Goal: Task Accomplishment & Management: Use online tool/utility

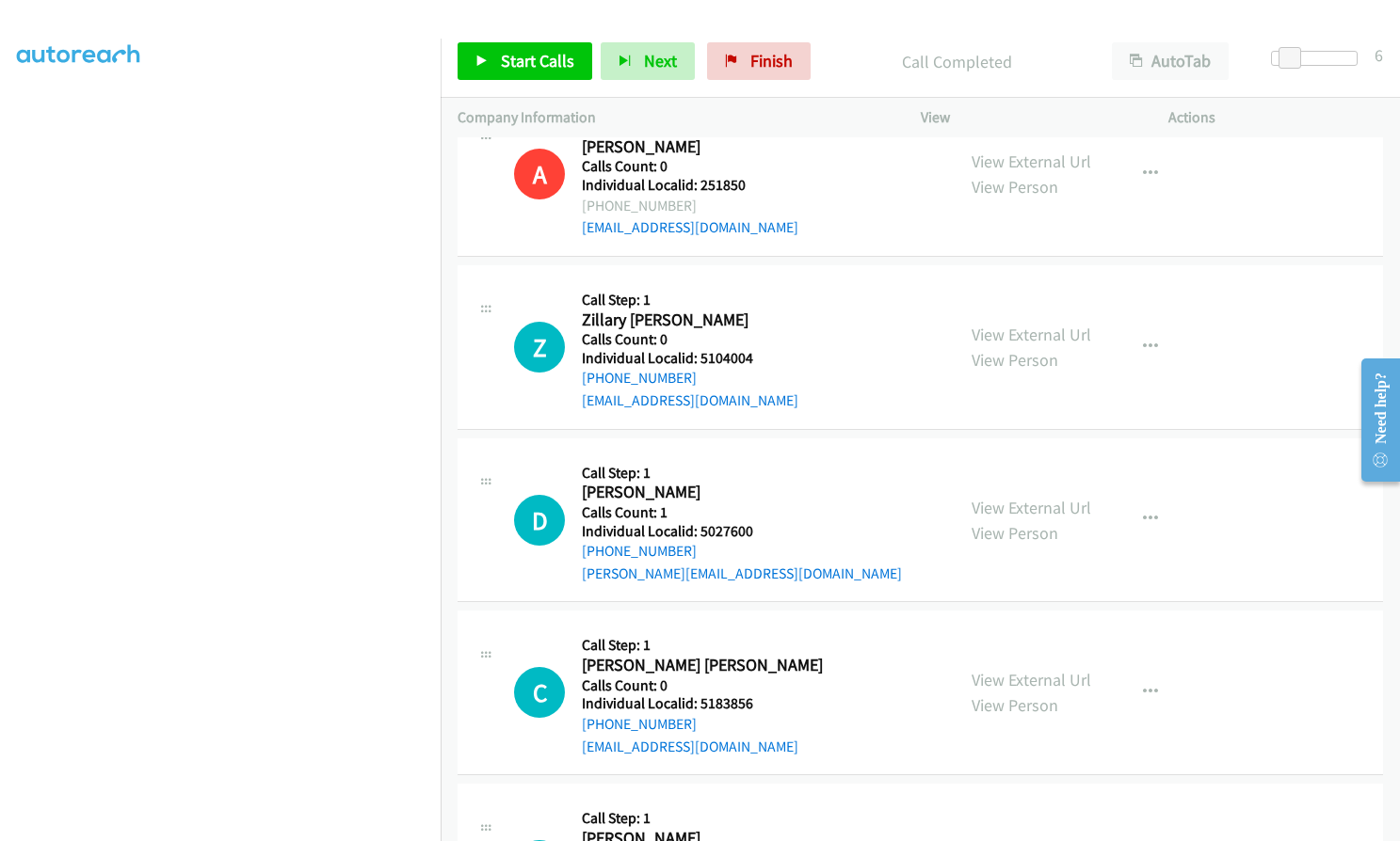
scroll to position [32949, 0]
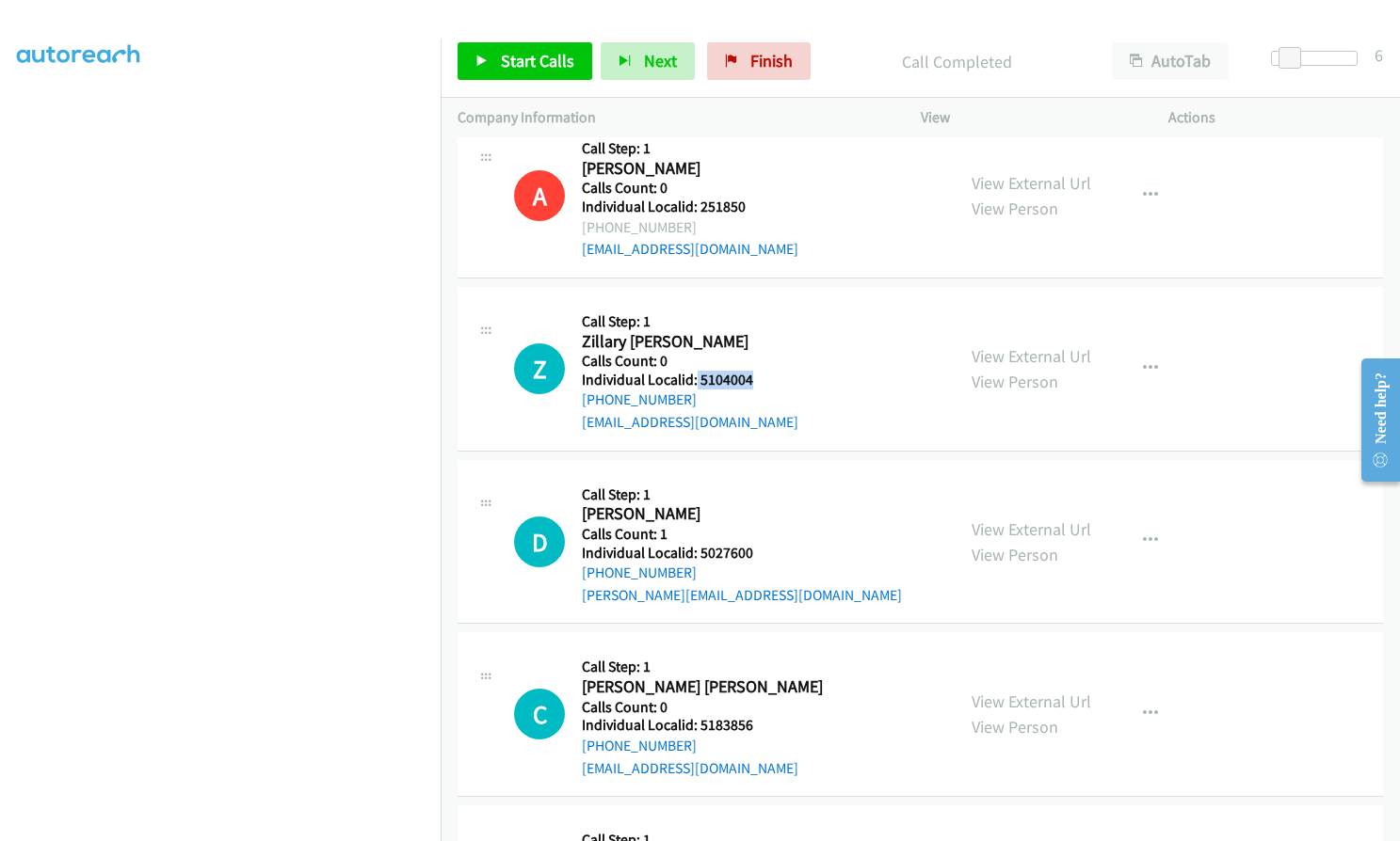
drag, startPoint x: 696, startPoint y: 222, endPoint x: 760, endPoint y: 226, distance: 64.1
click at [760, 304] on div "Z Callback Scheduled Call Step: 1 Zillary Barta America/Chicago Calls Count: 0 …" at bounding box center [725, 368] width 424 height 129
copy h5 "5104004"
drag, startPoint x: 697, startPoint y: 393, endPoint x: 761, endPoint y: 396, distance: 64.1
click at [761, 477] on div "D Callback Scheduled Call Step: 1 Douglas Le Fevre America/Chicago Calls Count:…" at bounding box center [725, 541] width 424 height 129
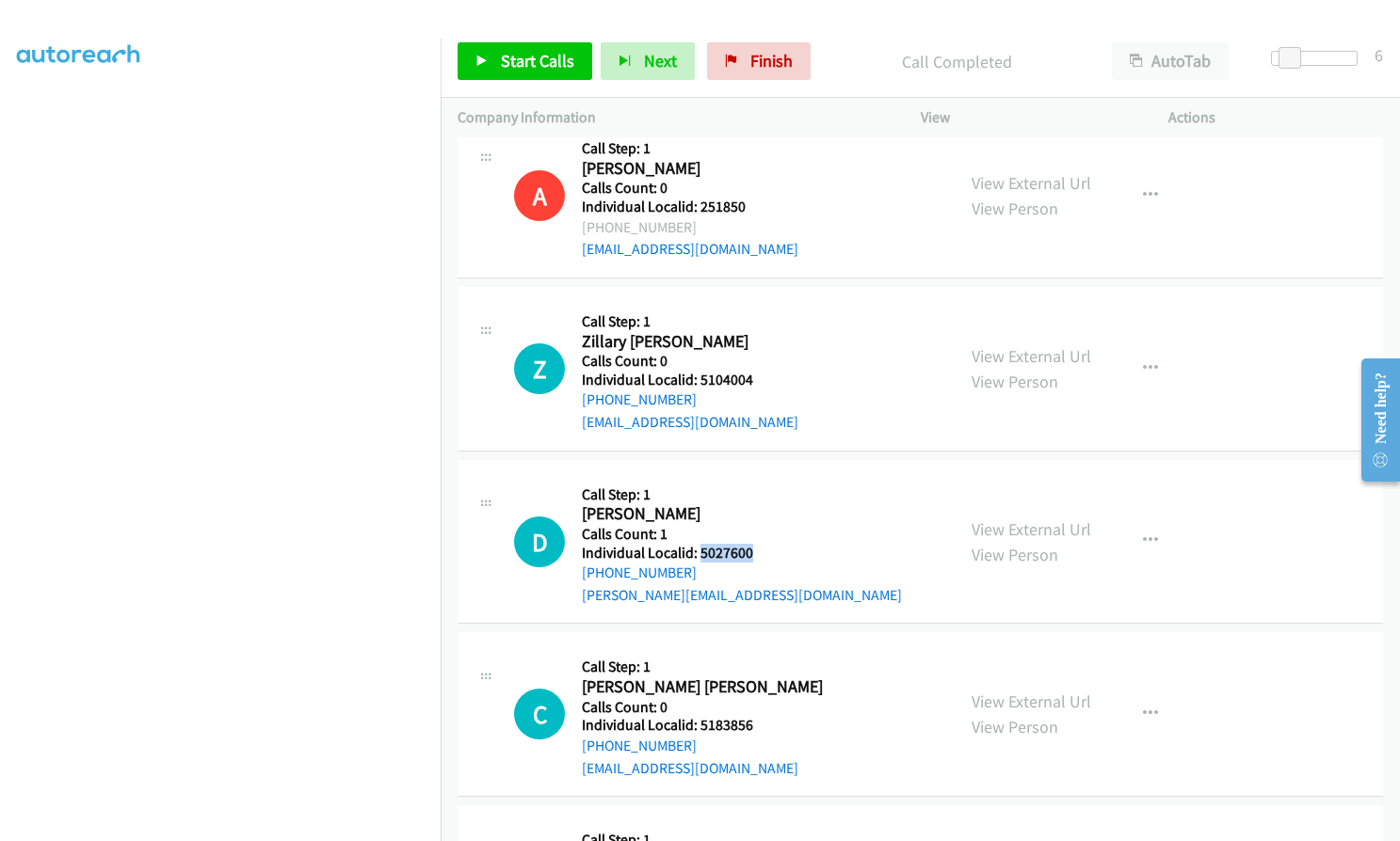
copy h5 "5027600"
drag, startPoint x: 695, startPoint y: 572, endPoint x: 754, endPoint y: 570, distance: 59.0
click at [754, 649] on div "C Callback Scheduled Call Step: 1 Cooper Stone America/New_York Calls Count: 0 …" at bounding box center [725, 713] width 424 height 129
copy h5 "5183856"
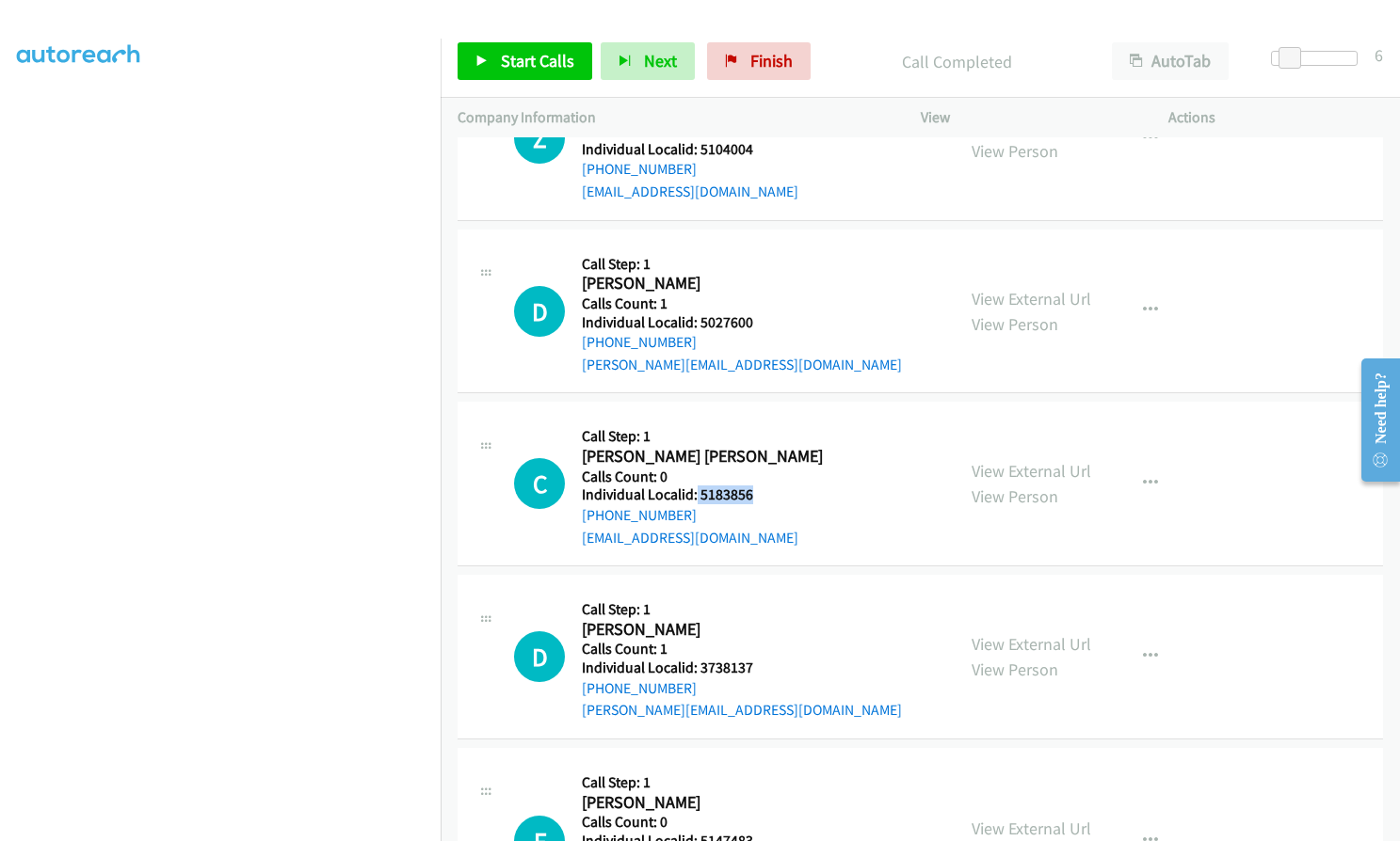
scroll to position [33184, 0]
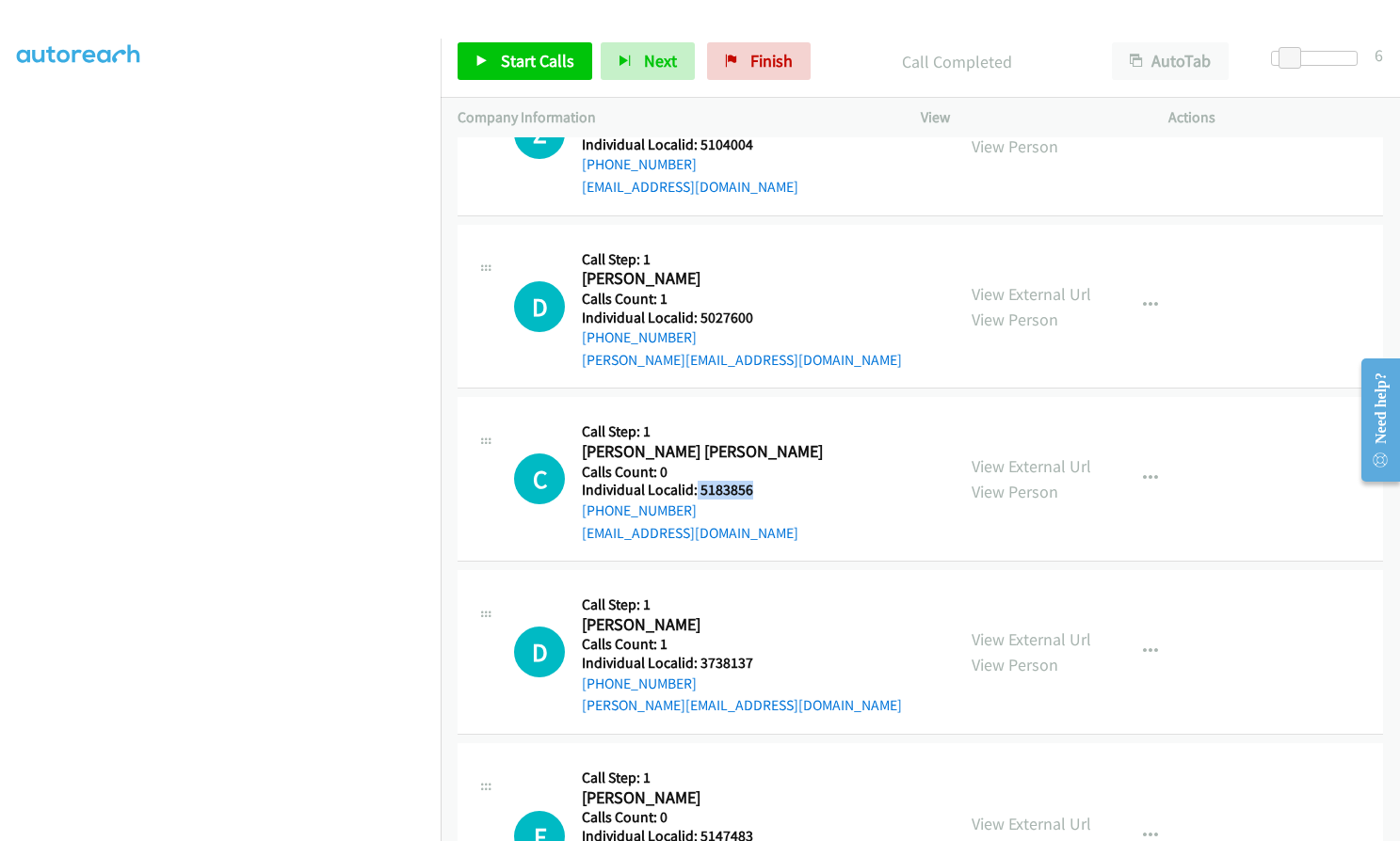
drag, startPoint x: 697, startPoint y: 527, endPoint x: 701, endPoint y: 514, distance: 13.6
click at [701, 587] on div "Callback Scheduled Call Step: 1 Dan Morena America/New_York Calls Count: 1 Indi…" at bounding box center [742, 651] width 320 height 129
click at [701, 654] on h5 "Individual Localid: 3738137" at bounding box center [742, 663] width 320 height 18
drag, startPoint x: 697, startPoint y: 505, endPoint x: 765, endPoint y: 507, distance: 68.0
click at [765, 587] on div "D Callback Scheduled Call Step: 1 Dan Morena America/New_York Calls Count: 1 In…" at bounding box center [725, 651] width 424 height 129
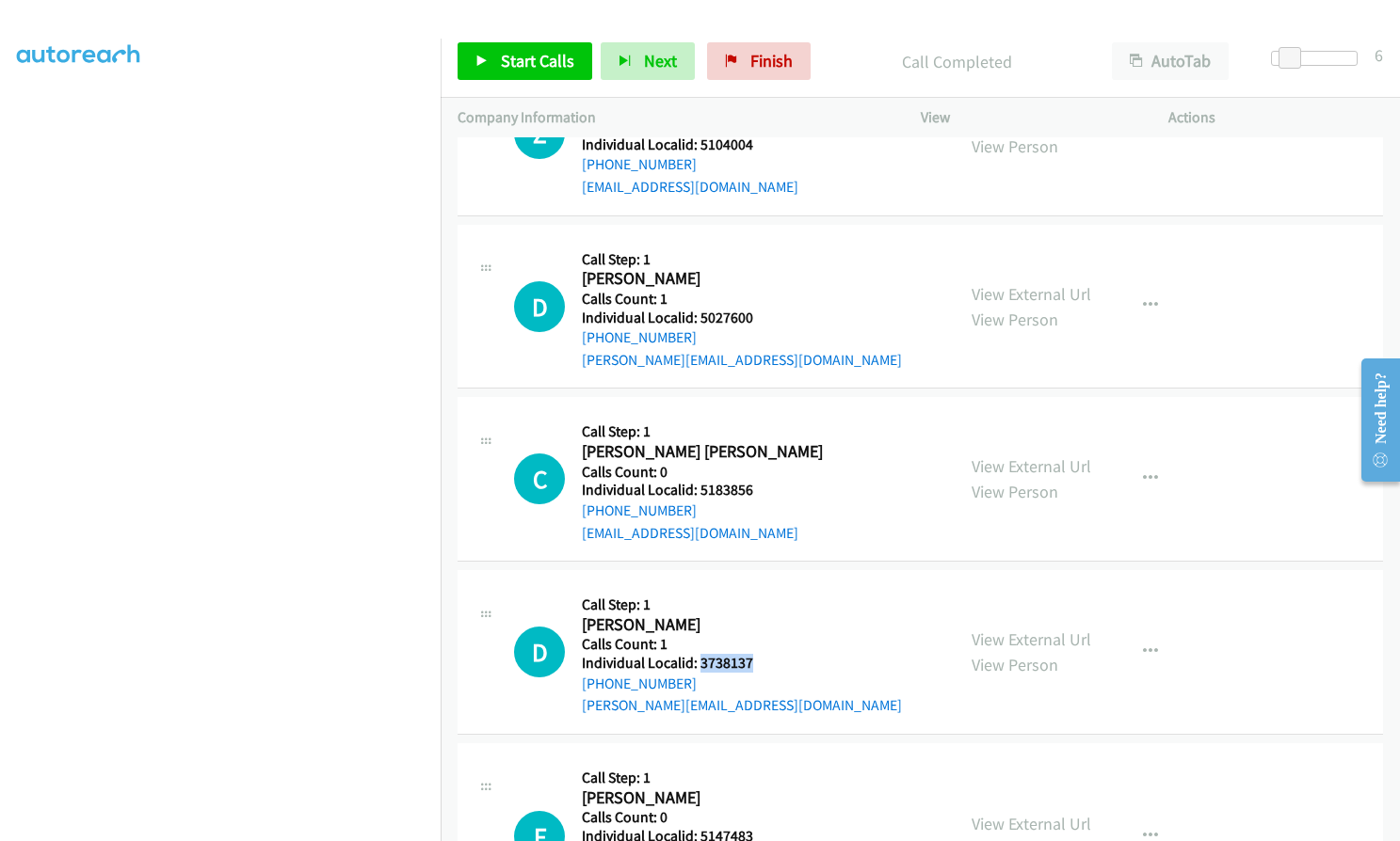
copy h5 "3738137"
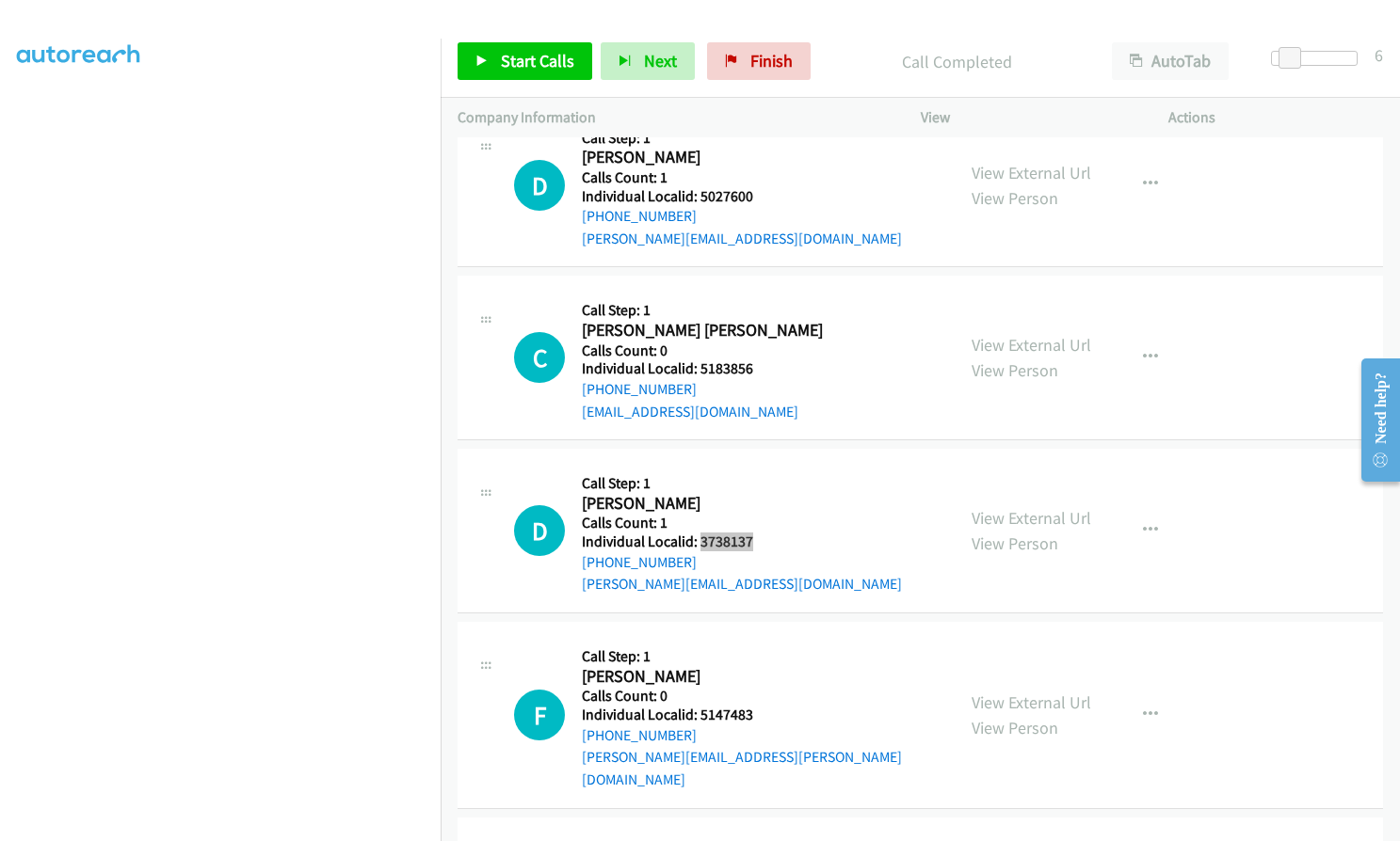
scroll to position [33349, 0]
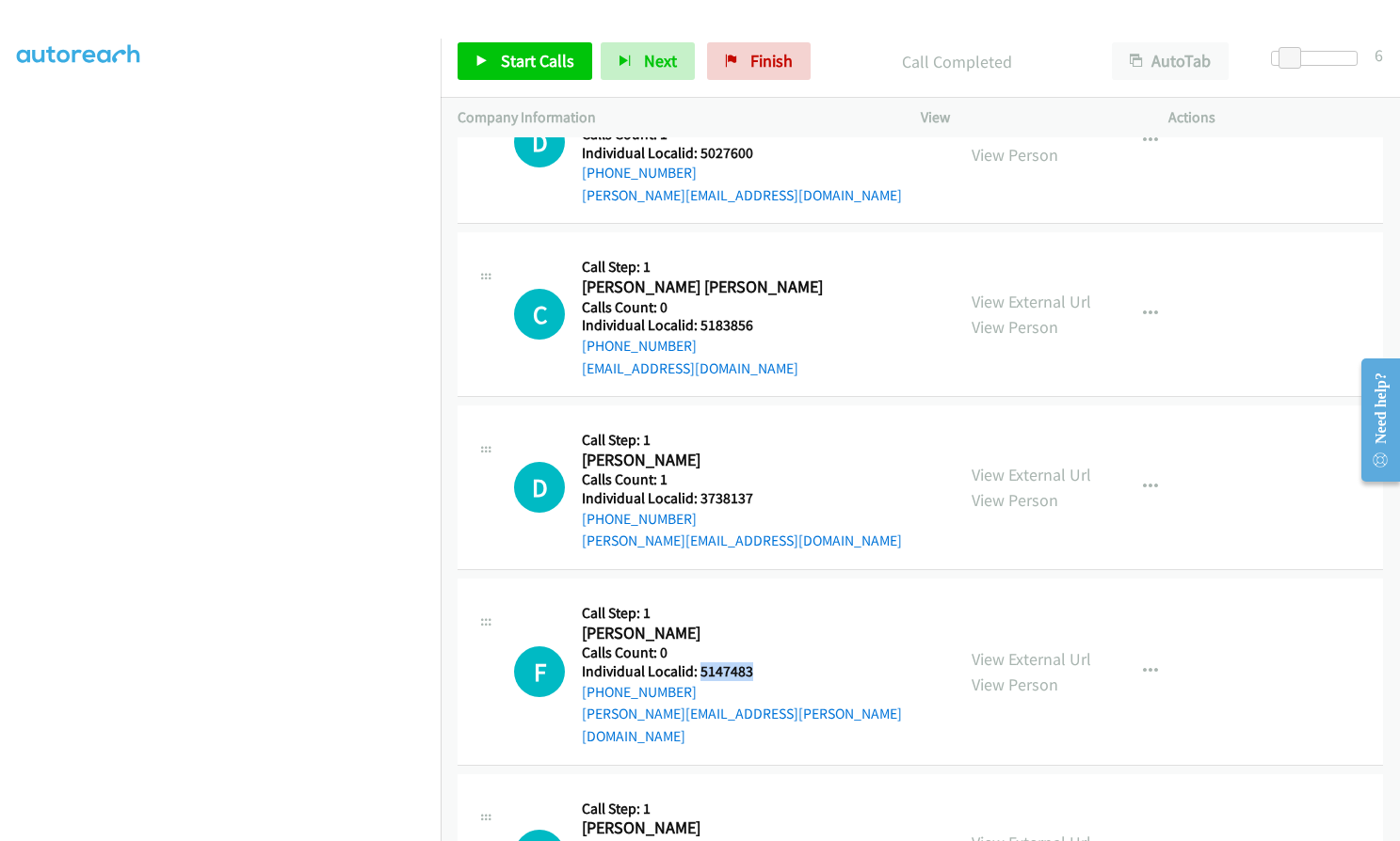
drag, startPoint x: 697, startPoint y: 514, endPoint x: 751, endPoint y: 515, distance: 54.0
click at [751, 596] on div "F Callback Scheduled Call Step: 1 Frank Gambina America/New_York Calls Count: 0…" at bounding box center [725, 672] width 424 height 152
drag, startPoint x: 718, startPoint y: 515, endPoint x: 606, endPoint y: 486, distance: 115.7
copy h5 "5147483"
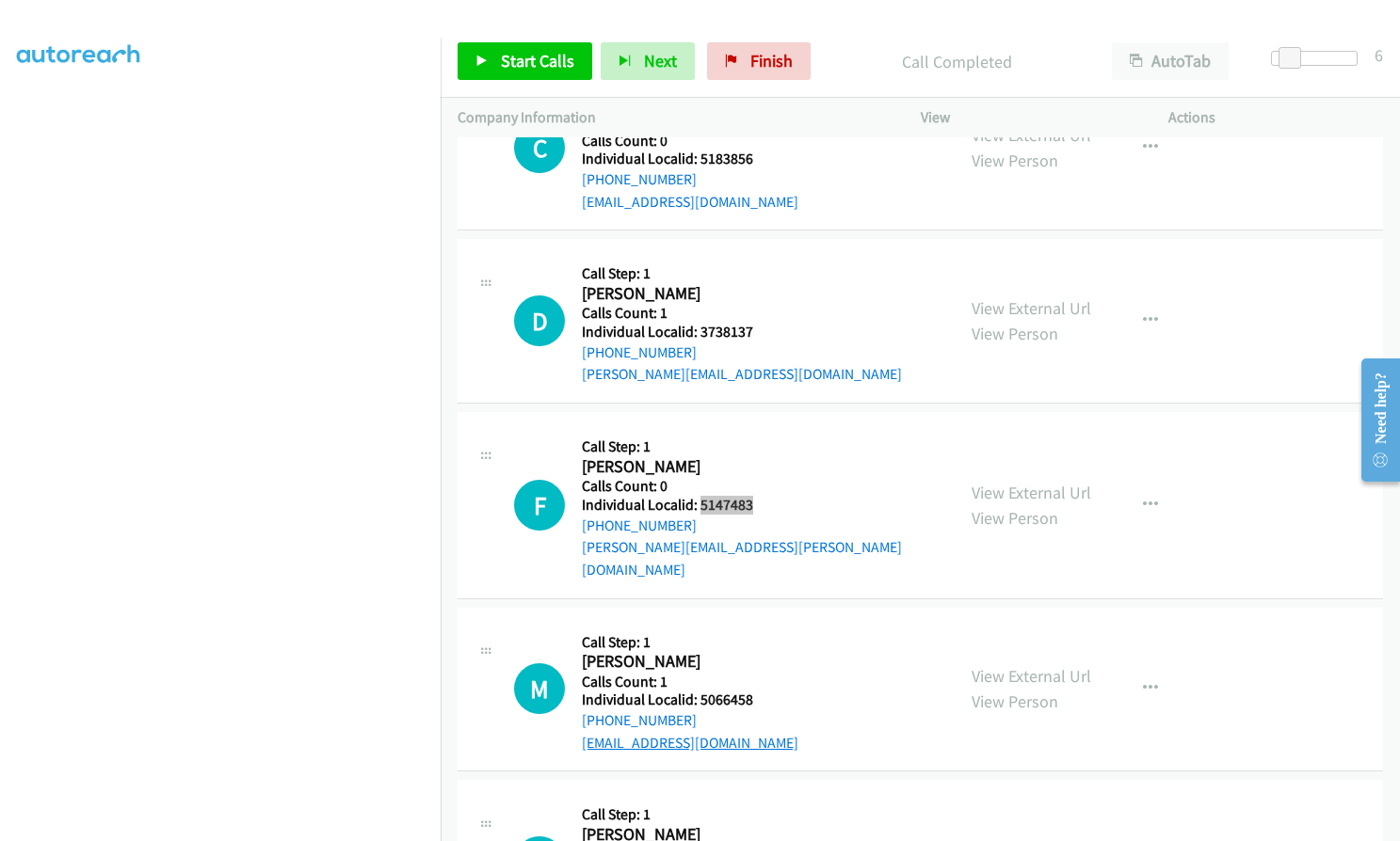
scroll to position [33538, 0]
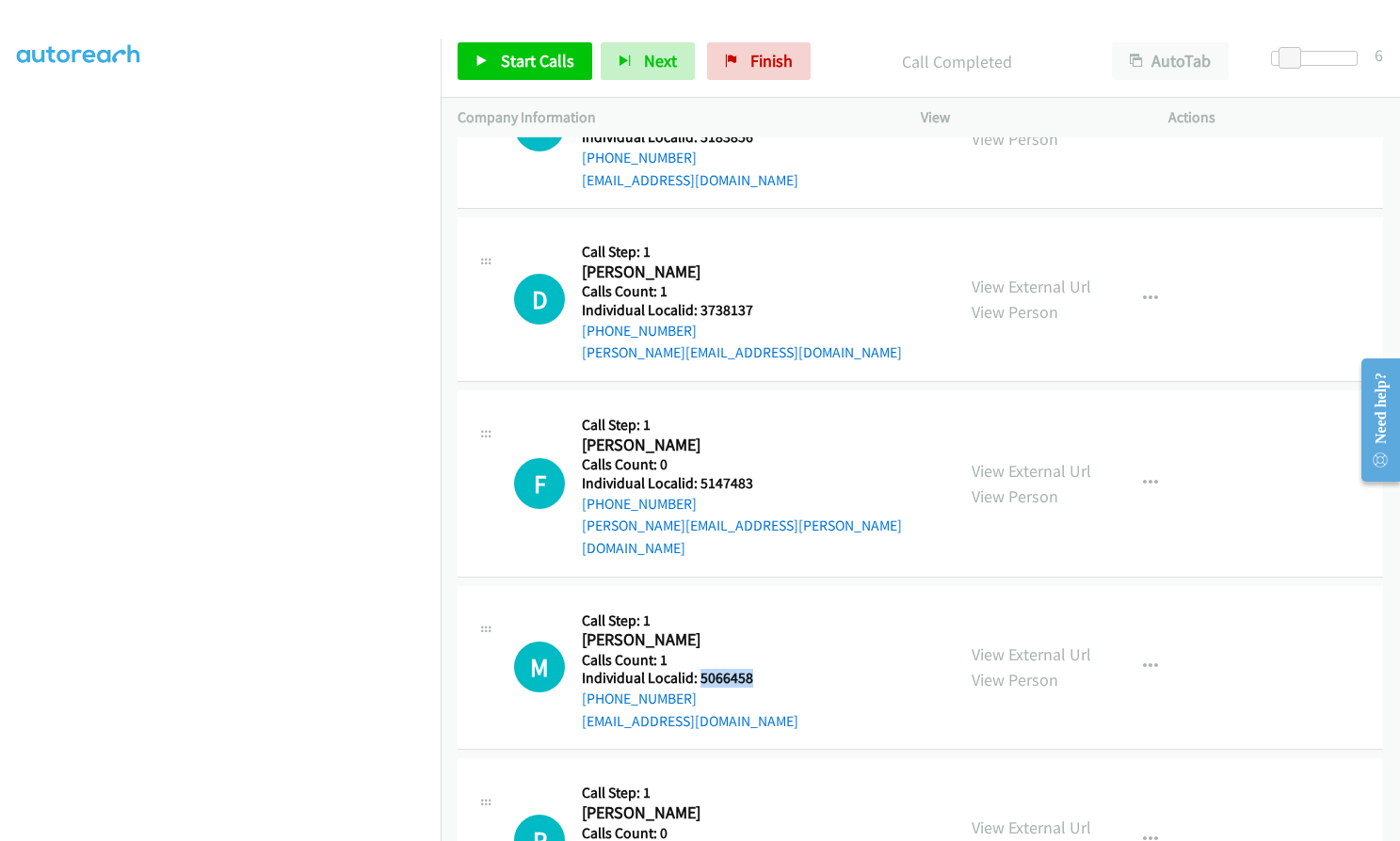
drag, startPoint x: 698, startPoint y: 499, endPoint x: 768, endPoint y: 498, distance: 70.0
click at [768, 603] on div "M Callback Scheduled Call Step: 1 Makenna Tucker America/New_York Calls Count: …" at bounding box center [725, 668] width 424 height 129
copy h5 "5066458"
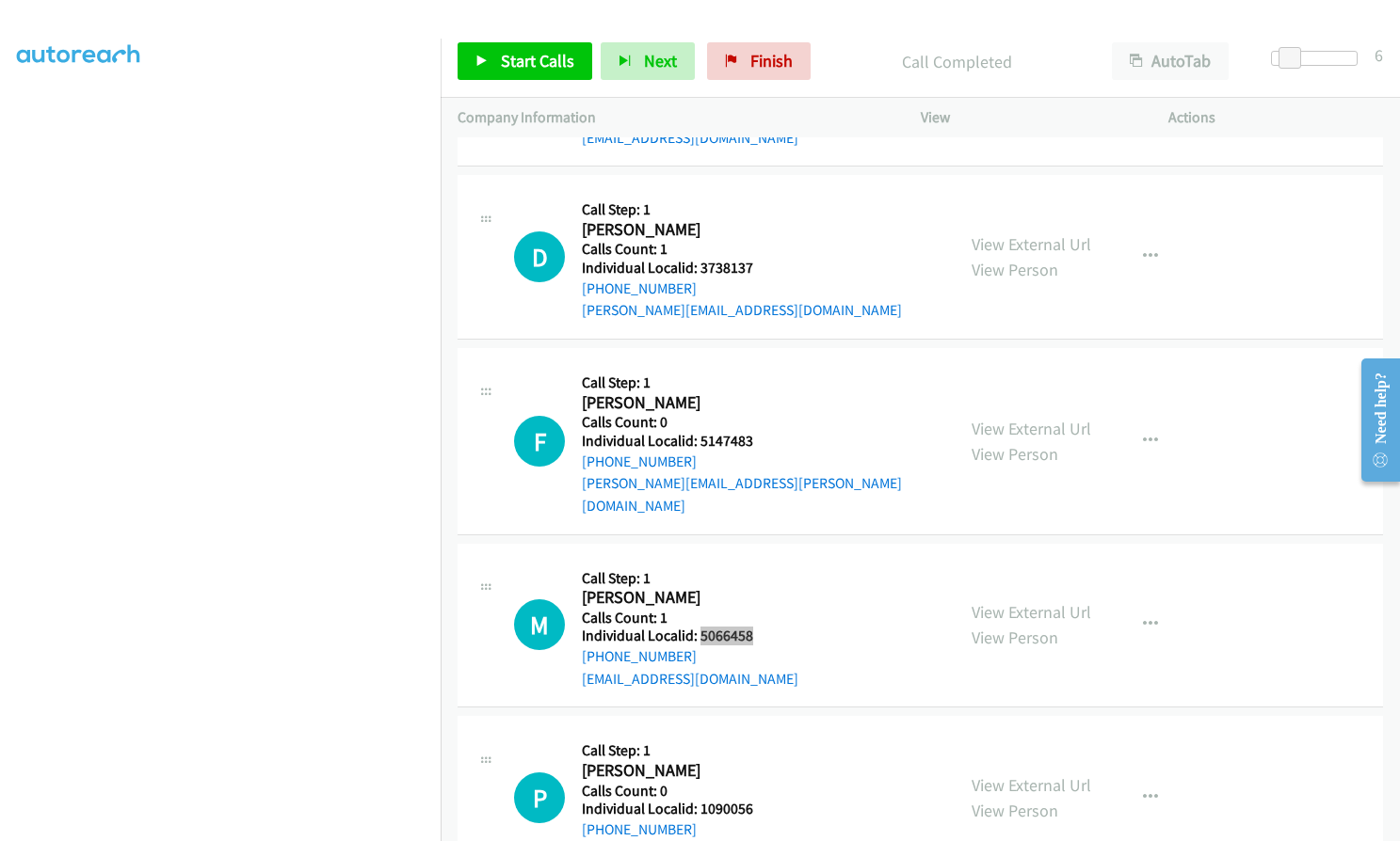
scroll to position [33679, 0]
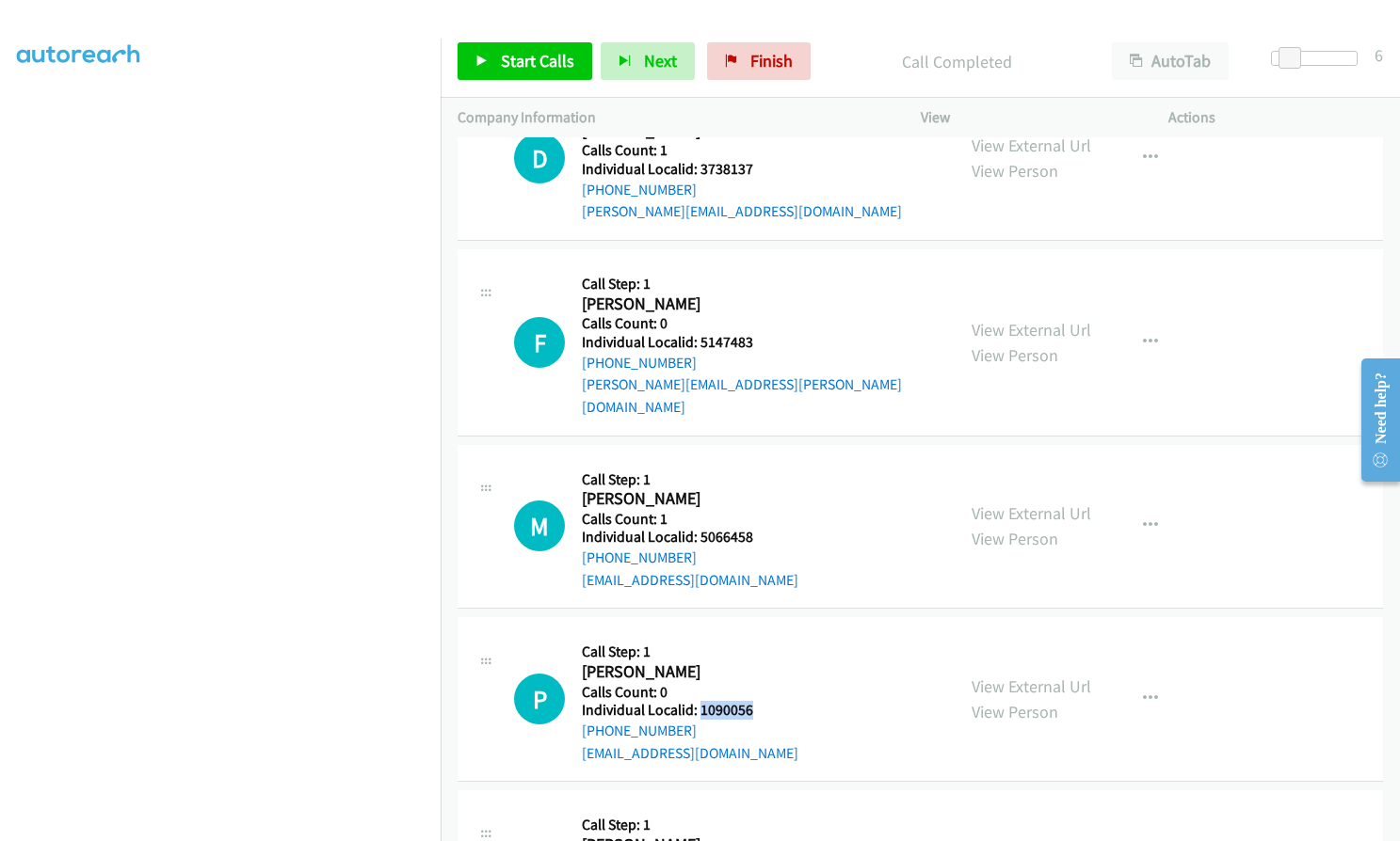
drag, startPoint x: 724, startPoint y: 529, endPoint x: 760, endPoint y: 530, distance: 36.0
click at [760, 635] on div "P Callback Scheduled Call Step: 1 Paul Miller America/Chicago Calls Count: 0 In…" at bounding box center [725, 699] width 424 height 129
drag, startPoint x: 730, startPoint y: 525, endPoint x: 462, endPoint y: 453, distance: 277.5
copy h5 "1090056"
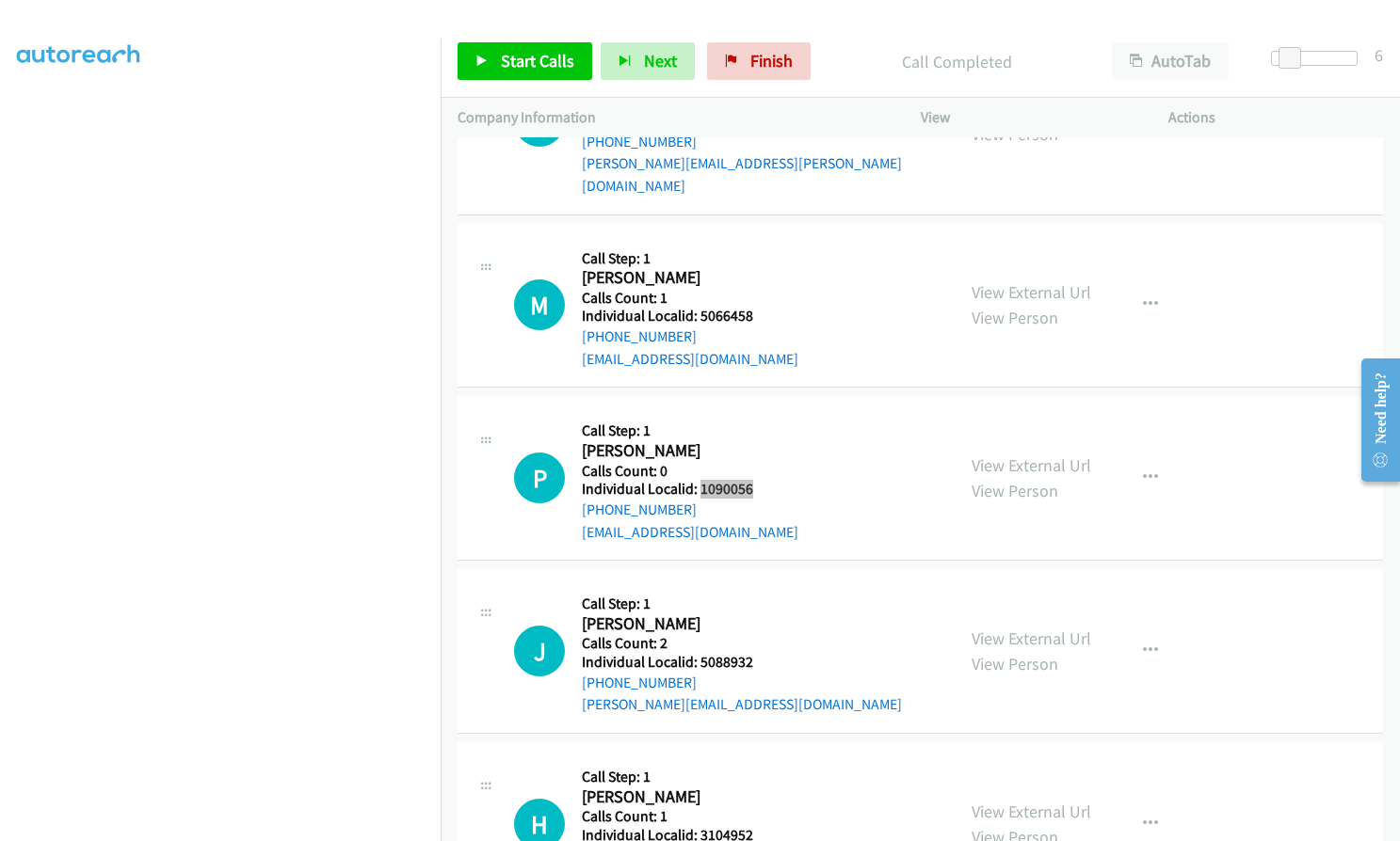
scroll to position [33914, 0]
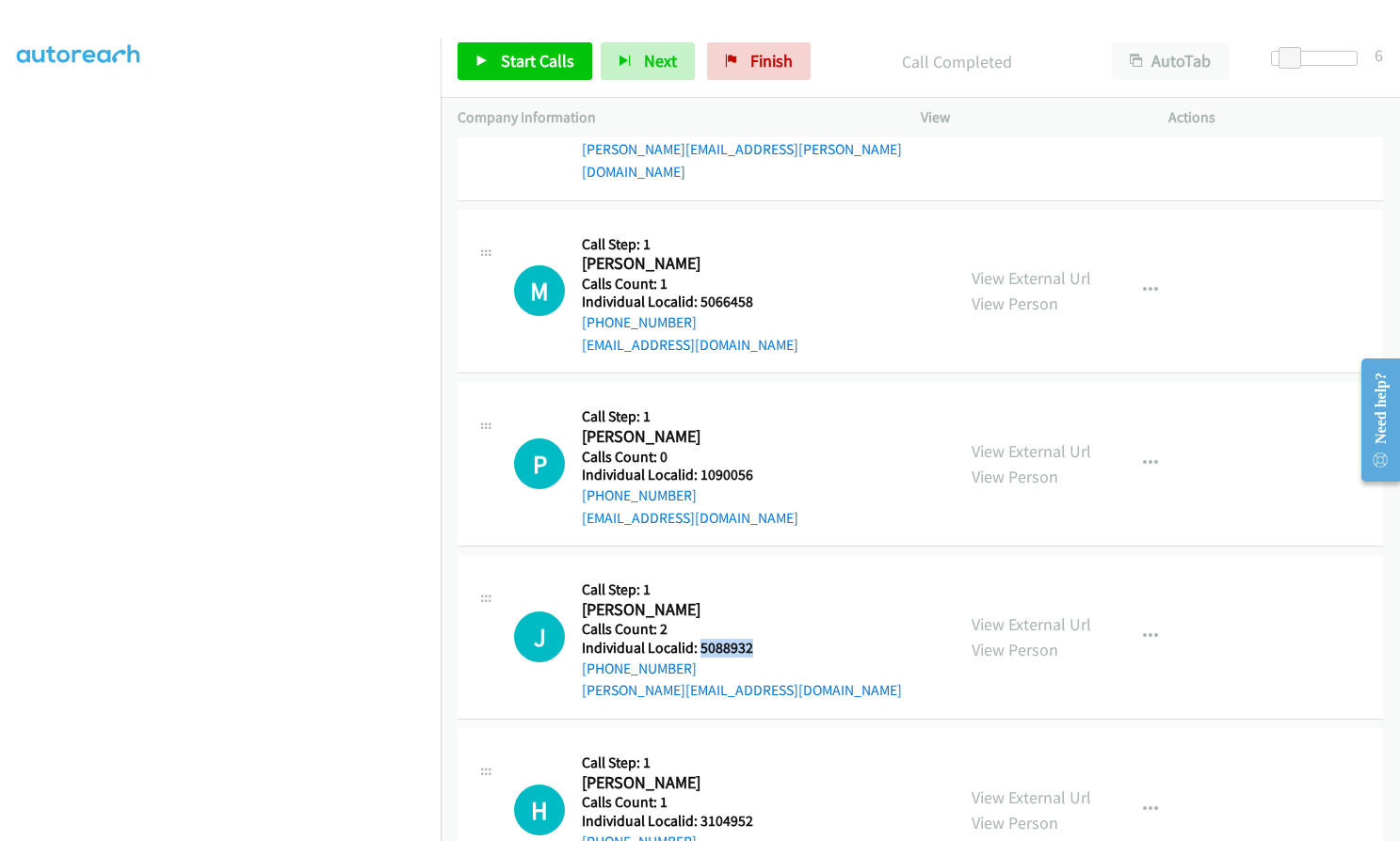
drag, startPoint x: 698, startPoint y: 467, endPoint x: 763, endPoint y: 469, distance: 65.0
click at [763, 640] on h5 "Individual Localid: 5088932" at bounding box center [742, 648] width 320 height 18
drag, startPoint x: 729, startPoint y: 468, endPoint x: 685, endPoint y: 476, distance: 44.7
copy h5 "5088932"
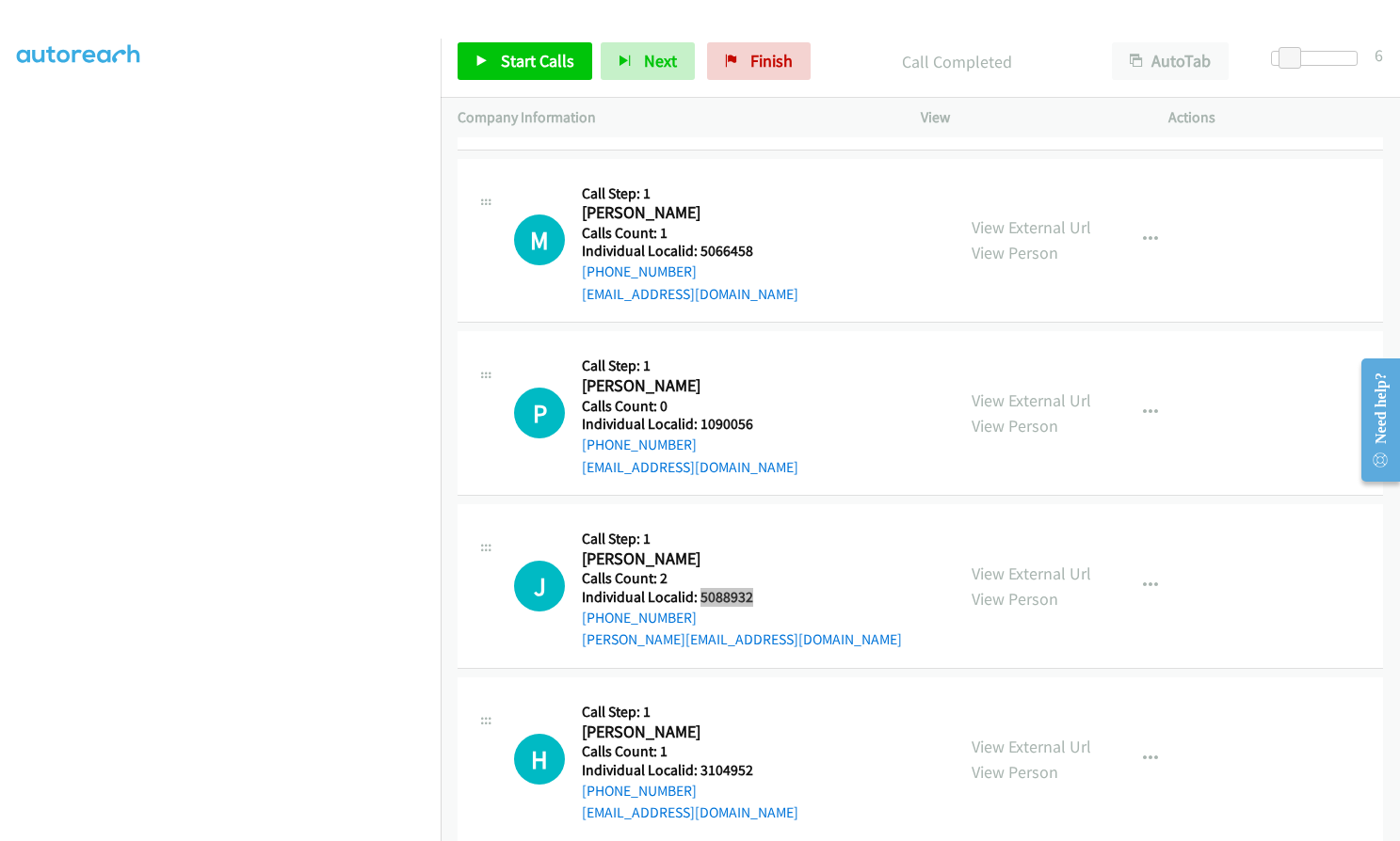
scroll to position [34079, 0]
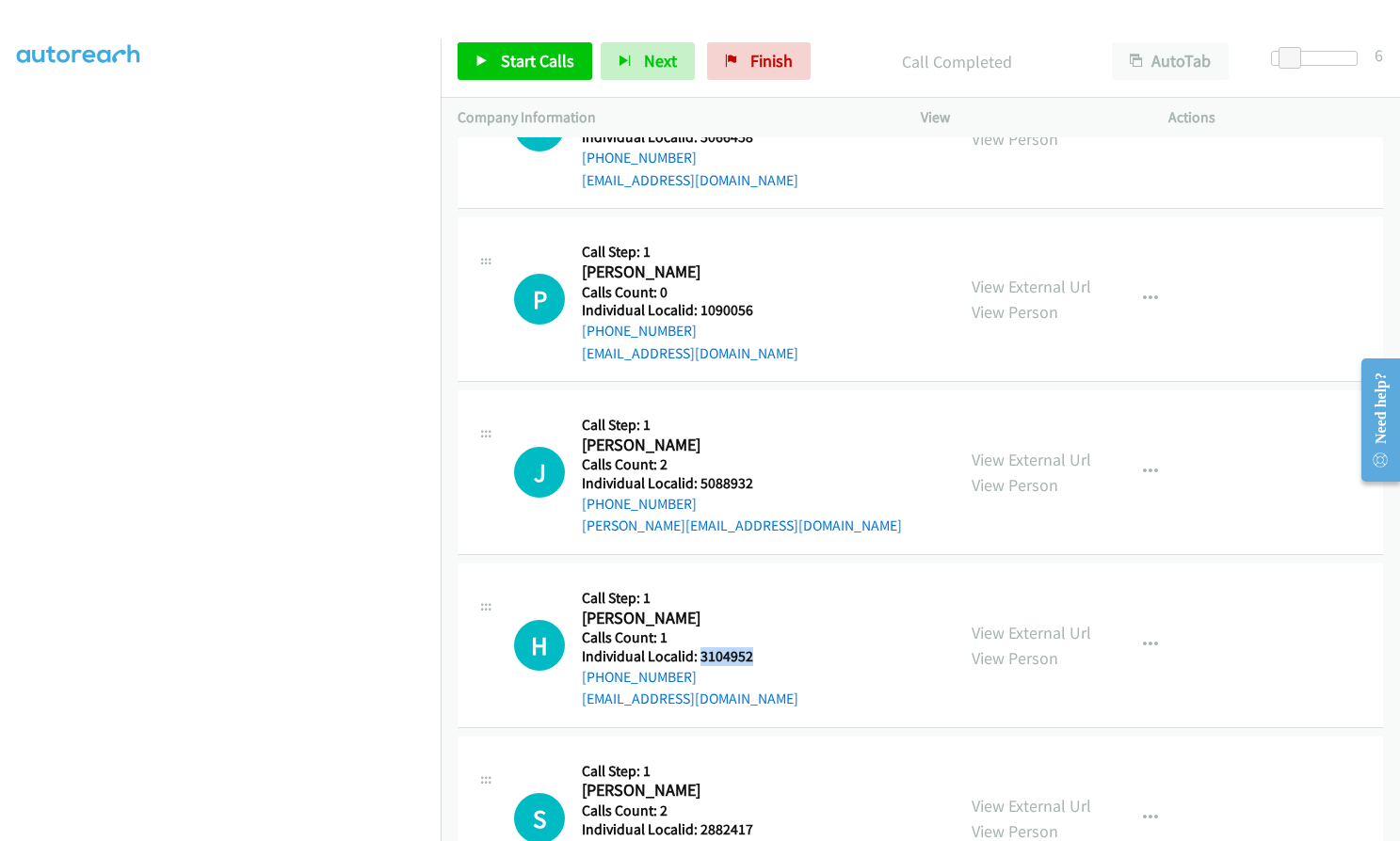
drag, startPoint x: 699, startPoint y: 473, endPoint x: 766, endPoint y: 477, distance: 67.1
click at [766, 581] on div "H Callback Scheduled Call Step: 1 Heidi Kuennen America/Chicago Calls Count: 1 …" at bounding box center [725, 645] width 424 height 129
copy h5 "3104952"
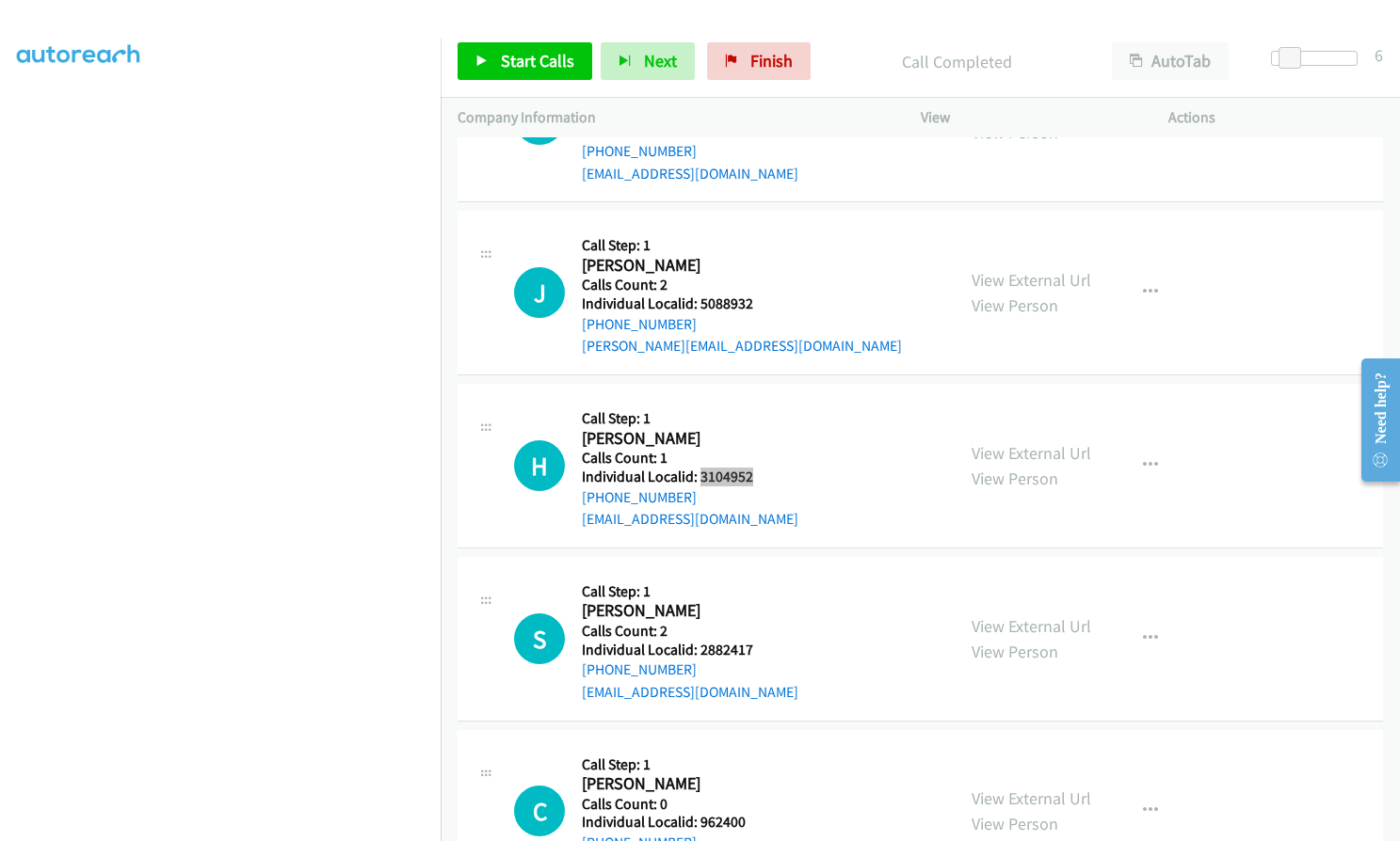
scroll to position [34267, 0]
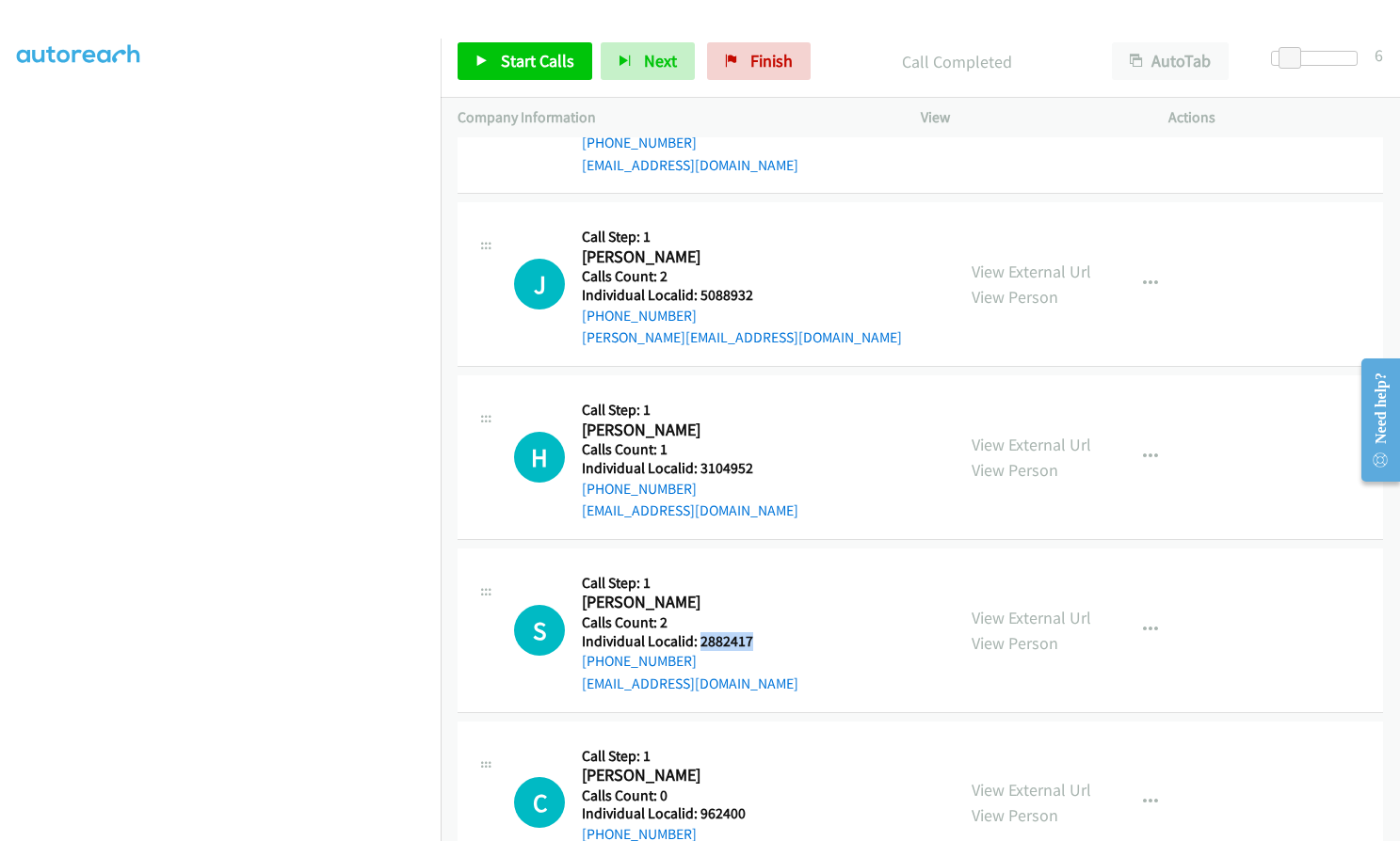
drag, startPoint x: 697, startPoint y: 463, endPoint x: 758, endPoint y: 462, distance: 61.0
click at [758, 566] on div "S Callback Scheduled Call Step: 1 Sonny Cox America/Chicago Calls Count: 2 Indi…" at bounding box center [725, 630] width 424 height 129
drag, startPoint x: 718, startPoint y: 458, endPoint x: 601, endPoint y: 461, distance: 117.0
copy h5 "2882417"
drag, startPoint x: 695, startPoint y: 634, endPoint x: 756, endPoint y: 632, distance: 61.0
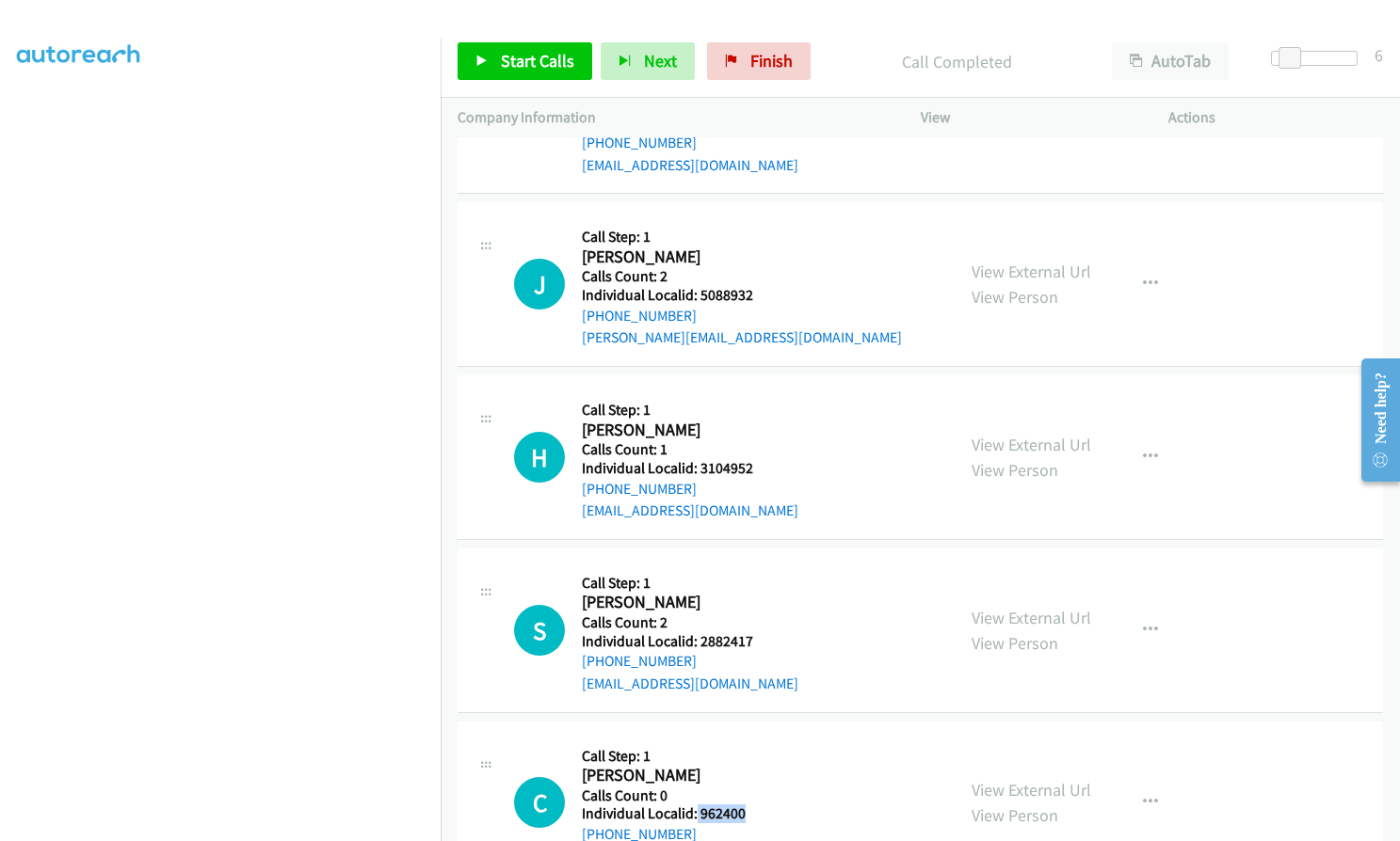
click at [756, 739] on div "C Callback Scheduled Call Step: 1 Carl Harper America/New_York Calls Count: 0 I…" at bounding box center [725, 803] width 424 height 129
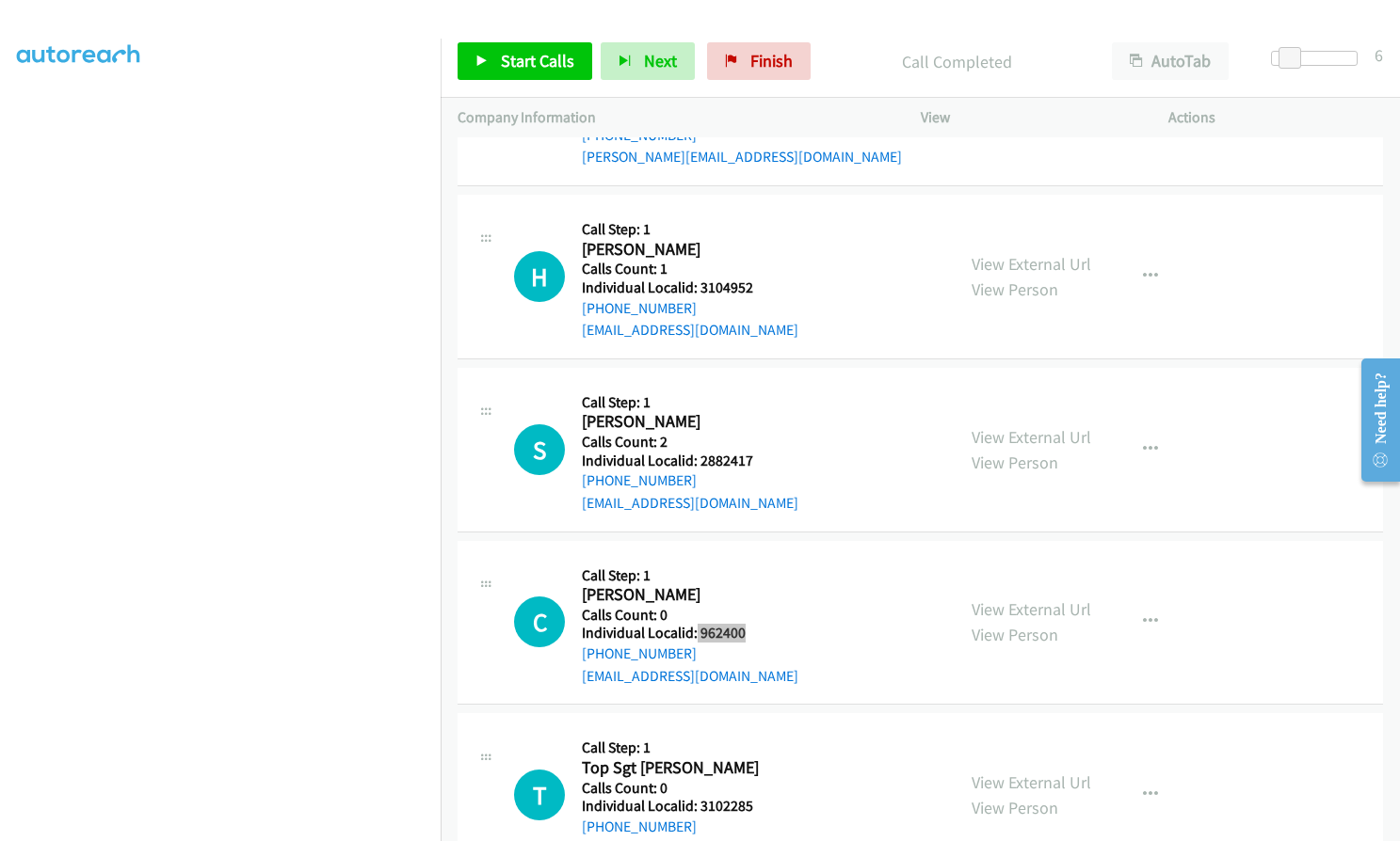
scroll to position [34455, 0]
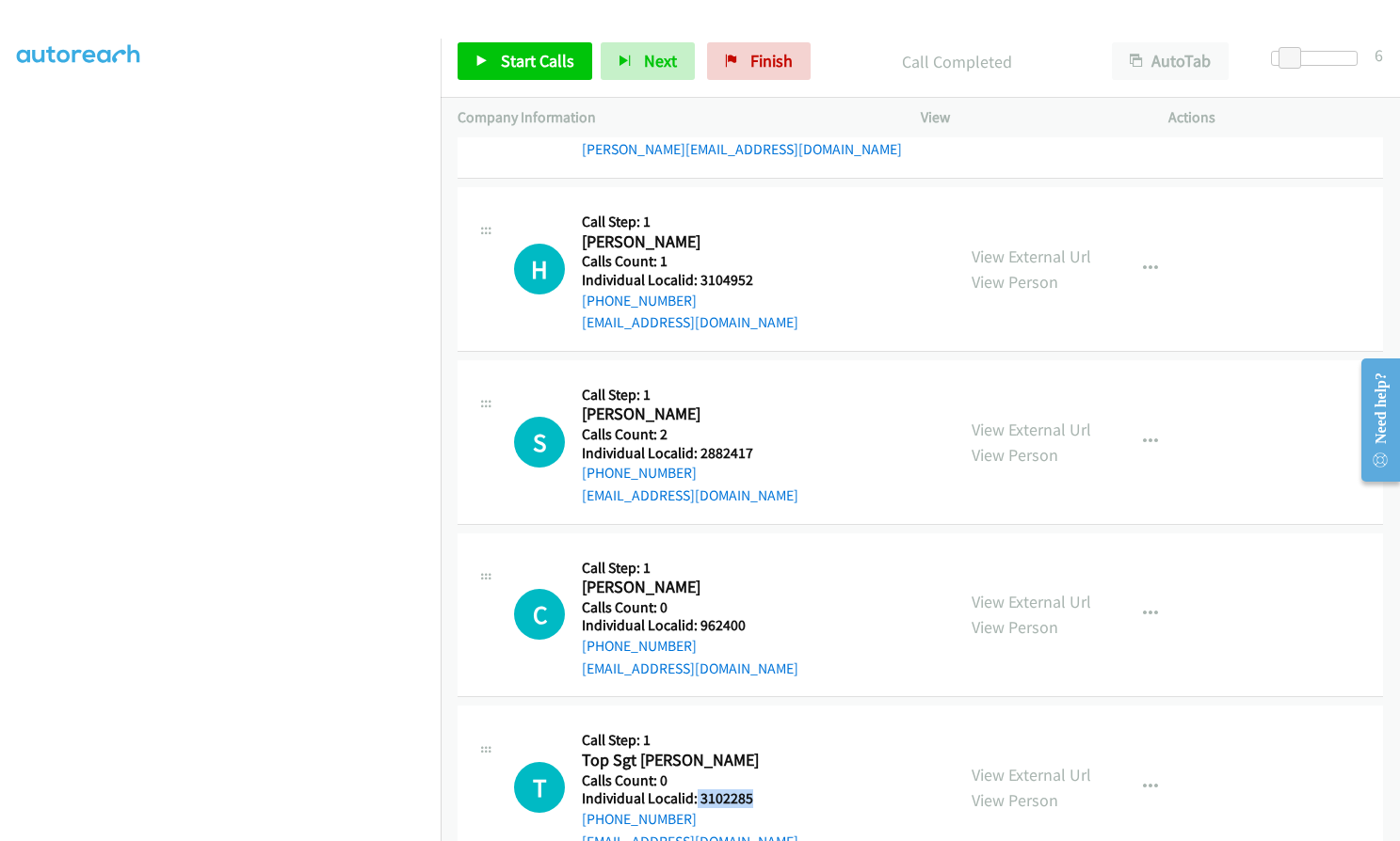
drag, startPoint x: 696, startPoint y: 615, endPoint x: 759, endPoint y: 624, distance: 63.6
click at [764, 723] on div "T Callback Scheduled Call Step: 1 Top Sgt Jackson America/Los_Angeles Calls Cou…" at bounding box center [725, 787] width 424 height 129
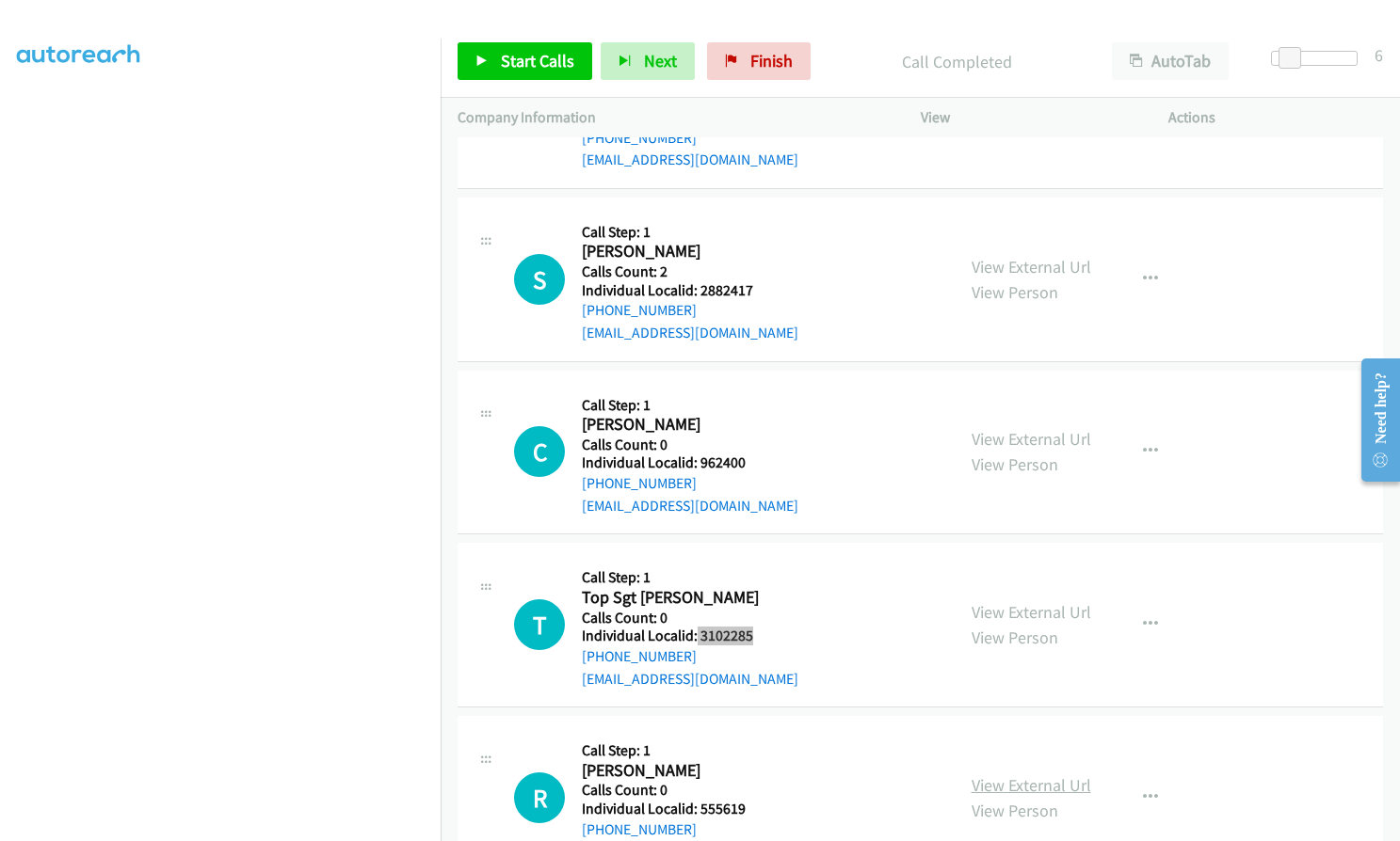
scroll to position [34644, 0]
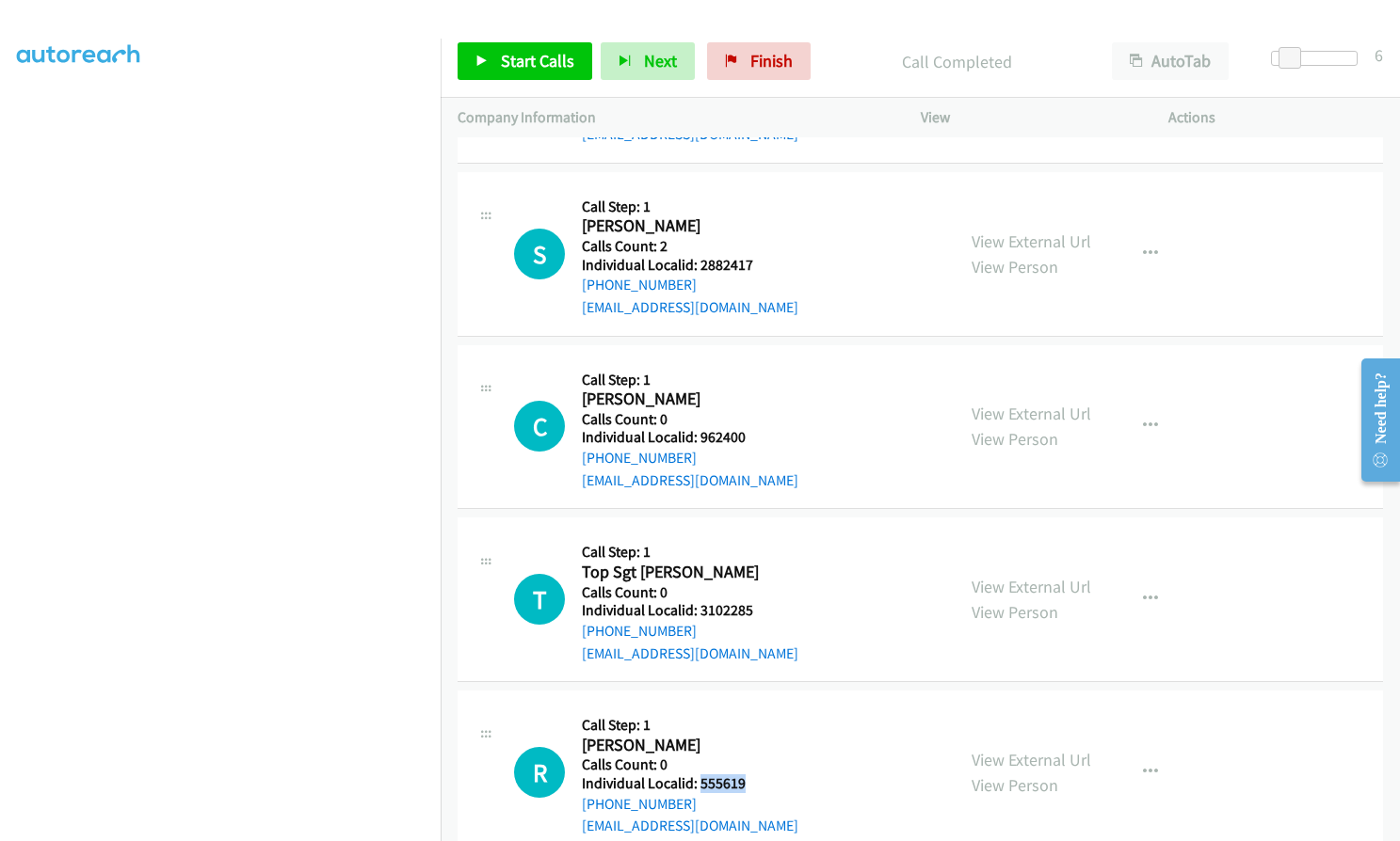
drag, startPoint x: 698, startPoint y: 606, endPoint x: 746, endPoint y: 604, distance: 48.0
click at [746, 708] on div "R Callback Scheduled Call Step: 1 Rhonda Rideout America/Chicago Calls Count: 0…" at bounding box center [725, 772] width 424 height 129
drag, startPoint x: 724, startPoint y: 604, endPoint x: 746, endPoint y: 624, distance: 29.7
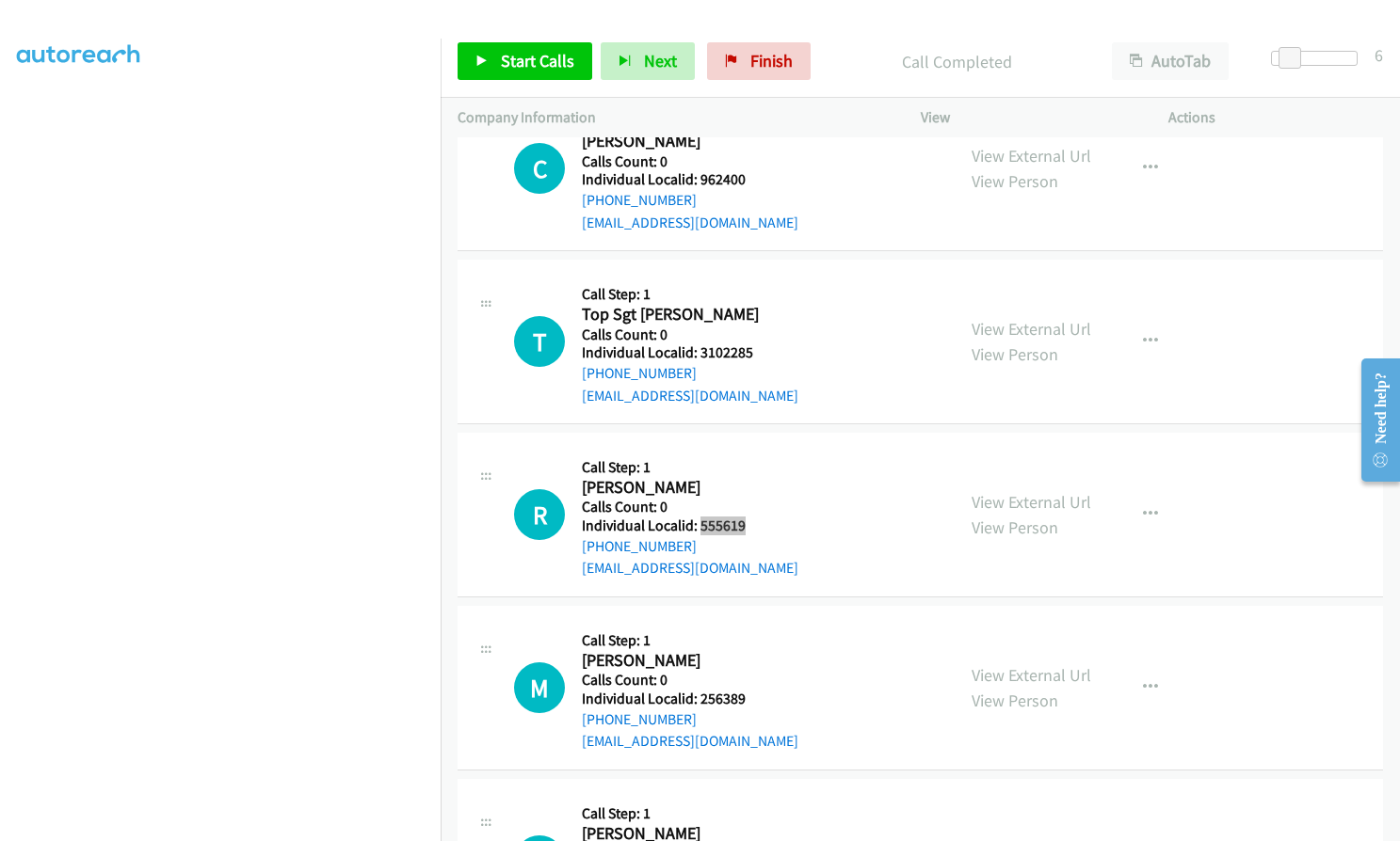
scroll to position [34902, 0]
drag, startPoint x: 694, startPoint y: 515, endPoint x: 742, endPoint y: 515, distance: 48.0
click at [742, 689] on h5 "Individual Localid: 256389" at bounding box center [690, 698] width 216 height 18
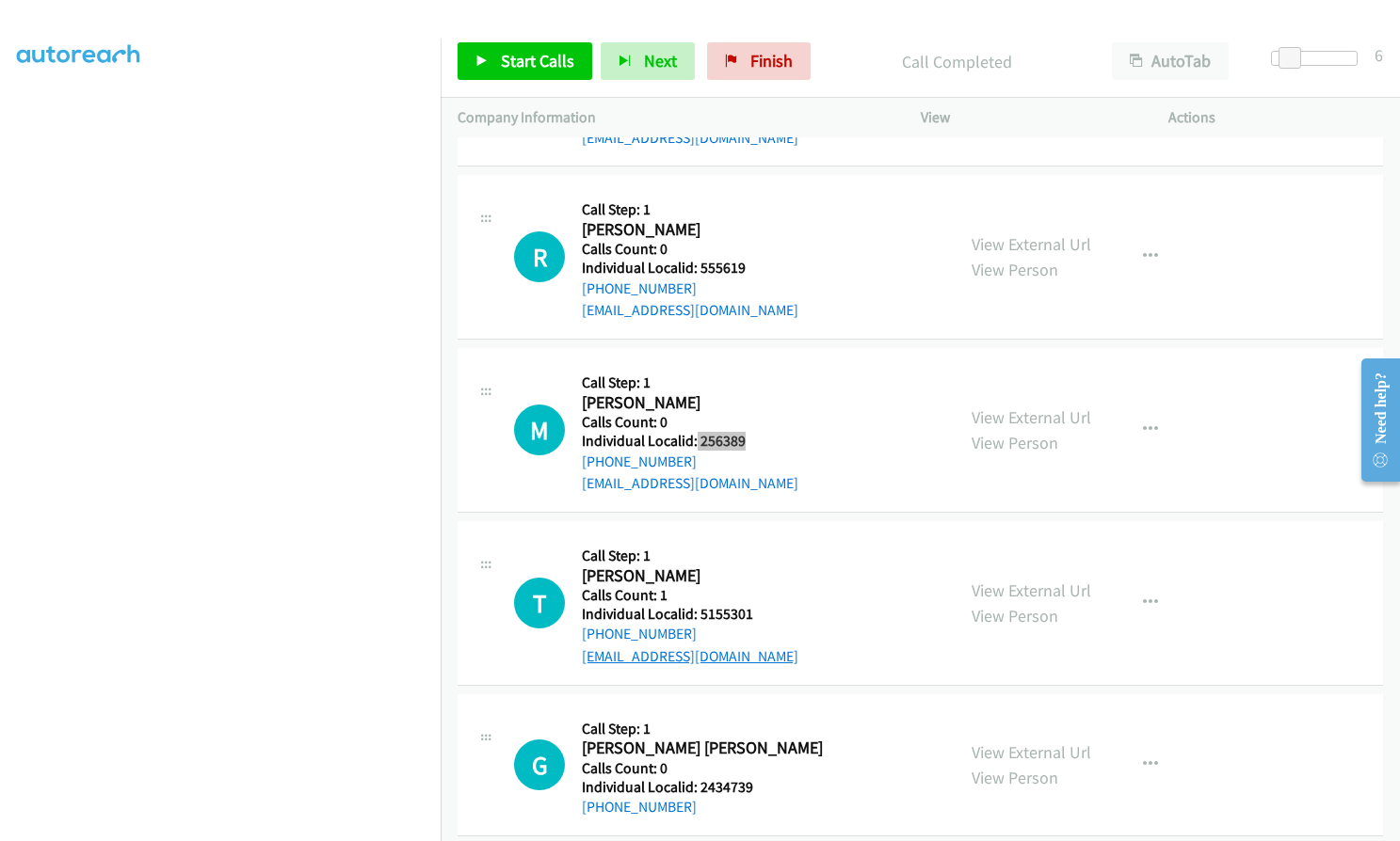
scroll to position [35161, 0]
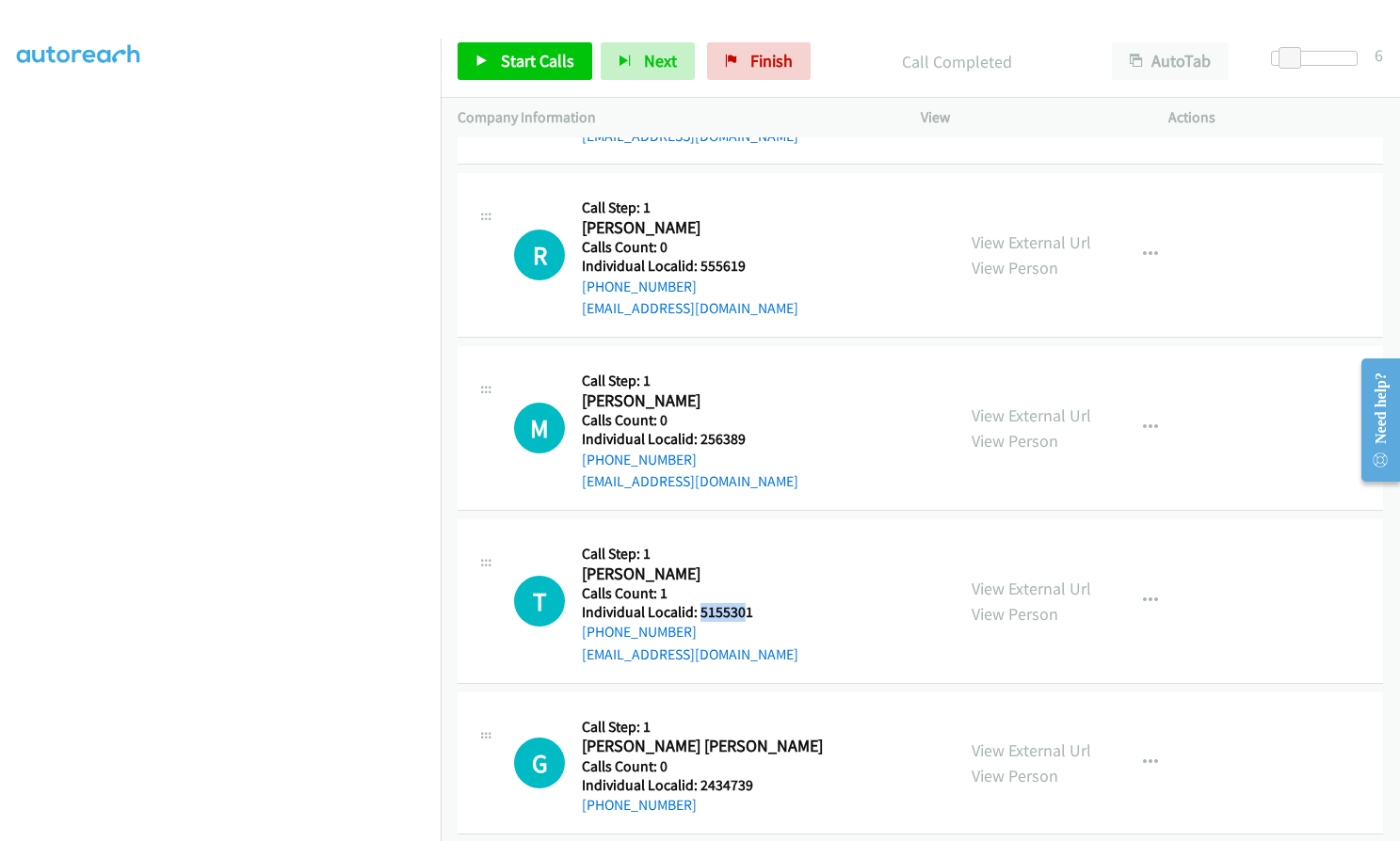
drag, startPoint x: 700, startPoint y: 432, endPoint x: 740, endPoint y: 434, distance: 40.0
click at [740, 603] on h5 "Individual Localid: 5155301" at bounding box center [690, 612] width 216 height 18
click at [768, 536] on div "T Callback Scheduled Call Step: 1 Trevor Brown America/New_York Calls Count: 1 …" at bounding box center [725, 601] width 424 height 129
drag, startPoint x: 695, startPoint y: 433, endPoint x: 754, endPoint y: 436, distance: 59.1
click at [754, 536] on div "T Callback Scheduled Call Step: 1 Trevor Brown America/New_York Calls Count: 1 …" at bounding box center [725, 601] width 424 height 129
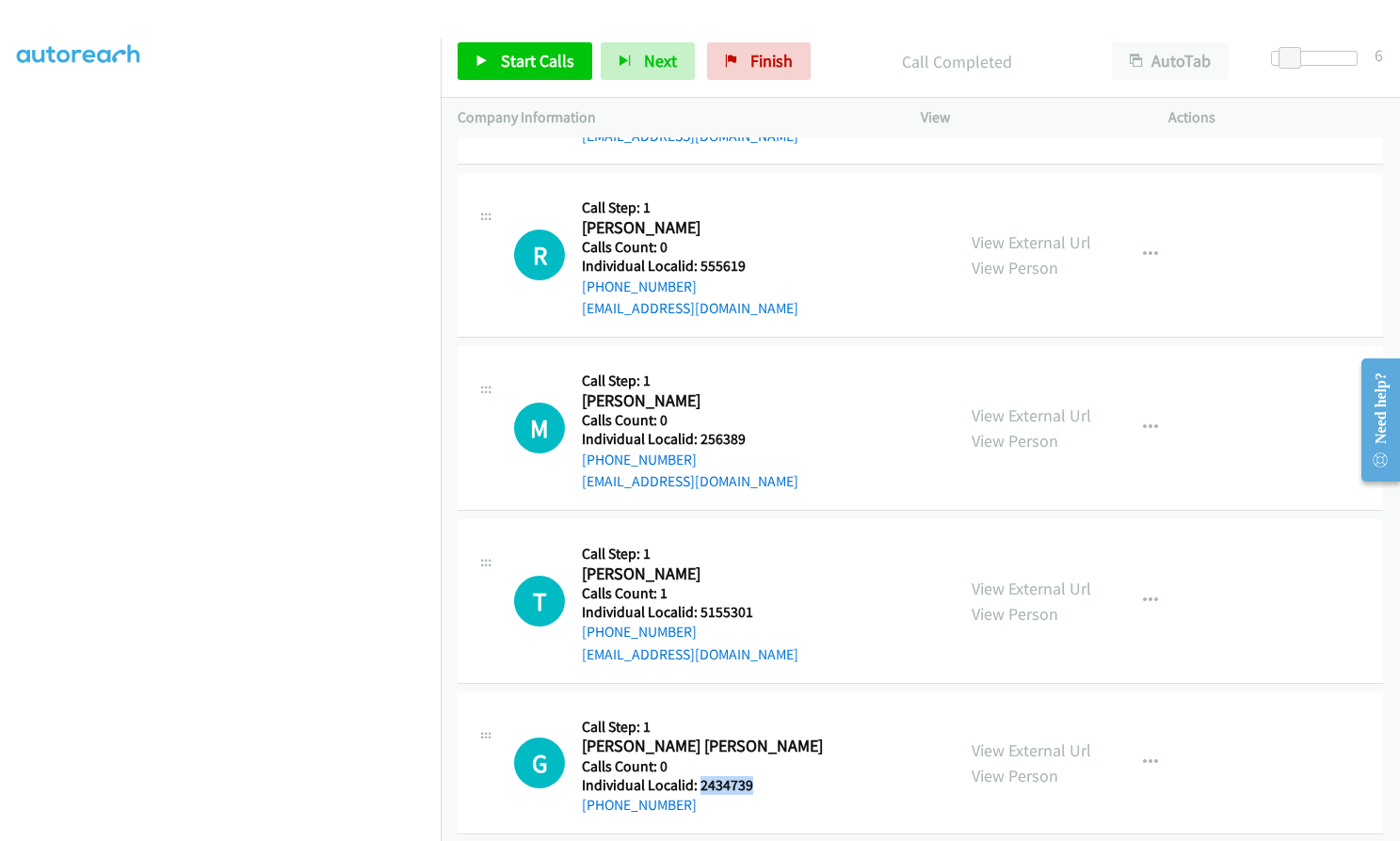
drag, startPoint x: 697, startPoint y: 611, endPoint x: 718, endPoint y: 605, distance: 21.8
click at [755, 710] on div "G Callback Scheduled Call Step: 1 Gage Cramer America/New_York Calls Count: 0 I…" at bounding box center [725, 763] width 424 height 107
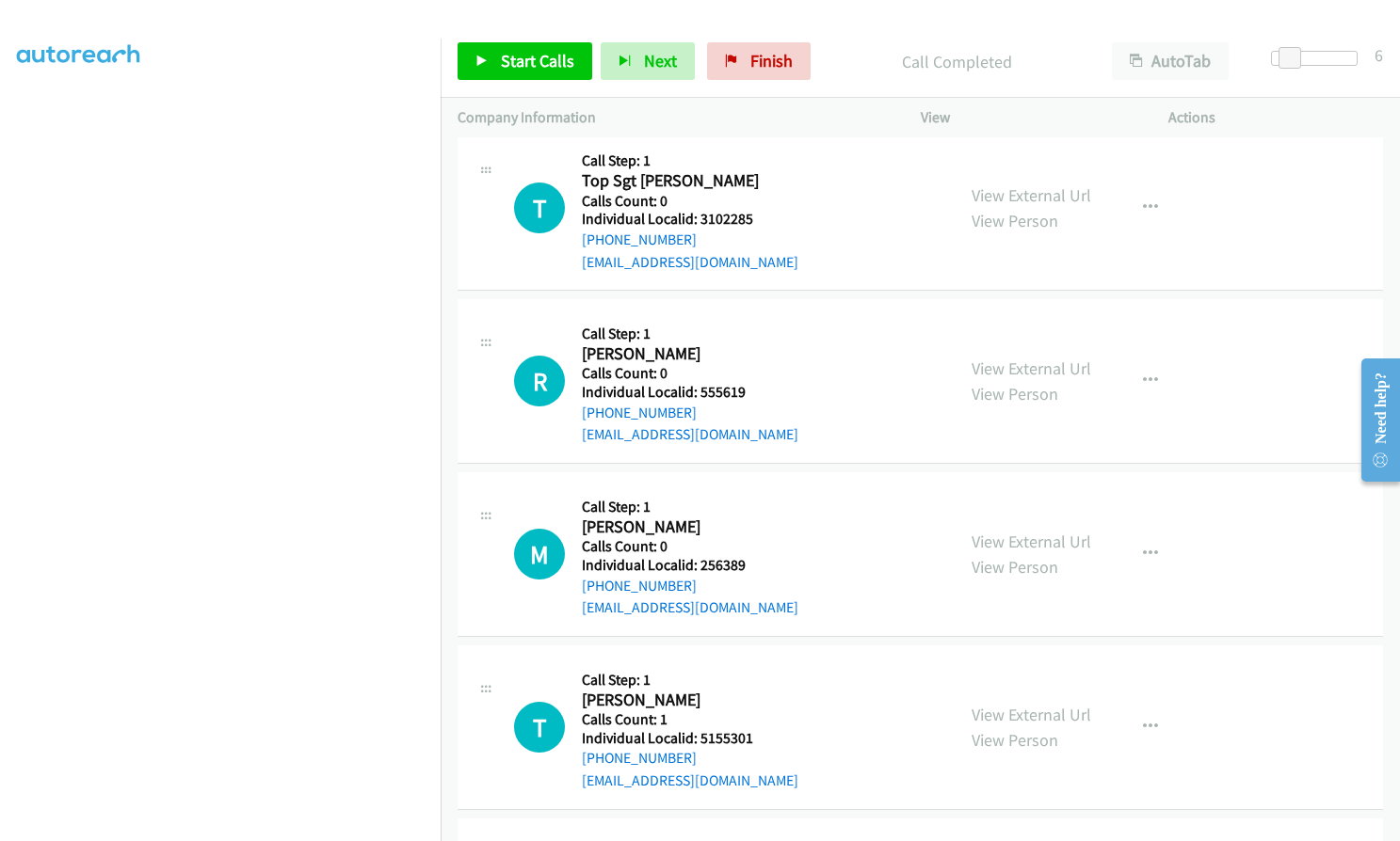
scroll to position [34949, 0]
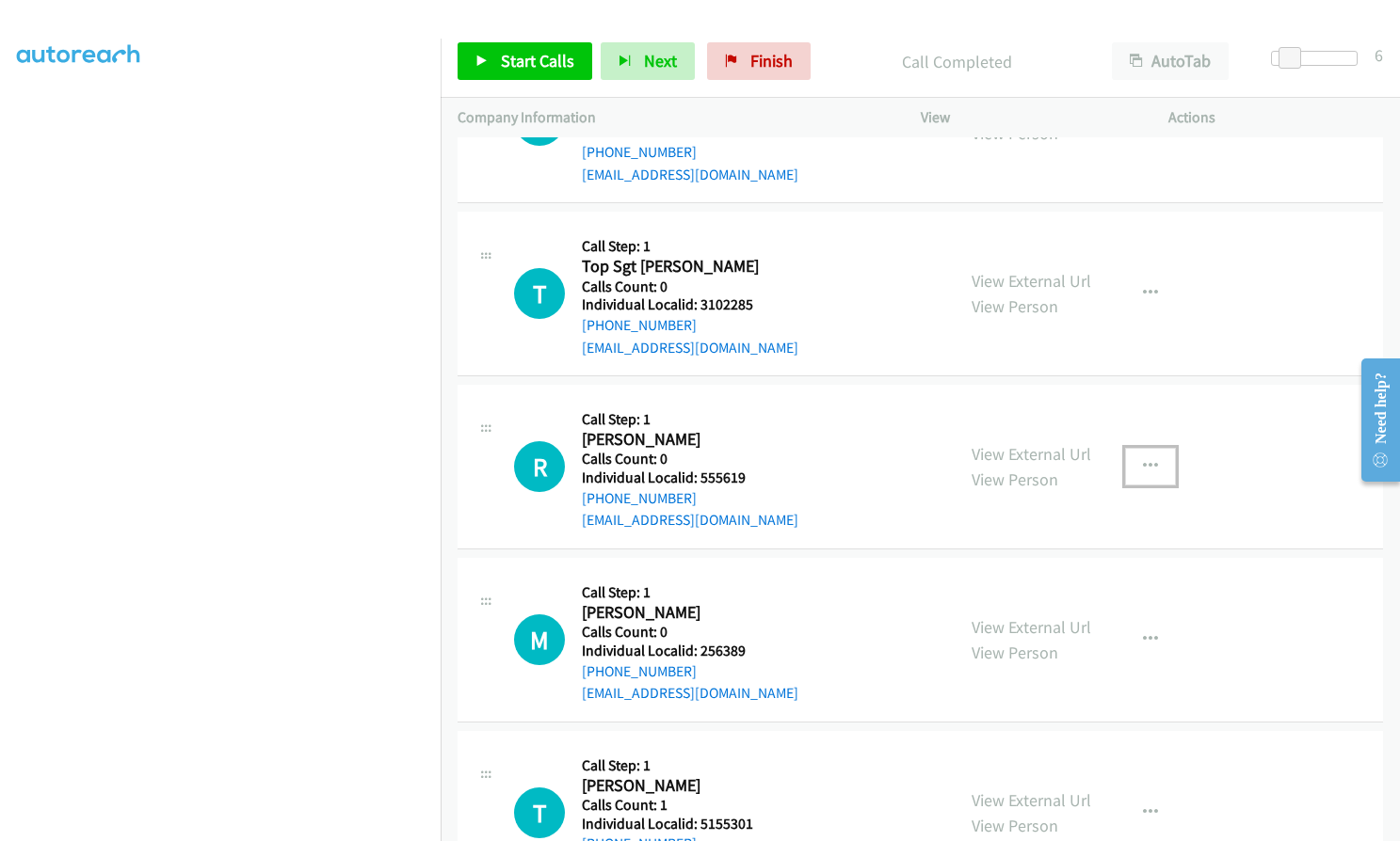
click at [1133, 448] on button "button" at bounding box center [1150, 466] width 51 height 38
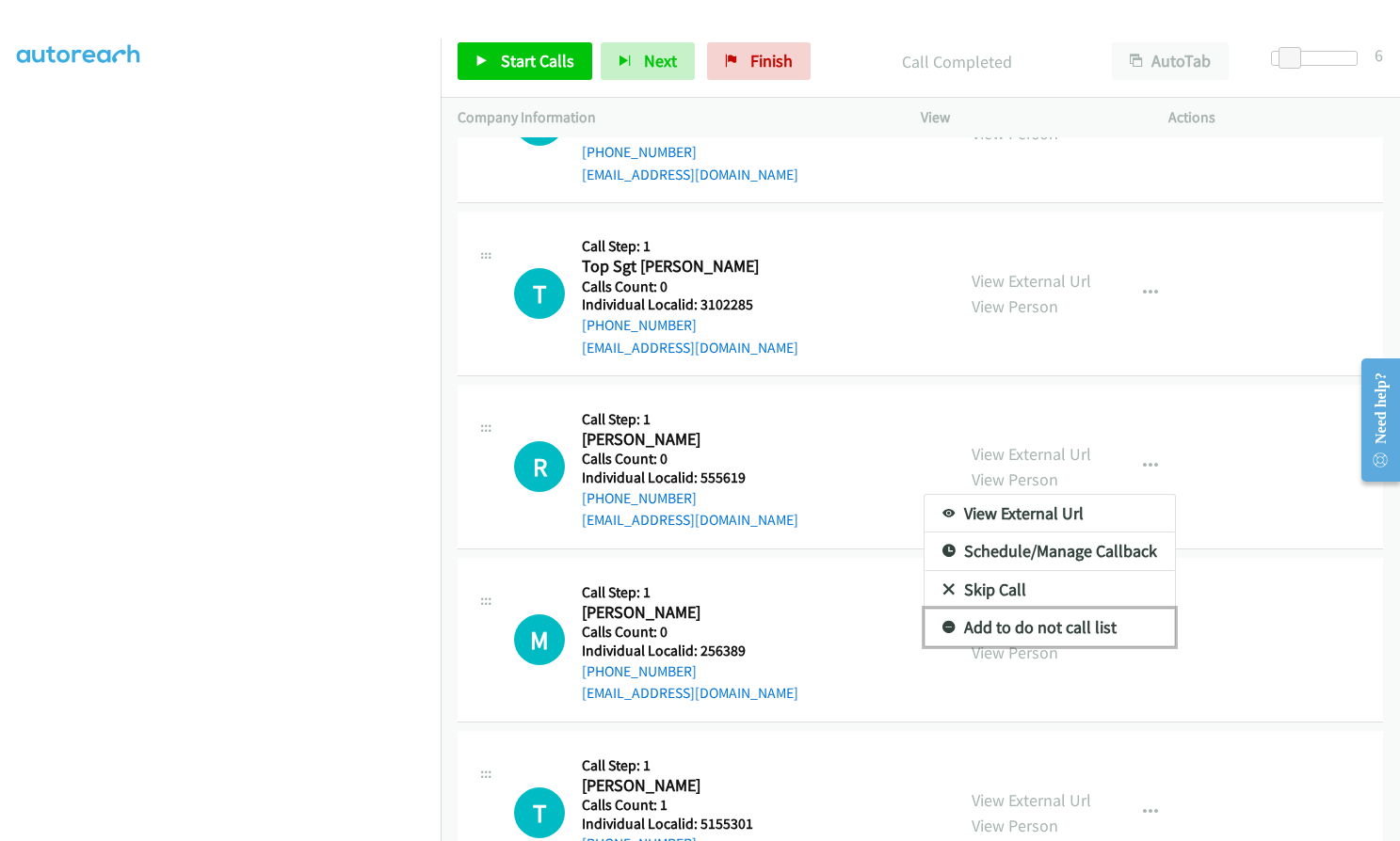
click at [942, 622] on icon at bounding box center [949, 629] width 14 height 14
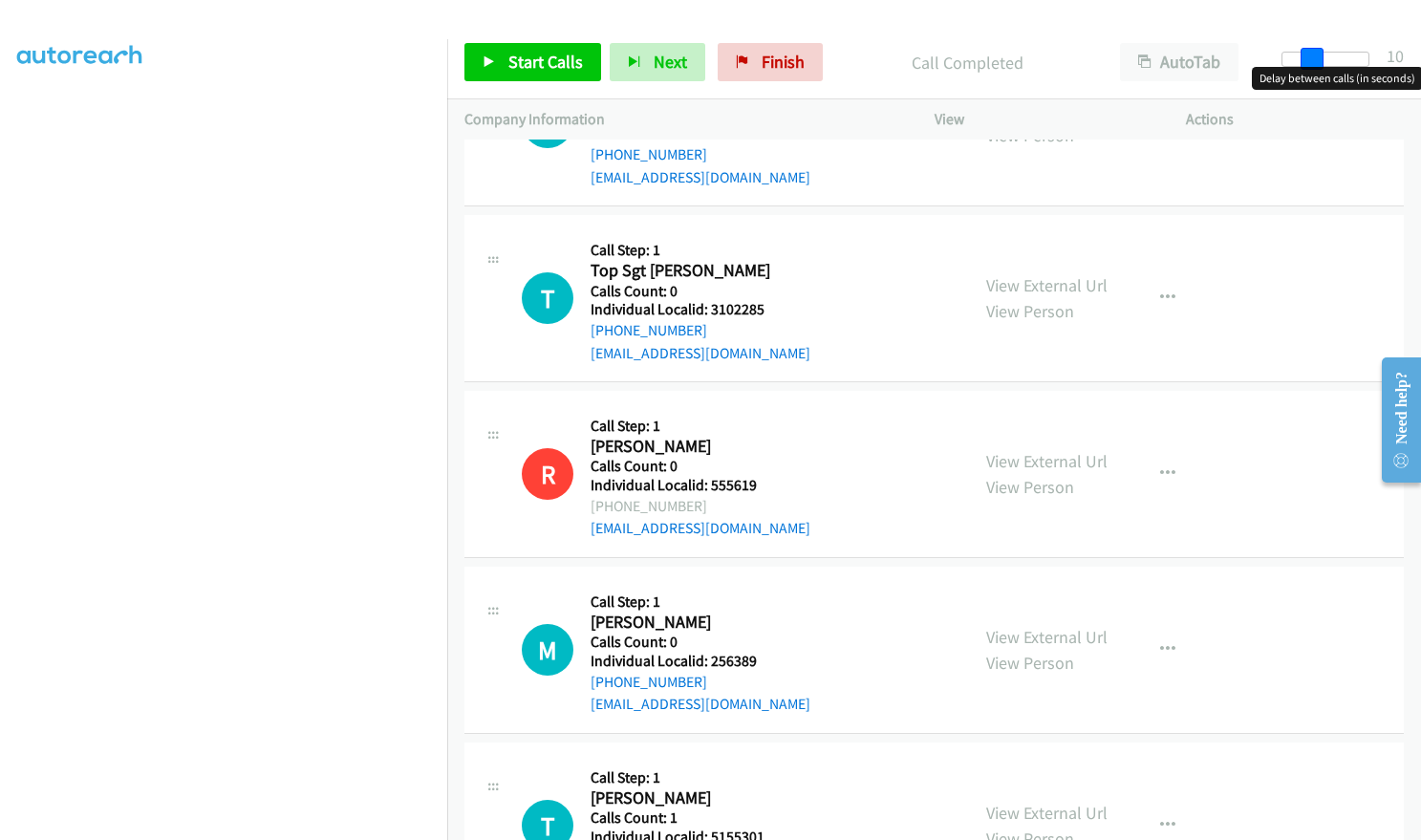
drag, startPoint x: 1303, startPoint y: 54, endPoint x: 1314, endPoint y: 54, distance: 11.0
click at [1314, 54] on span at bounding box center [1311, 58] width 23 height 23
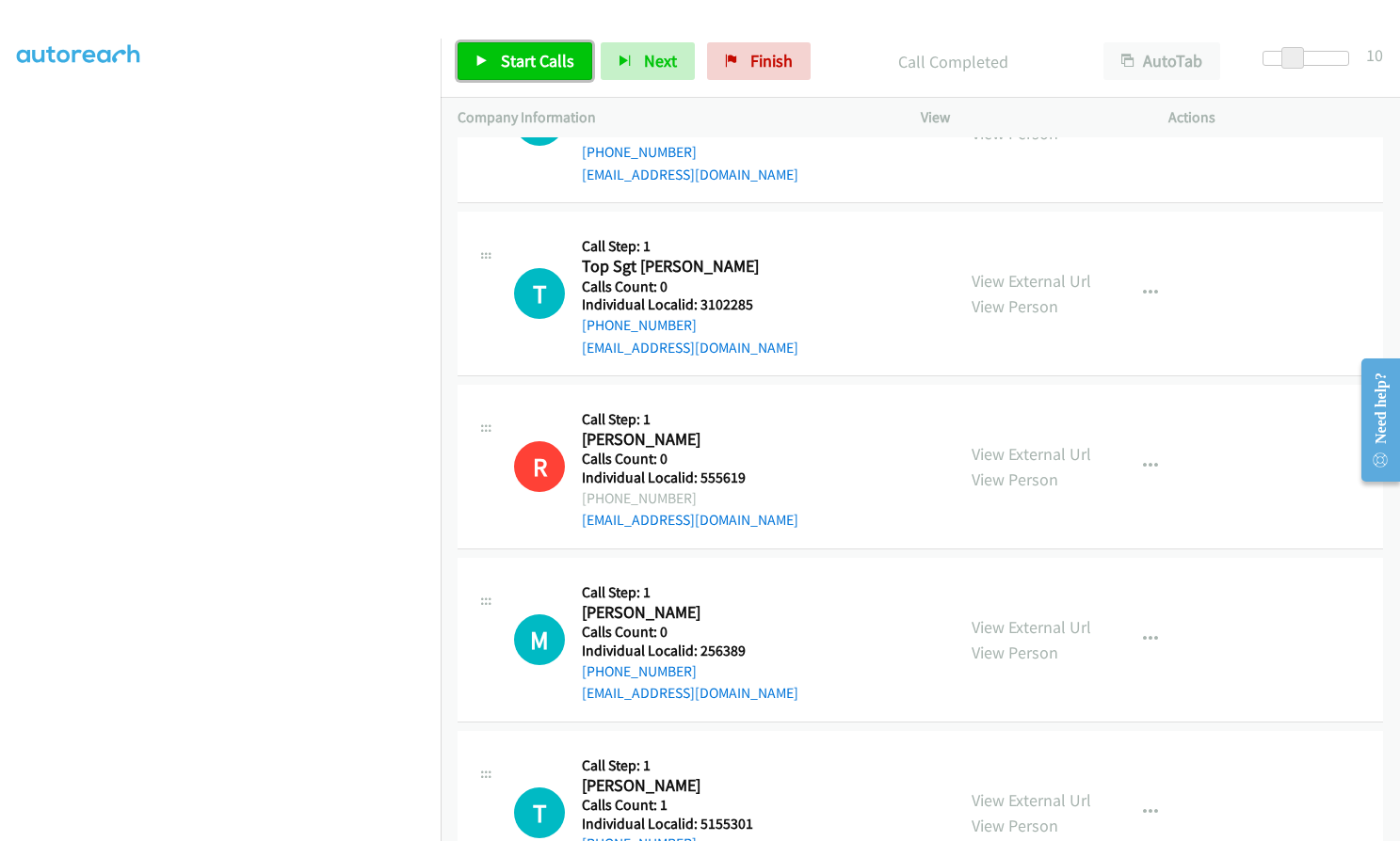
click at [526, 67] on span "Start Calls" at bounding box center [536, 60] width 73 height 21
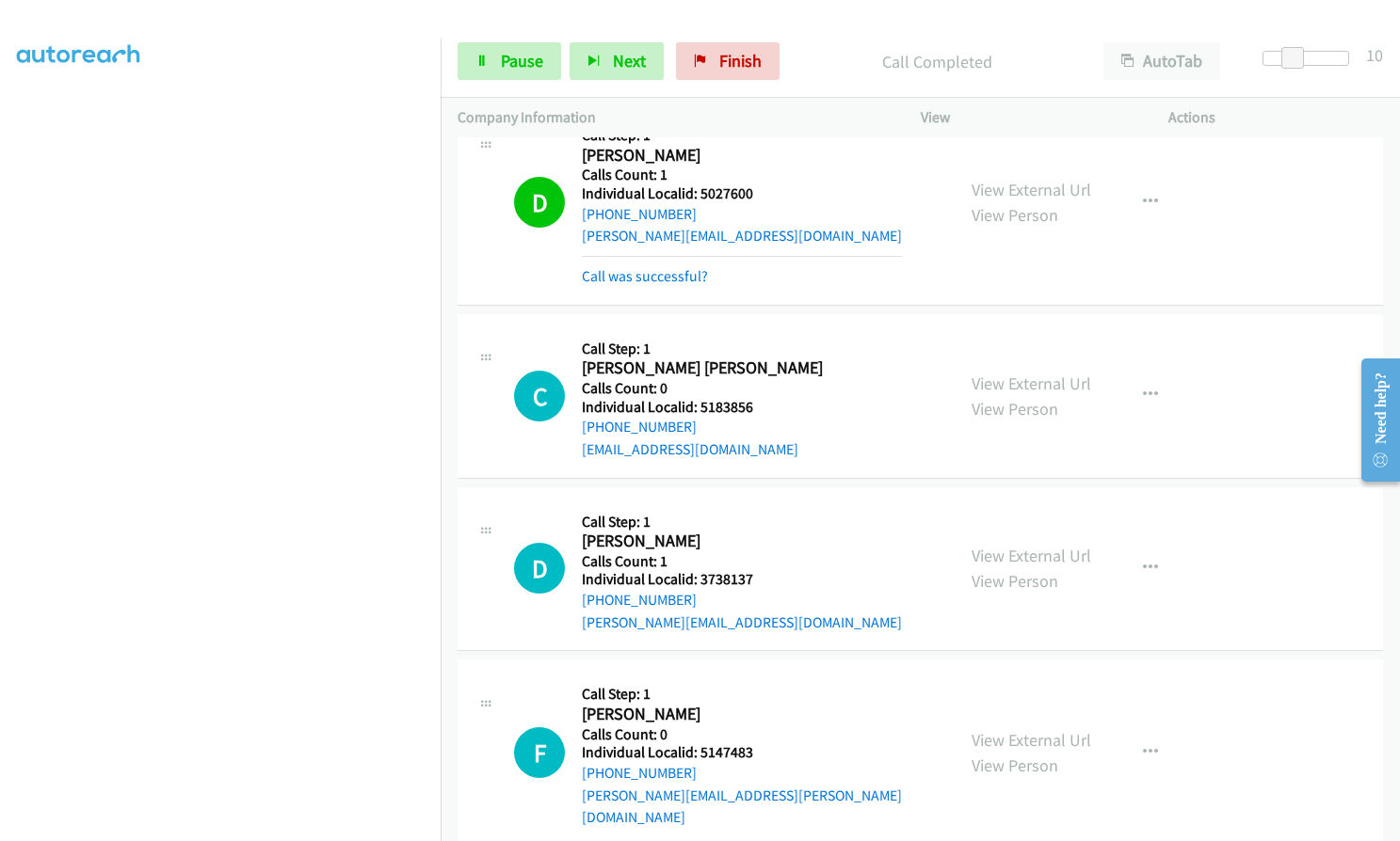
scroll to position [33366, 0]
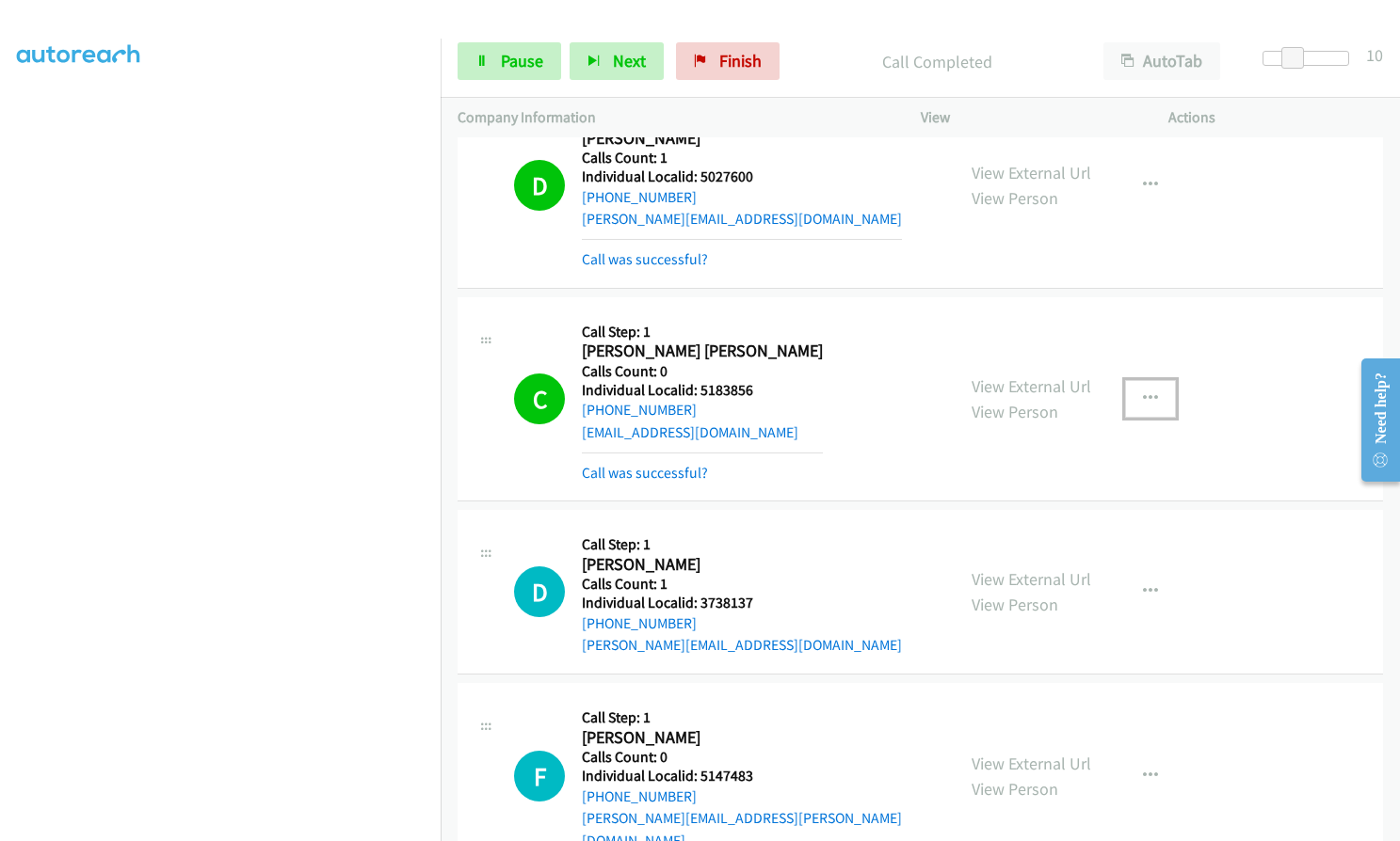
drag, startPoint x: 1151, startPoint y: 237, endPoint x: 1124, endPoint y: 254, distance: 31.9
click at [1149, 381] on button "button" at bounding box center [1150, 399] width 51 height 38
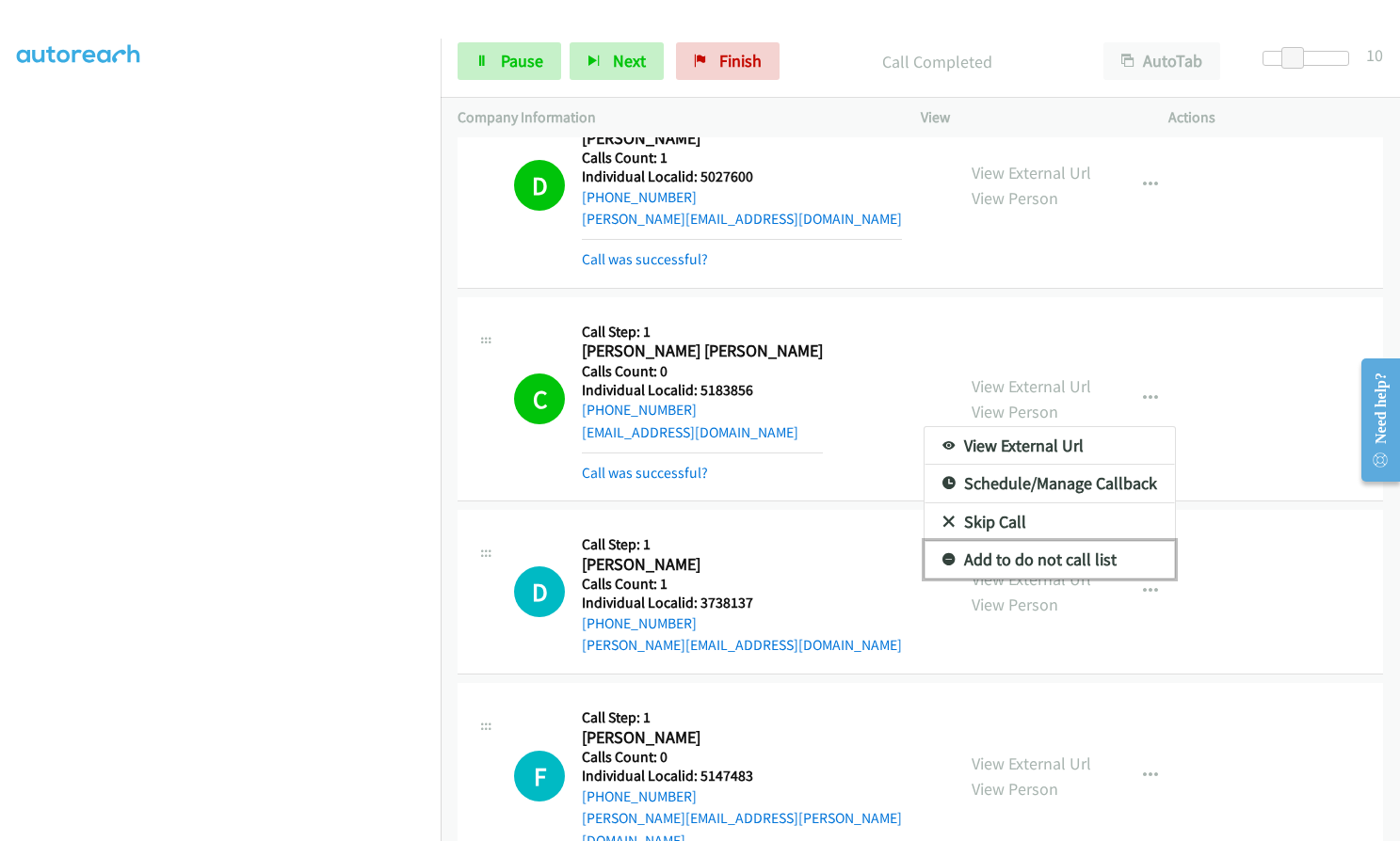
click at [943, 555] on icon at bounding box center [949, 562] width 14 height 14
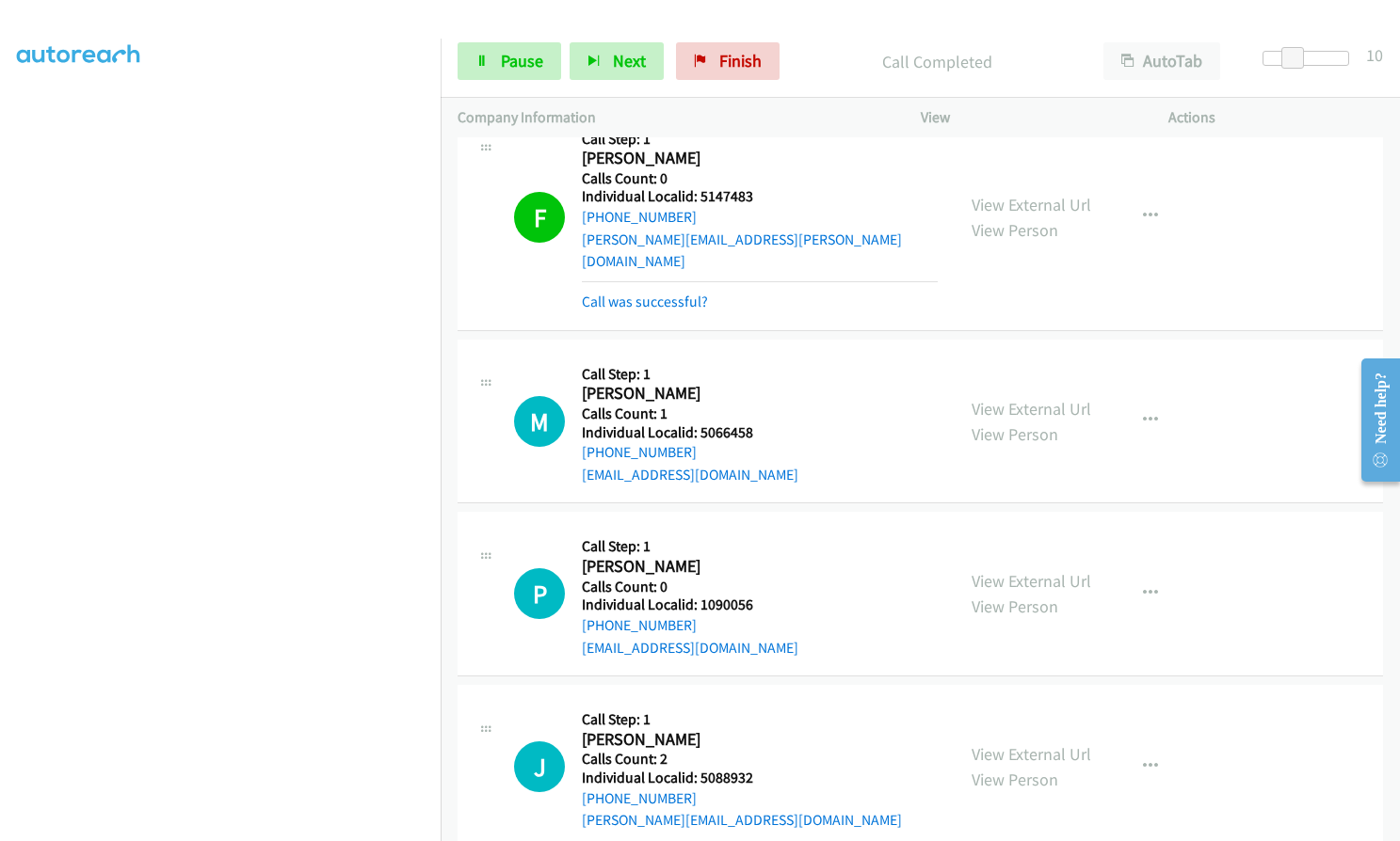
scroll to position [34000, 0]
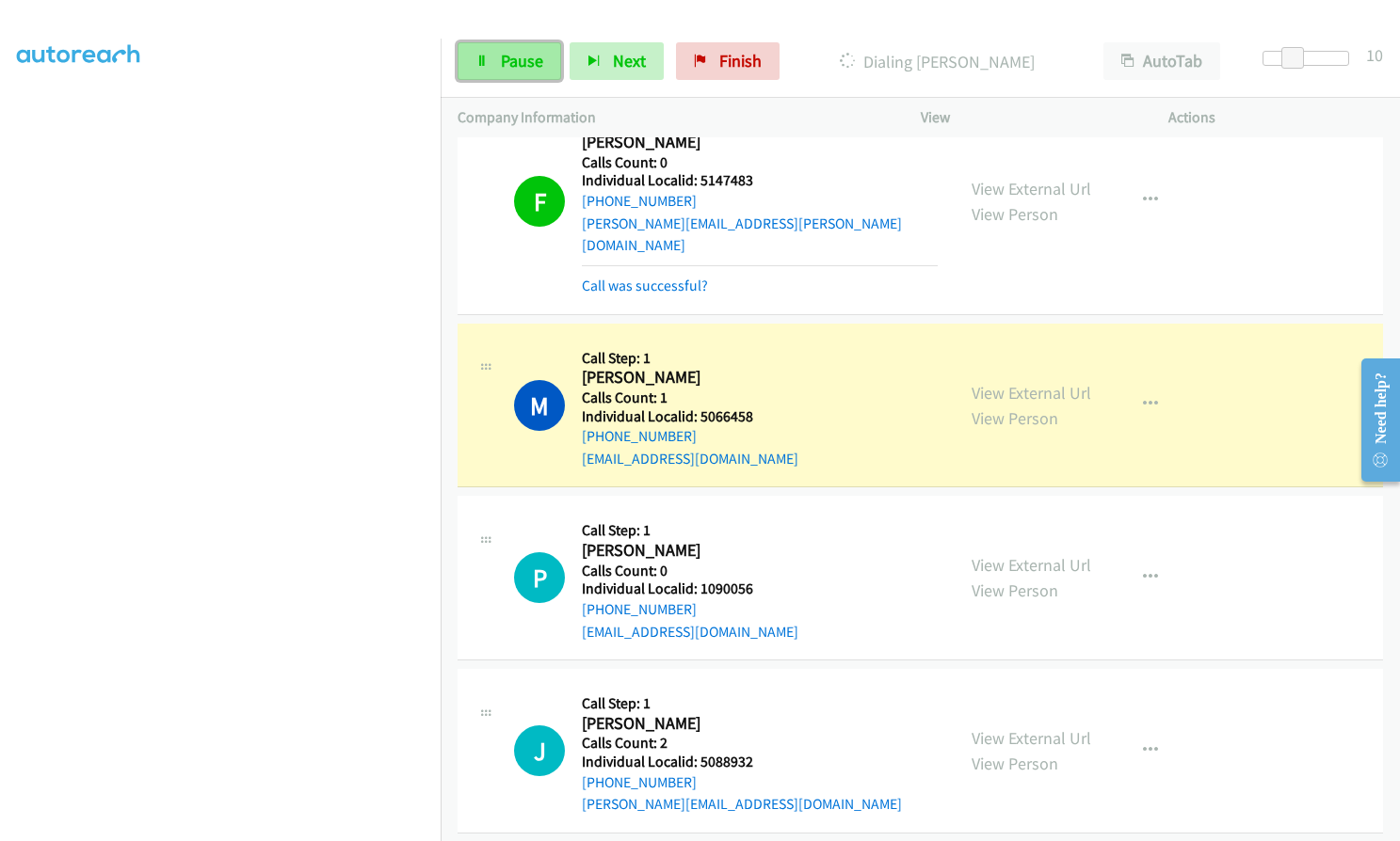
click at [524, 50] on span "Pause" at bounding box center [522, 60] width 43 height 21
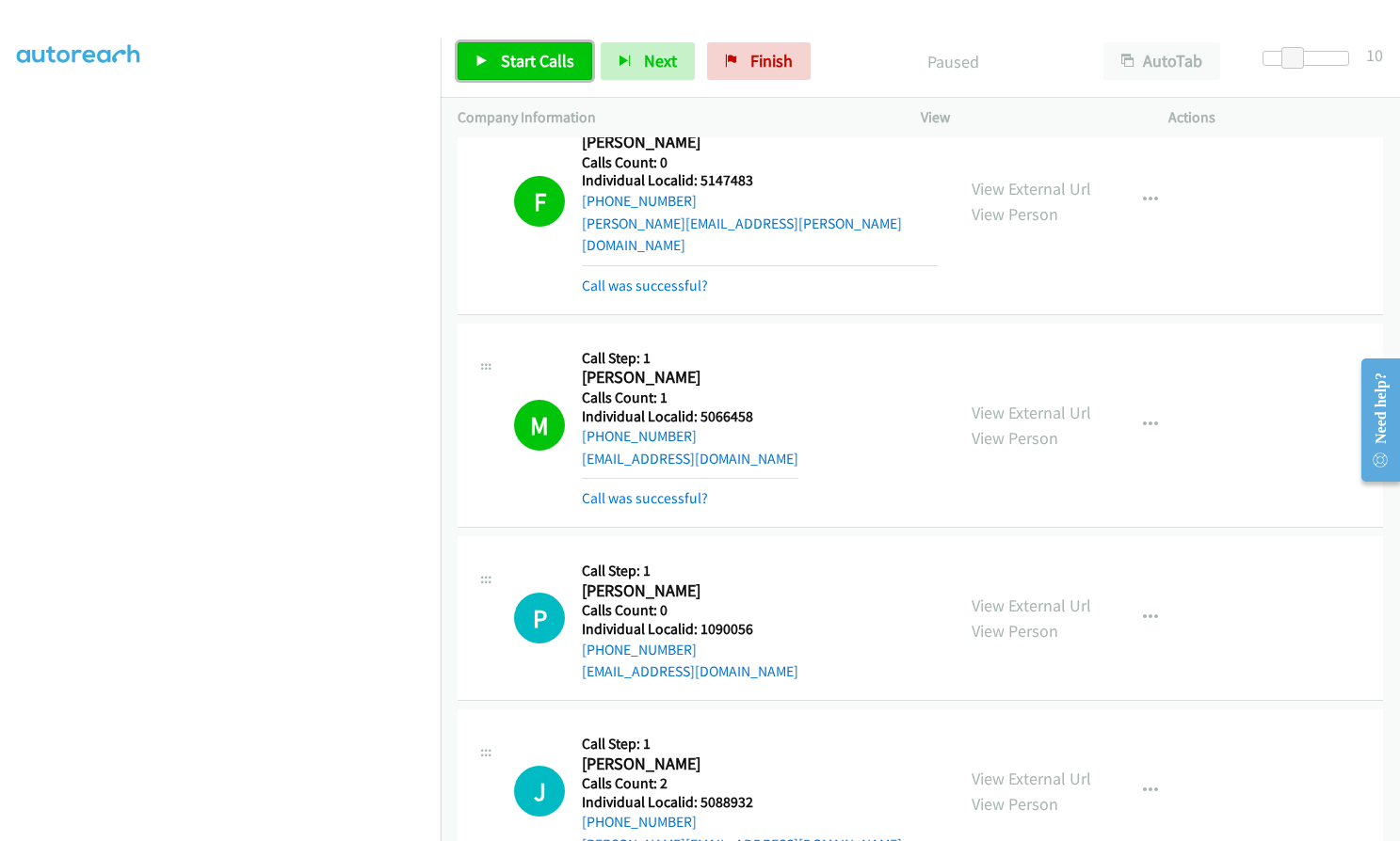
click at [535, 61] on span "Start Calls" at bounding box center [536, 60] width 73 height 21
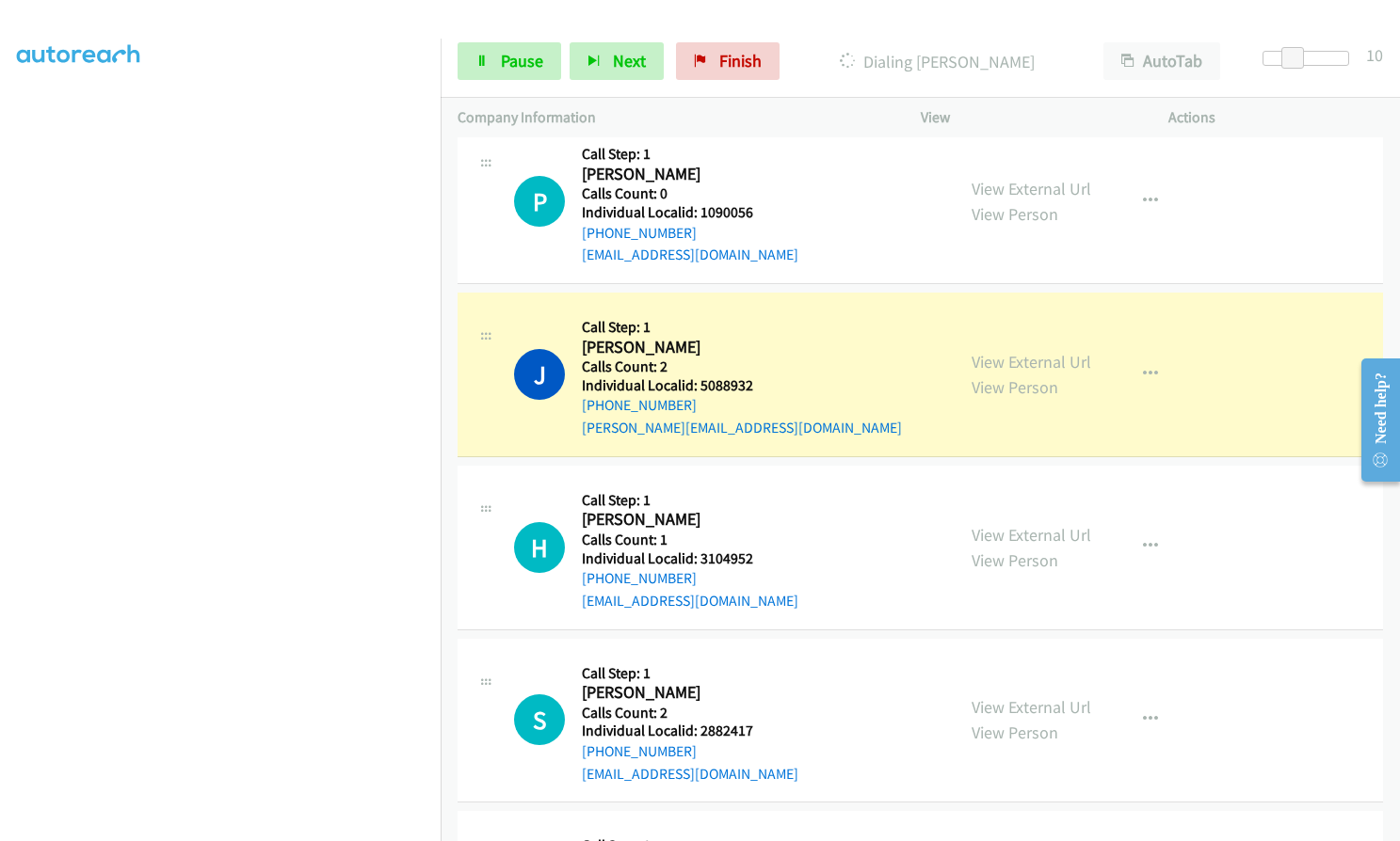
scroll to position [34377, 0]
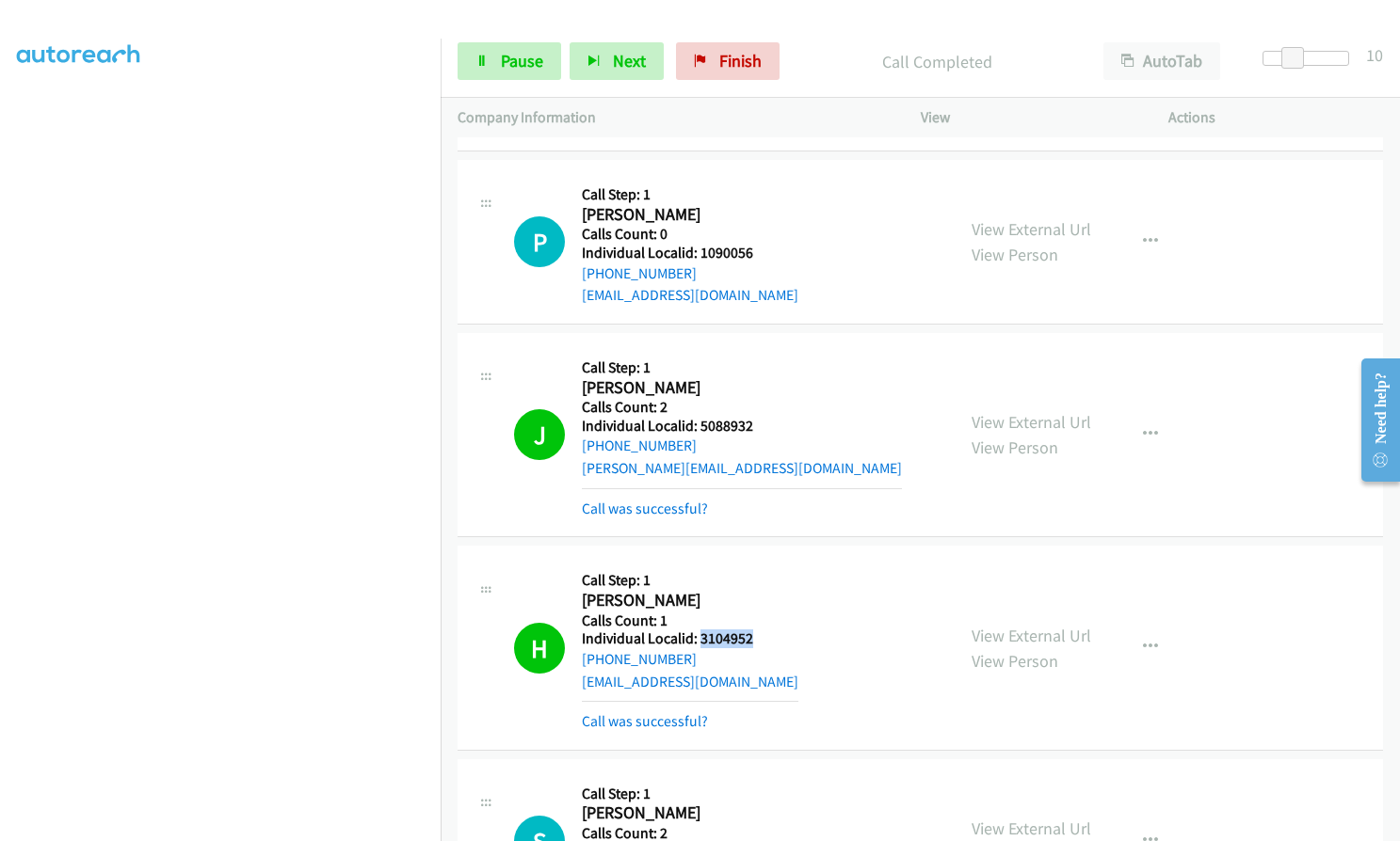
drag, startPoint x: 700, startPoint y: 458, endPoint x: 754, endPoint y: 457, distance: 54.0
click at [754, 563] on div "H Callback Scheduled Call Step: 1 Heidi Kuennen America/Chicago Calls Count: 1 …" at bounding box center [725, 647] width 424 height 169
click at [1133, 629] on button "button" at bounding box center [1150, 647] width 51 height 38
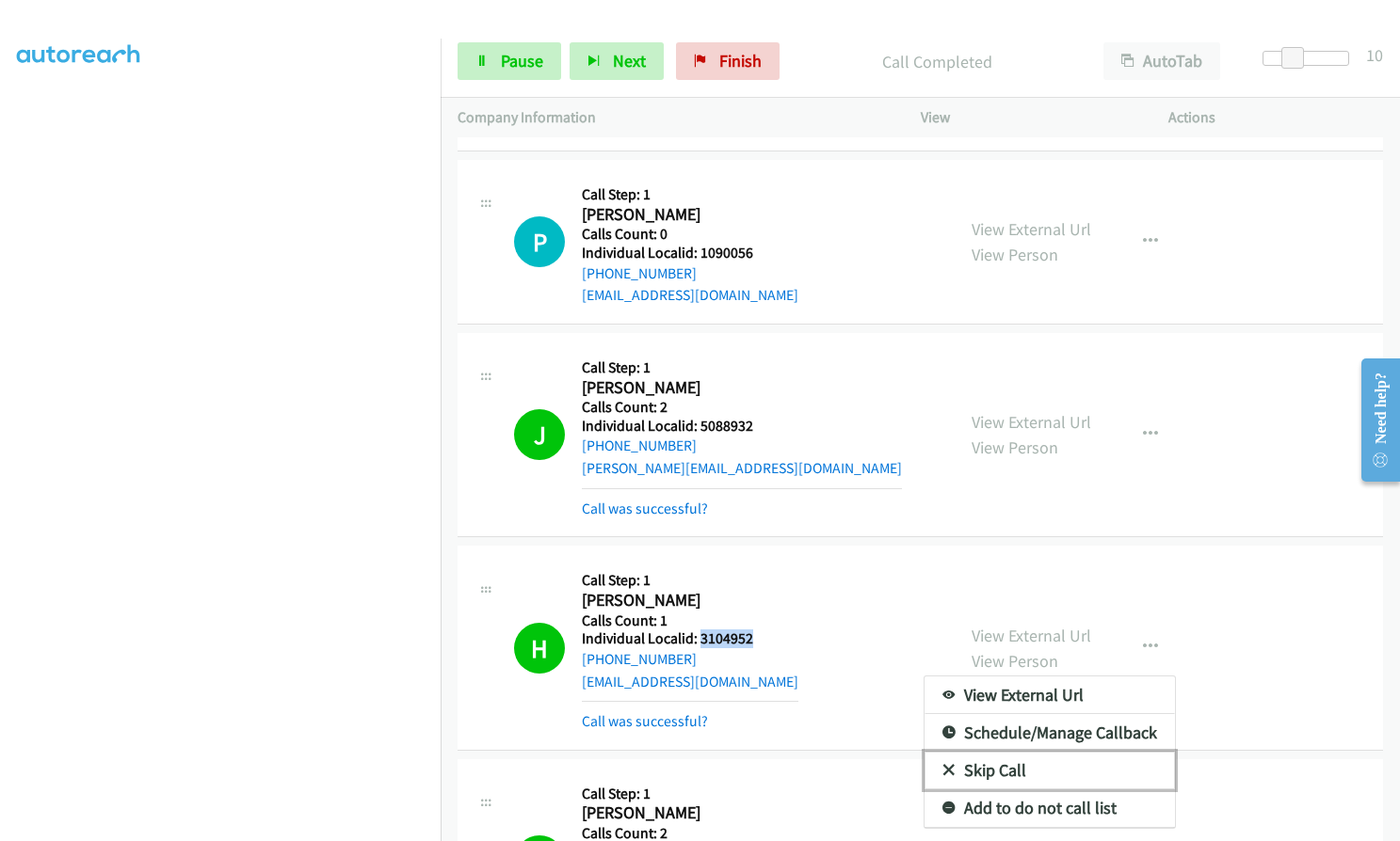
click at [942, 765] on icon at bounding box center [949, 772] width 14 height 14
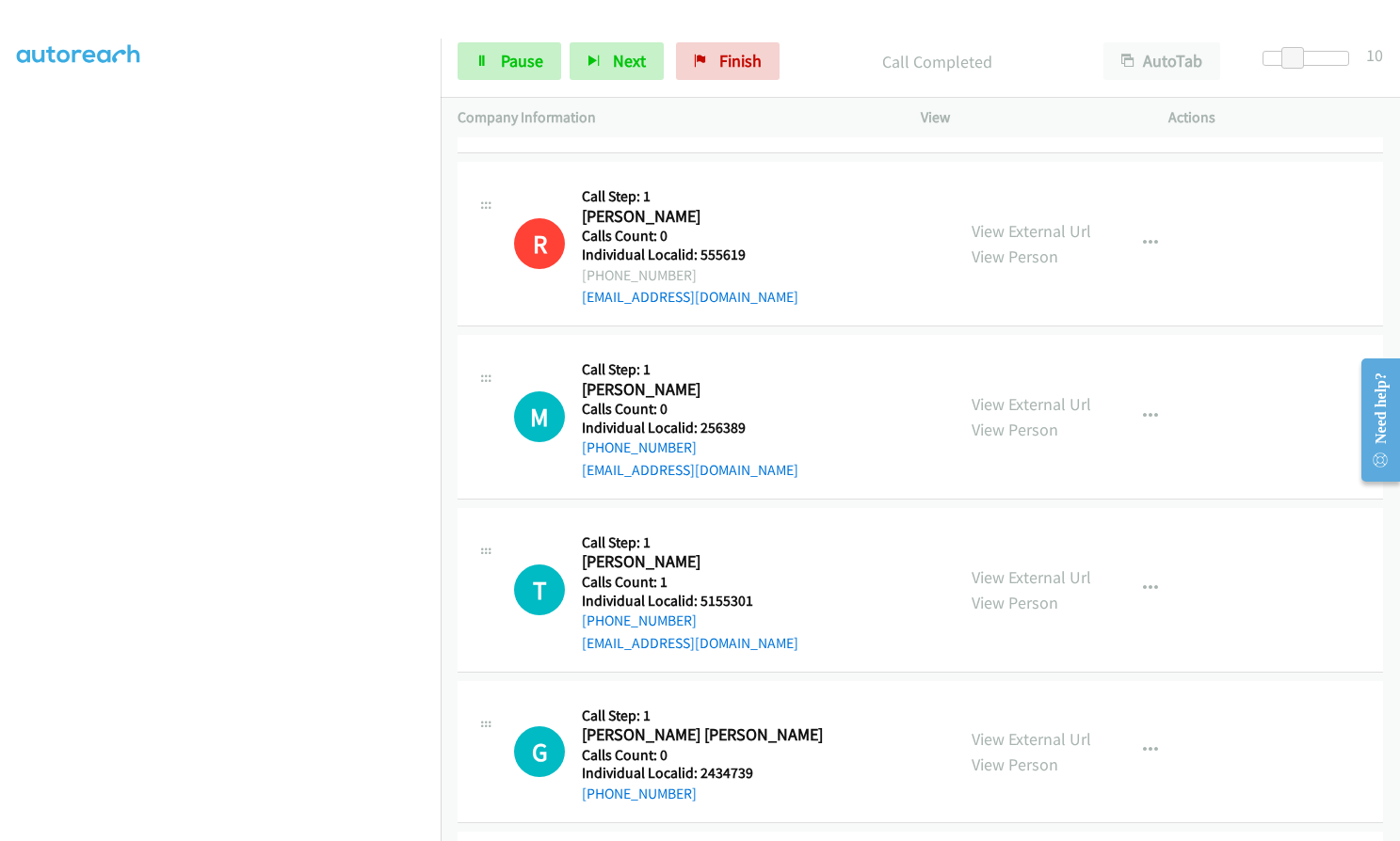
scroll to position [35624, 0]
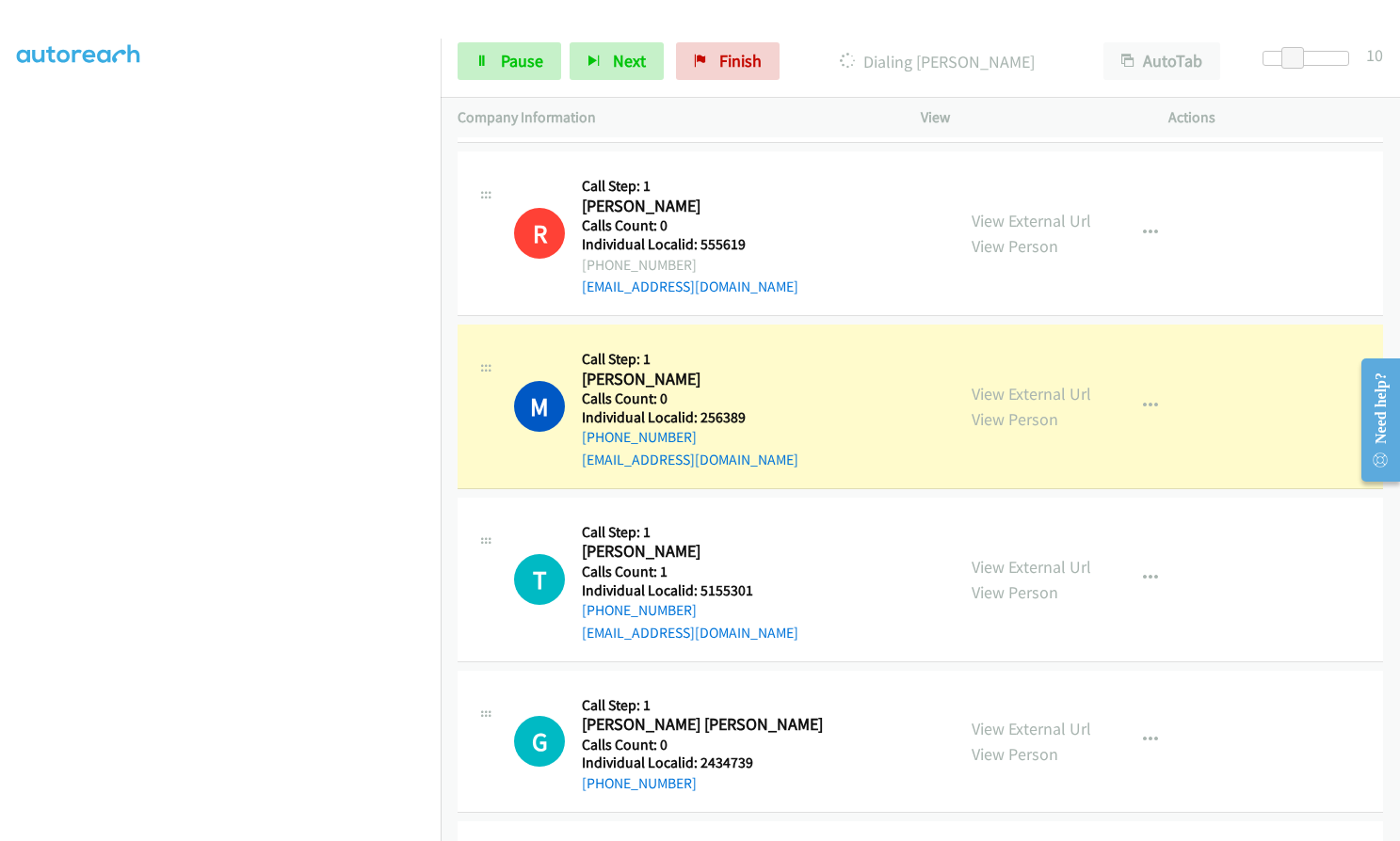
drag, startPoint x: 697, startPoint y: 732, endPoint x: 763, endPoint y: 733, distance: 66.0
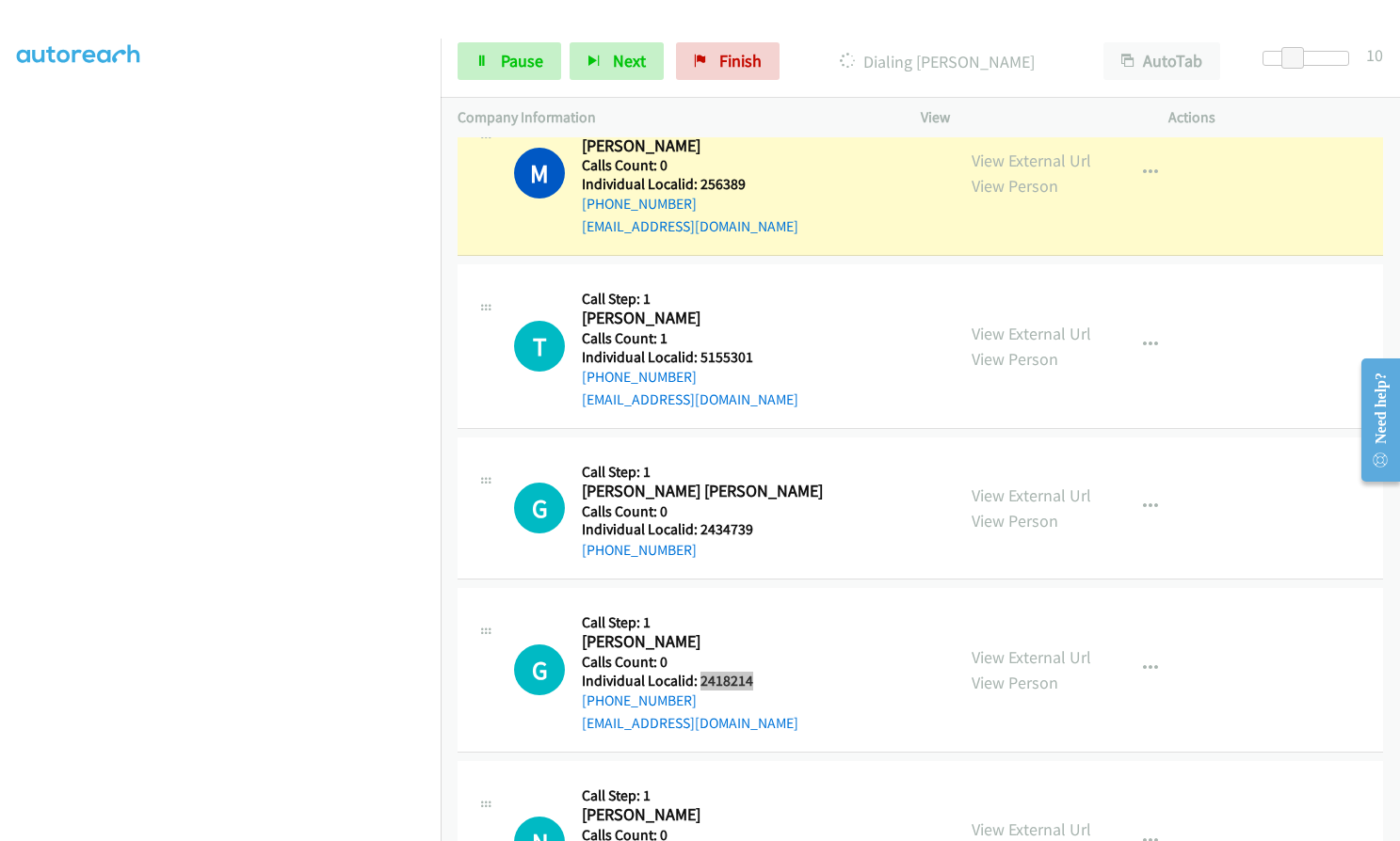
scroll to position [35930, 0]
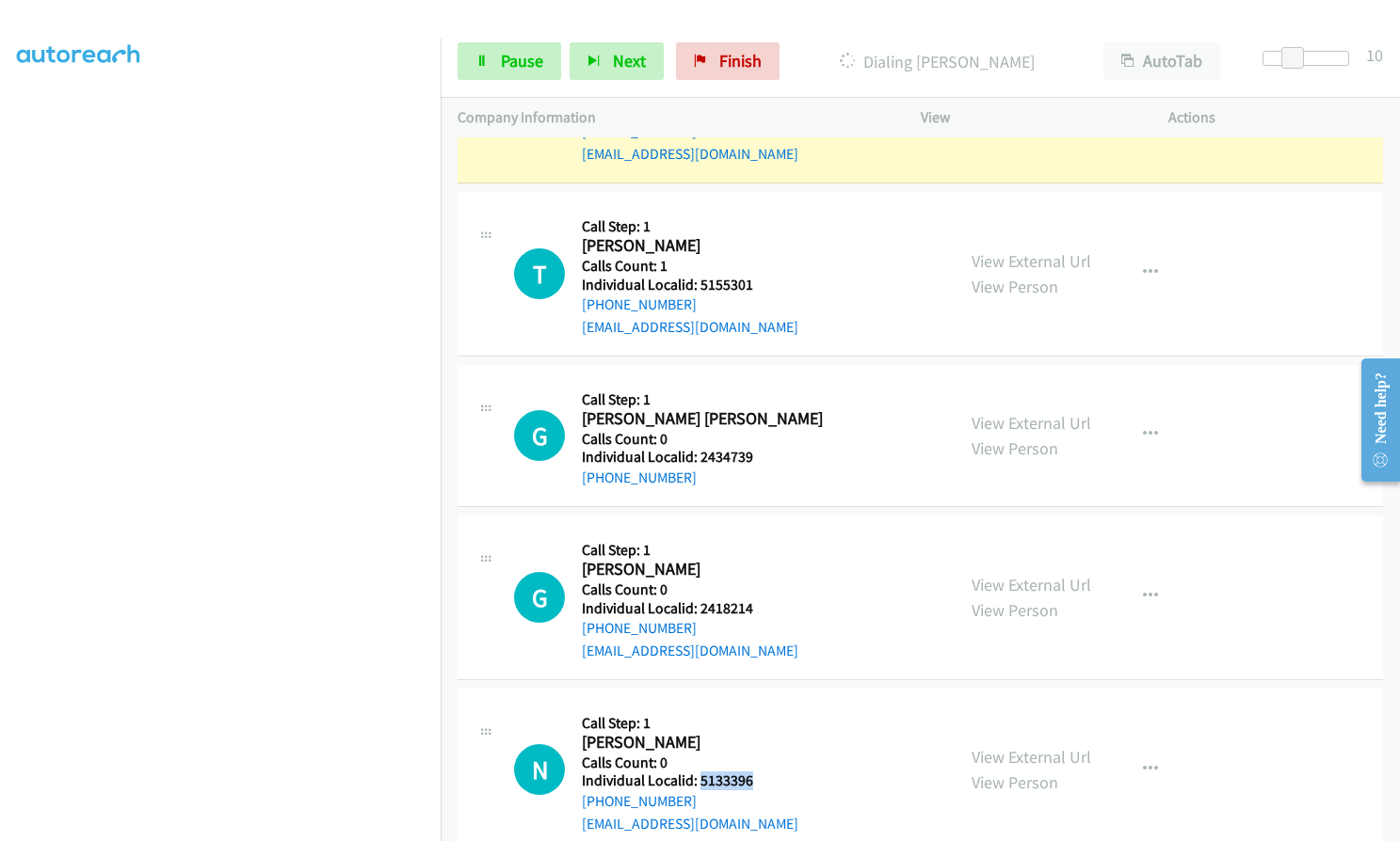
drag, startPoint x: 697, startPoint y: 601, endPoint x: 755, endPoint y: 597, distance: 58.1
click at [758, 706] on div "N Callback Scheduled Call Step: 1 Nathan Stone America/Chicago Calls Count: 0 I…" at bounding box center [725, 770] width 424 height 129
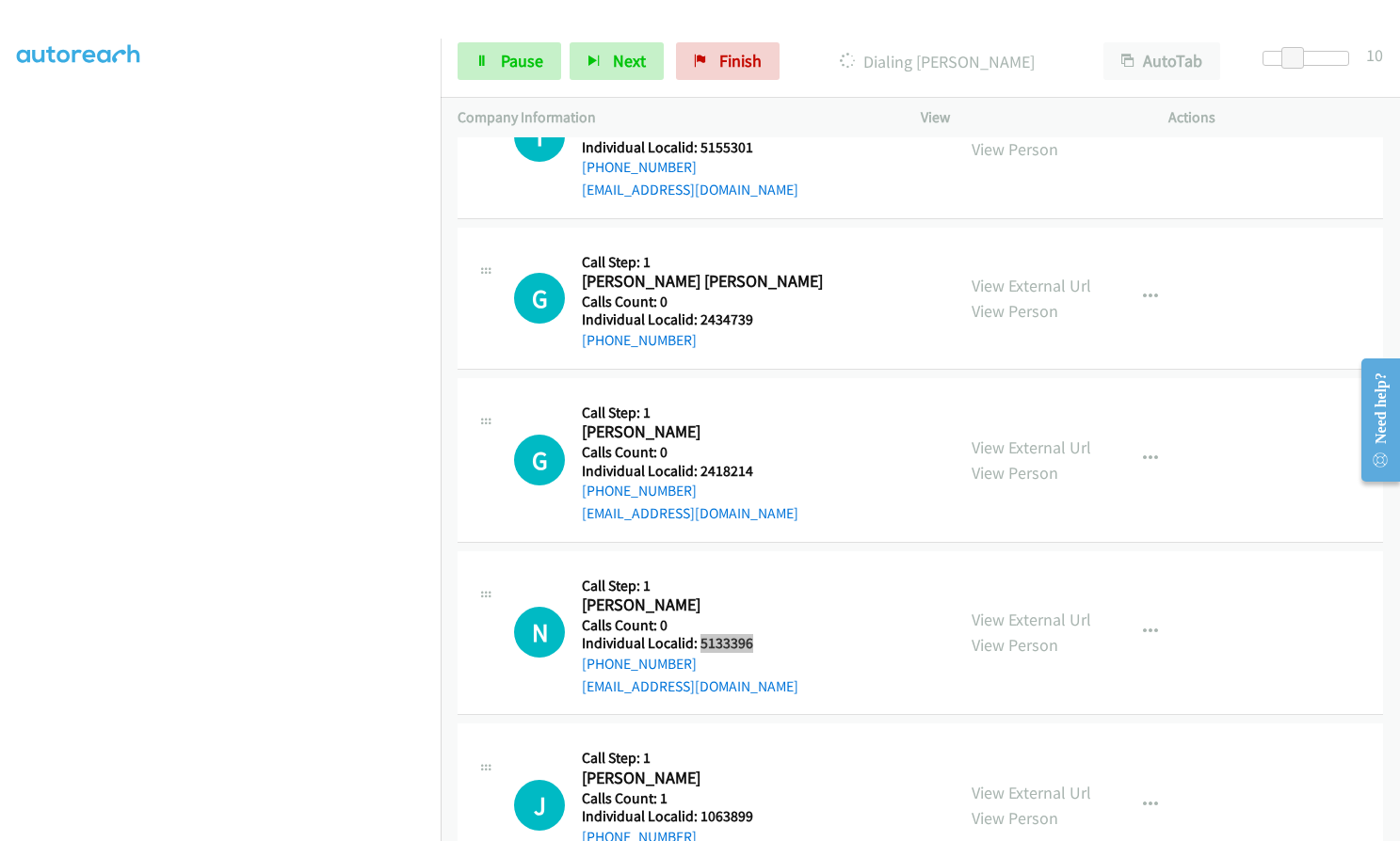
scroll to position [36072, 0]
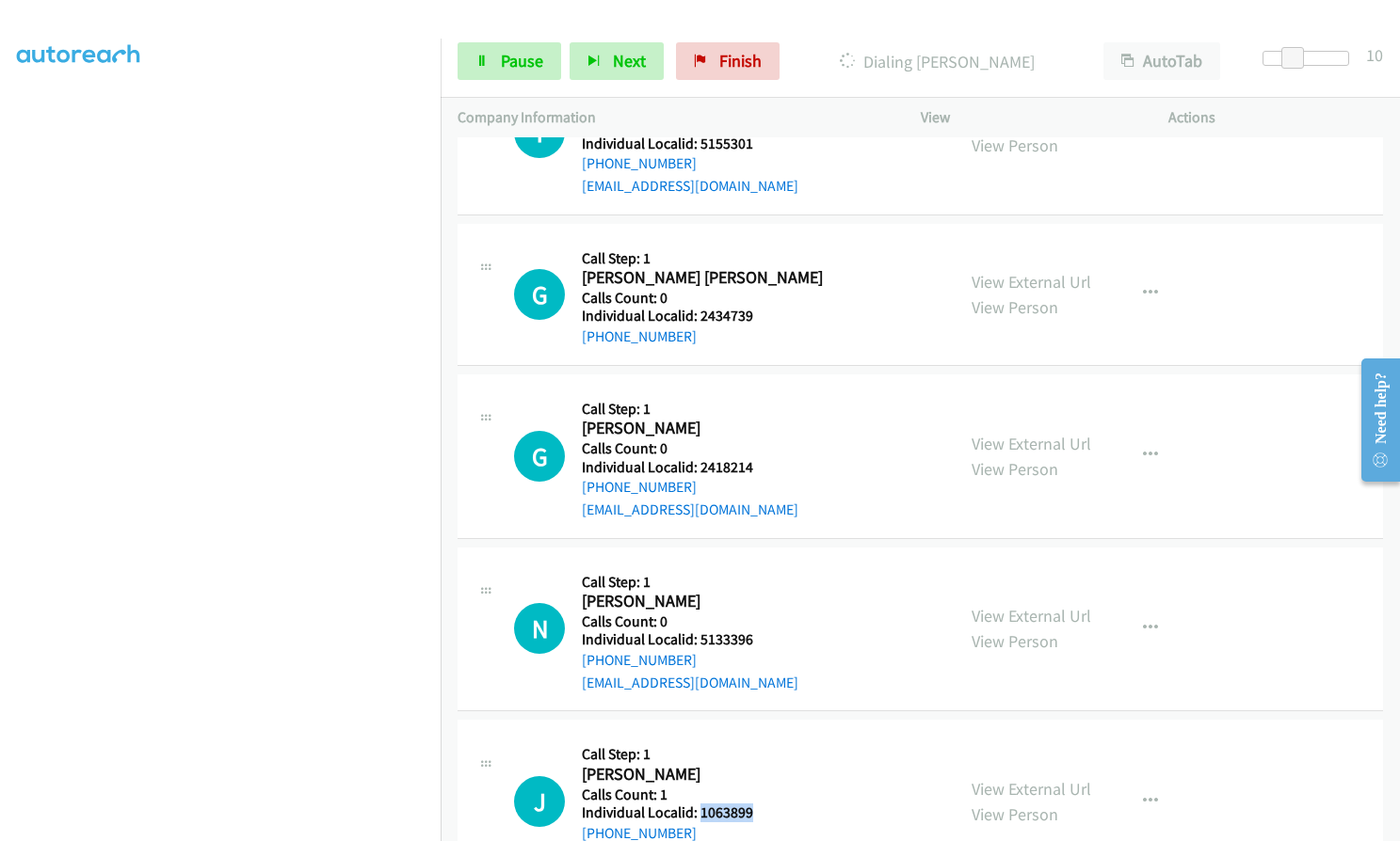
drag, startPoint x: 697, startPoint y: 628, endPoint x: 756, endPoint y: 633, distance: 59.2
click at [766, 737] on div "J Callback Scheduled Call Step: 1 Jeffrey Jackson America/New_York Calls Count:…" at bounding box center [725, 801] width 424 height 129
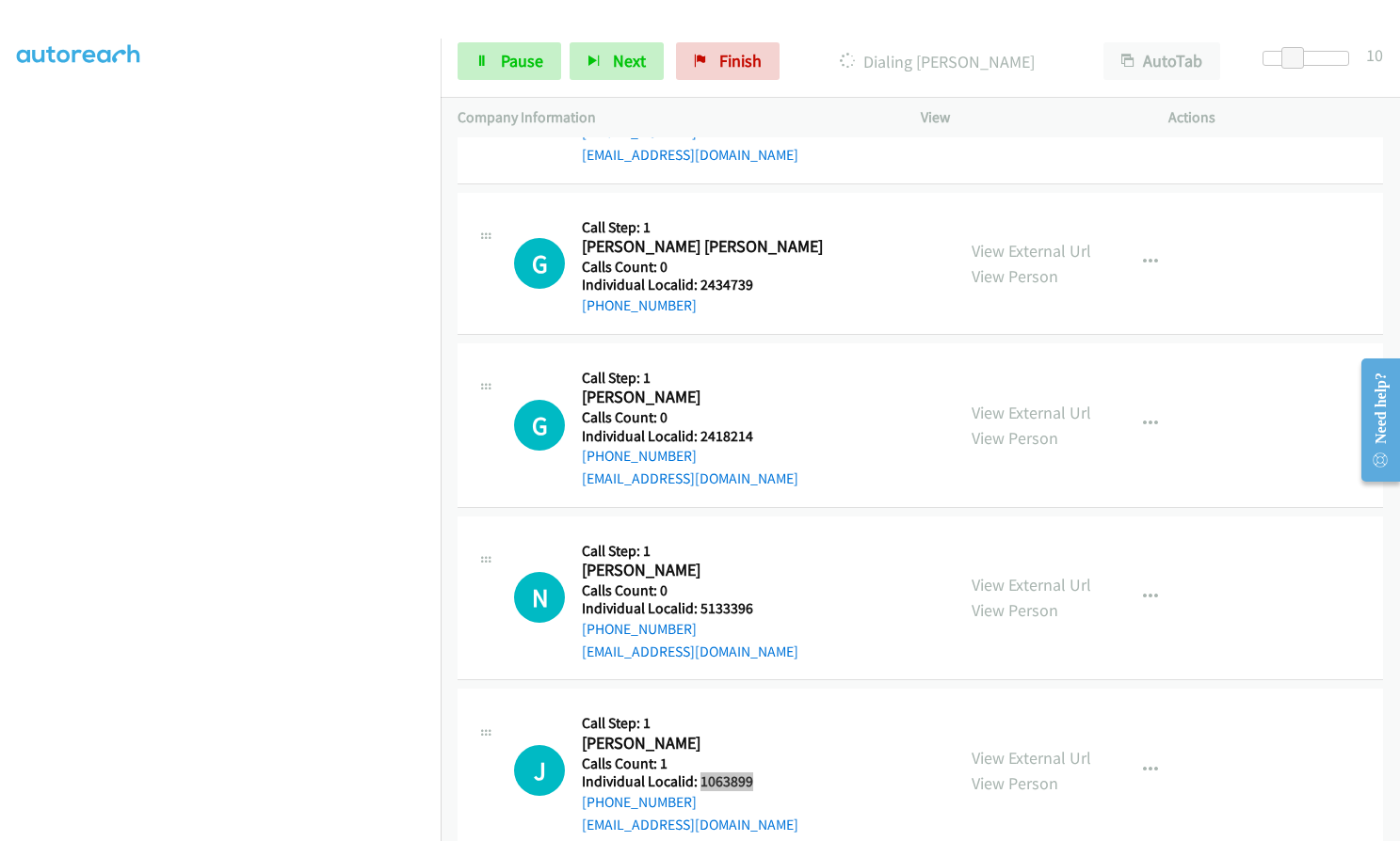
scroll to position [36189, 0]
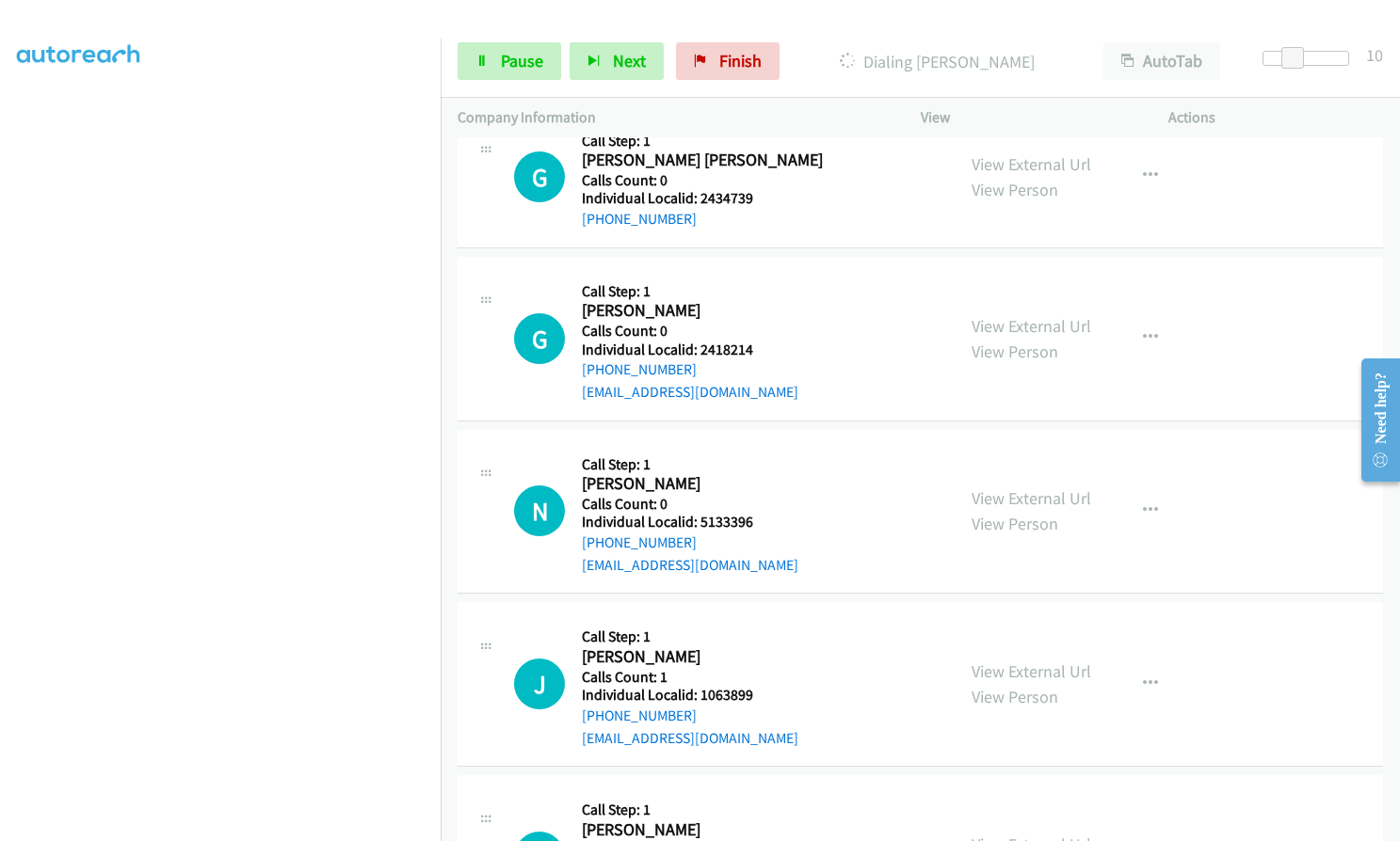
drag, startPoint x: 697, startPoint y: 693, endPoint x: 756, endPoint y: 692, distance: 59.0
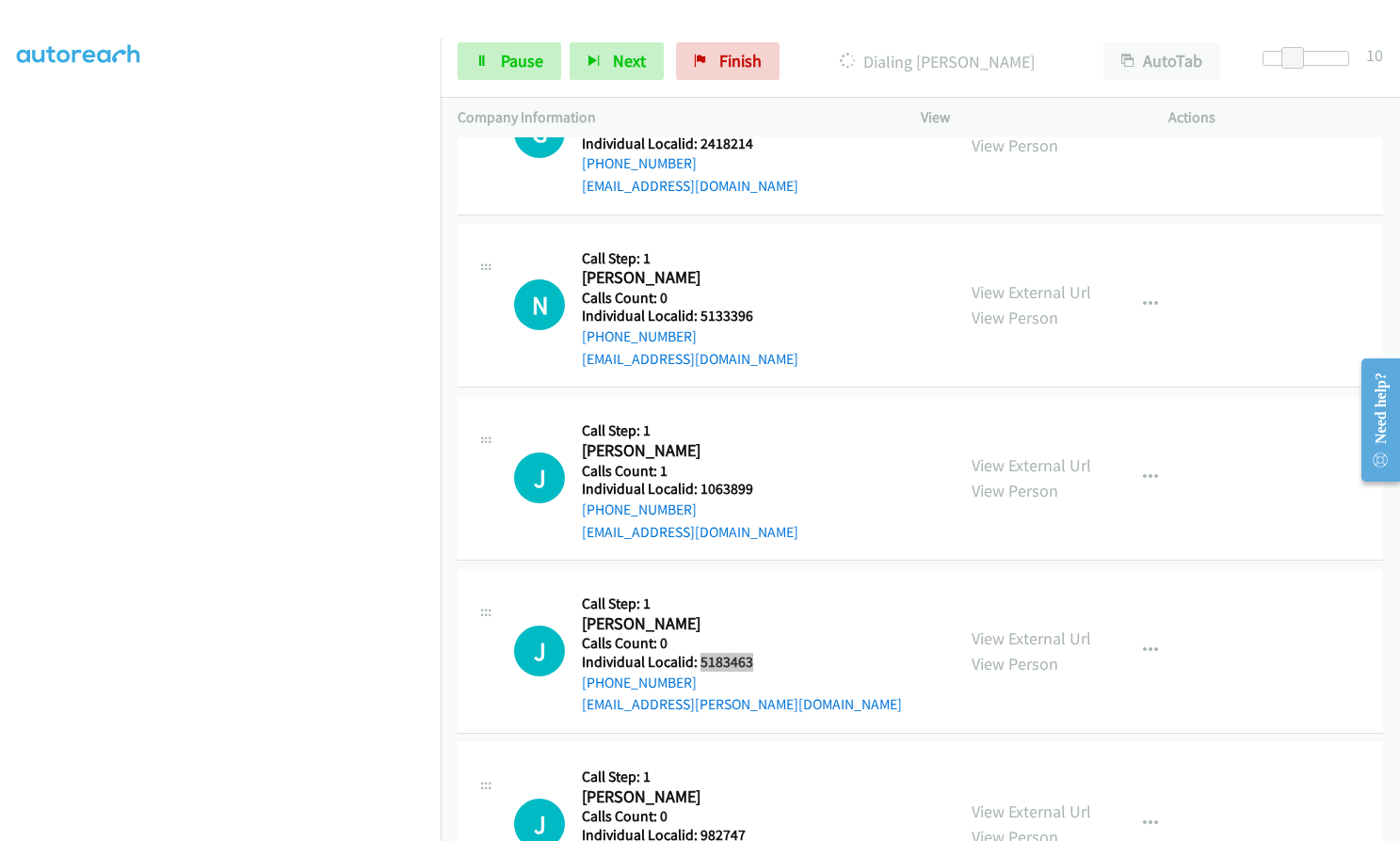
scroll to position [36401, 0]
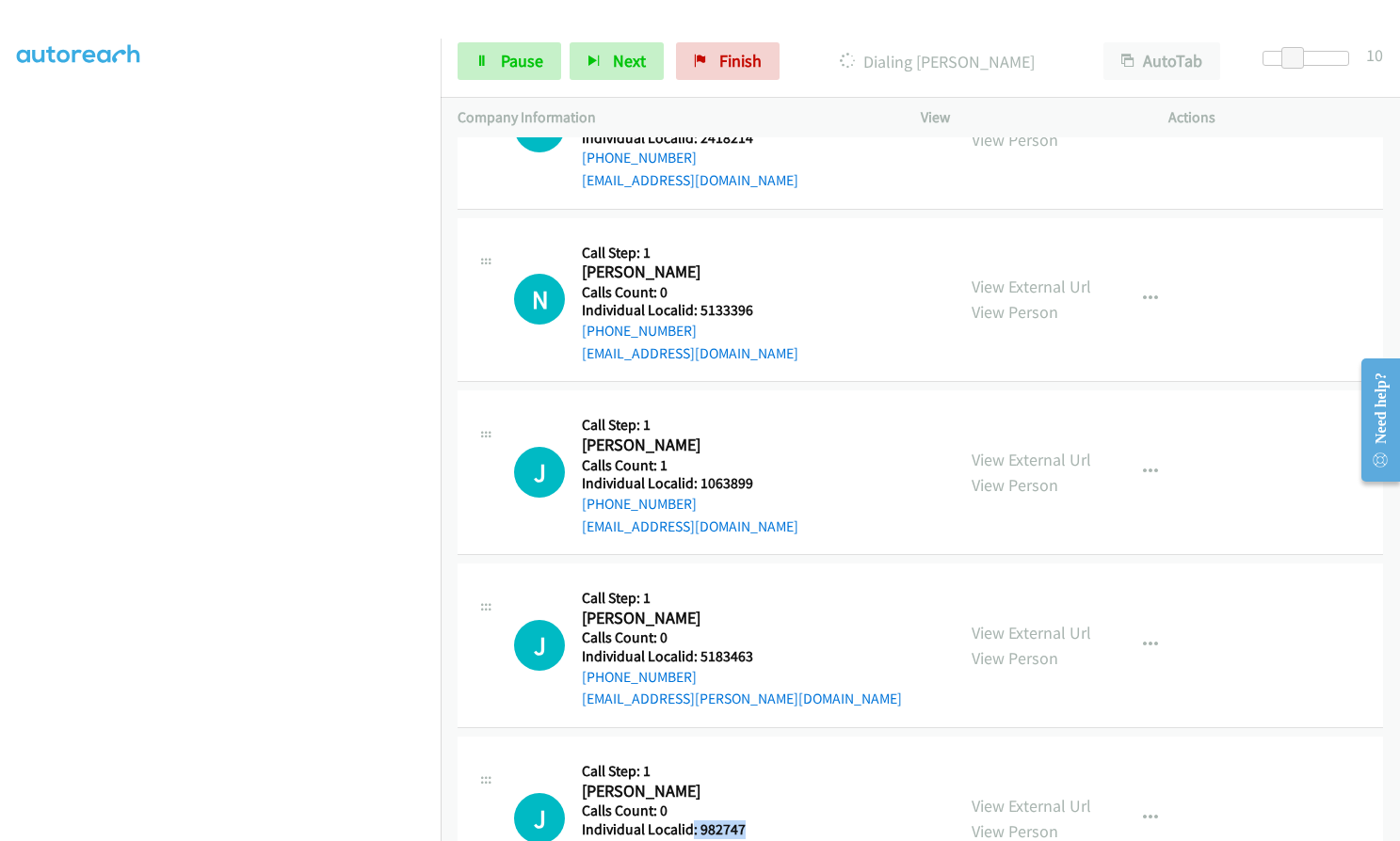
drag, startPoint x: 696, startPoint y: 652, endPoint x: 759, endPoint y: 653, distance: 63.0
click at [762, 753] on div "J Callback Scheduled Call Step: 1 John Pappas America/New_York Calls Count: 0 I…" at bounding box center [725, 818] width 424 height 129
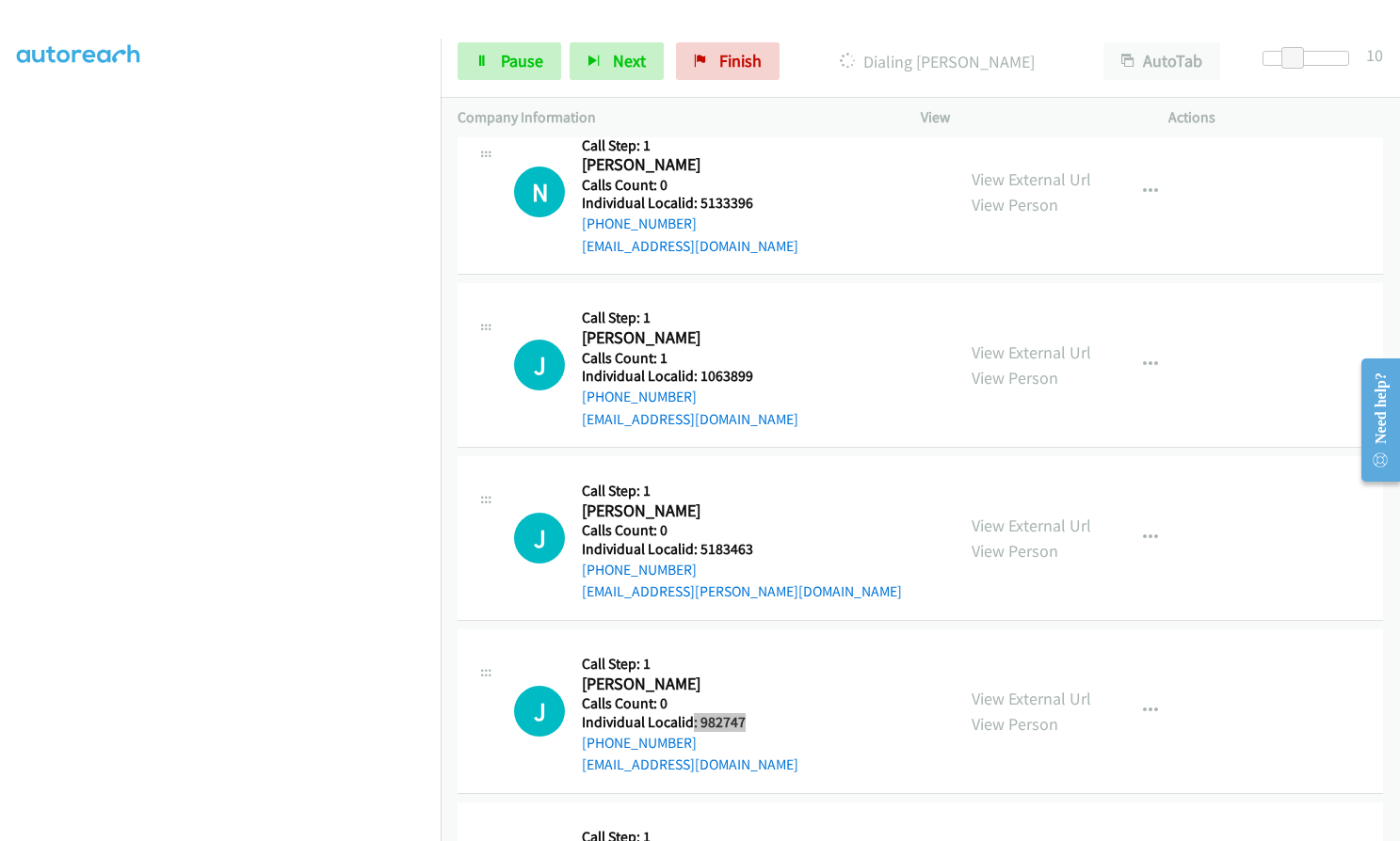
scroll to position [36518, 0]
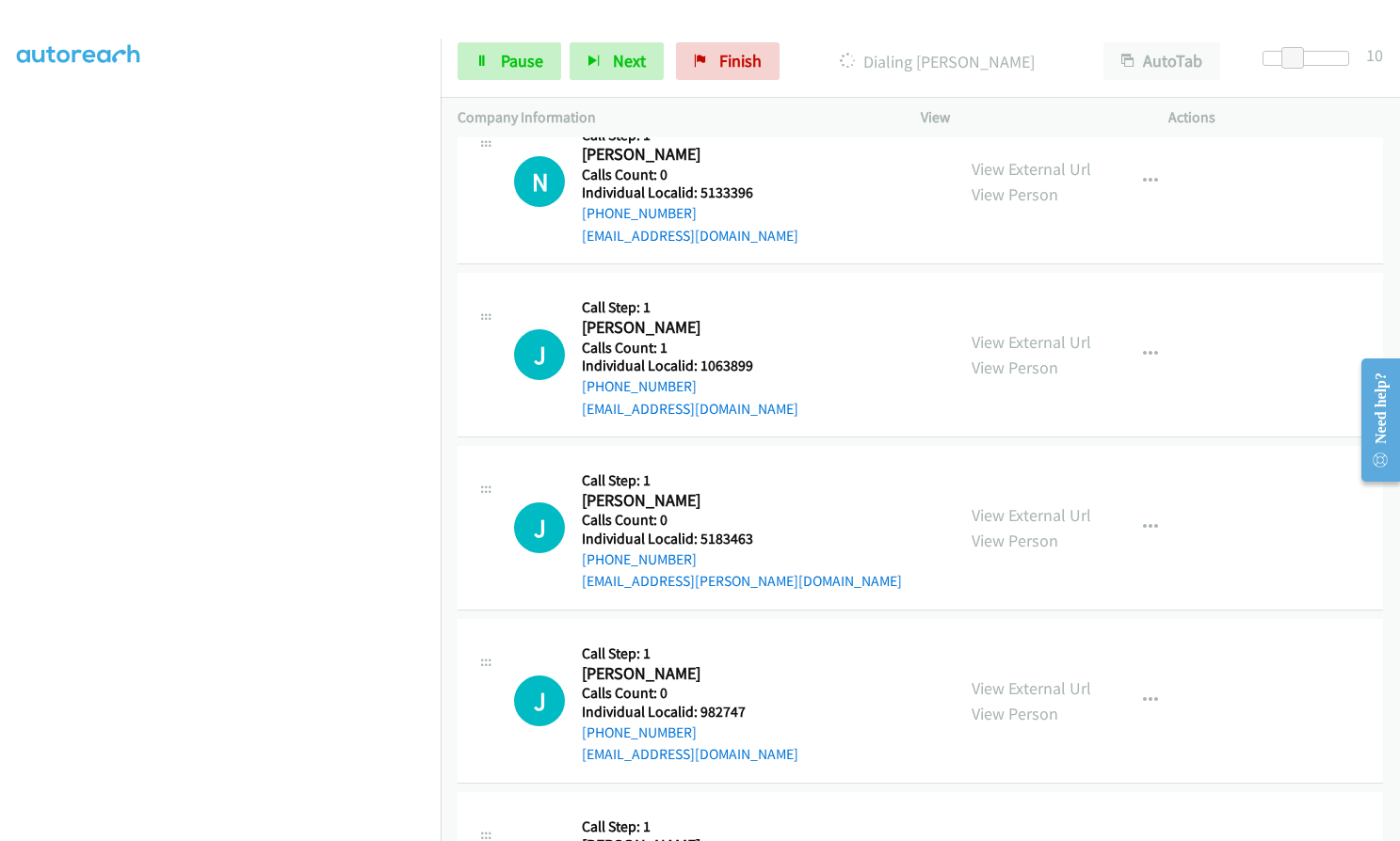
drag, startPoint x: 697, startPoint y: 706, endPoint x: 764, endPoint y: 705, distance: 67.0
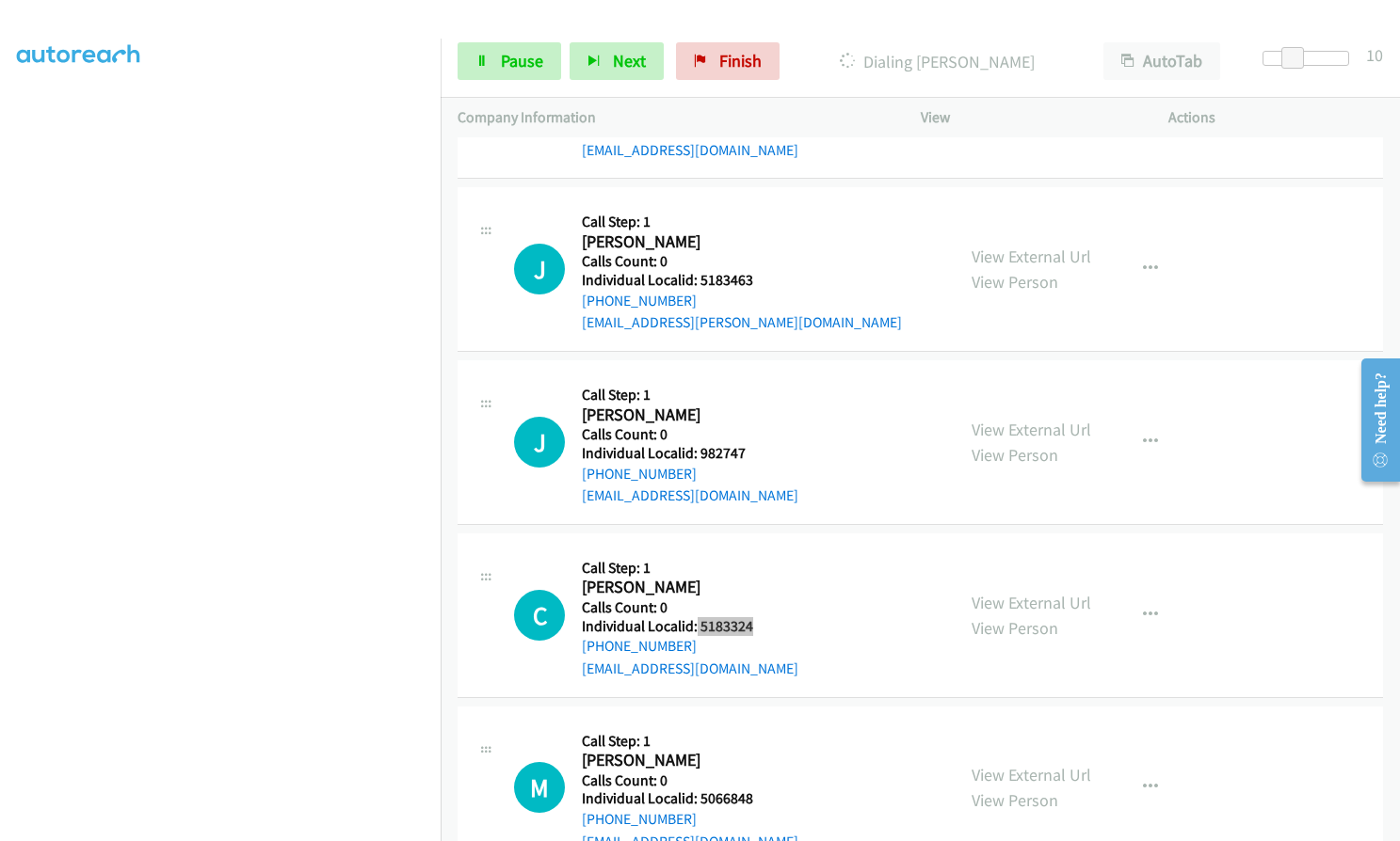
scroll to position [36817, 0]
drag, startPoint x: 694, startPoint y: 618, endPoint x: 755, endPoint y: 617, distance: 61.0
click at [756, 723] on div "M Callback Scheduled Call Step: 1 Mike Oglesbee America/Los_Angeles Calls Count…" at bounding box center [725, 787] width 424 height 129
drag, startPoint x: 725, startPoint y: 619, endPoint x: 696, endPoint y: 617, distance: 29.1
drag, startPoint x: 698, startPoint y: 789, endPoint x: 755, endPoint y: 789, distance: 57.0
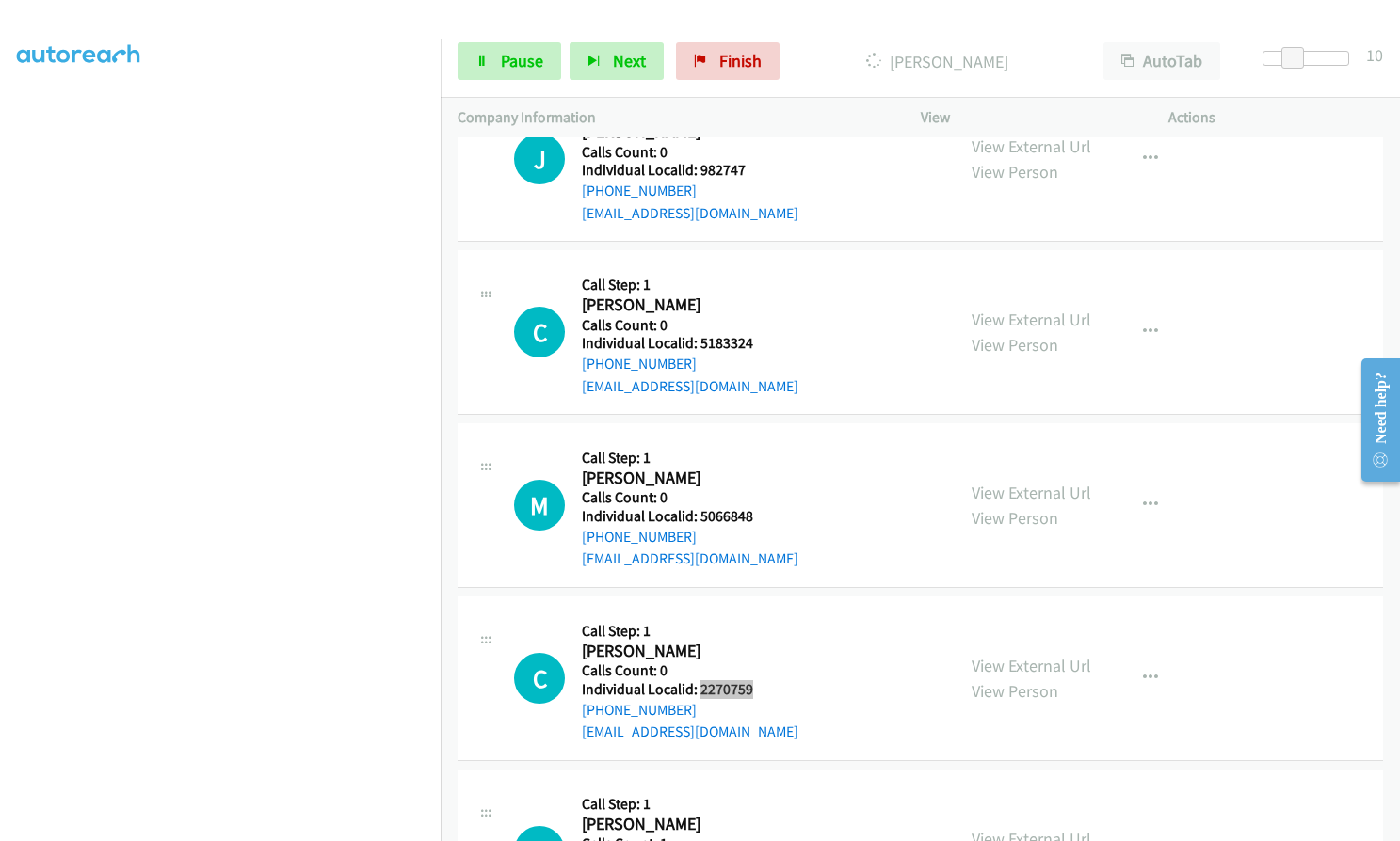
scroll to position [37124, 0]
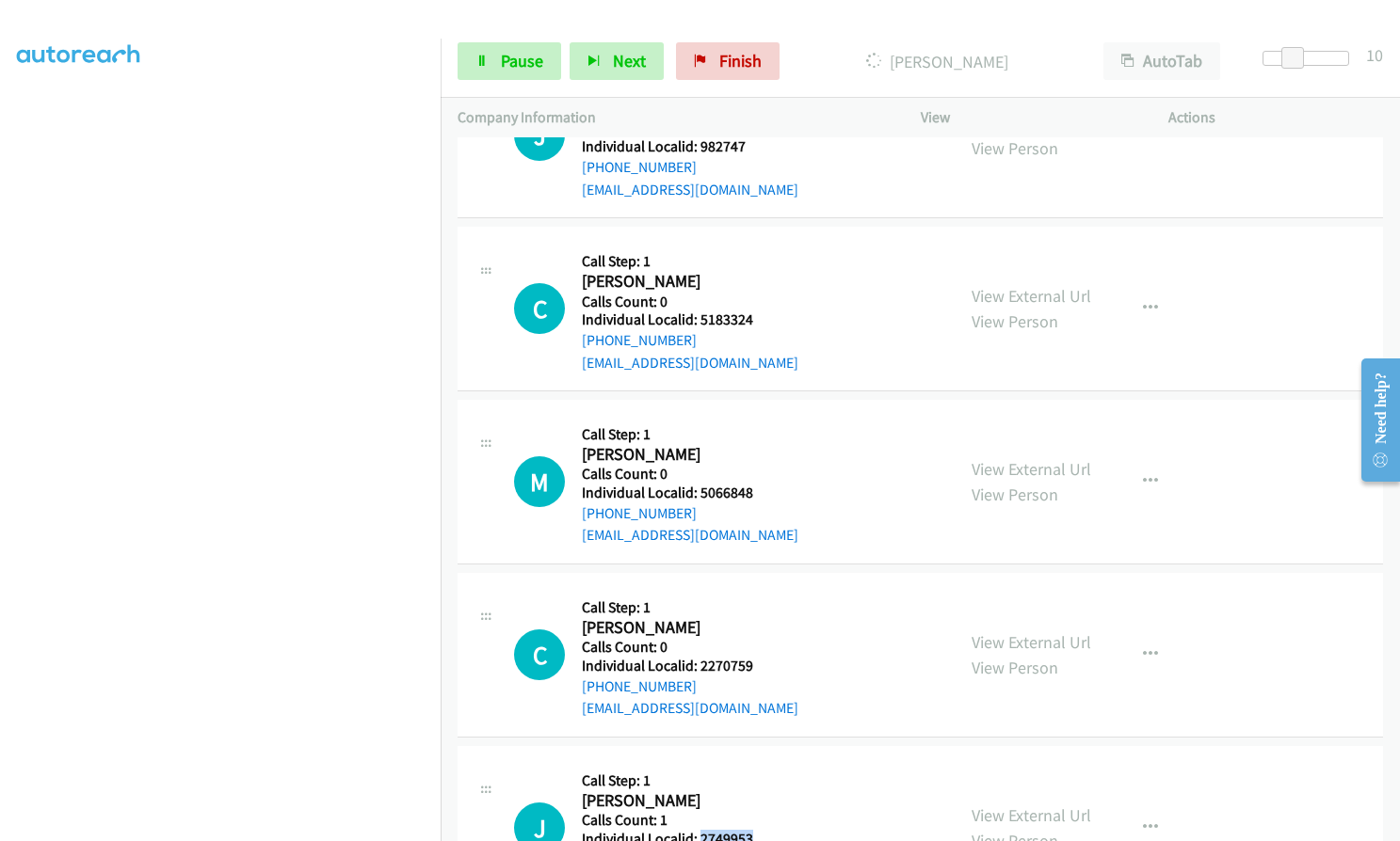
drag, startPoint x: 699, startPoint y: 663, endPoint x: 757, endPoint y: 661, distance: 58.0
click at [757, 763] on div "J Callback Scheduled Call Step: 1 James Schnepf America/Chicago Calls Count: 1 …" at bounding box center [725, 827] width 424 height 129
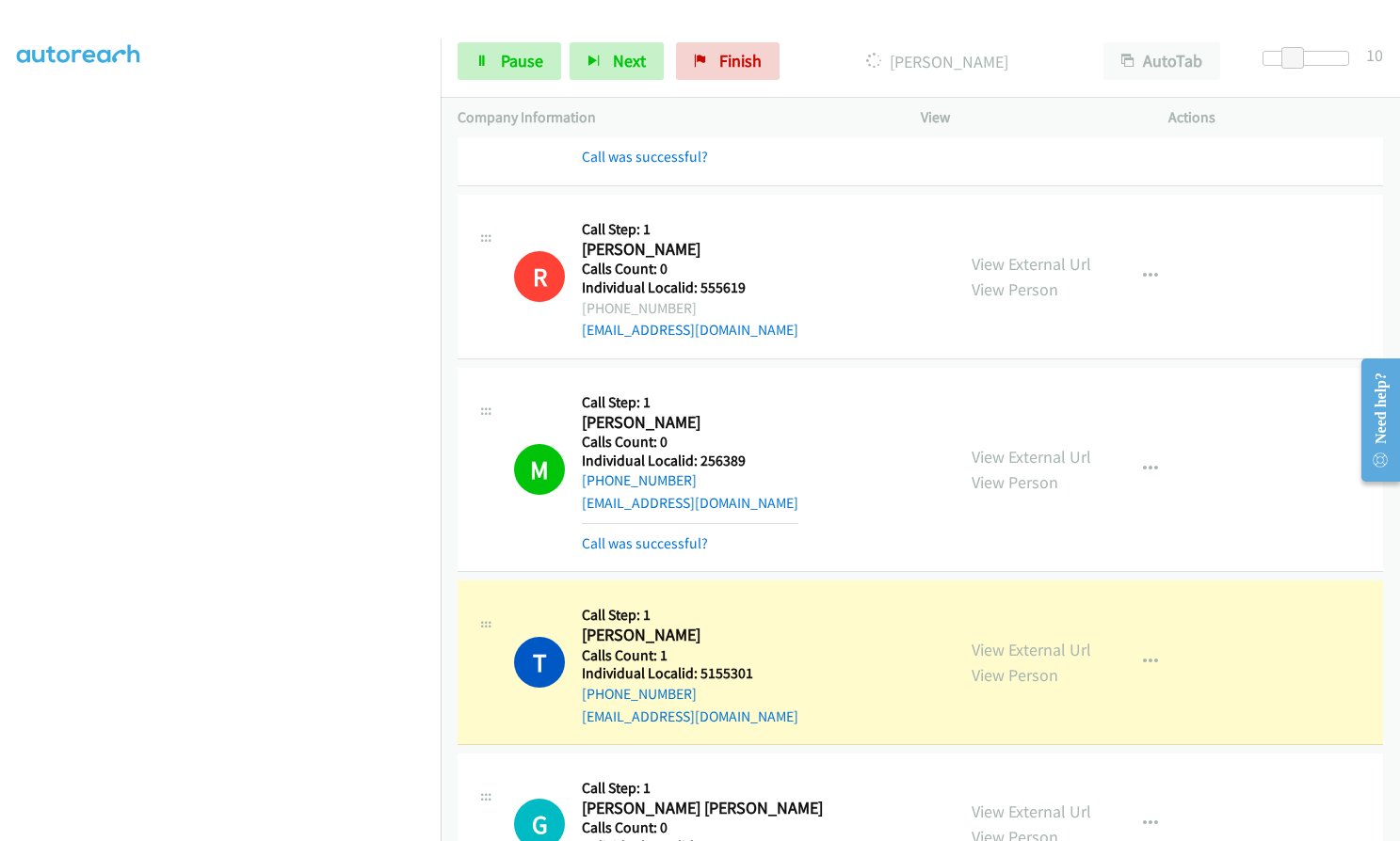
scroll to position [35570, 0]
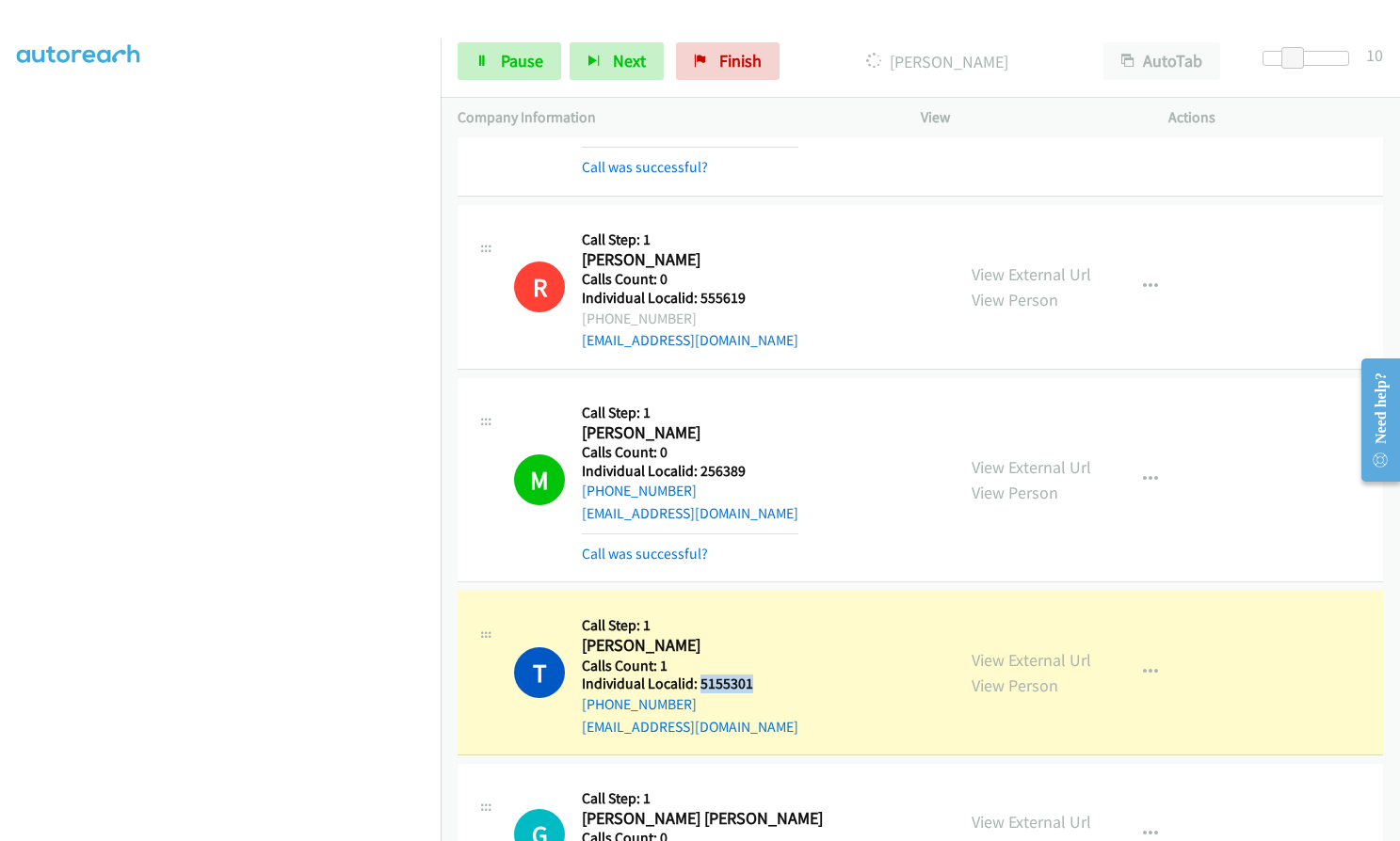
drag, startPoint x: 697, startPoint y: 503, endPoint x: 763, endPoint y: 504, distance: 66.0
click at [763, 608] on div "T Callback Scheduled Call Step: 1 Trevor Brown America/New_York Calls Count: 1 …" at bounding box center [725, 673] width 424 height 129
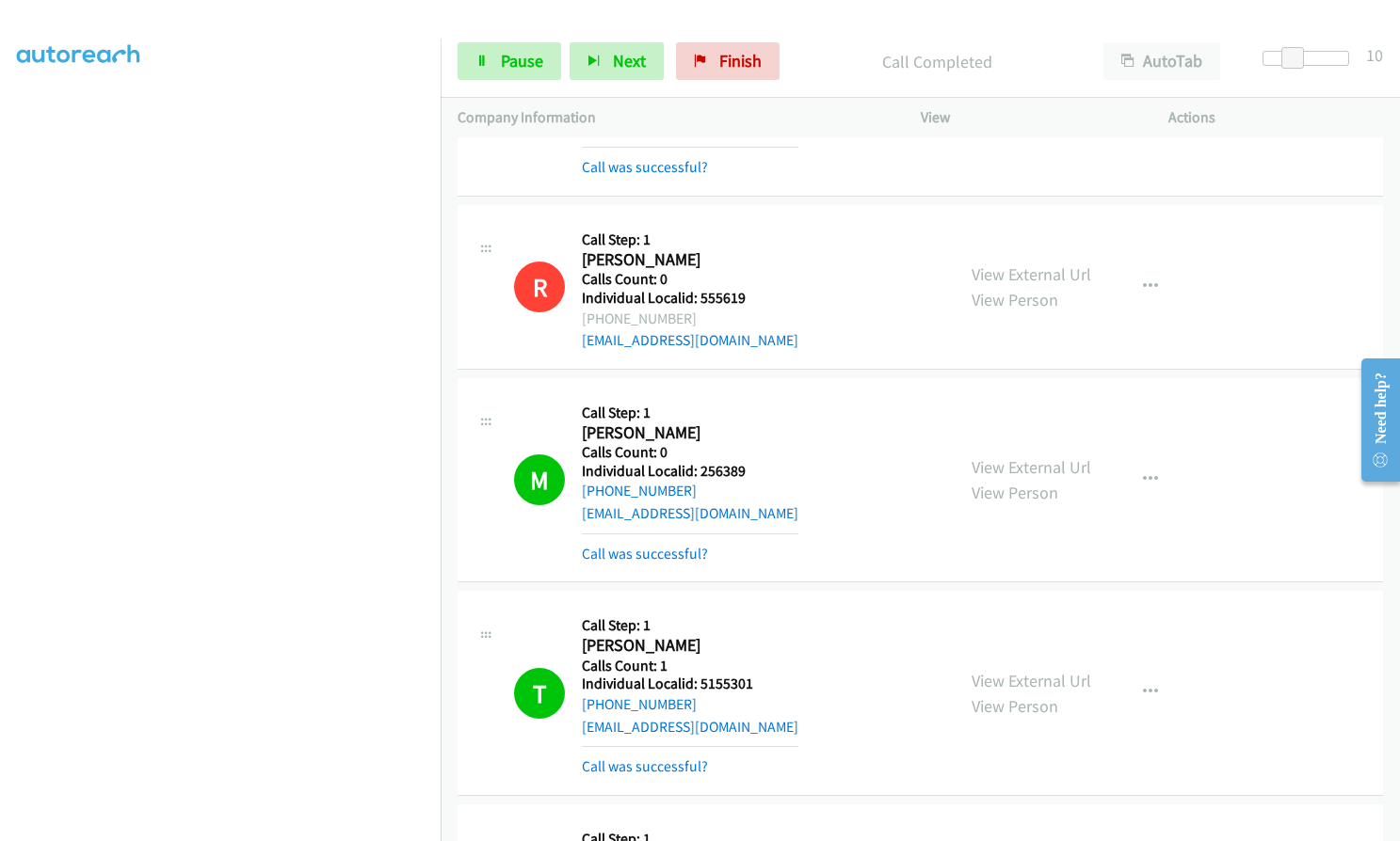
drag, startPoint x: 27, startPoint y: 469, endPoint x: 12, endPoint y: 460, distance: 17.5
click at [8, 460] on aside "Dialing Mode: Power | Switch to Preview My Lists" at bounding box center [220, 359] width 441 height 1042
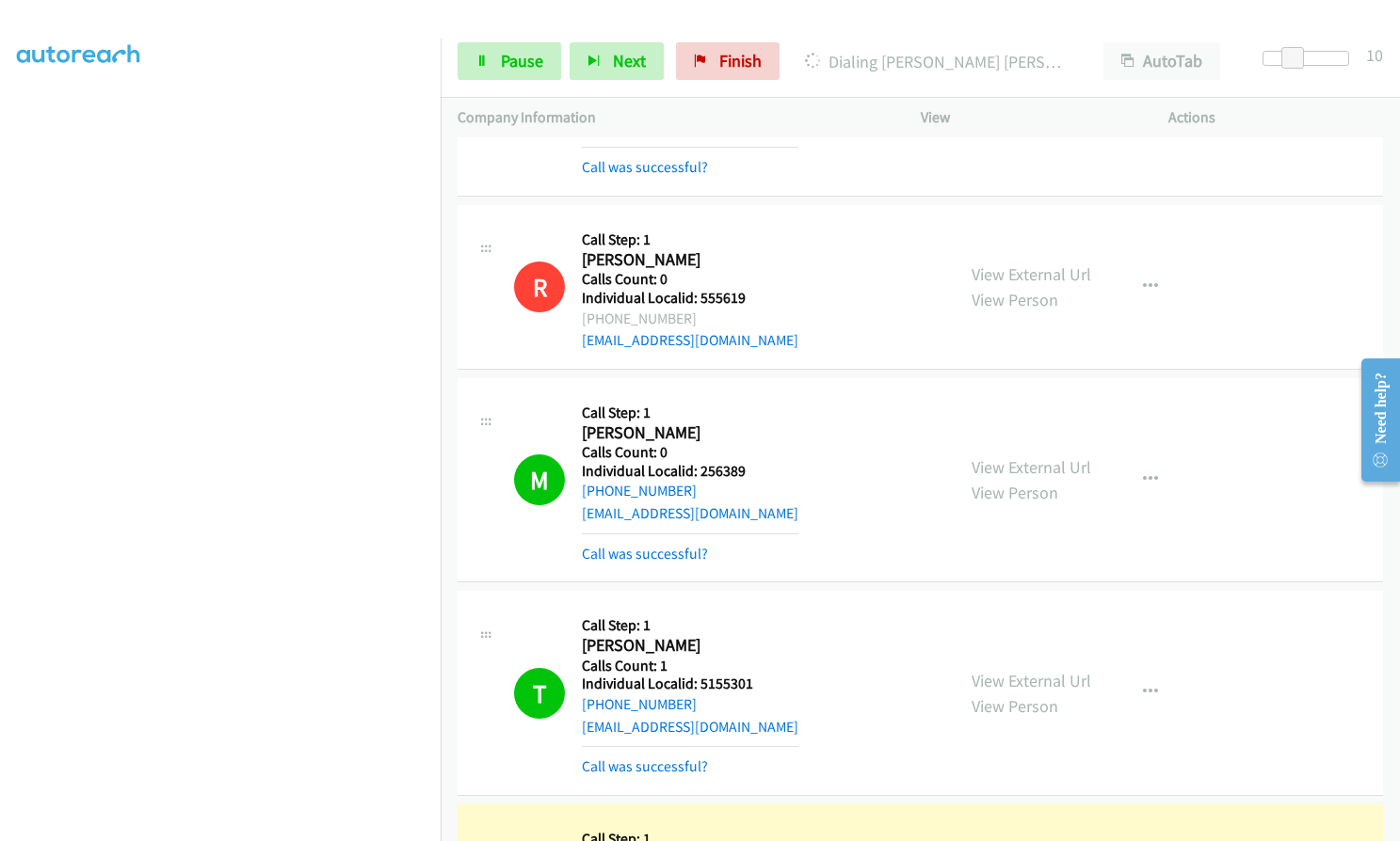
drag, startPoint x: 701, startPoint y: 718, endPoint x: 760, endPoint y: 718, distance: 59.0
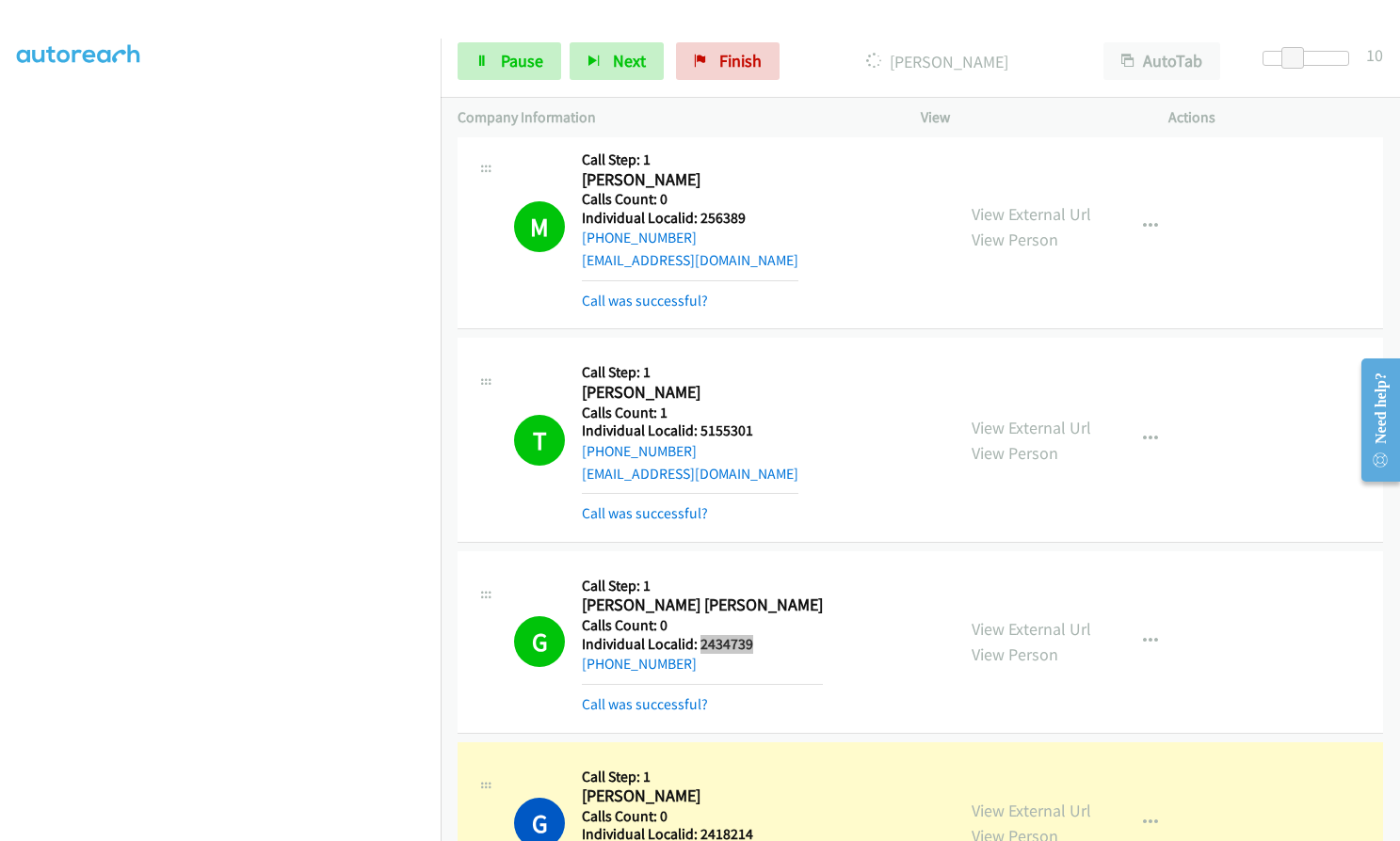
scroll to position [35829, 0]
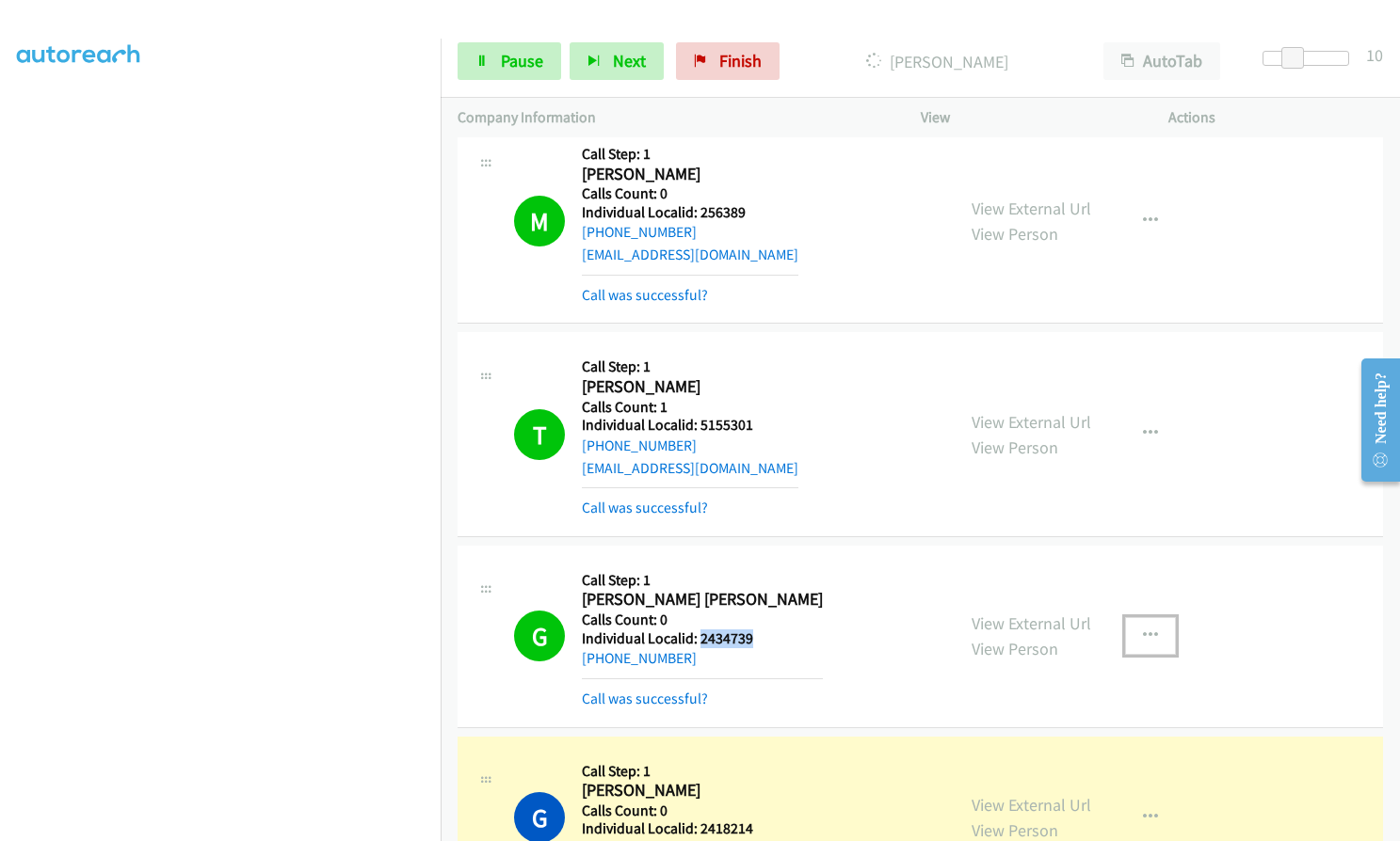
click at [1155, 617] on button "button" at bounding box center [1150, 636] width 51 height 38
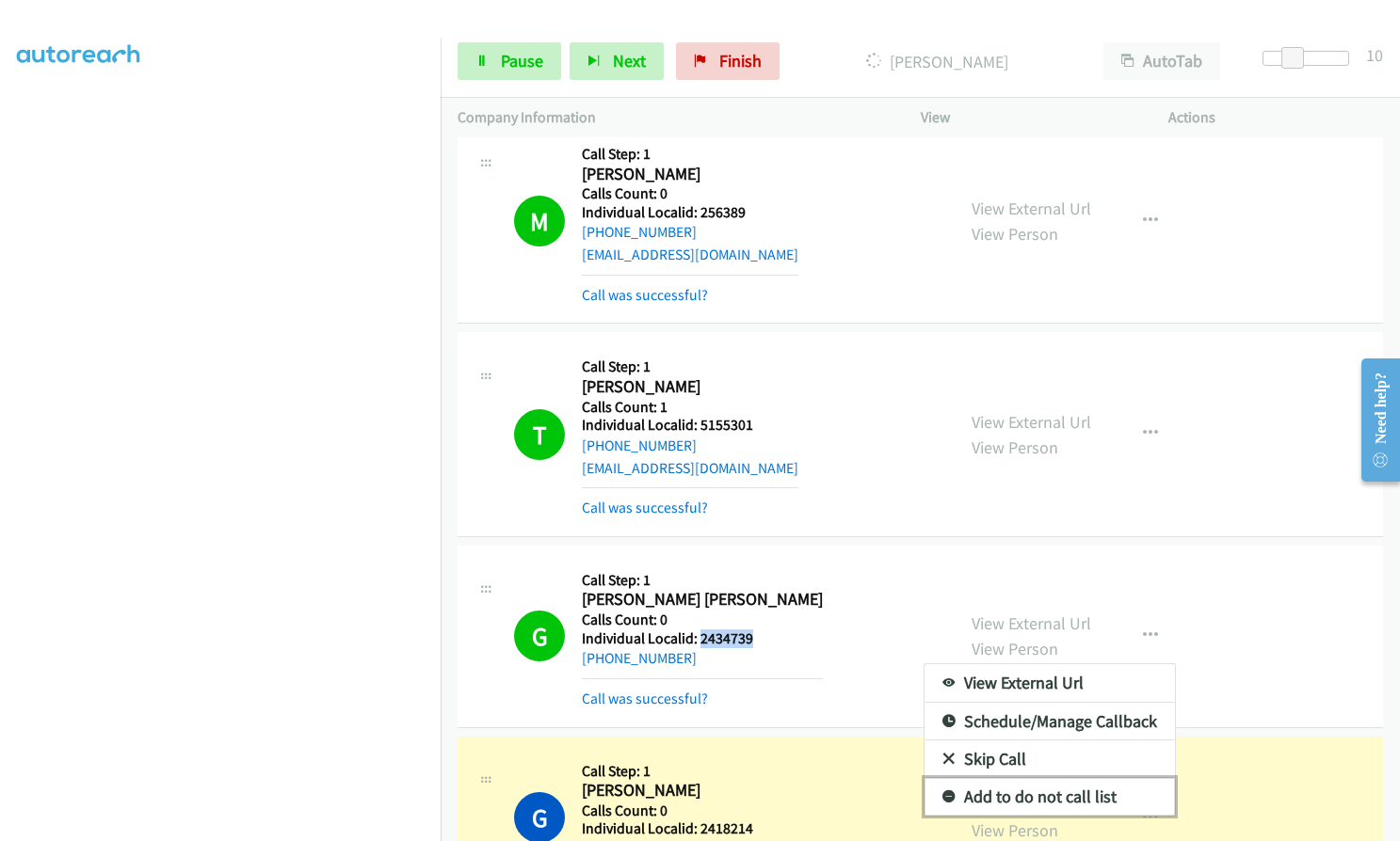
click at [942, 791] on icon at bounding box center [949, 798] width 14 height 14
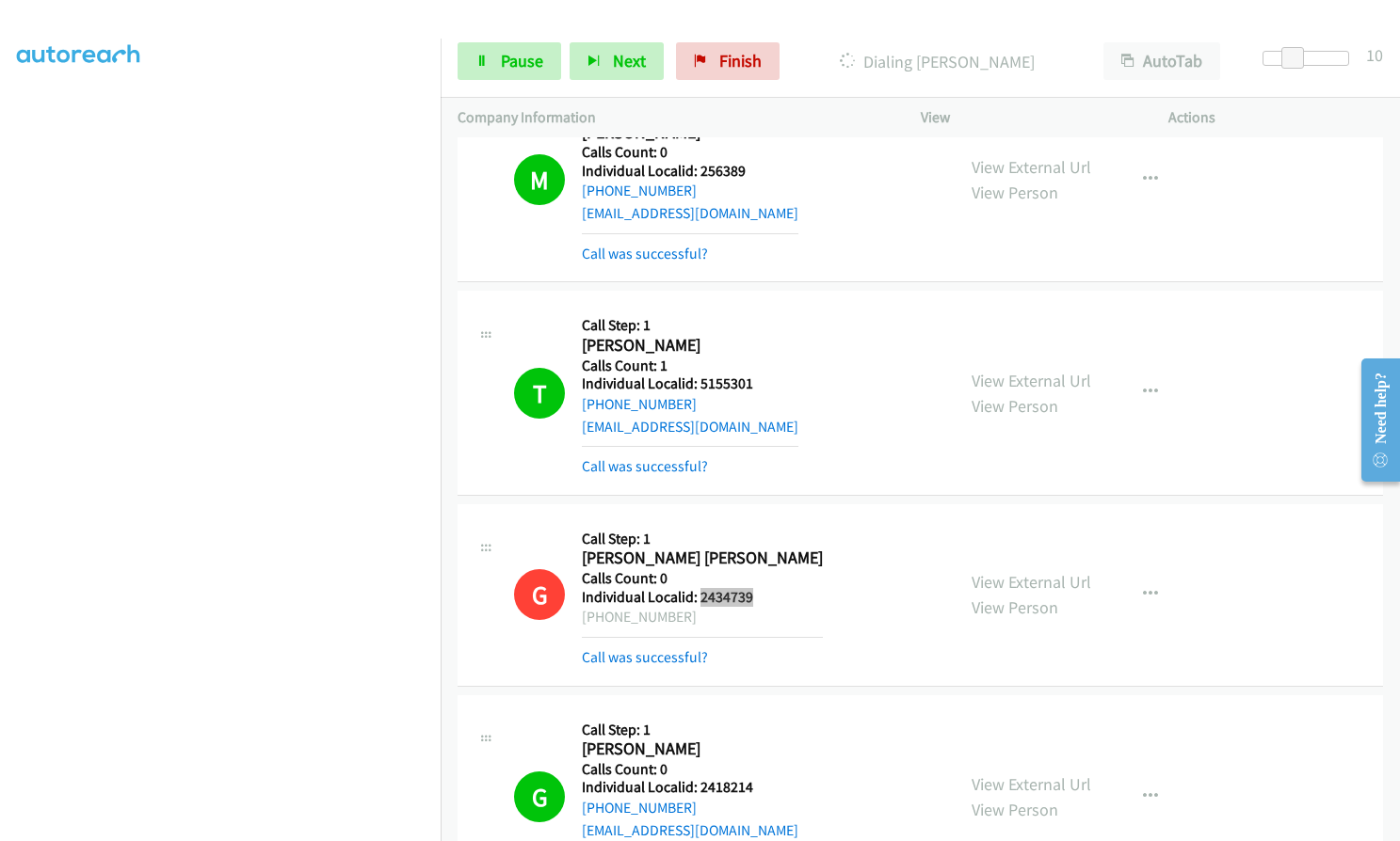
scroll to position [35877, 0]
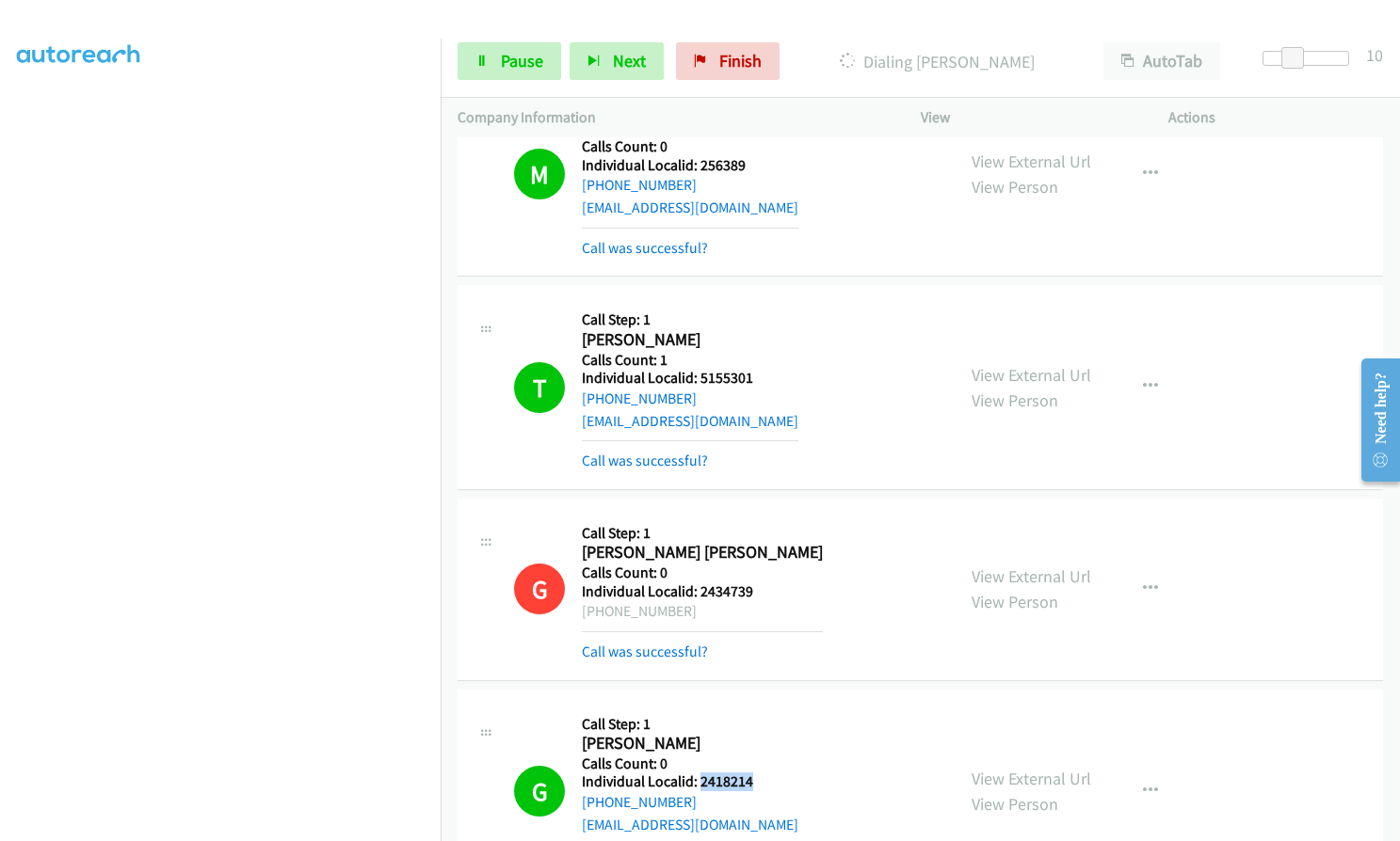
drag, startPoint x: 697, startPoint y: 605, endPoint x: 752, endPoint y: 604, distance: 55.0
click at [752, 707] on div "G Callback Scheduled Call Step: 1 Gerard Ferrara America/New_York Calls Count: …" at bounding box center [725, 791] width 424 height 169
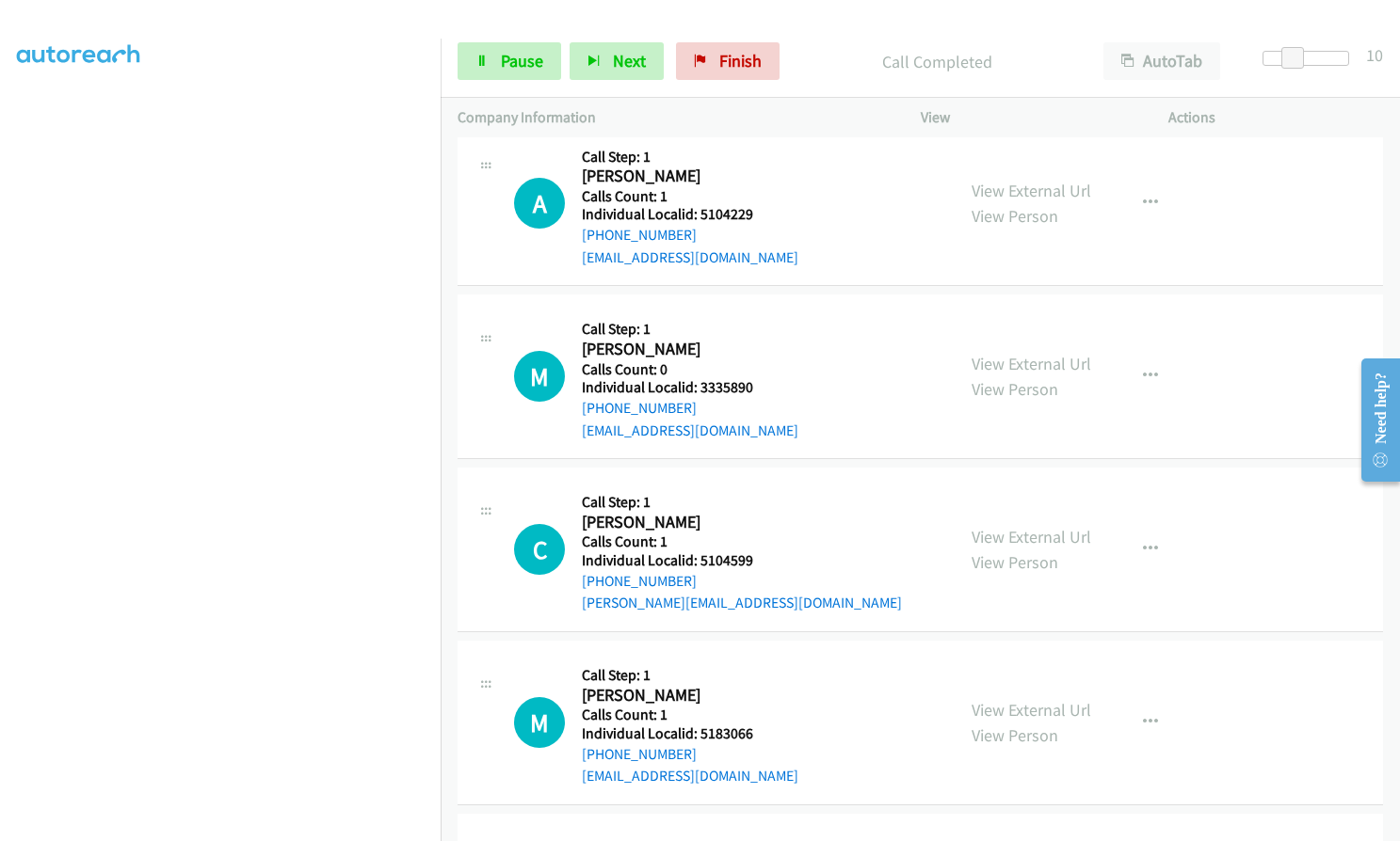
scroll to position [38676, 0]
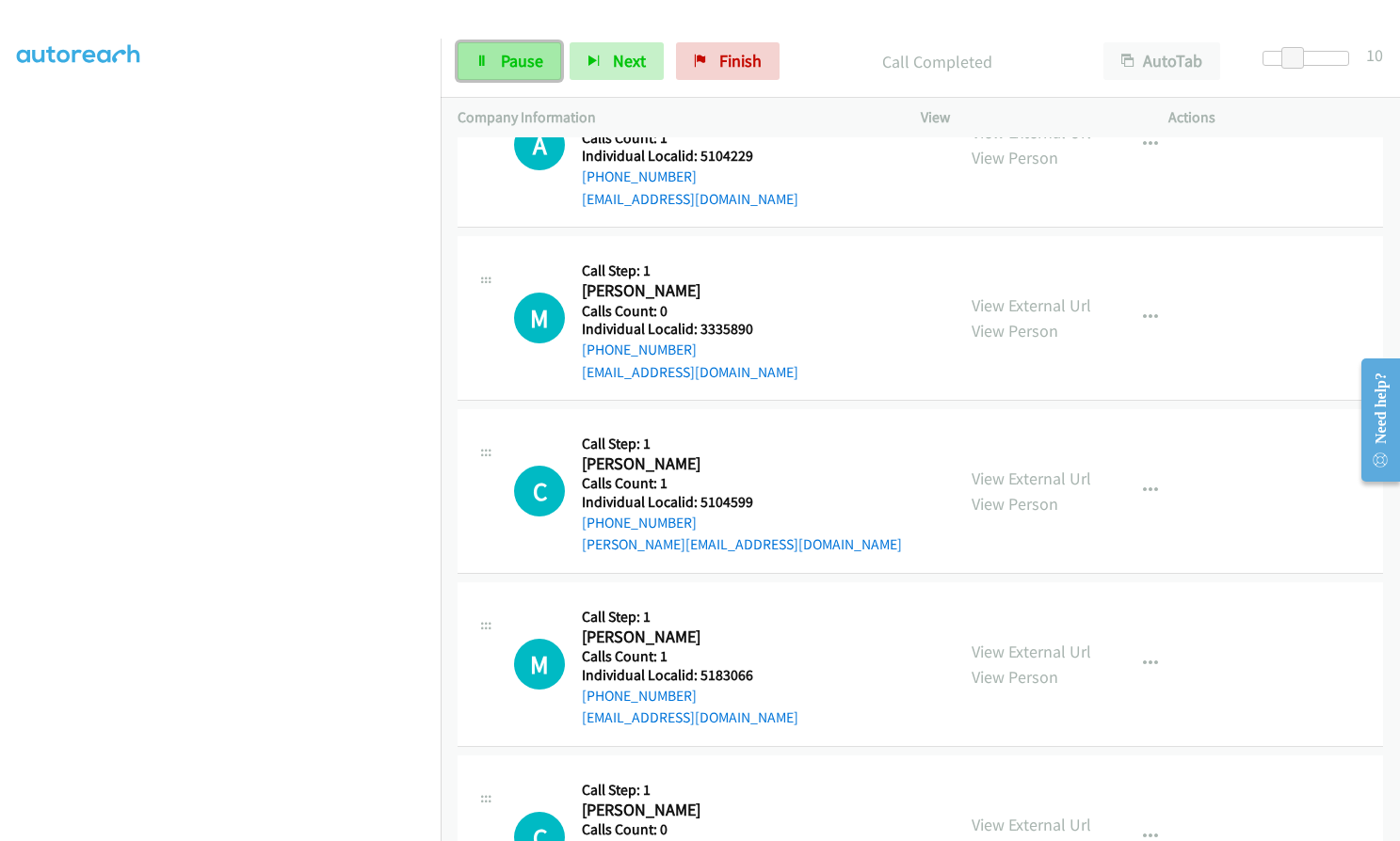
click at [514, 77] on link "Pause" at bounding box center [509, 61] width 103 height 38
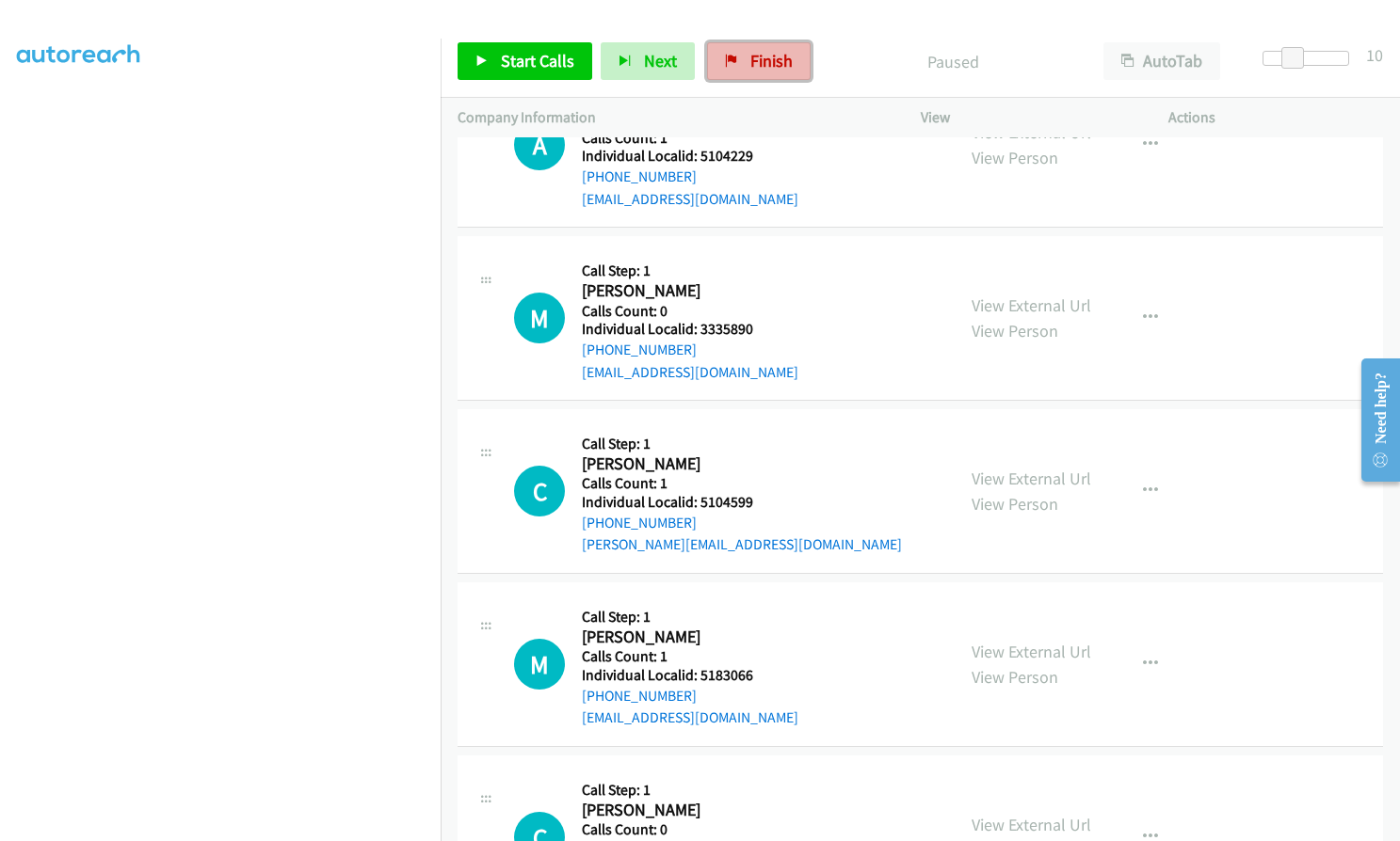
click at [724, 70] on link "Finish" at bounding box center [758, 61] width 103 height 38
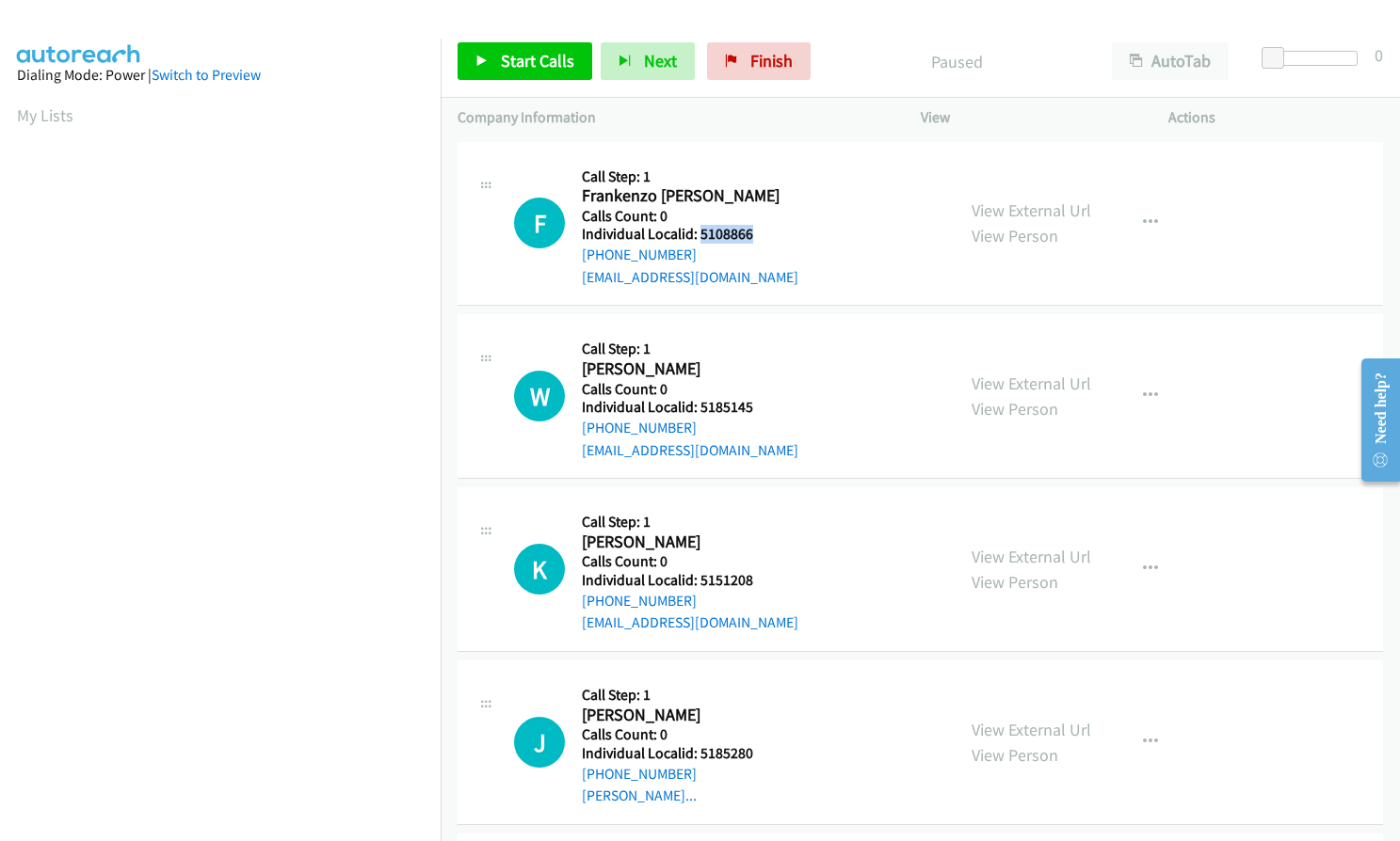
drag, startPoint x: 697, startPoint y: 233, endPoint x: 754, endPoint y: 232, distance: 57.0
click at [754, 232] on h5 "Individual Localid: 5108866" at bounding box center [690, 234] width 216 height 18
copy h5 "5108866"
drag, startPoint x: 698, startPoint y: 404, endPoint x: 756, endPoint y: 409, distance: 58.2
click at [756, 409] on h5 "Individual Localid: 5185145" at bounding box center [690, 407] width 216 height 18
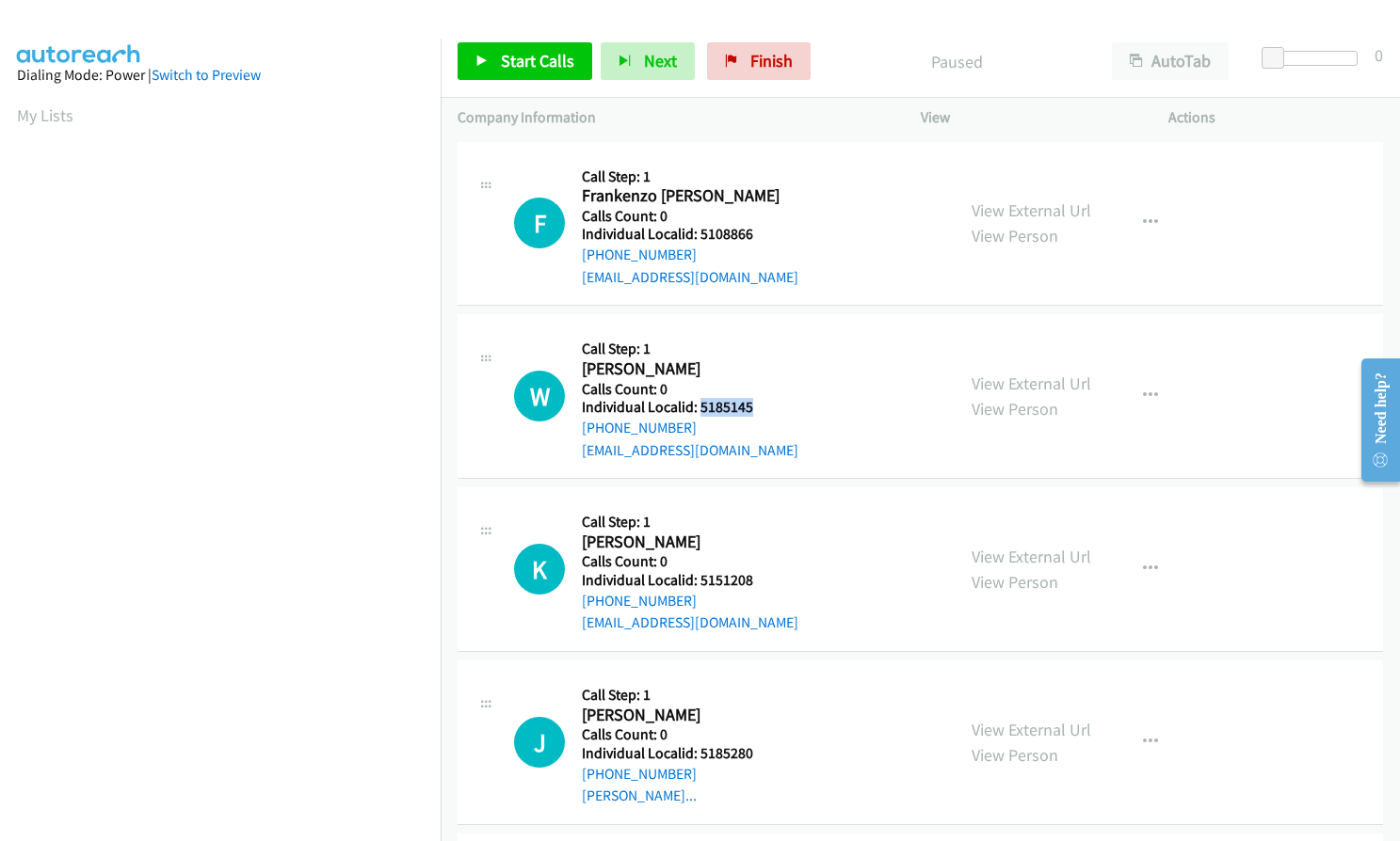
copy h5 "5185145"
drag, startPoint x: 708, startPoint y: 580, endPoint x: 759, endPoint y: 578, distance: 51.0
click at [759, 578] on h5 "Individual Localid: 5151208" at bounding box center [690, 580] width 216 height 18
copy h5 "5151208"
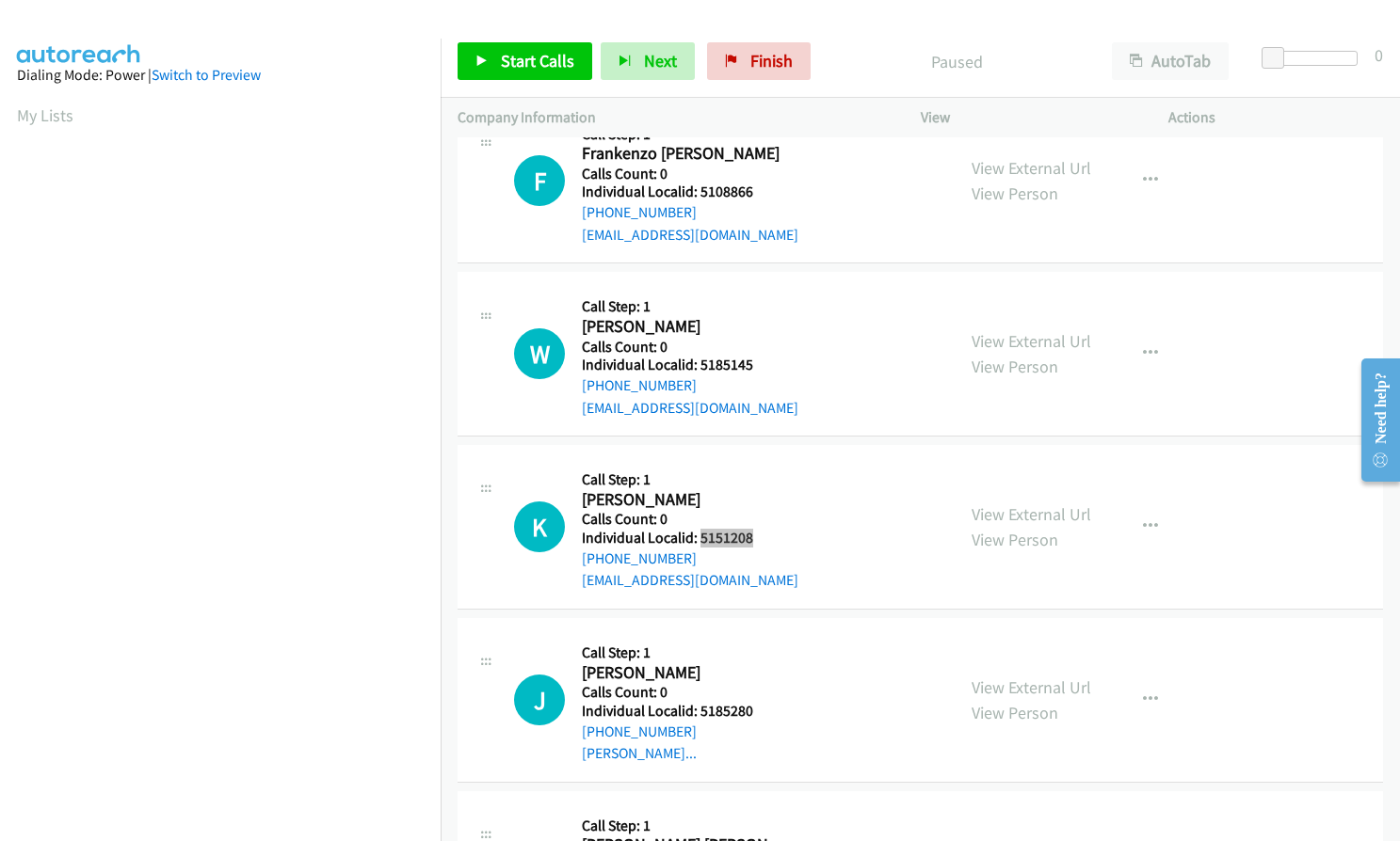
scroll to position [165, 0]
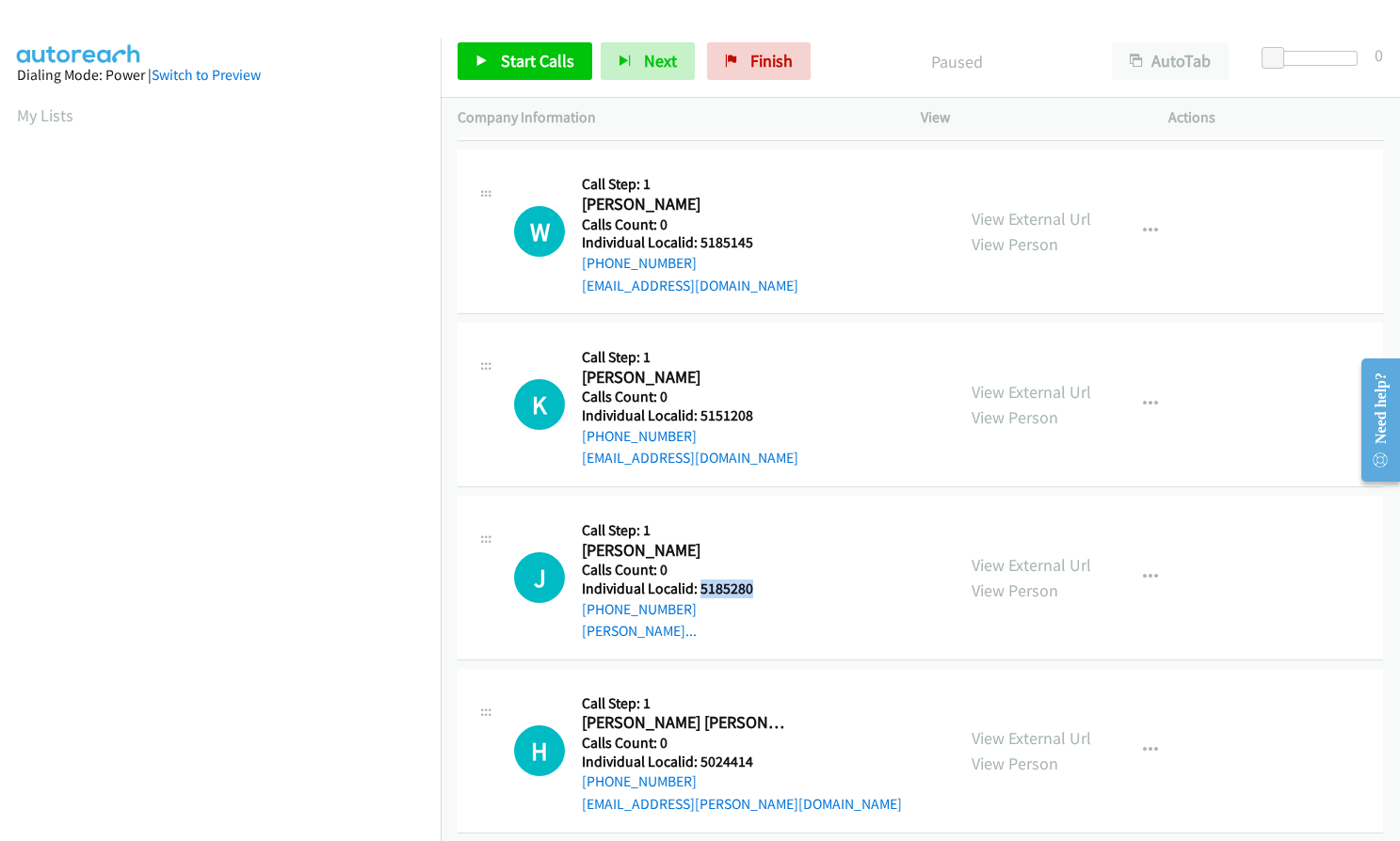
drag, startPoint x: 699, startPoint y: 589, endPoint x: 755, endPoint y: 587, distance: 56.0
click at [755, 587] on h5 "Individual Localid: 5185280" at bounding box center [683, 589] width 203 height 18
copy h5 "5185280"
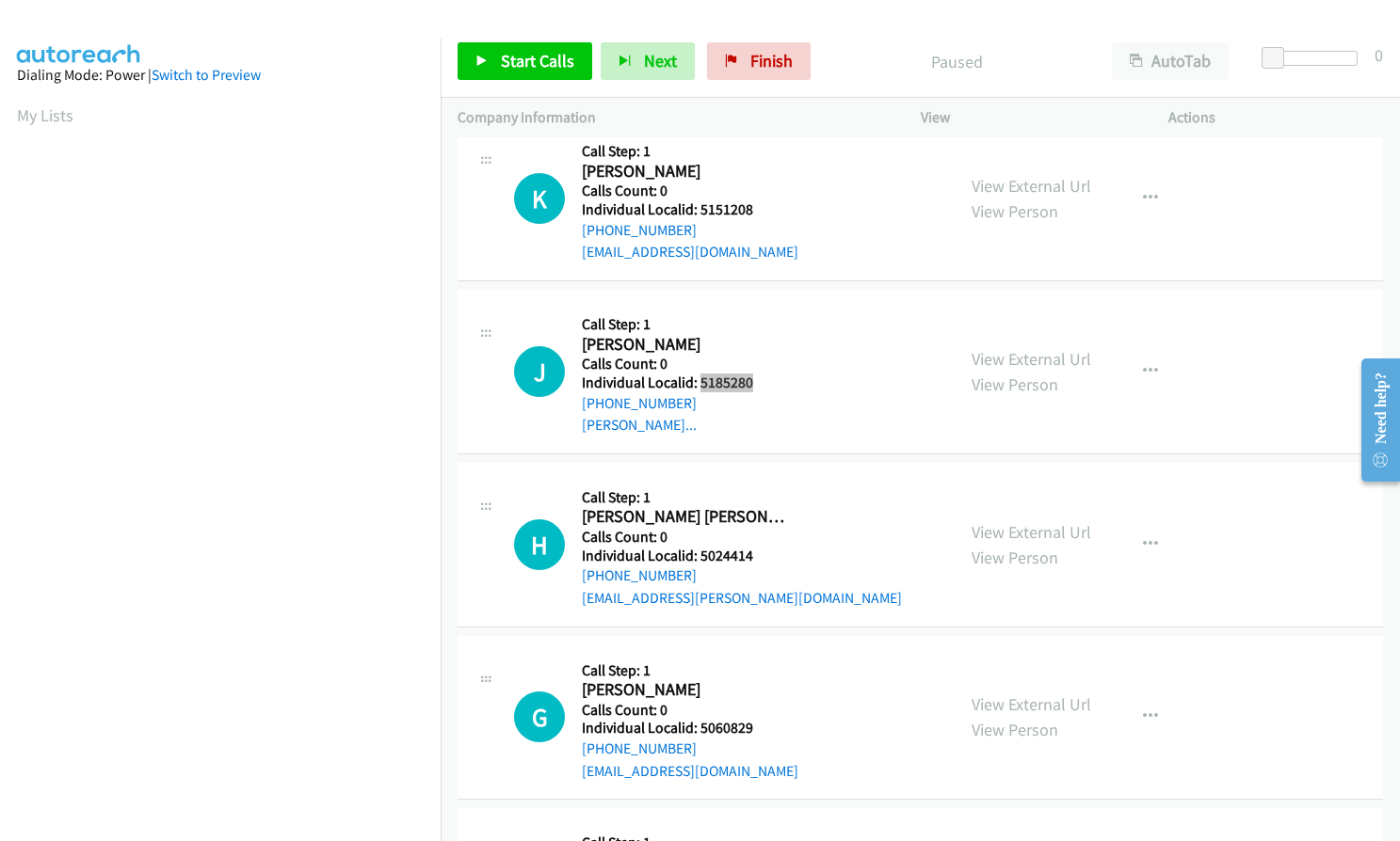
scroll to position [377, 0]
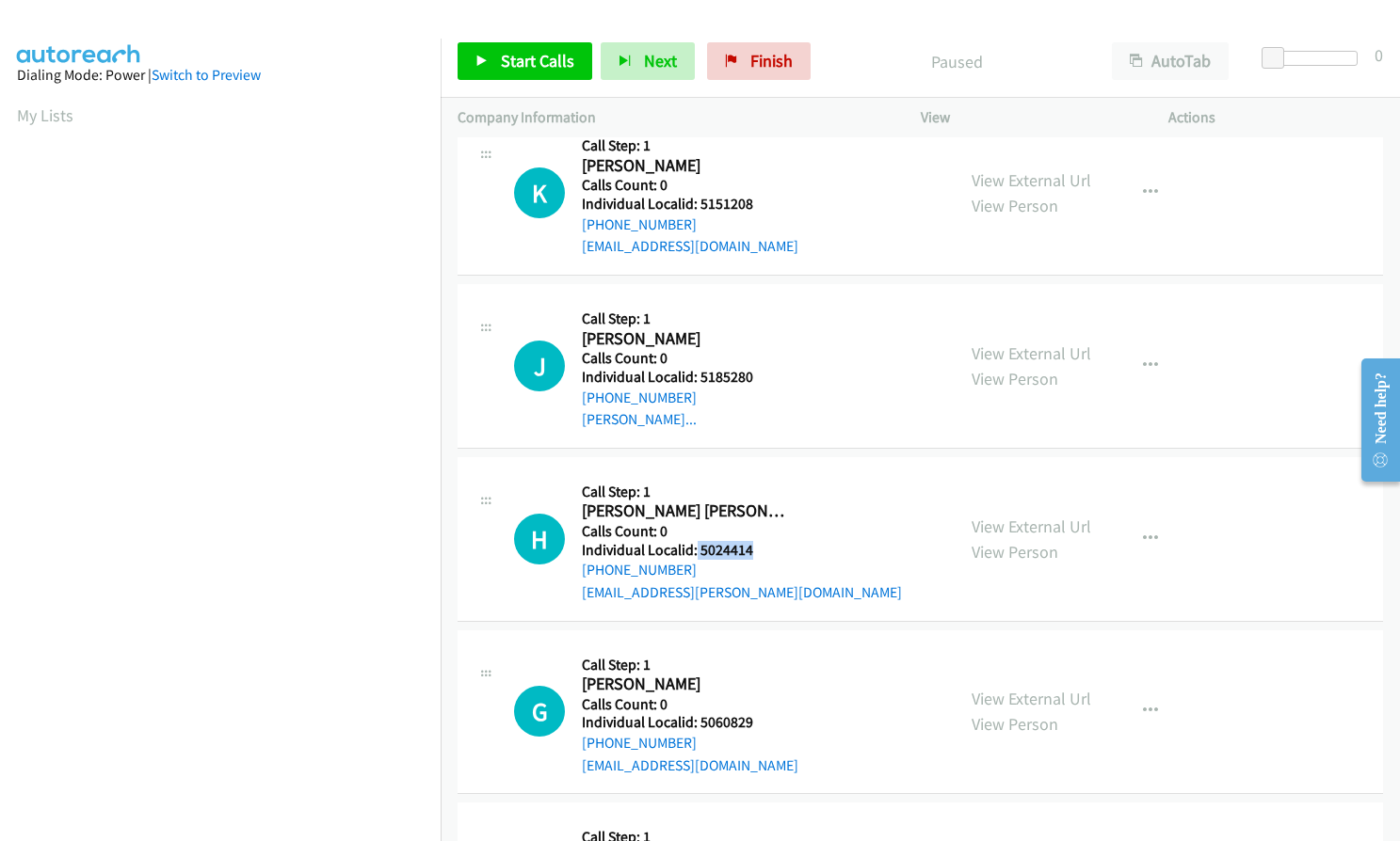
drag, startPoint x: 695, startPoint y: 546, endPoint x: 759, endPoint y: 547, distance: 64.0
click at [759, 547] on h5 "Individual Localid: 5024414" at bounding box center [742, 550] width 320 height 18
copy h5 "5024414"
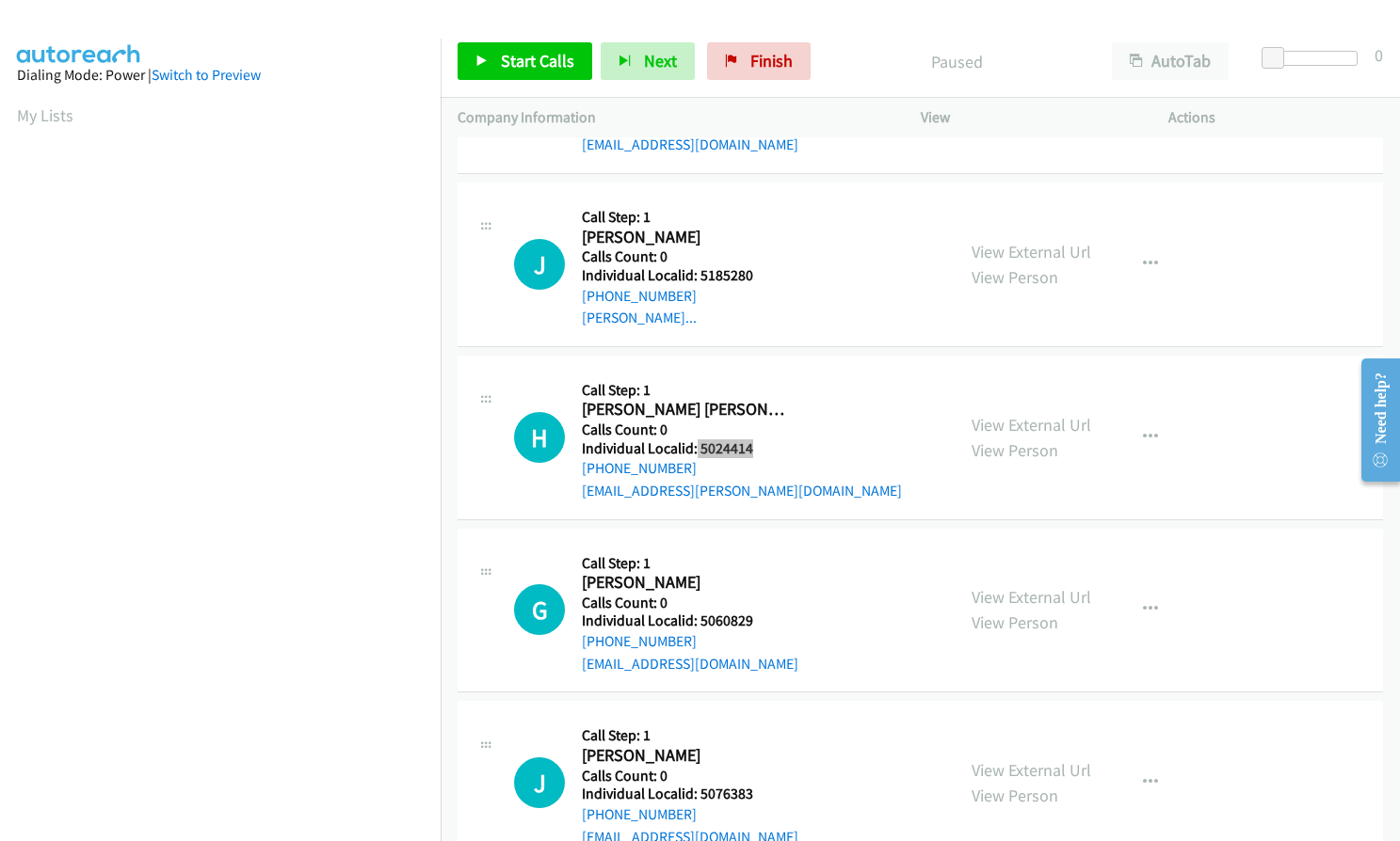
scroll to position [518, 0]
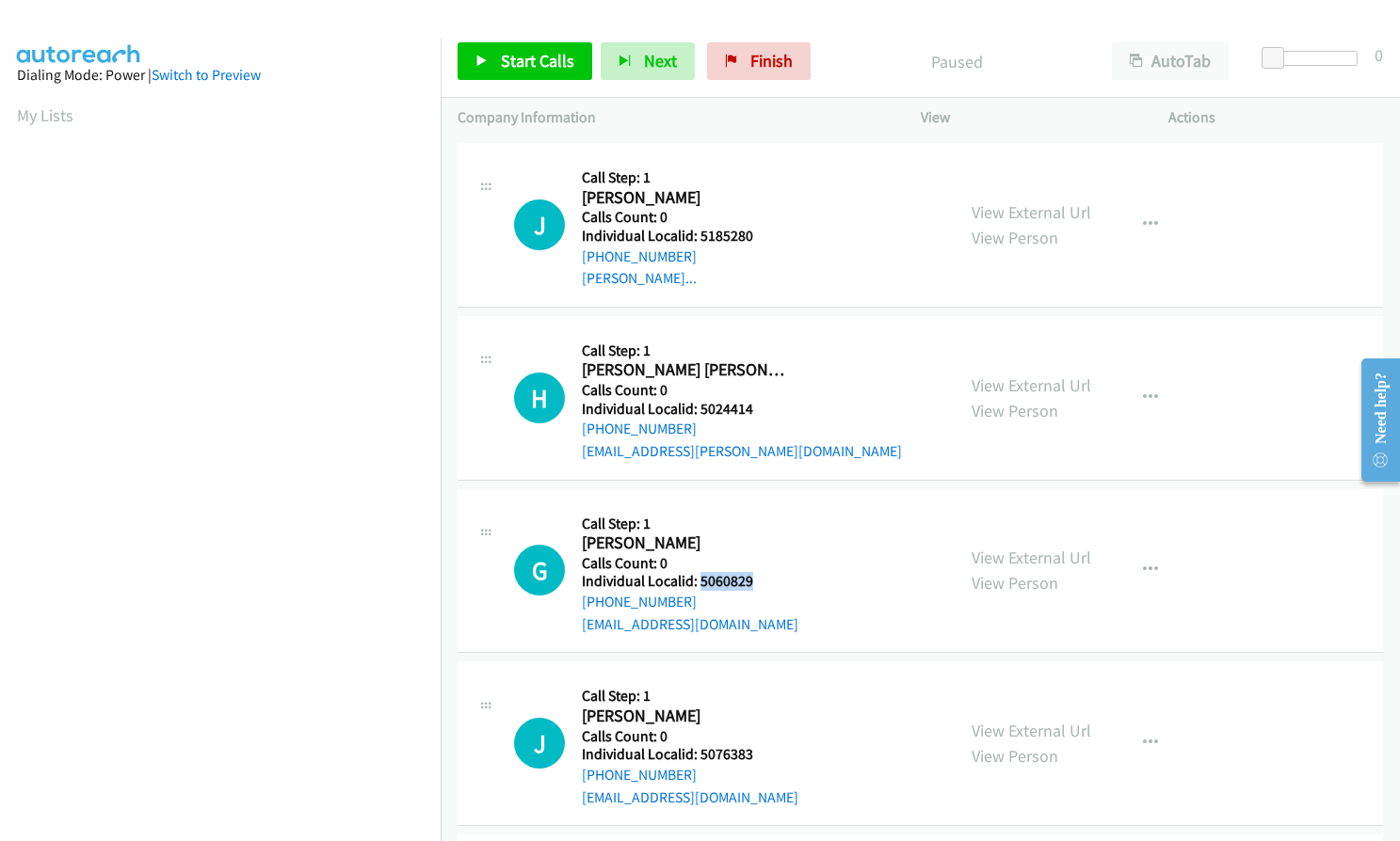
drag, startPoint x: 697, startPoint y: 577, endPoint x: 770, endPoint y: 578, distance: 73.0
click at [770, 578] on h5 "Individual Localid: 5060829" at bounding box center [690, 581] width 216 height 18
copy h5 "5060829"
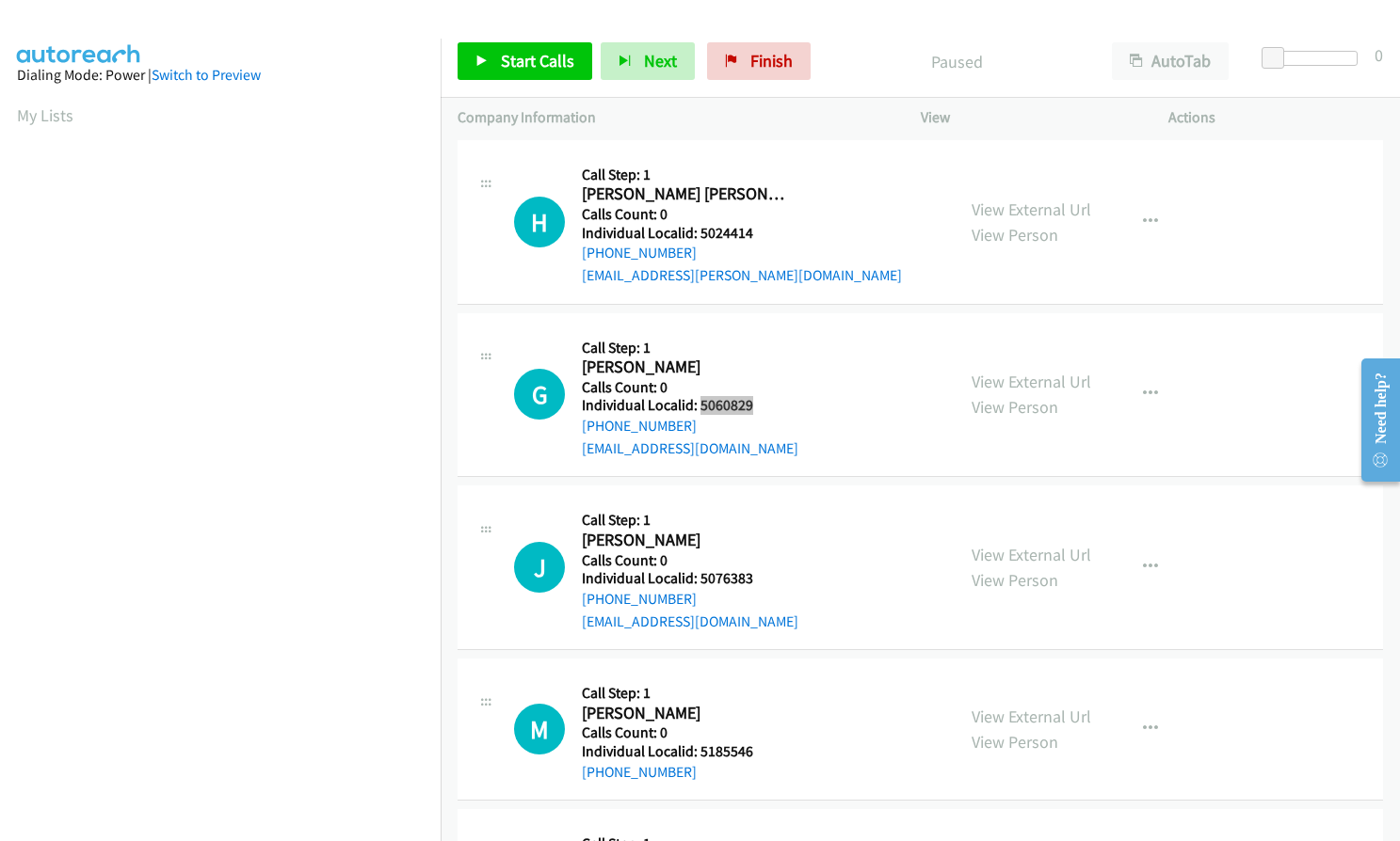
scroll to position [706, 0]
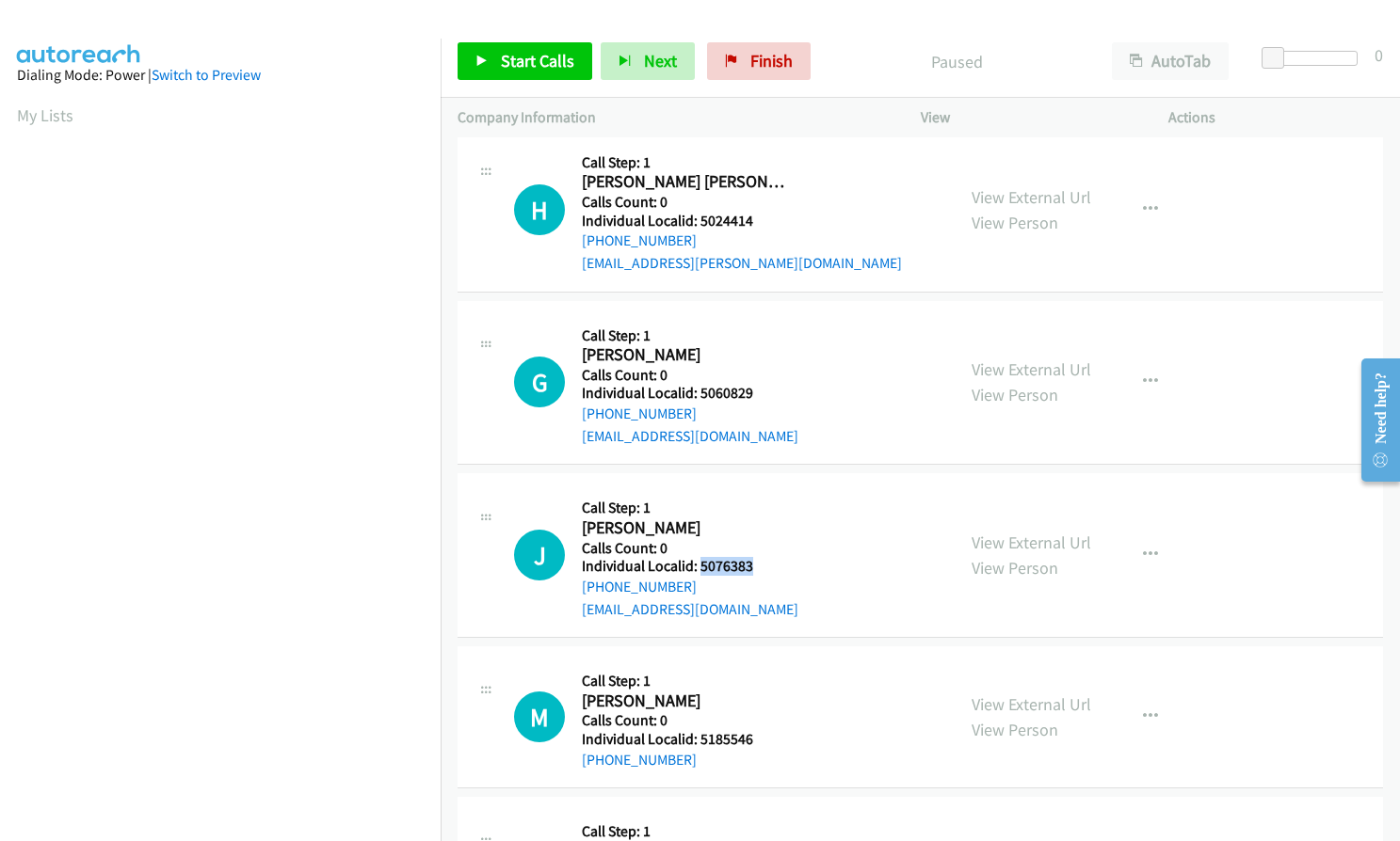
drag, startPoint x: 698, startPoint y: 565, endPoint x: 752, endPoint y: 567, distance: 54.0
click at [752, 567] on h5 "Individual Localid: 5076383" at bounding box center [690, 566] width 216 height 18
copy h5 "5076383"
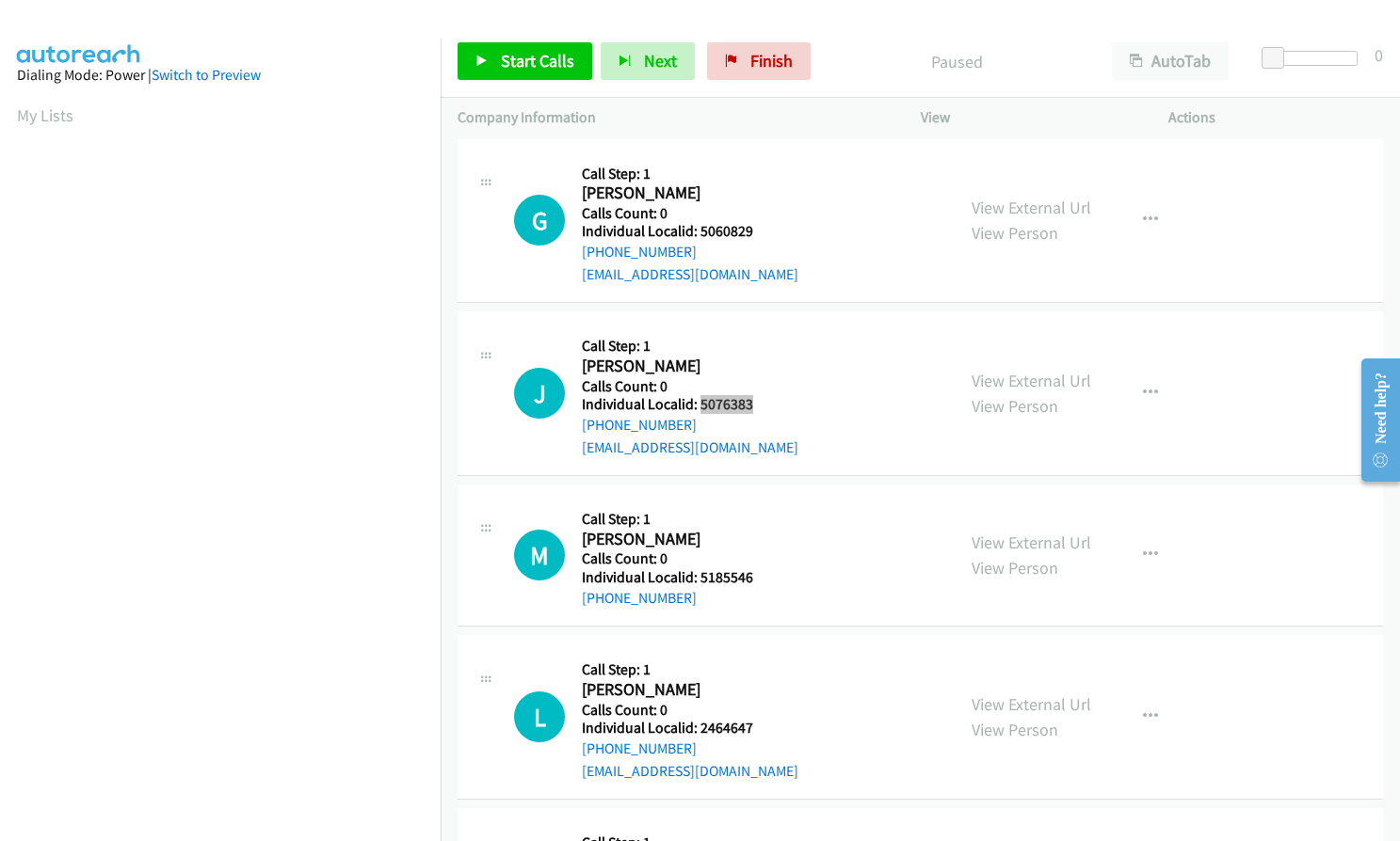
scroll to position [895, 0]
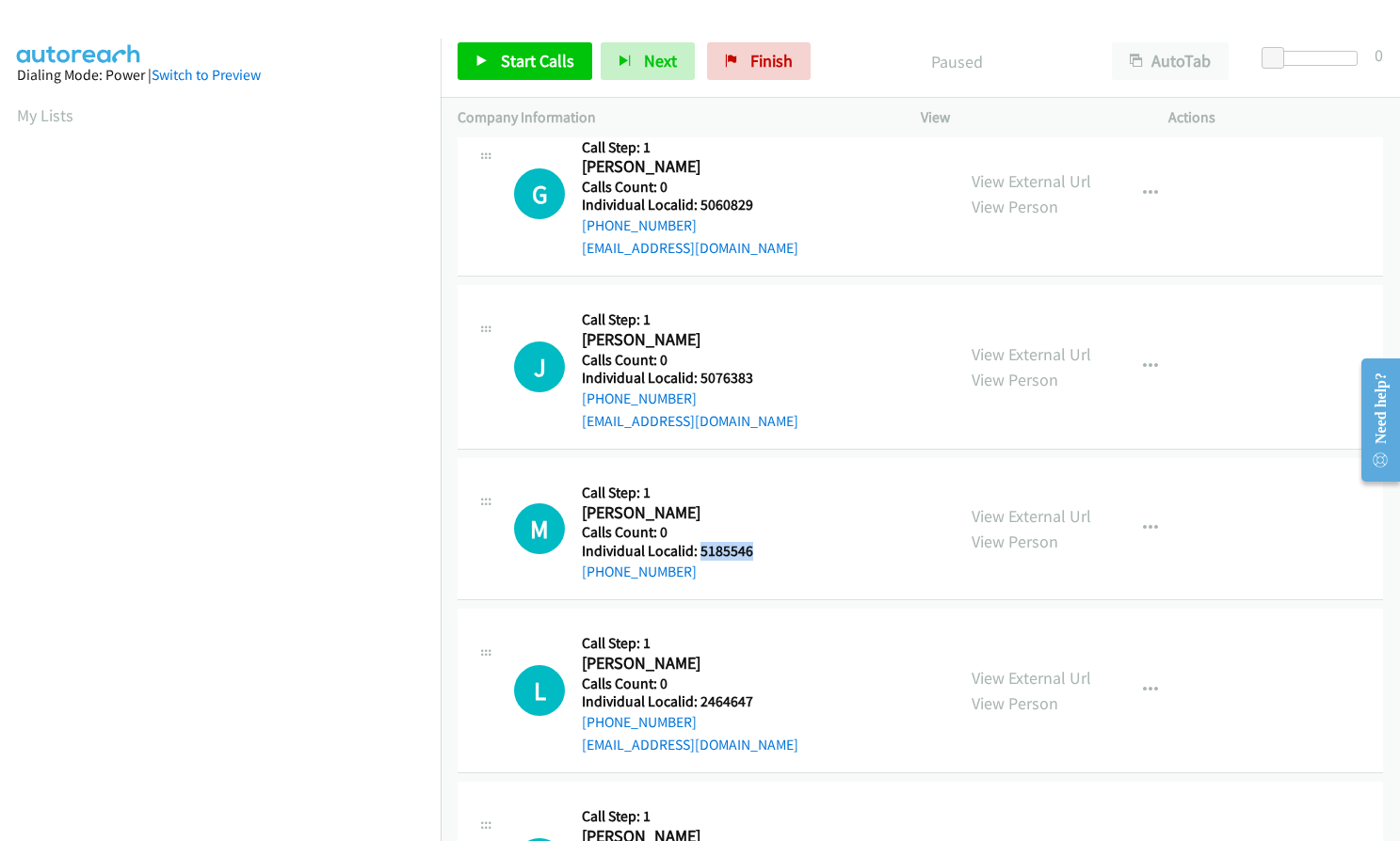
drag, startPoint x: 697, startPoint y: 549, endPoint x: 755, endPoint y: 549, distance: 58.0
click at [755, 549] on h5 "Individual Localid: 5185546" at bounding box center [683, 551] width 203 height 18
copy h5 "5185546"
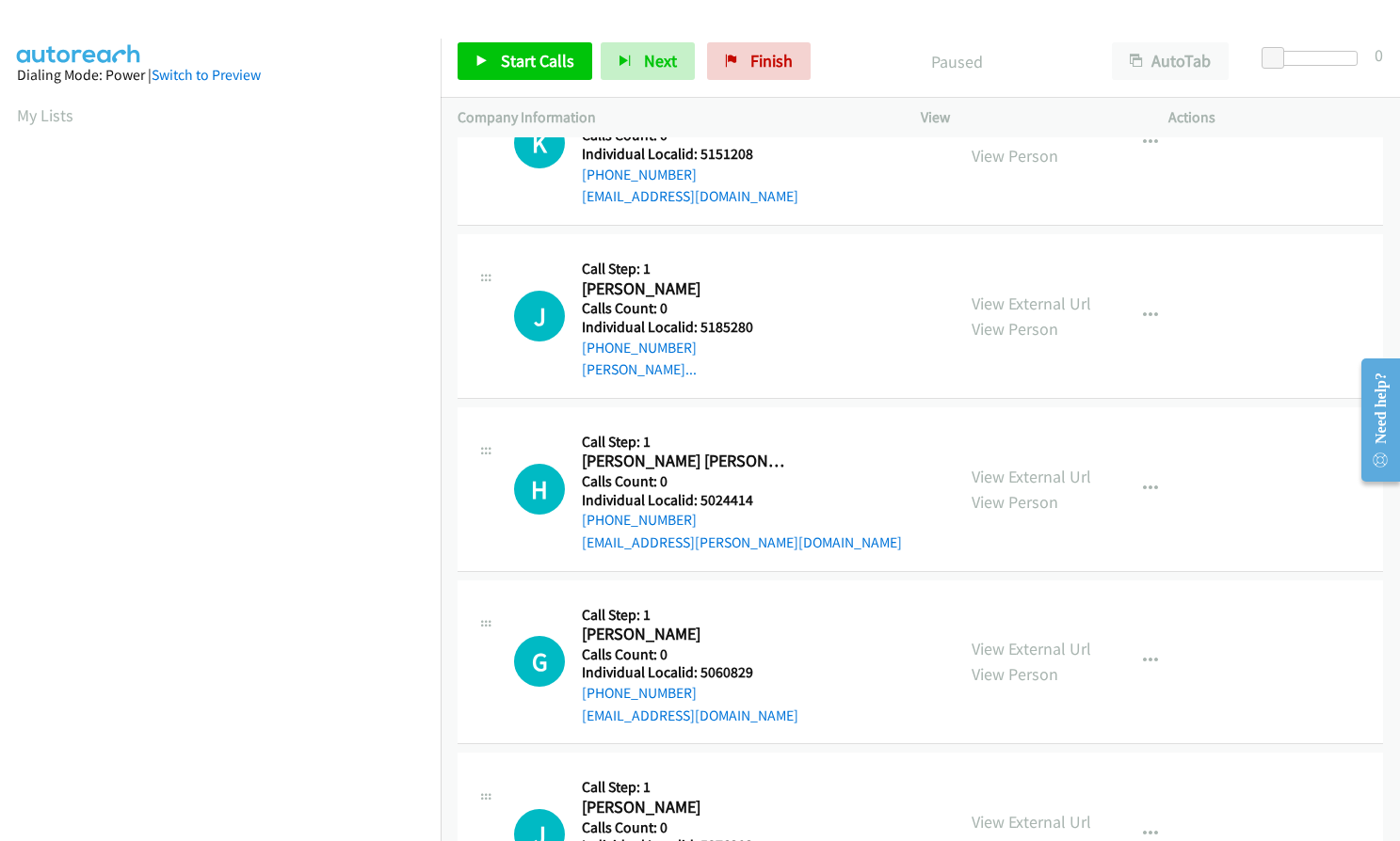
scroll to position [423, 0]
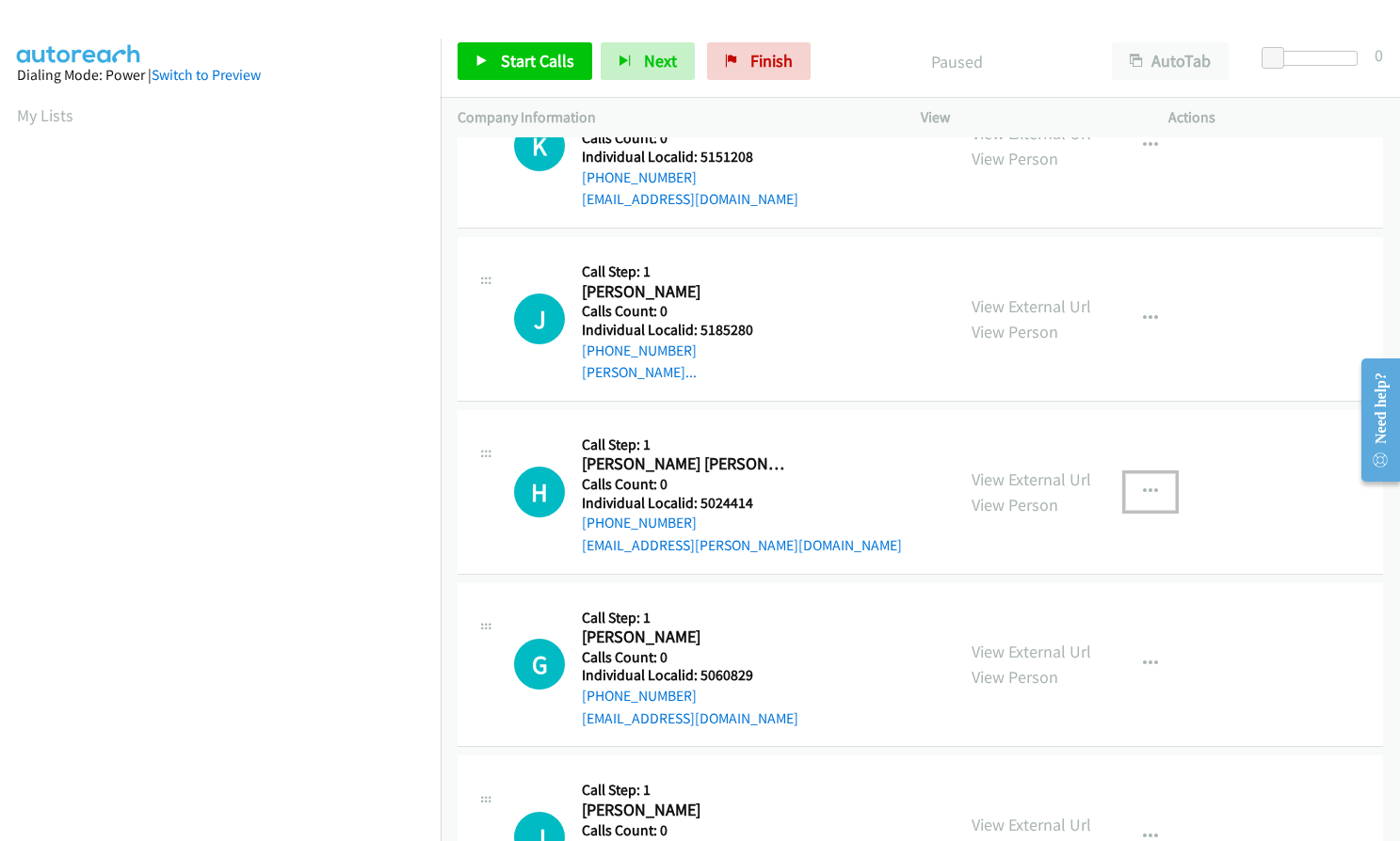
click at [1143, 489] on icon "button" at bounding box center [1150, 492] width 15 height 15
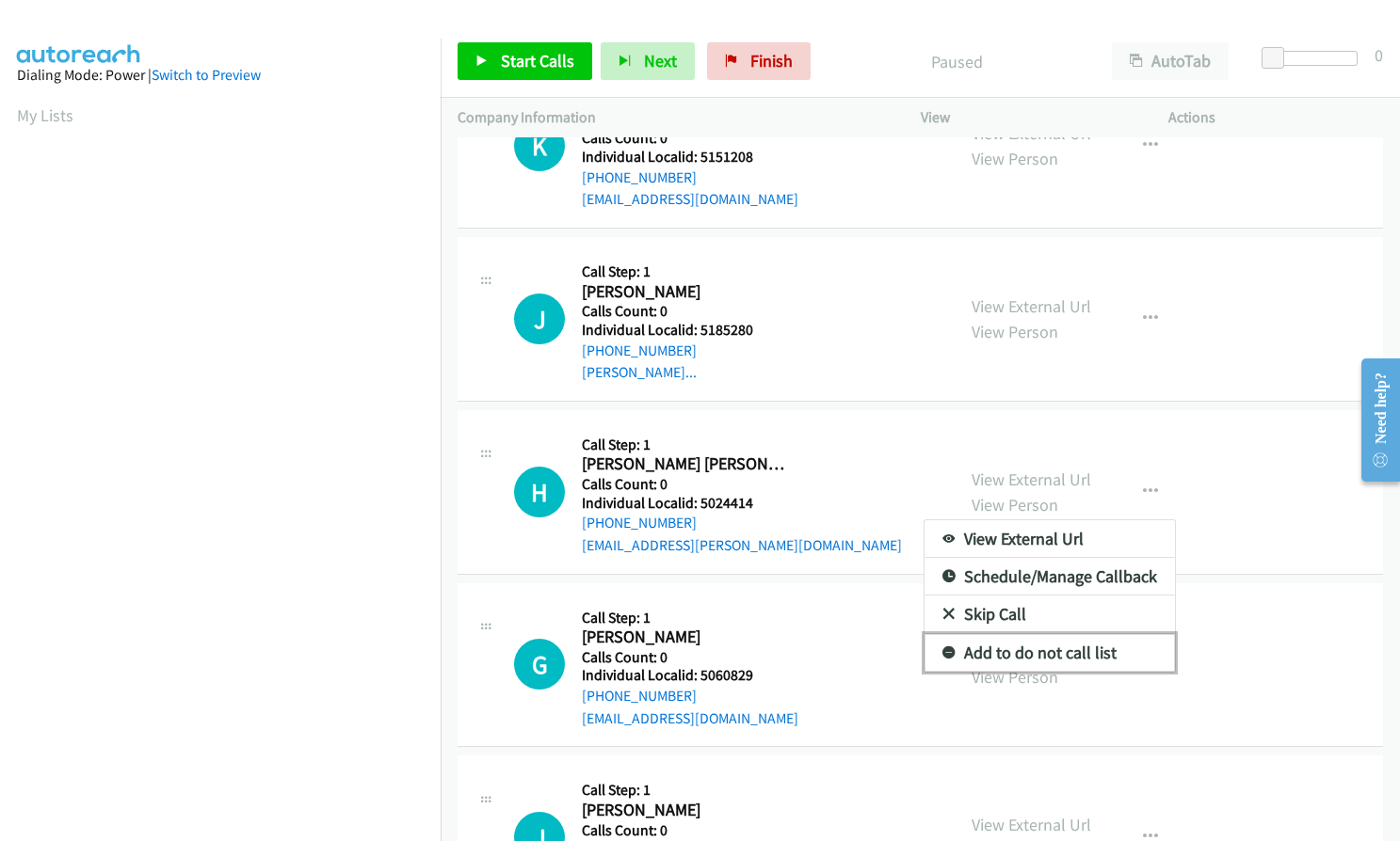
click at [942, 653] on icon at bounding box center [949, 654] width 14 height 14
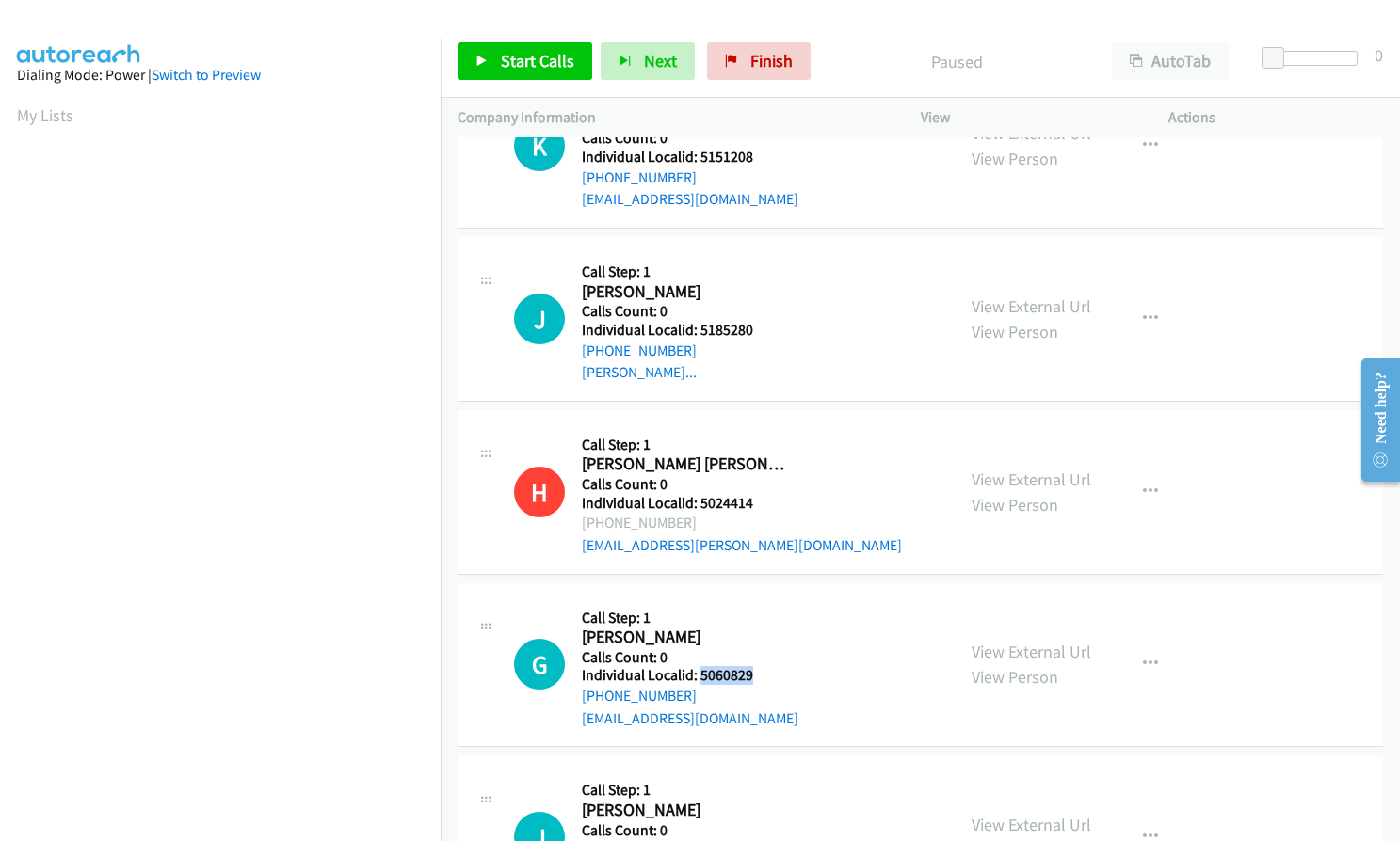
drag, startPoint x: 697, startPoint y: 675, endPoint x: 752, endPoint y: 677, distance: 55.0
click at [752, 677] on h5 "Individual Localid: 5060829" at bounding box center [690, 676] width 216 height 18
copy h5 "5060829"
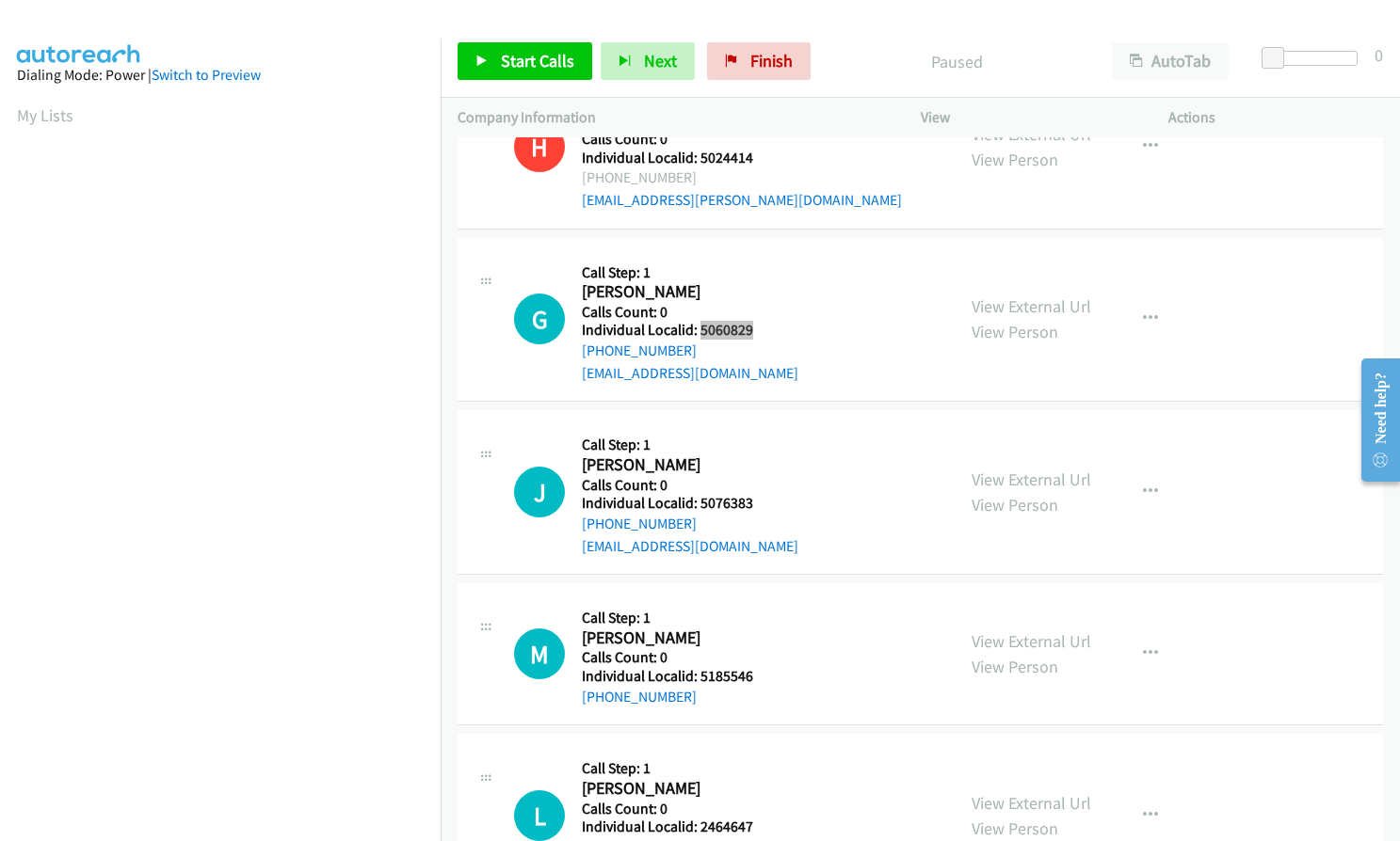
scroll to position [777, 0]
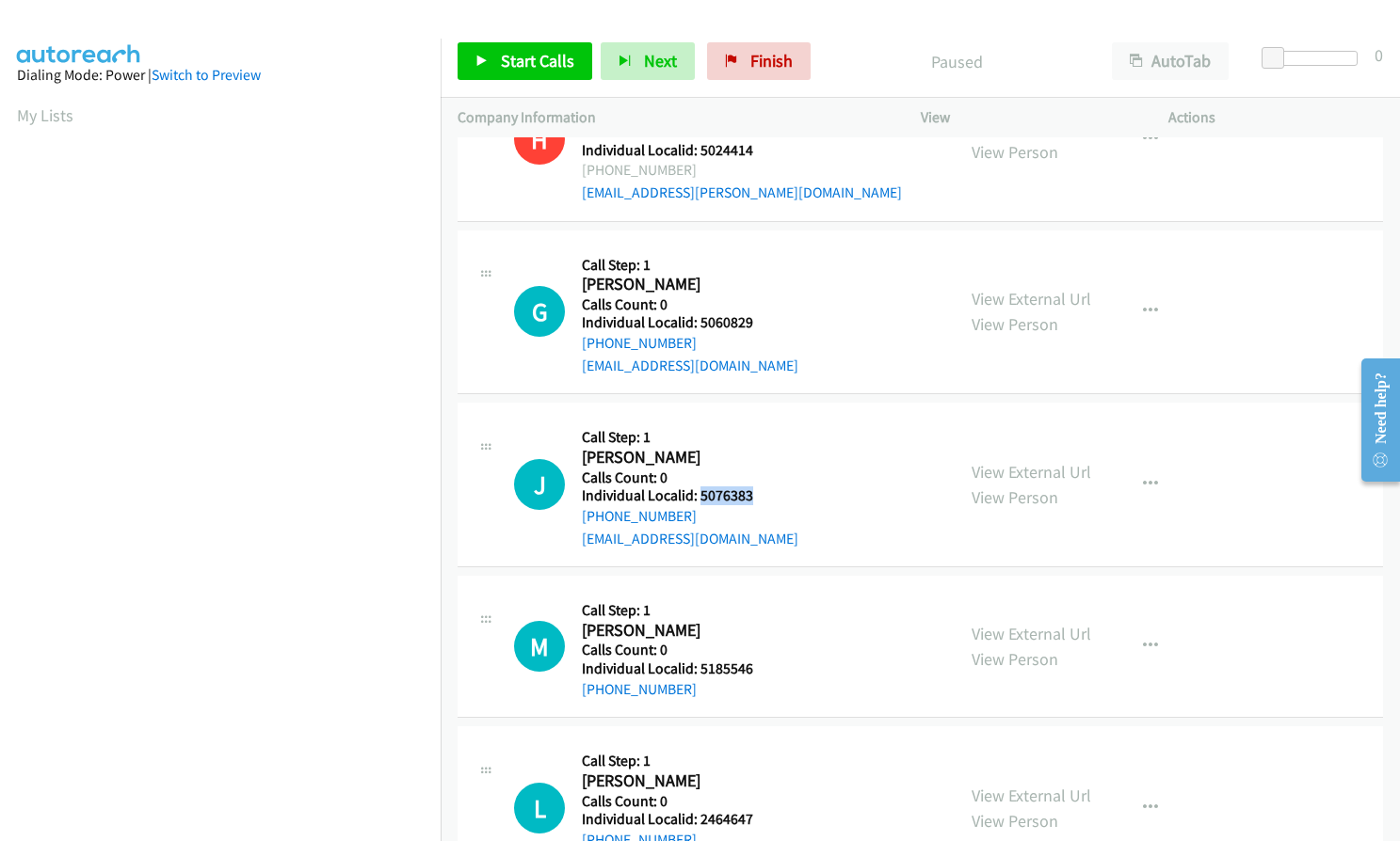
drag, startPoint x: 697, startPoint y: 492, endPoint x: 758, endPoint y: 490, distance: 61.0
click at [758, 490] on h5 "Individual Localid: 5076383" at bounding box center [690, 495] width 216 height 18
copy h5 "5076383"
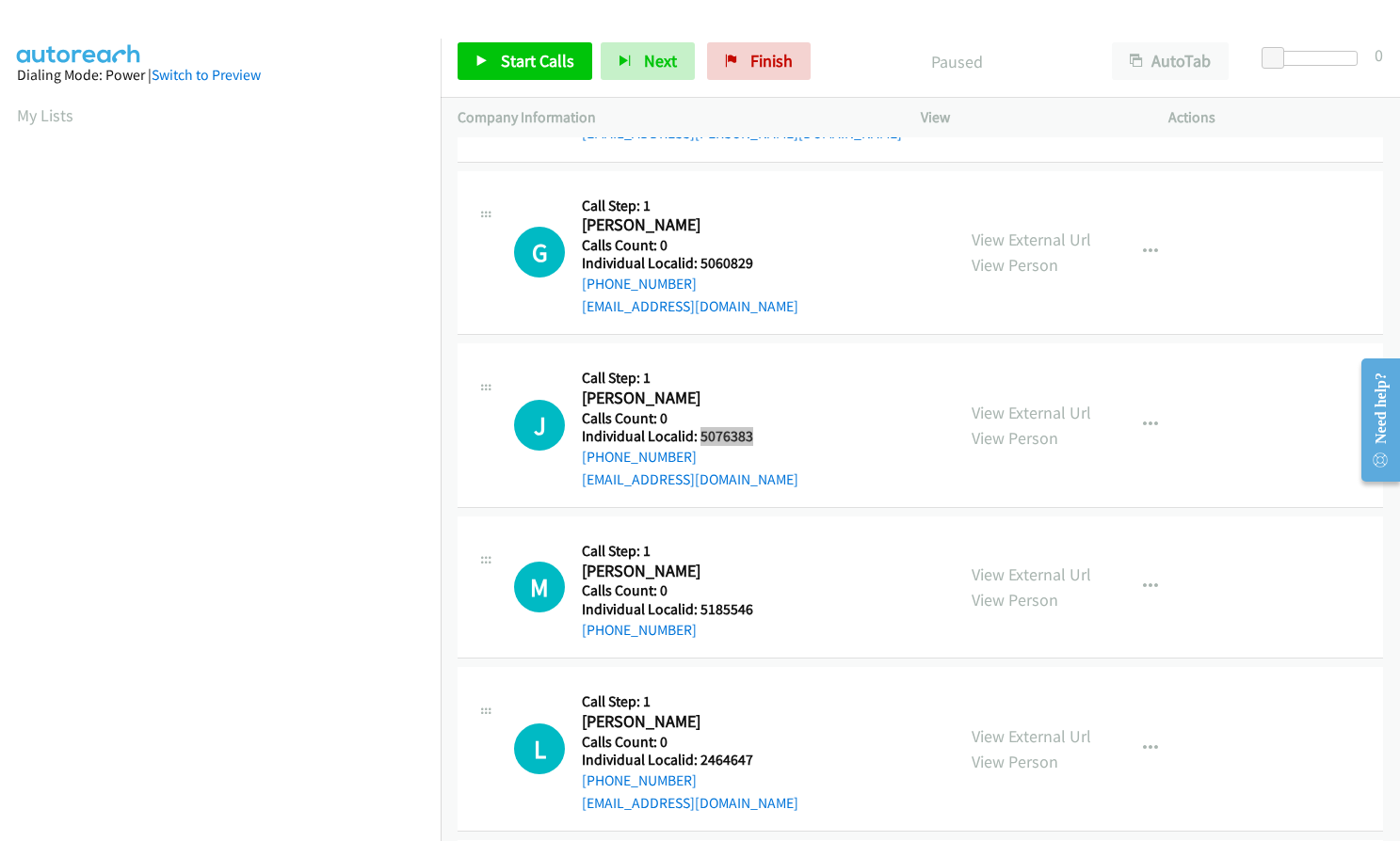
scroll to position [965, 0]
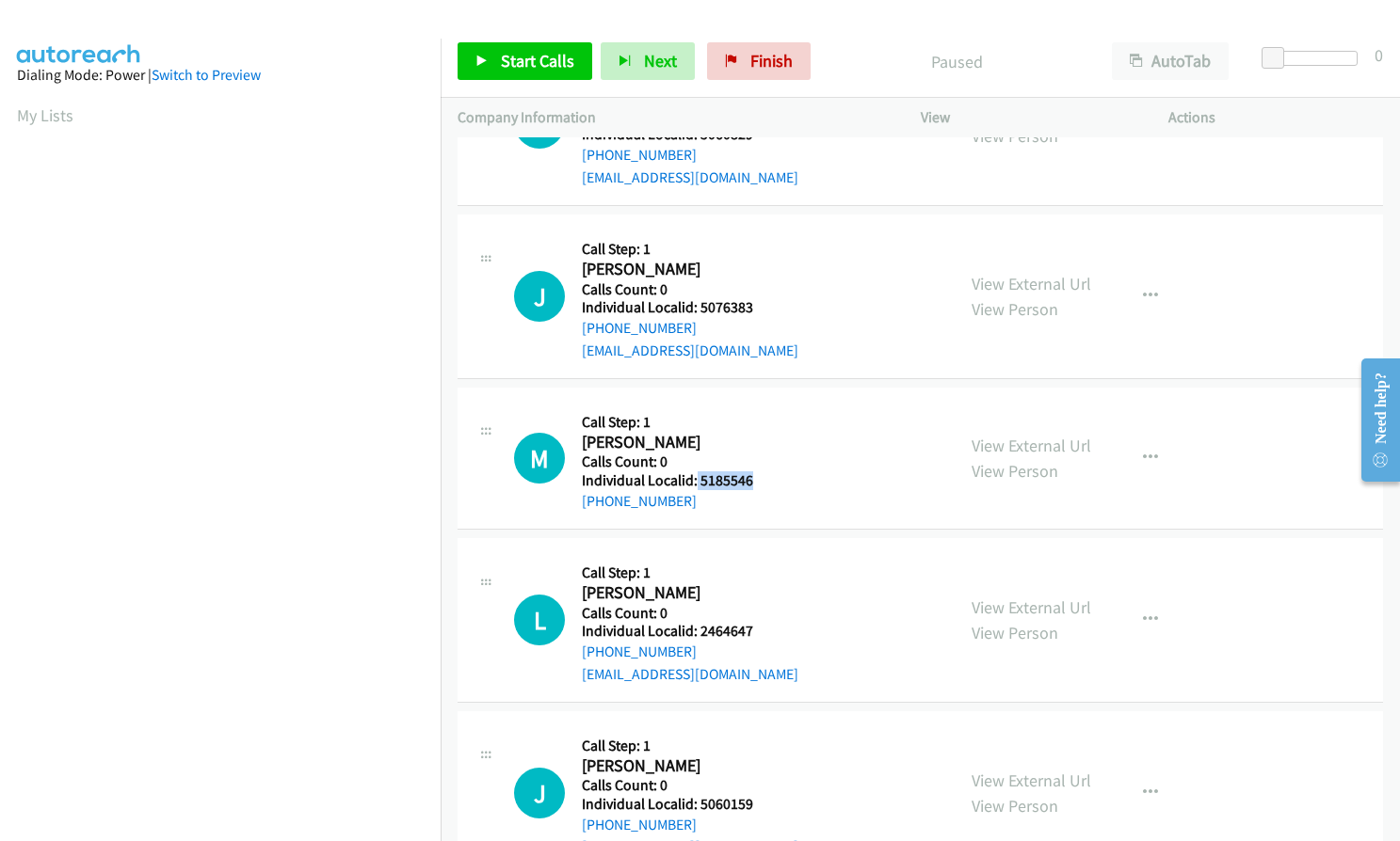
drag, startPoint x: 696, startPoint y: 481, endPoint x: 776, endPoint y: 478, distance: 80.1
click at [776, 478] on h5 "Individual Localid: 5185546" at bounding box center [683, 480] width 203 height 18
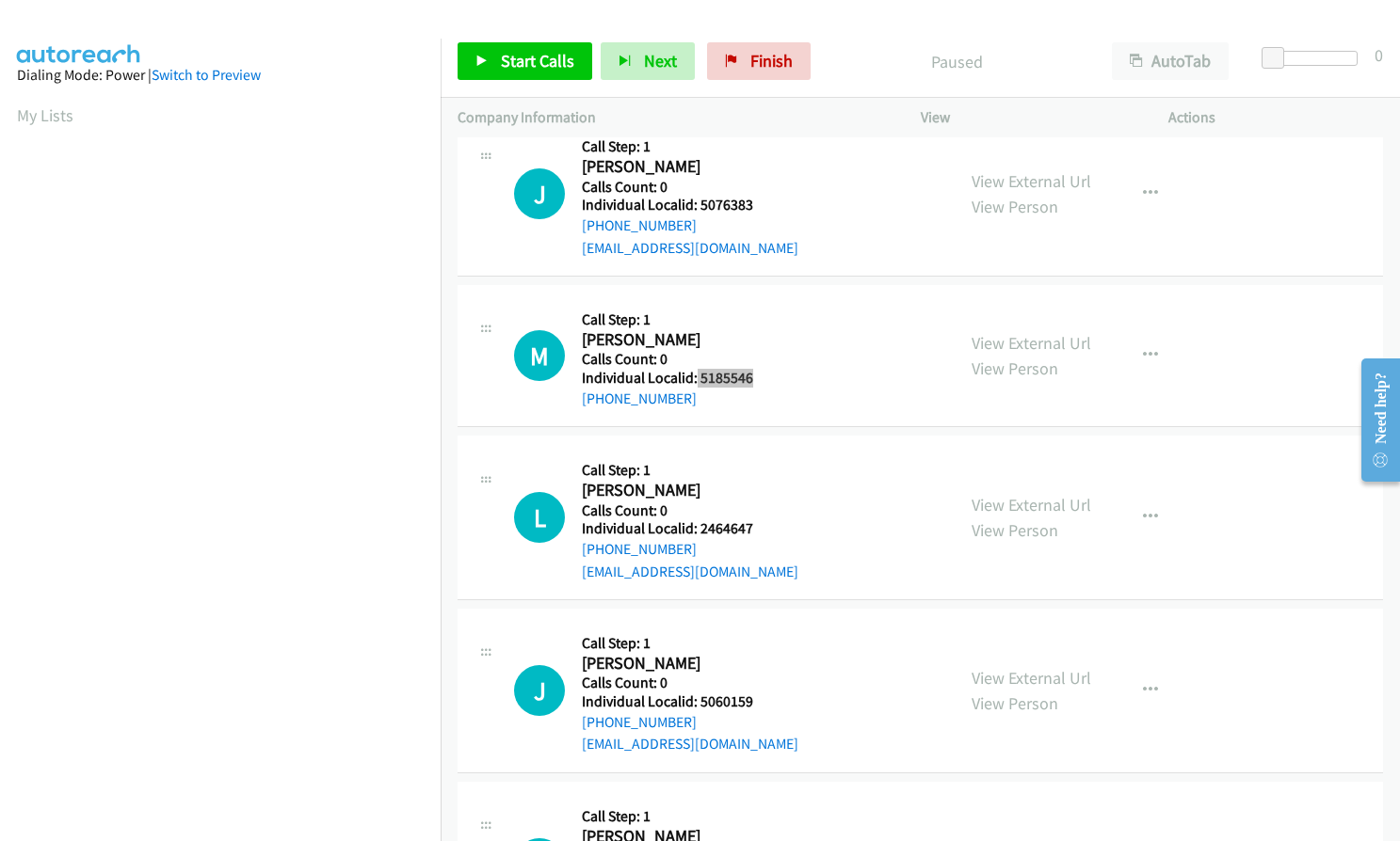
scroll to position [1082, 0]
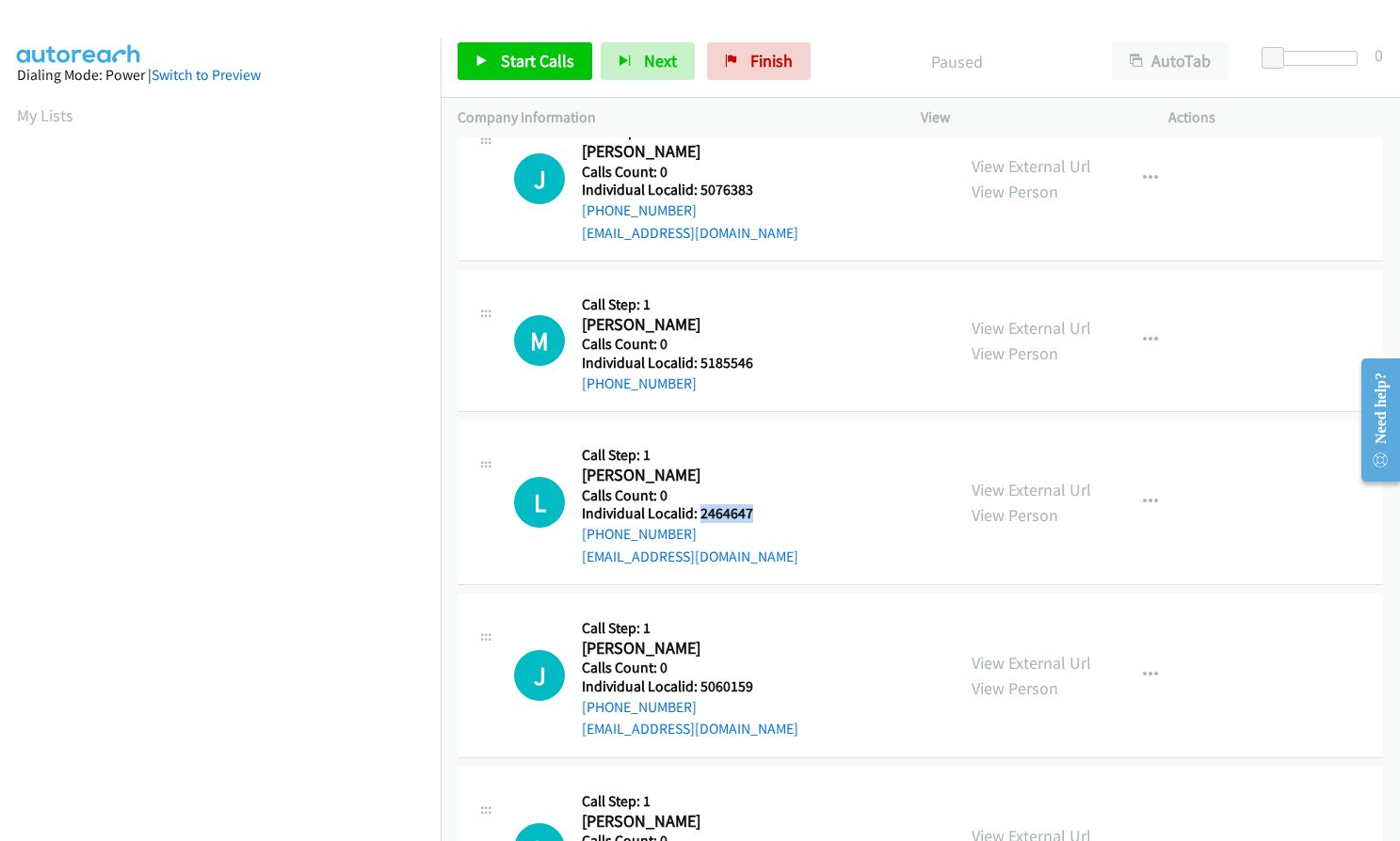
drag, startPoint x: 698, startPoint y: 508, endPoint x: 754, endPoint y: 508, distance: 56.0
click at [754, 508] on h5 "Individual Localid: 2464647" at bounding box center [690, 513] width 216 height 18
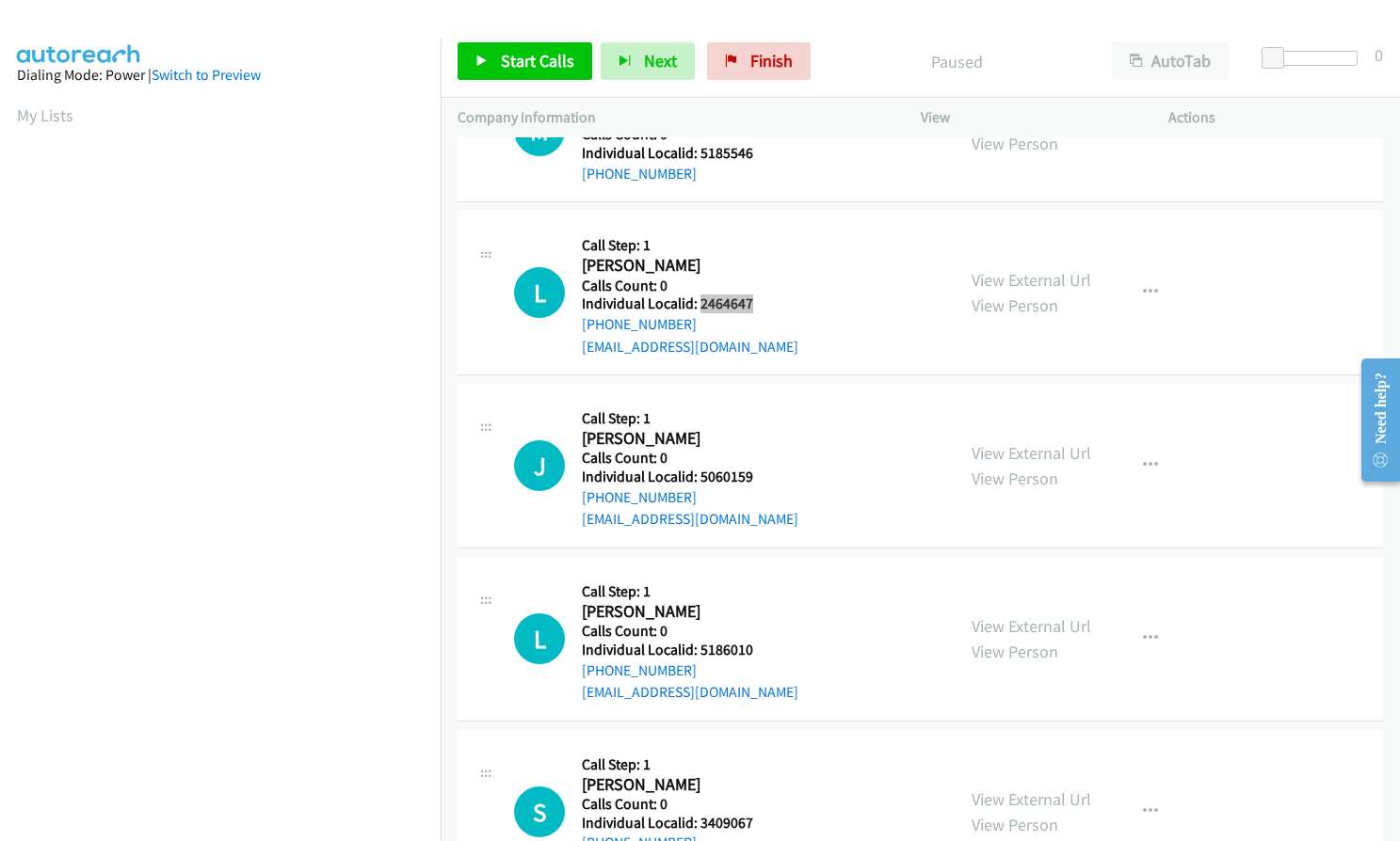
scroll to position [1294, 0]
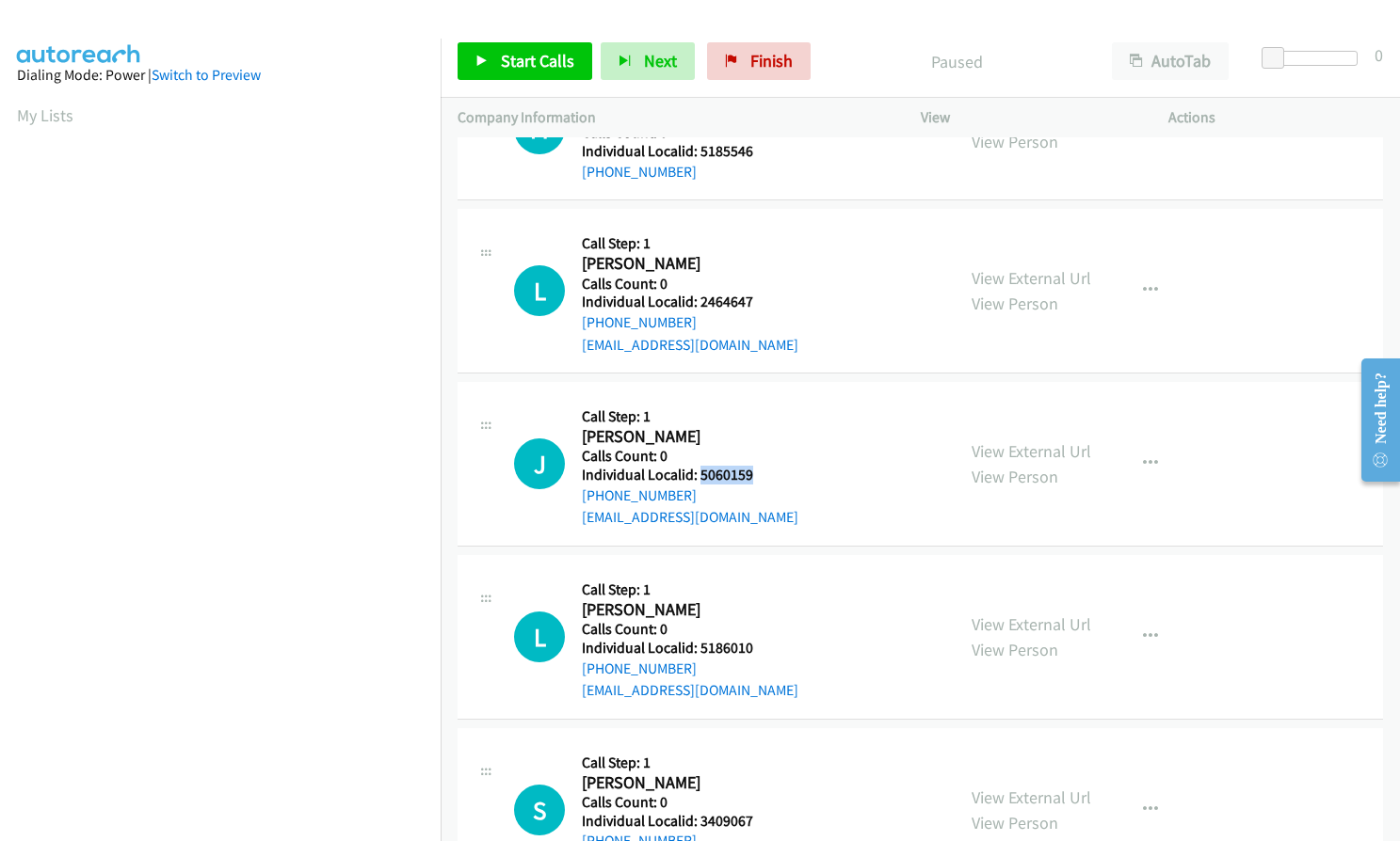
drag, startPoint x: 699, startPoint y: 472, endPoint x: 747, endPoint y: 473, distance: 48.0
click at [763, 474] on h5 "Individual Localid: 5060159" at bounding box center [690, 475] width 216 height 18
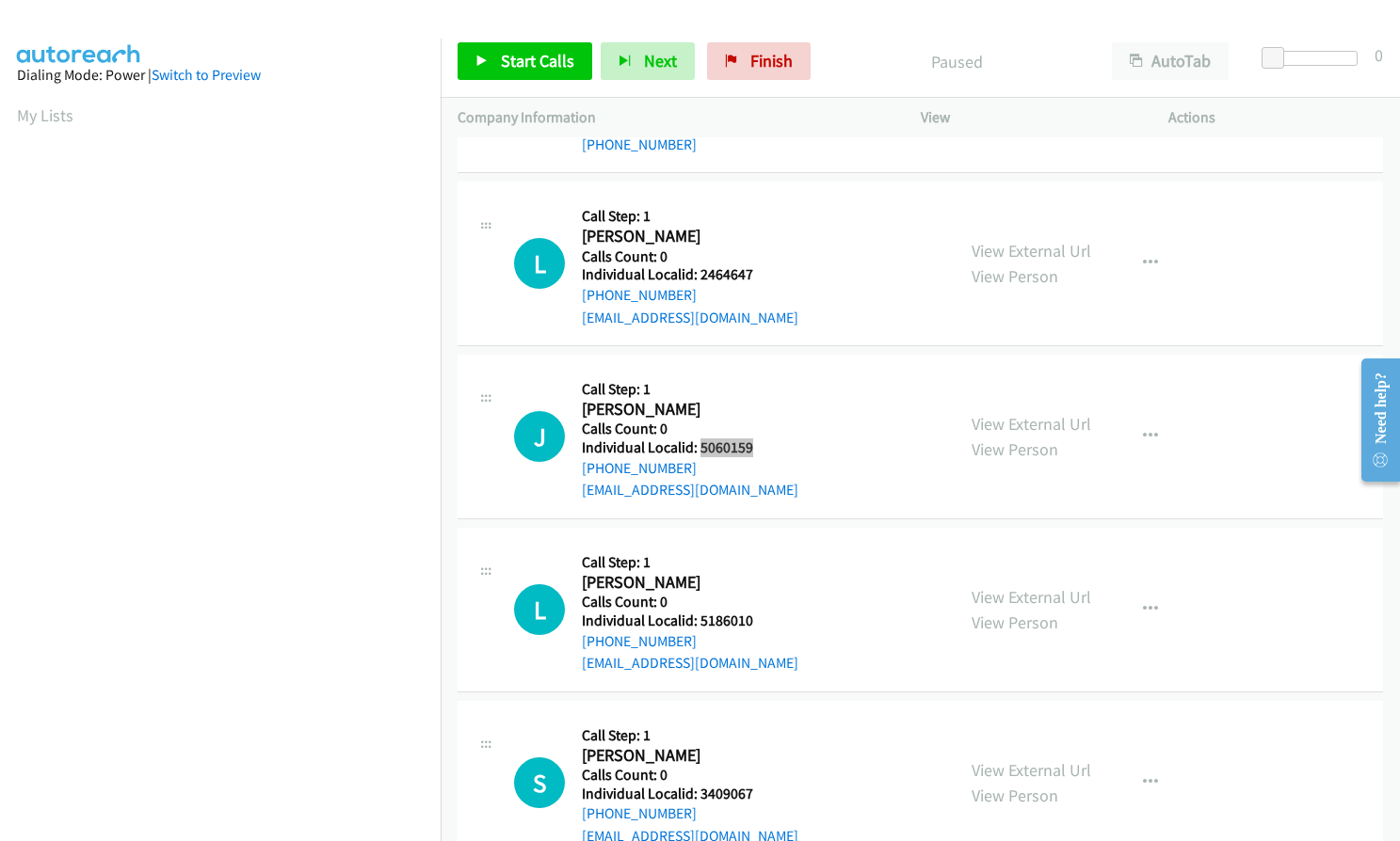
scroll to position [1341, 0]
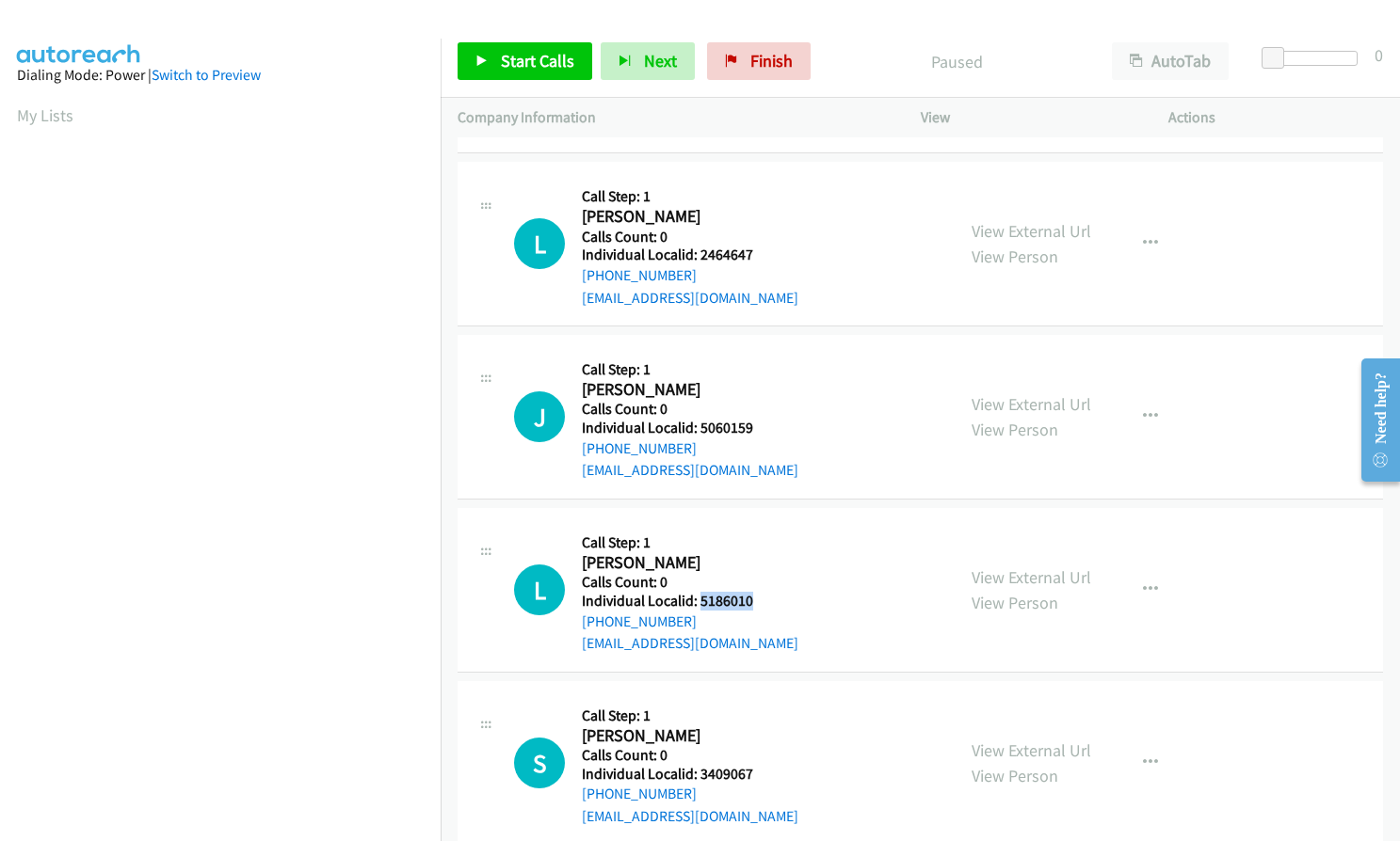
drag, startPoint x: 703, startPoint y: 599, endPoint x: 758, endPoint y: 598, distance: 55.0
click at [761, 598] on h5 "Individual Localid: 5186010" at bounding box center [690, 601] width 216 height 18
drag, startPoint x: 697, startPoint y: 772, endPoint x: 774, endPoint y: 771, distance: 77.0
click at [774, 771] on h5 "Individual Localid: 3409067" at bounding box center [690, 774] width 216 height 18
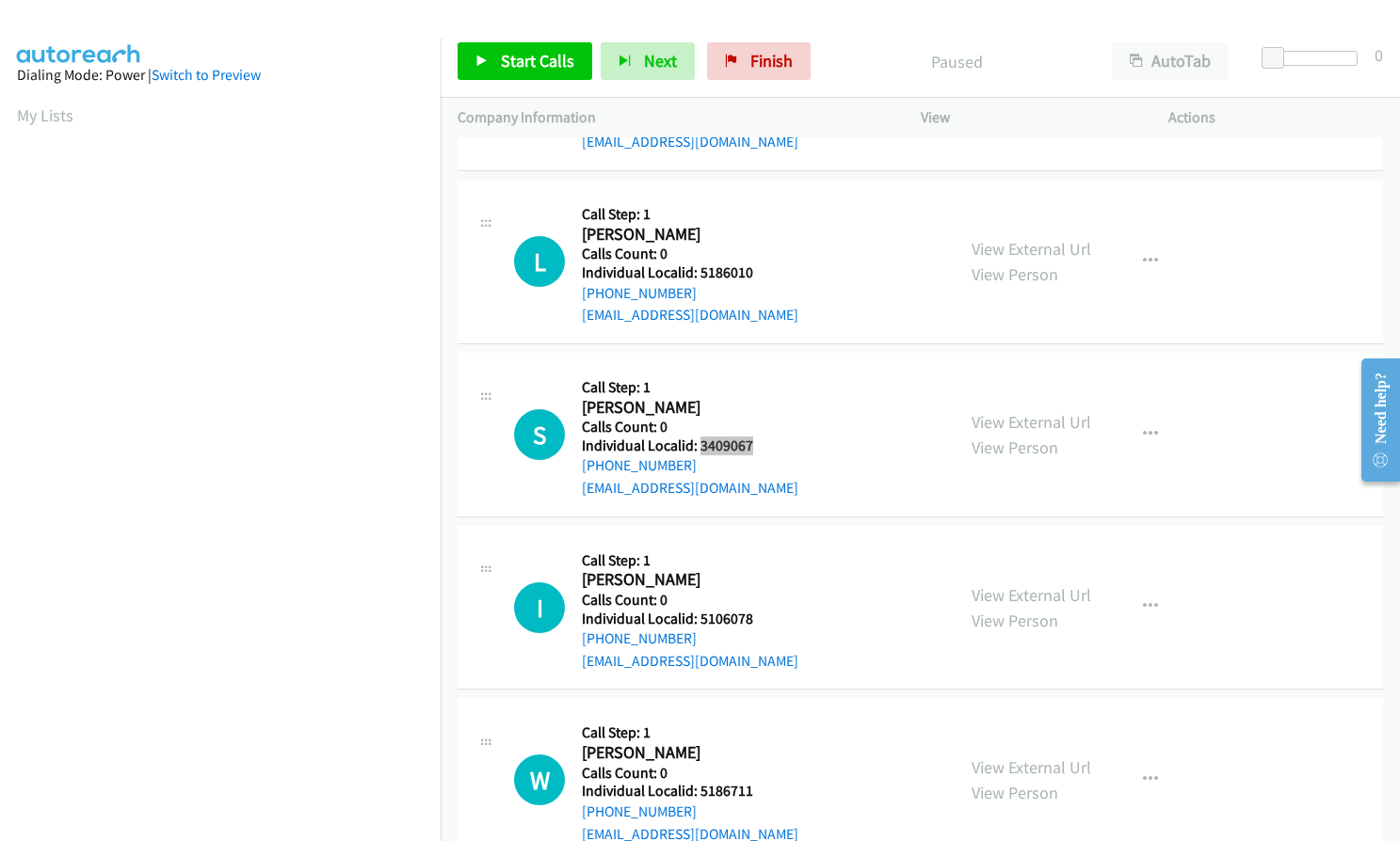
scroll to position [1670, 0]
drag, startPoint x: 696, startPoint y: 614, endPoint x: 749, endPoint y: 618, distance: 53.2
click at [749, 618] on h5 "Individual Localid: 5106078" at bounding box center [690, 618] width 216 height 18
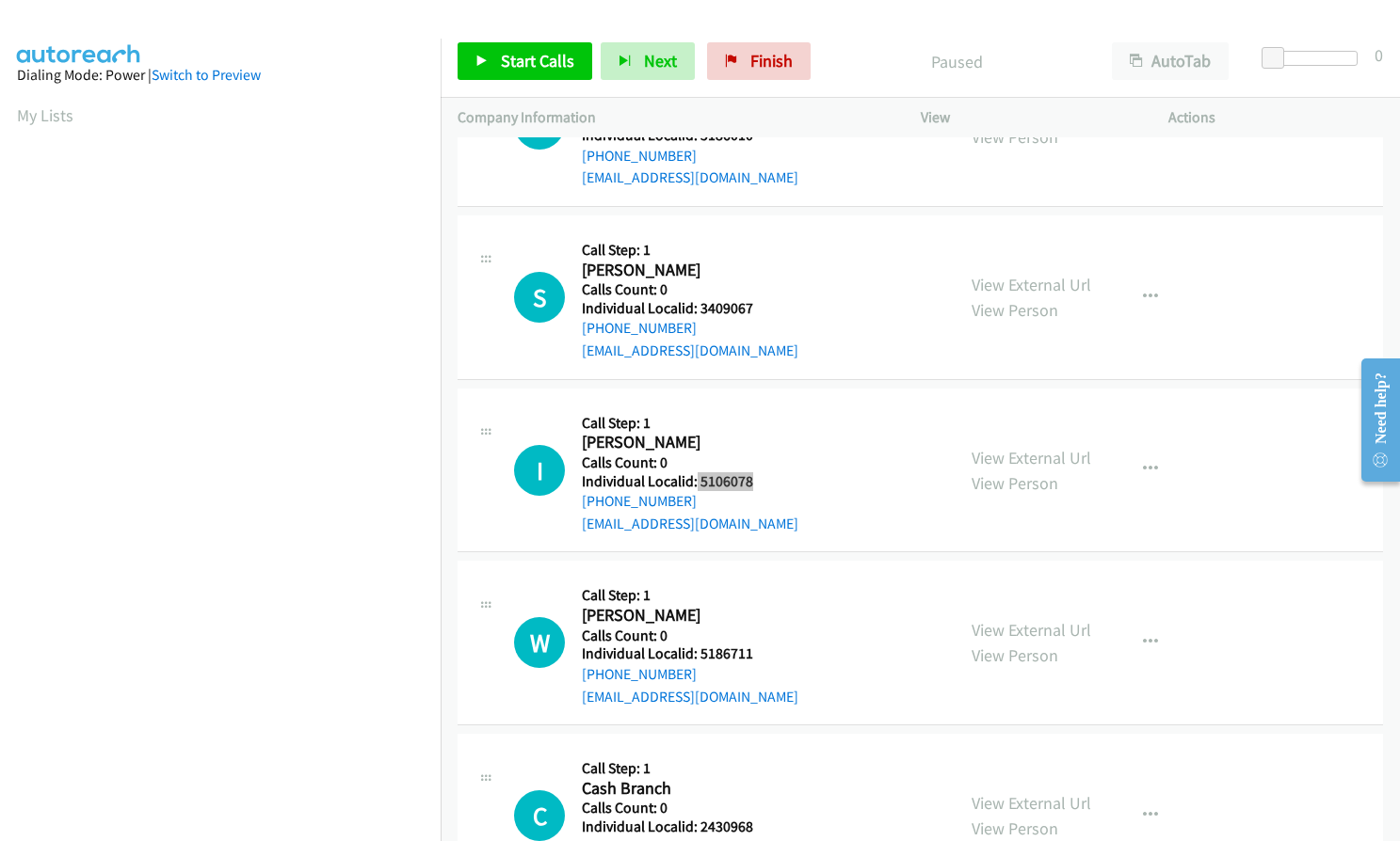
scroll to position [1859, 0]
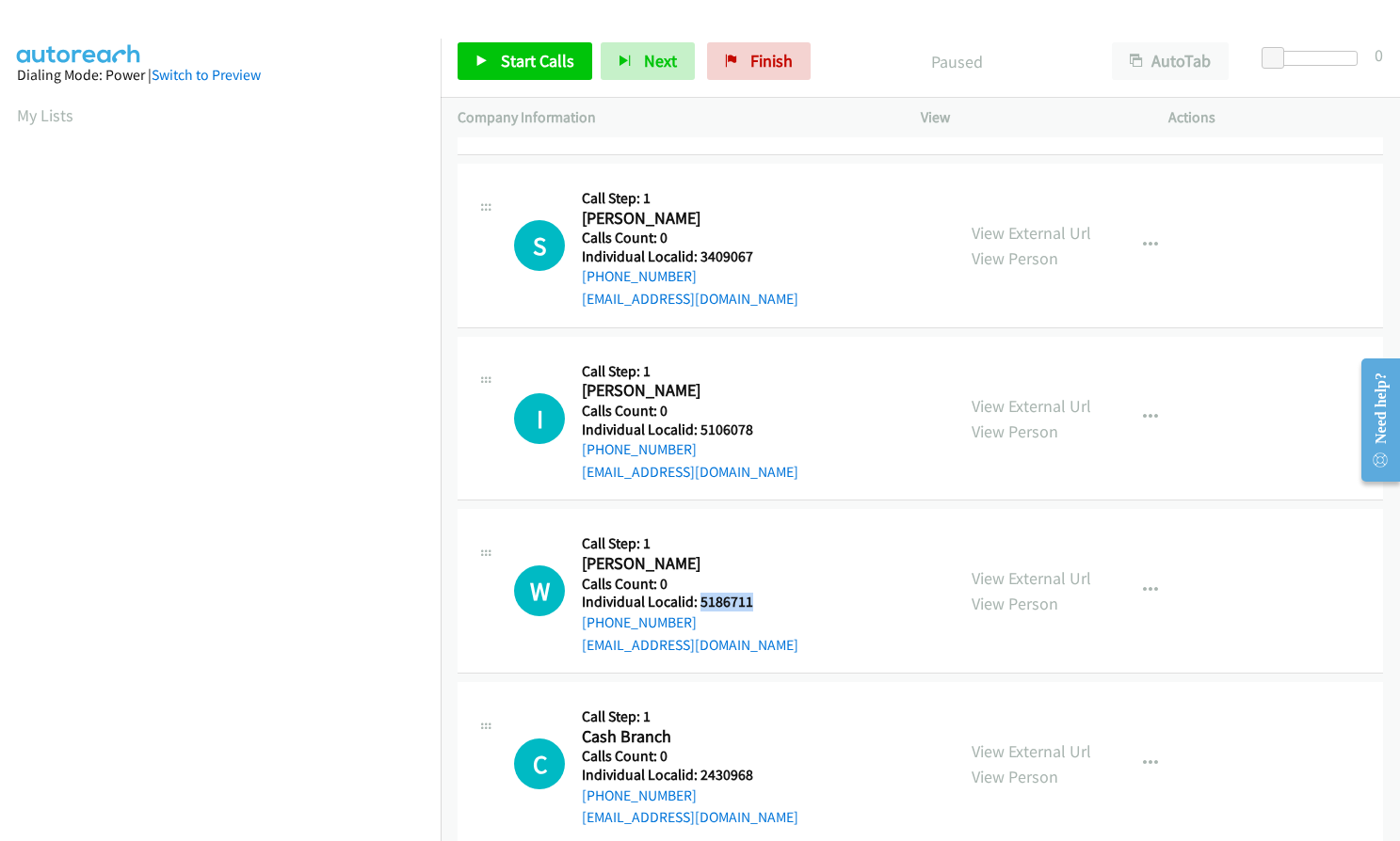
drag, startPoint x: 699, startPoint y: 600, endPoint x: 766, endPoint y: 598, distance: 67.0
click at [766, 598] on h5 "Individual Localid: 5186711" at bounding box center [690, 602] width 216 height 18
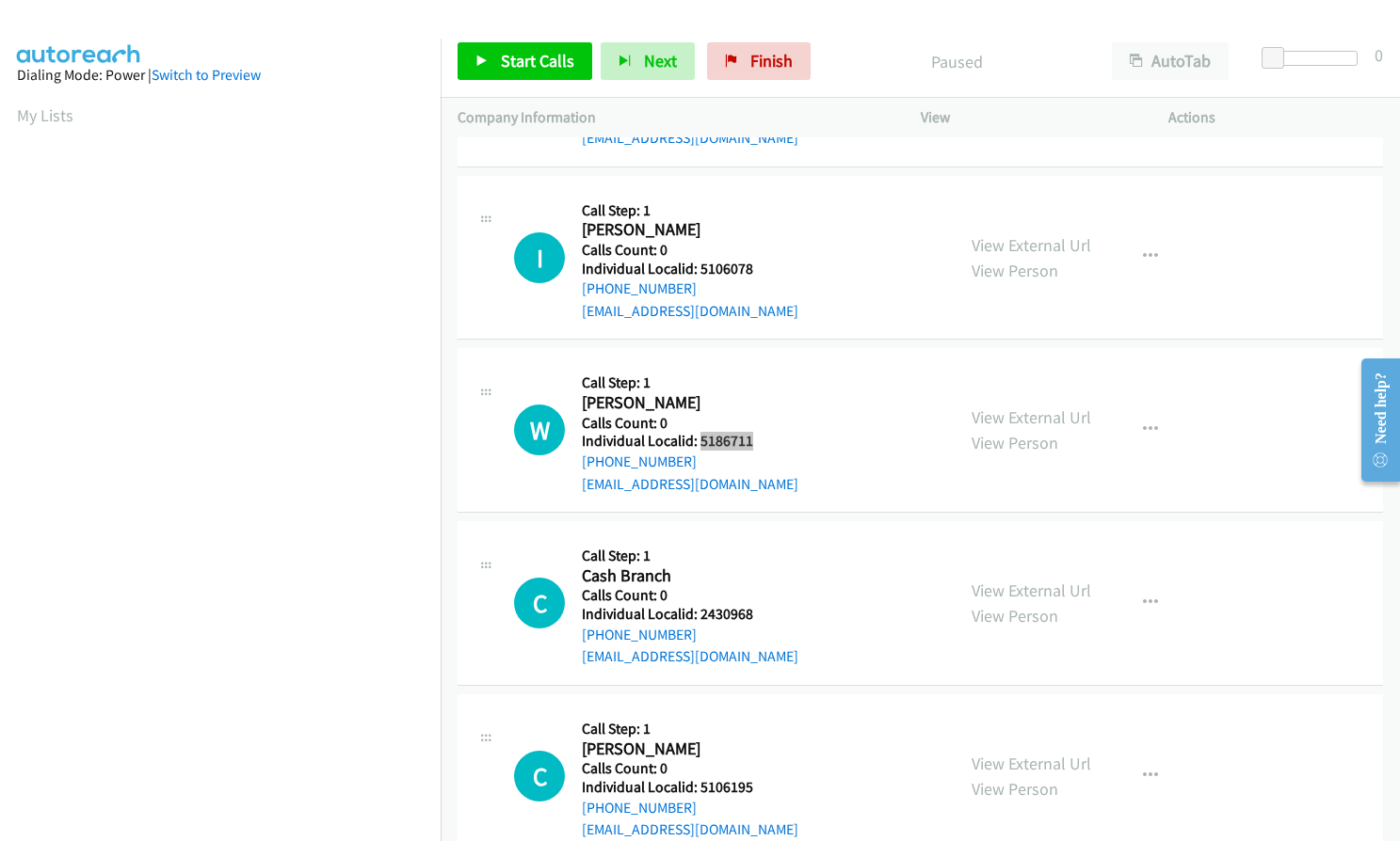
scroll to position [2094, 0]
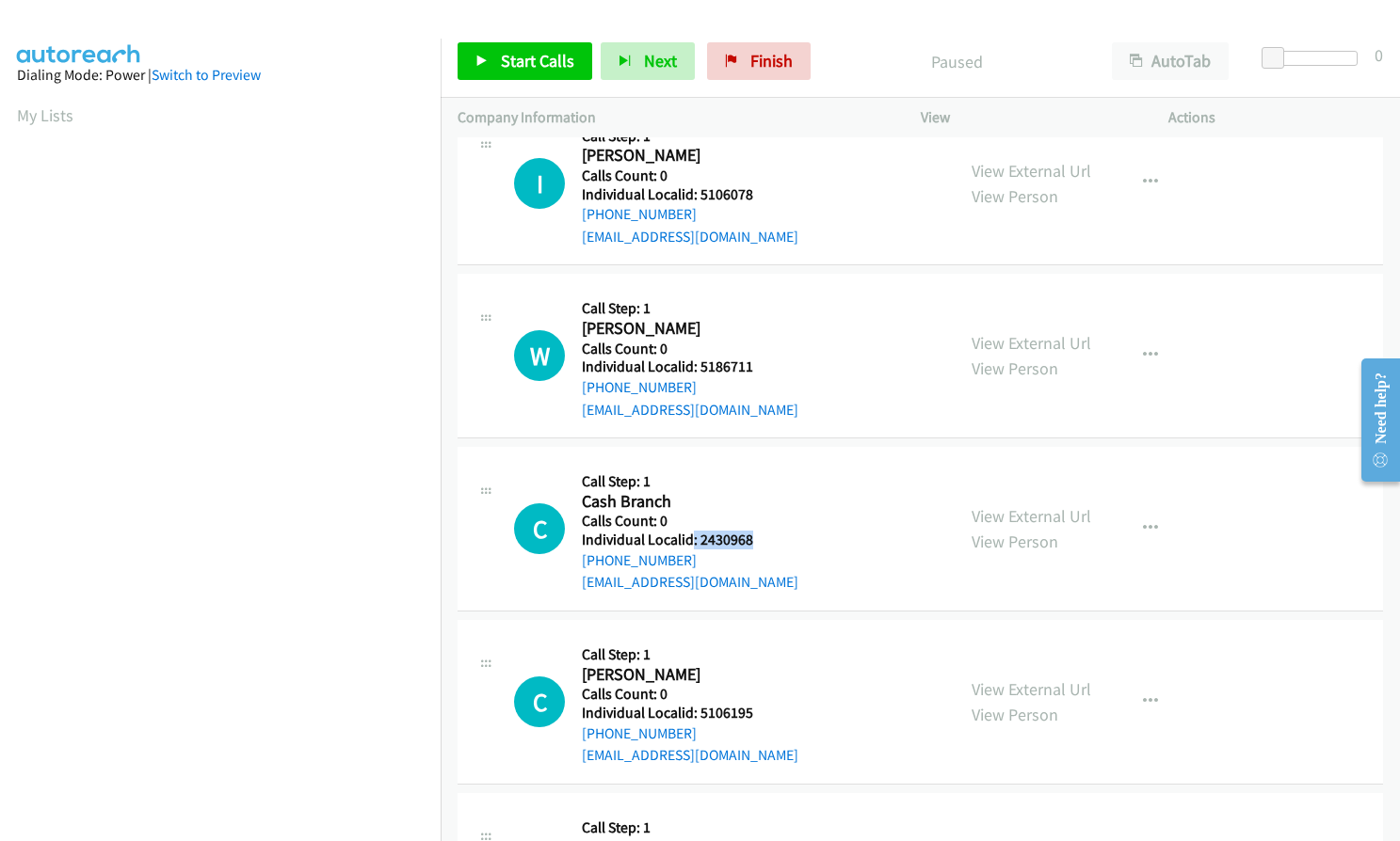
drag, startPoint x: 693, startPoint y: 534, endPoint x: 755, endPoint y: 544, distance: 62.8
click at [755, 544] on h5 "Individual Localid: 2430968" at bounding box center [690, 539] width 216 height 18
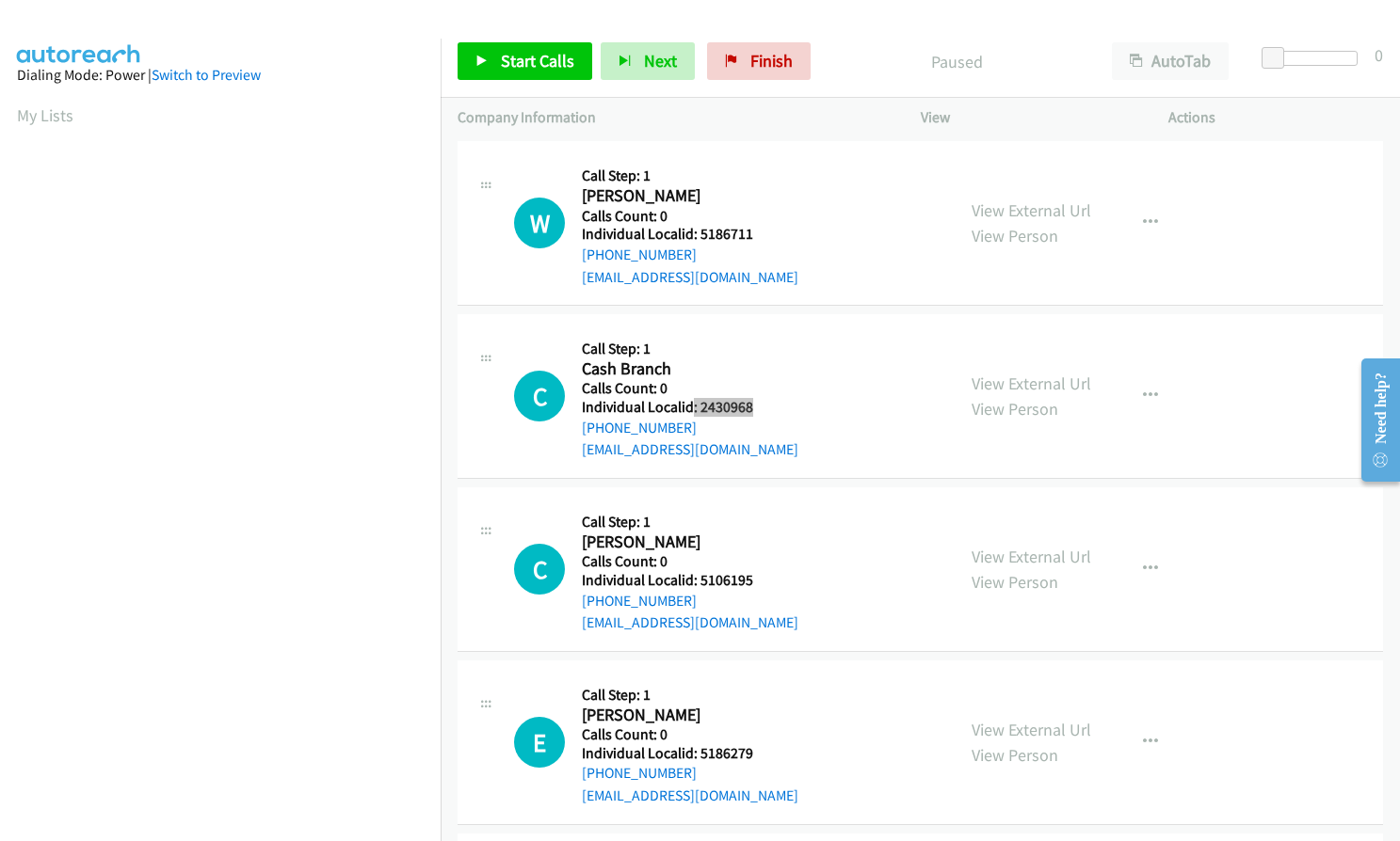
scroll to position [2235, 0]
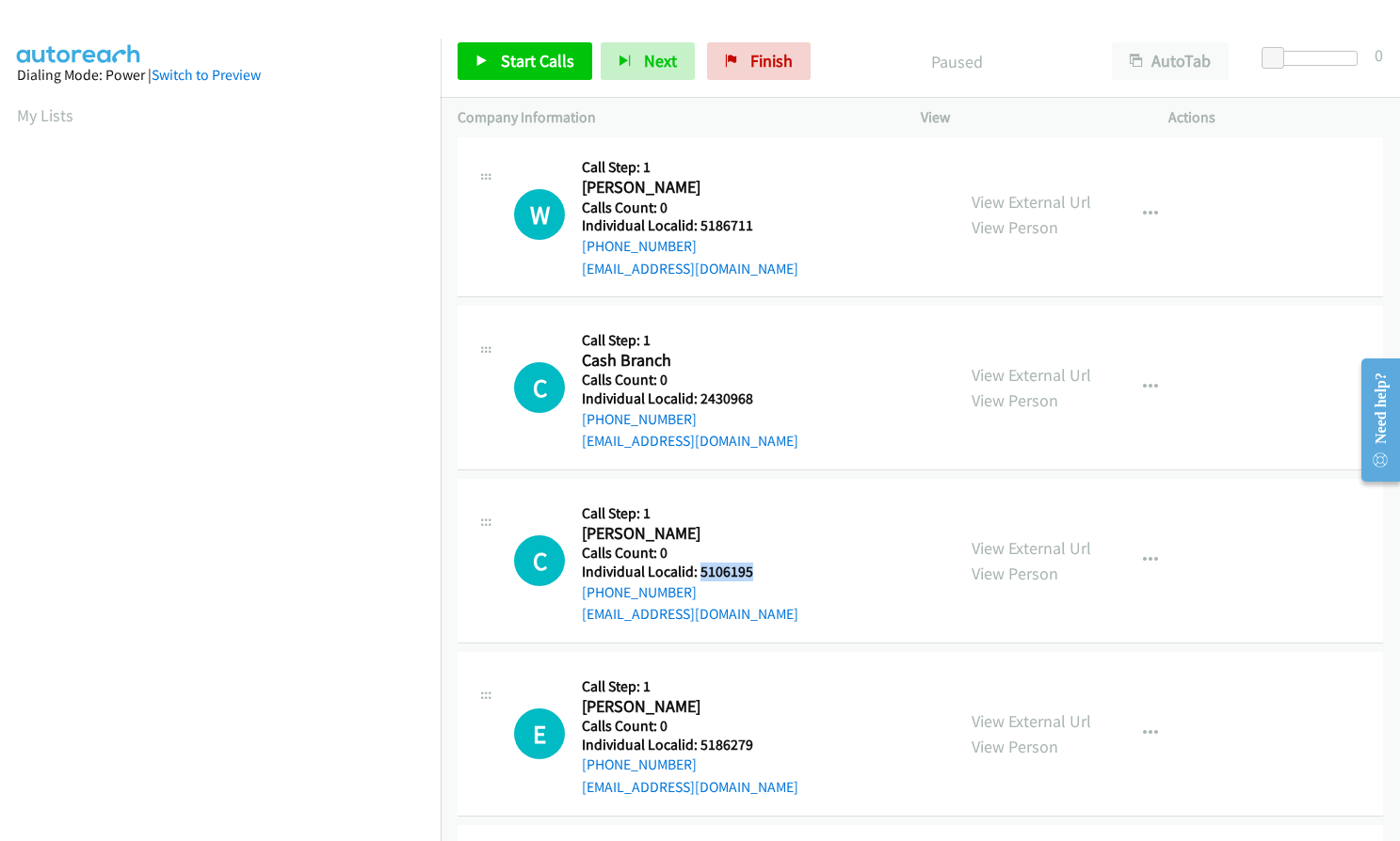
drag, startPoint x: 697, startPoint y: 567, endPoint x: 768, endPoint y: 577, distance: 71.7
click at [768, 577] on h5 "Individual Localid: 5106195" at bounding box center [690, 571] width 216 height 18
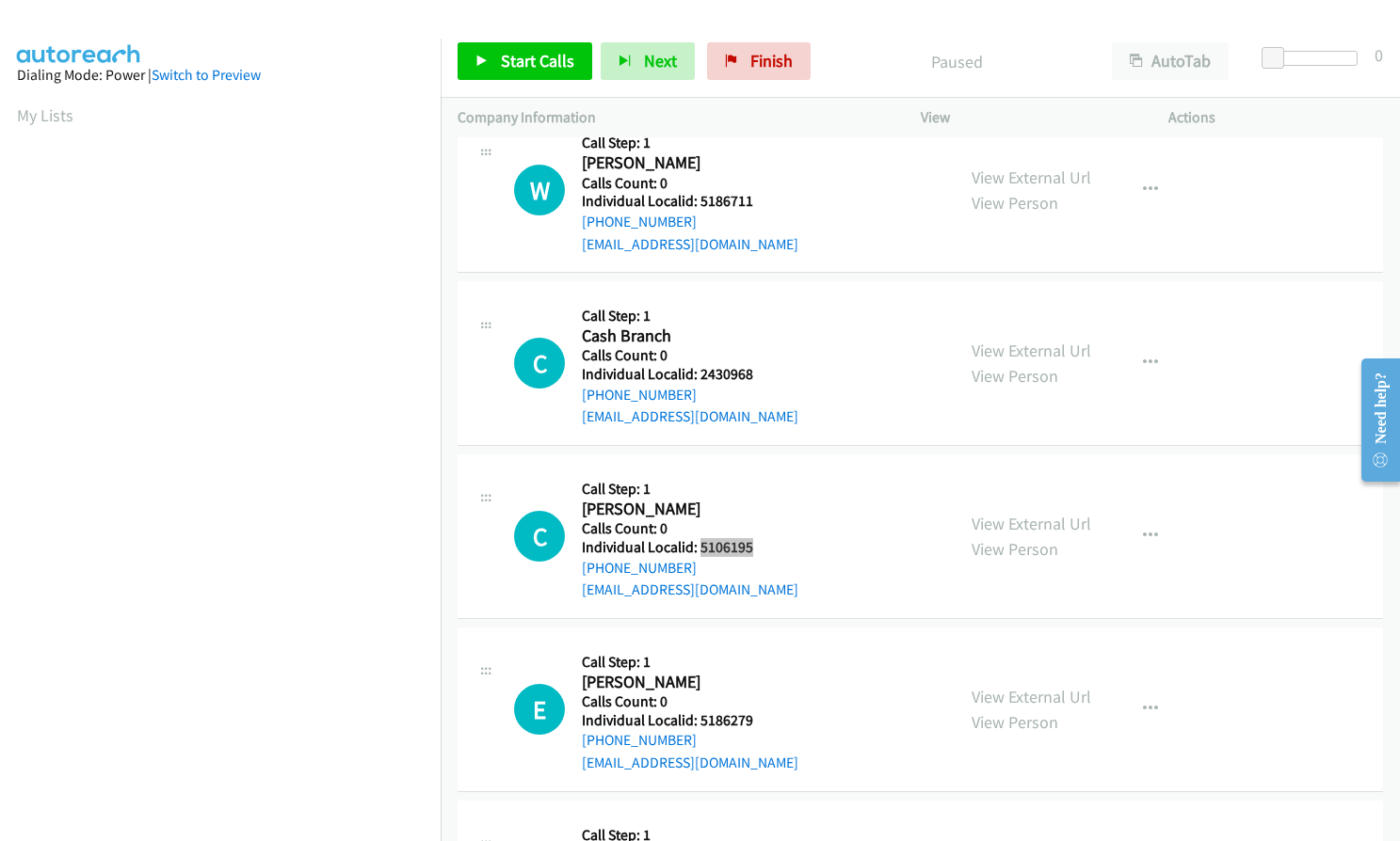
scroll to position [2329, 0]
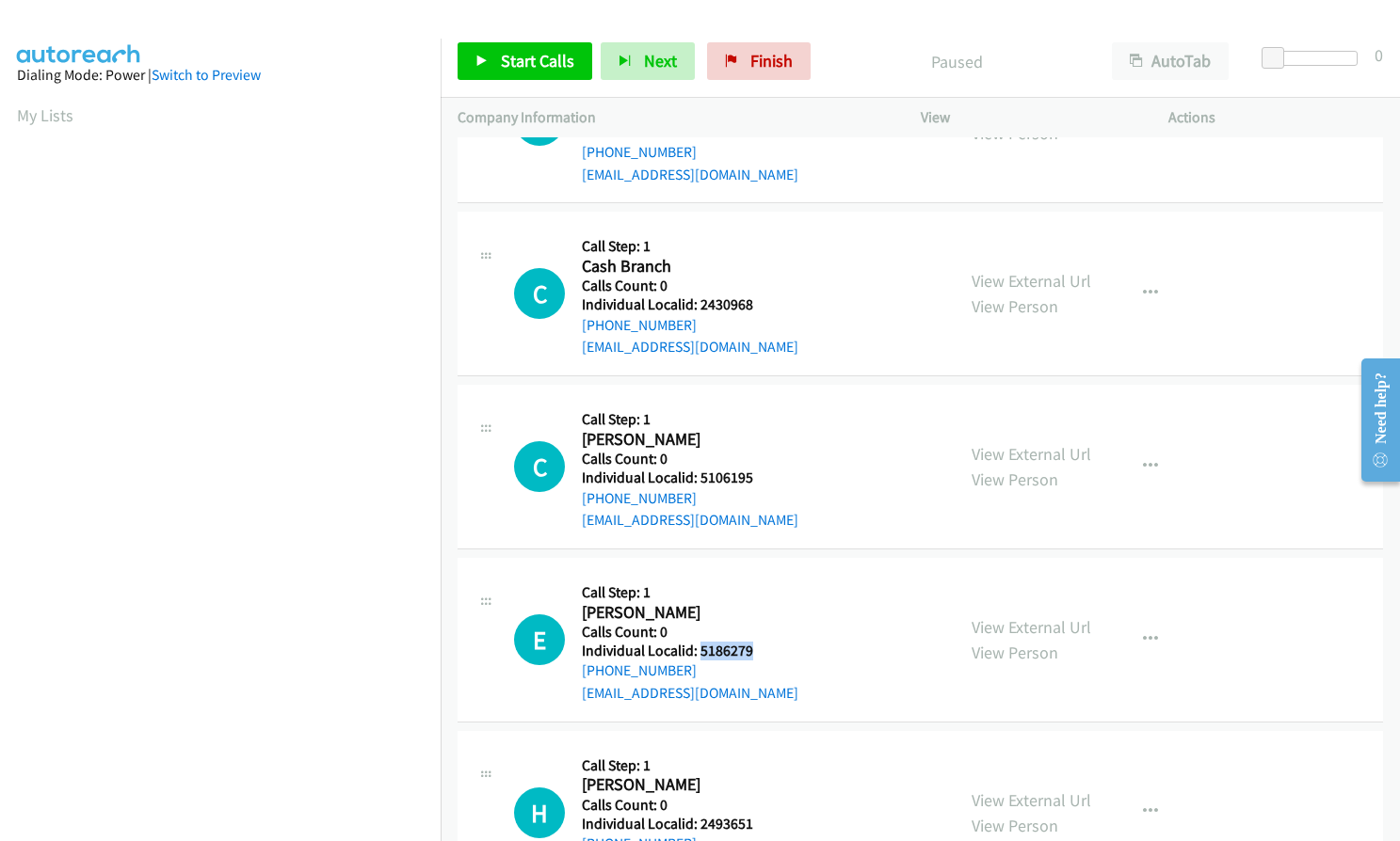
drag, startPoint x: 697, startPoint y: 649, endPoint x: 755, endPoint y: 649, distance: 58.0
click at [755, 649] on h5 "Individual Localid: 5186279" at bounding box center [690, 650] width 216 height 18
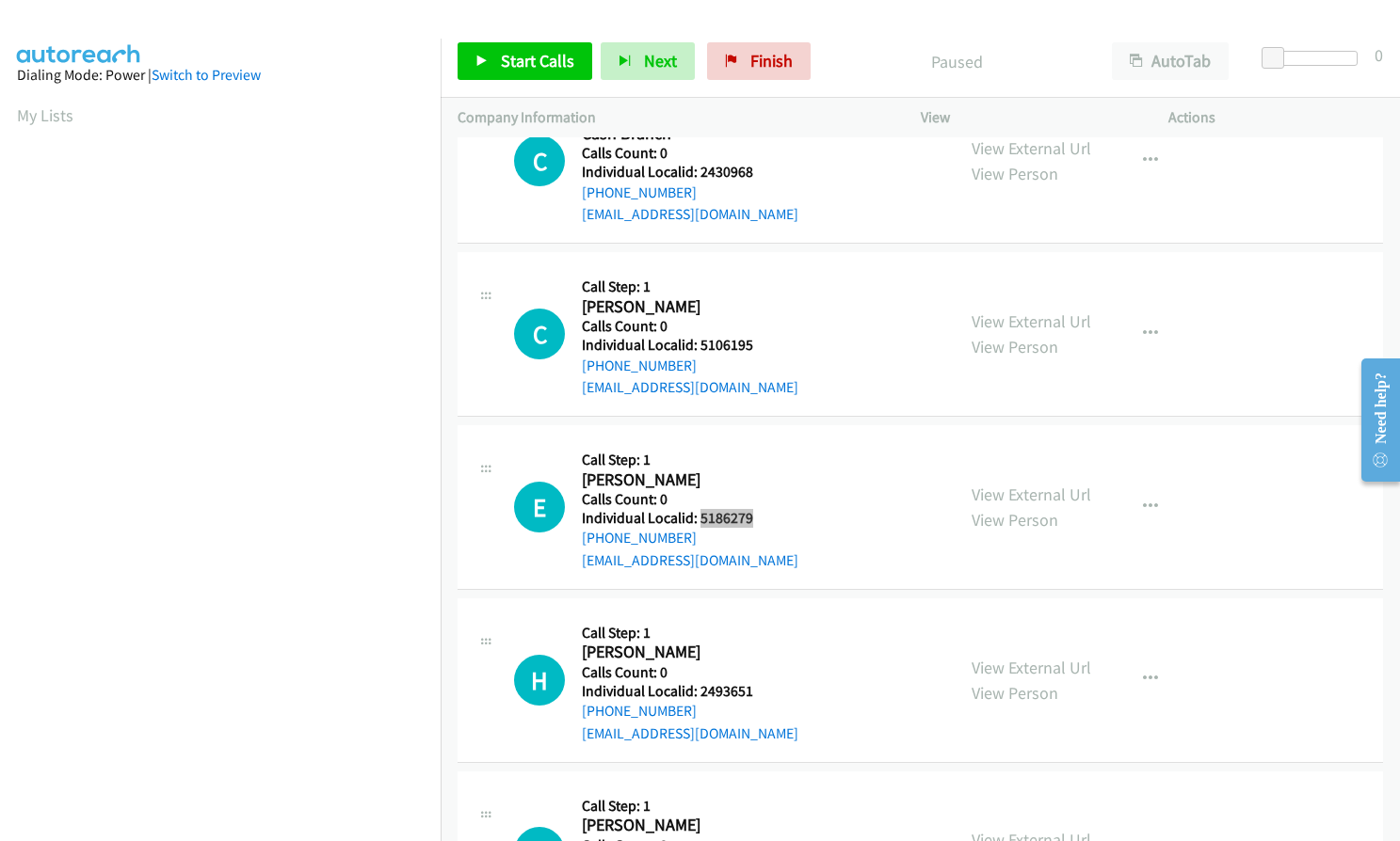
scroll to position [2494, 0]
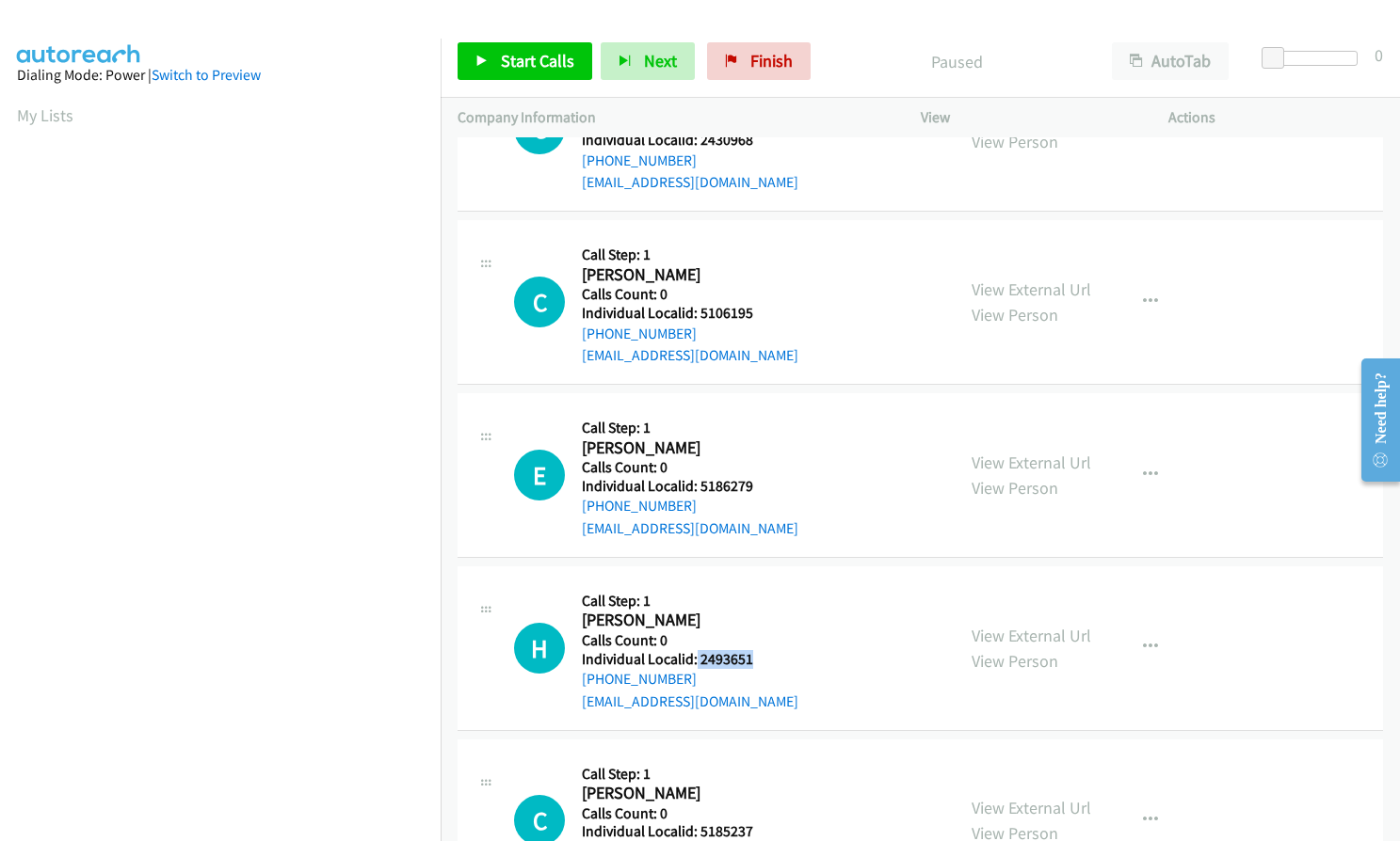
drag, startPoint x: 696, startPoint y: 659, endPoint x: 762, endPoint y: 659, distance: 66.0
click at [762, 659] on h5 "Individual Localid: 2493651" at bounding box center [690, 659] width 216 height 18
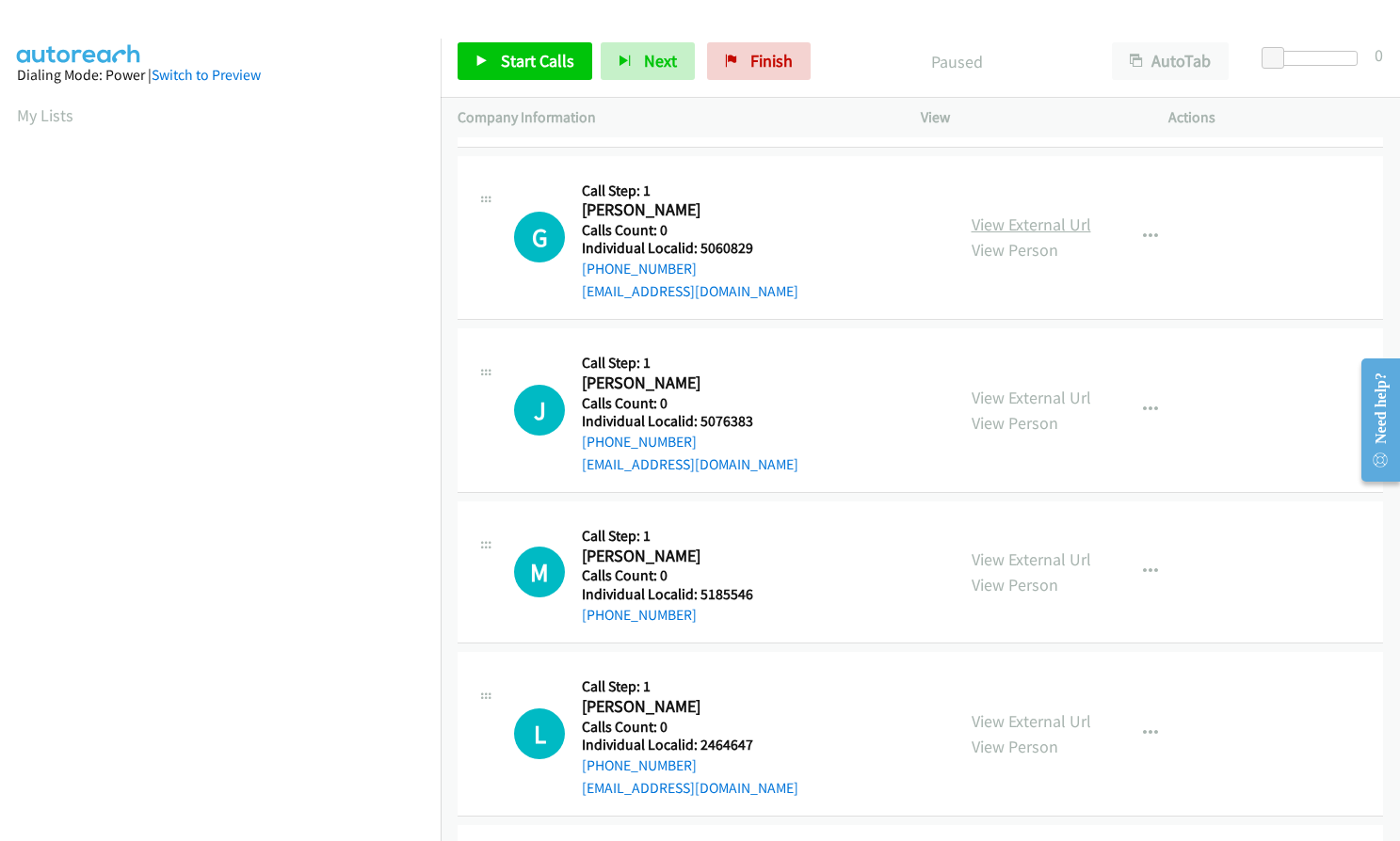
scroll to position [847, 0]
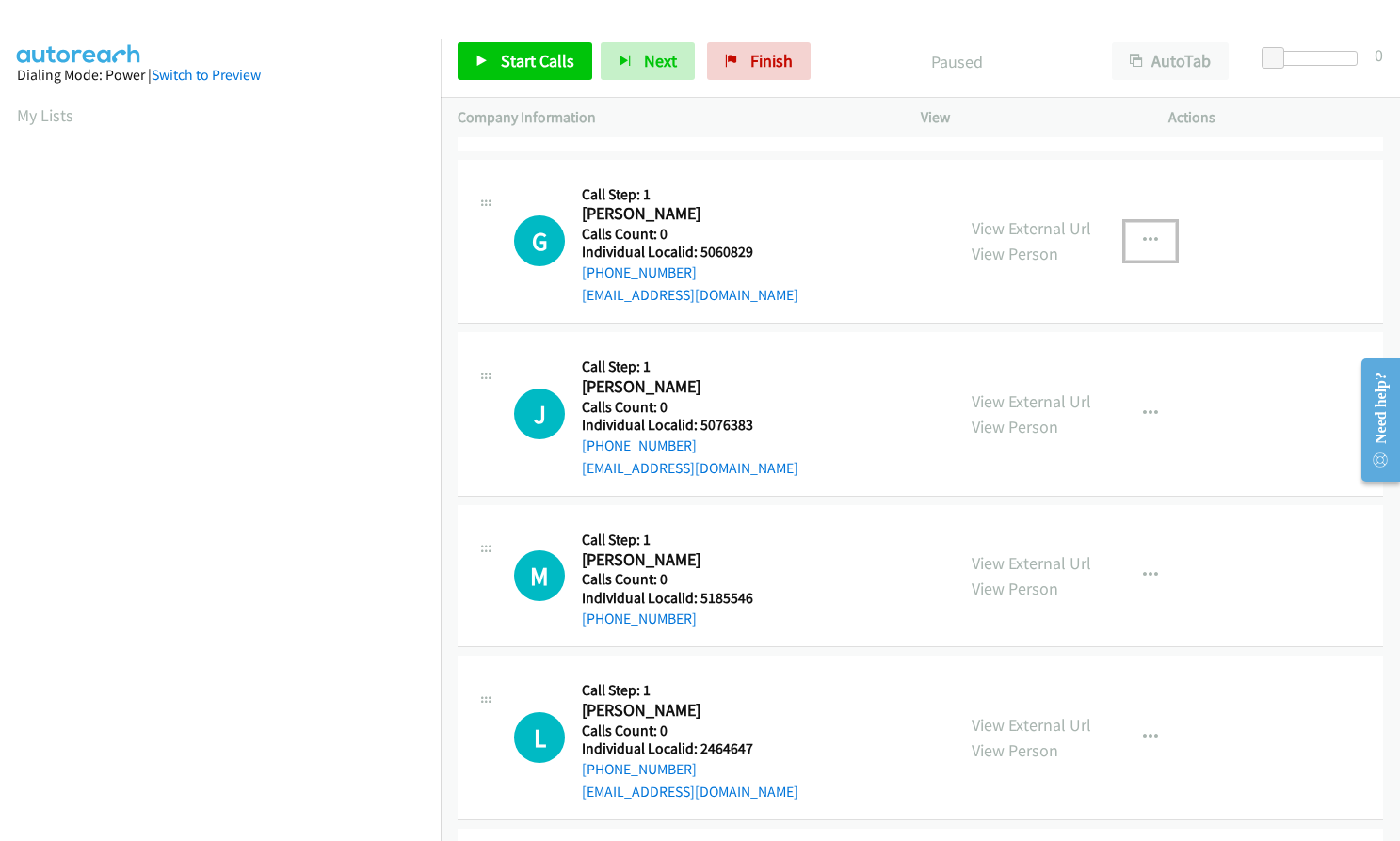
click at [1154, 230] on button "button" at bounding box center [1150, 240] width 51 height 38
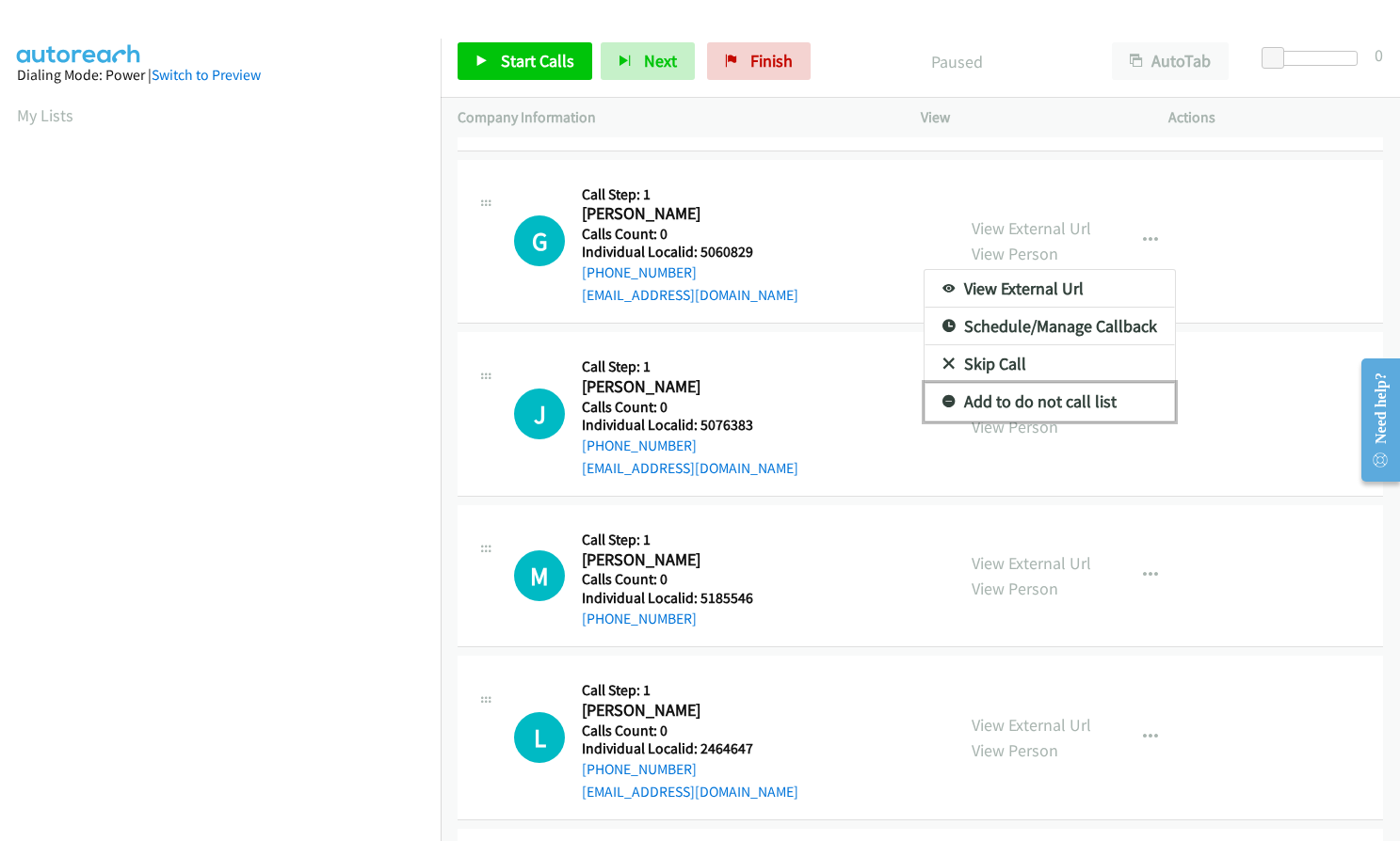
click at [942, 396] on icon at bounding box center [949, 403] width 14 height 14
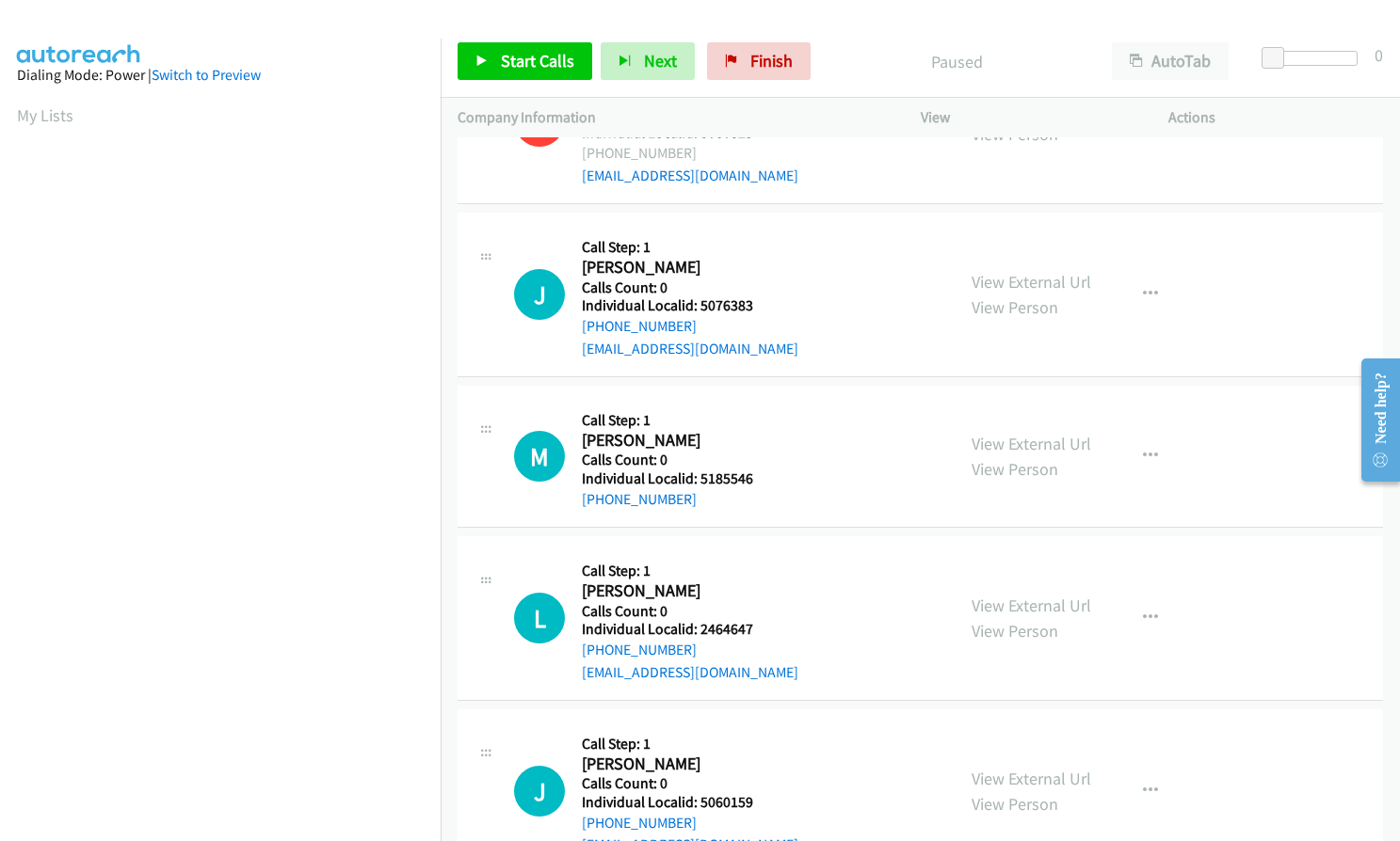
scroll to position [988, 0]
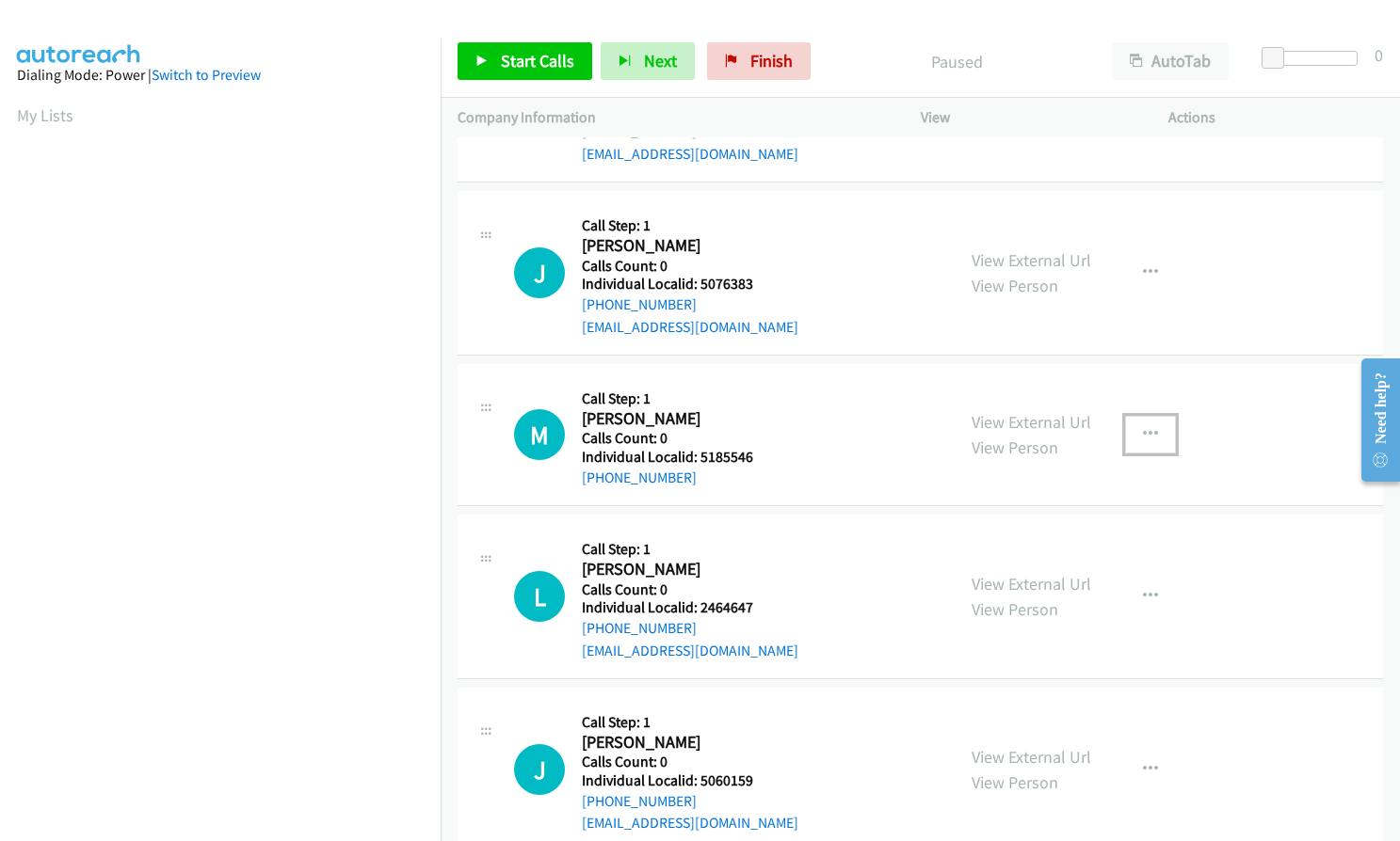
click at [1133, 430] on button "button" at bounding box center [1150, 434] width 51 height 38
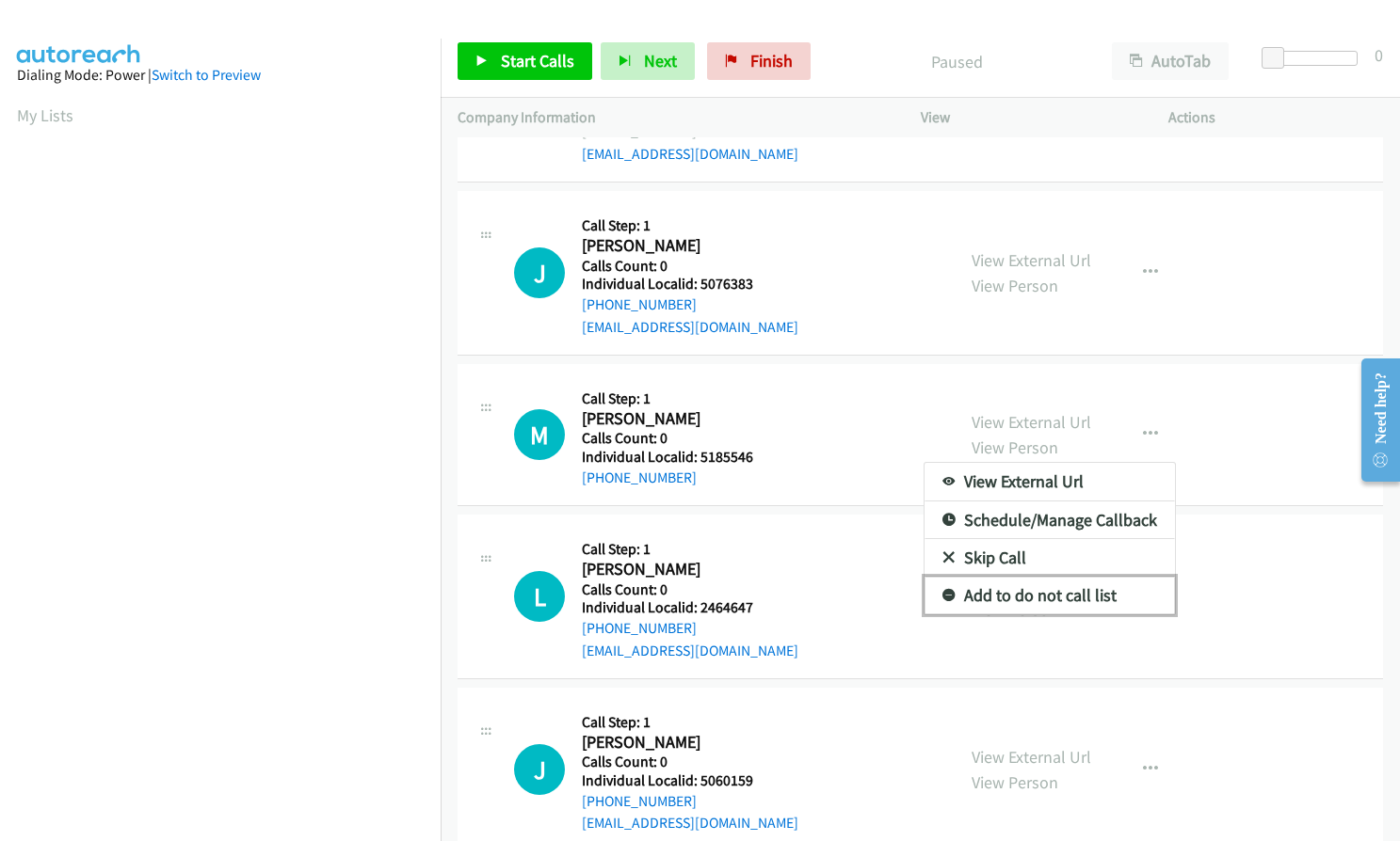
click at [942, 597] on icon at bounding box center [949, 597] width 14 height 14
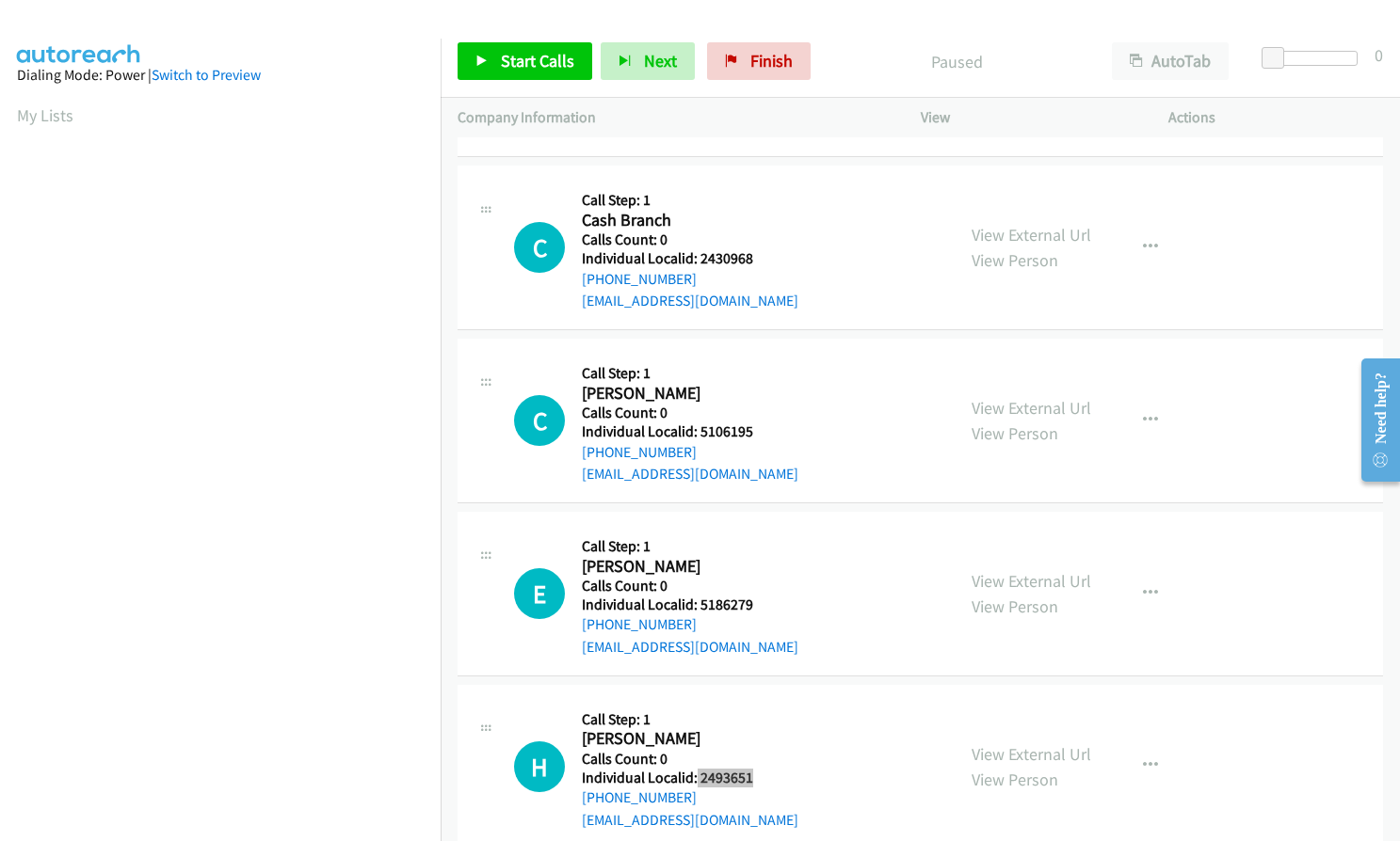
scroll to position [2376, 0]
click at [1143, 419] on icon "button" at bounding box center [1150, 420] width 15 height 15
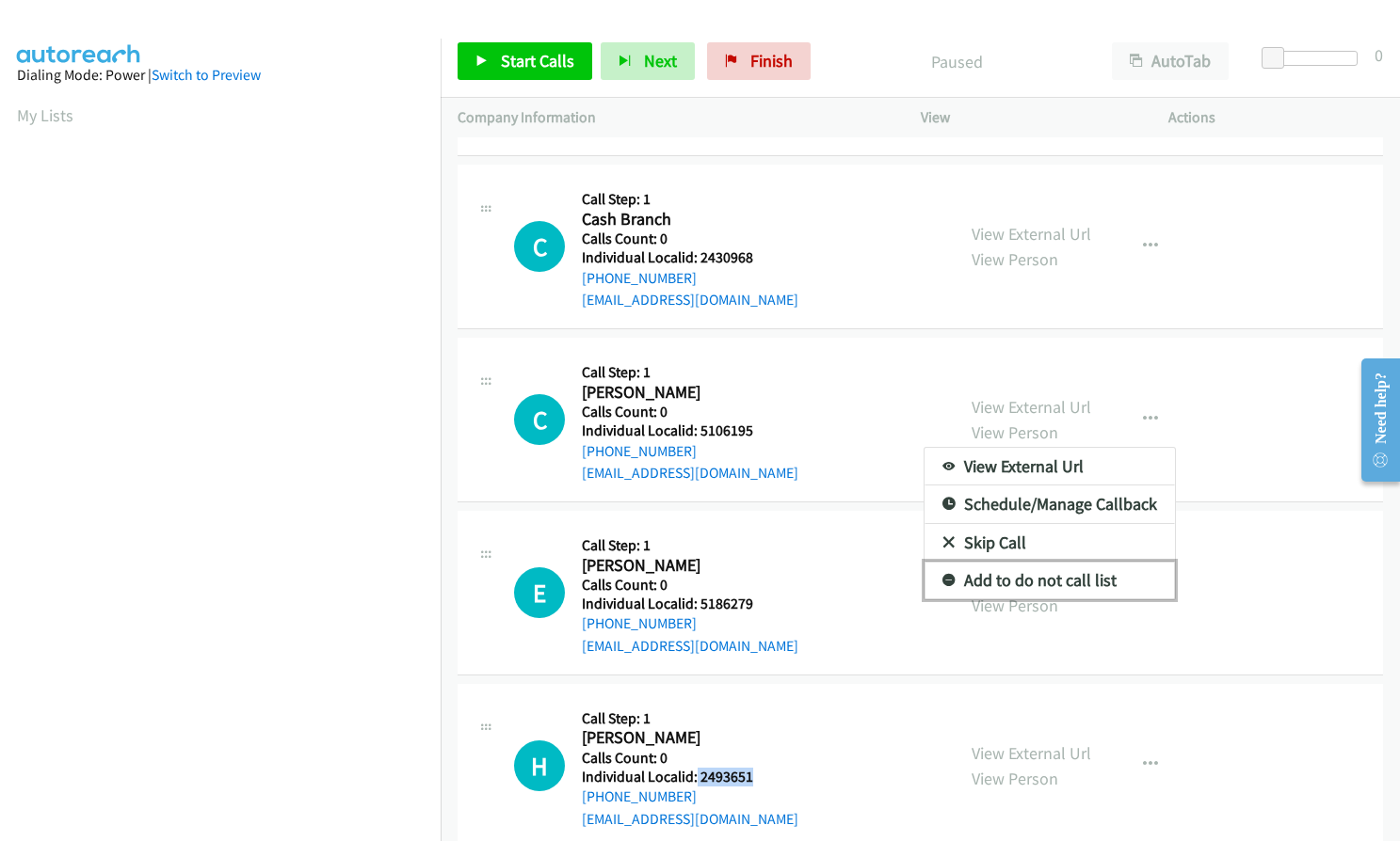
click at [942, 575] on icon at bounding box center [949, 582] width 14 height 14
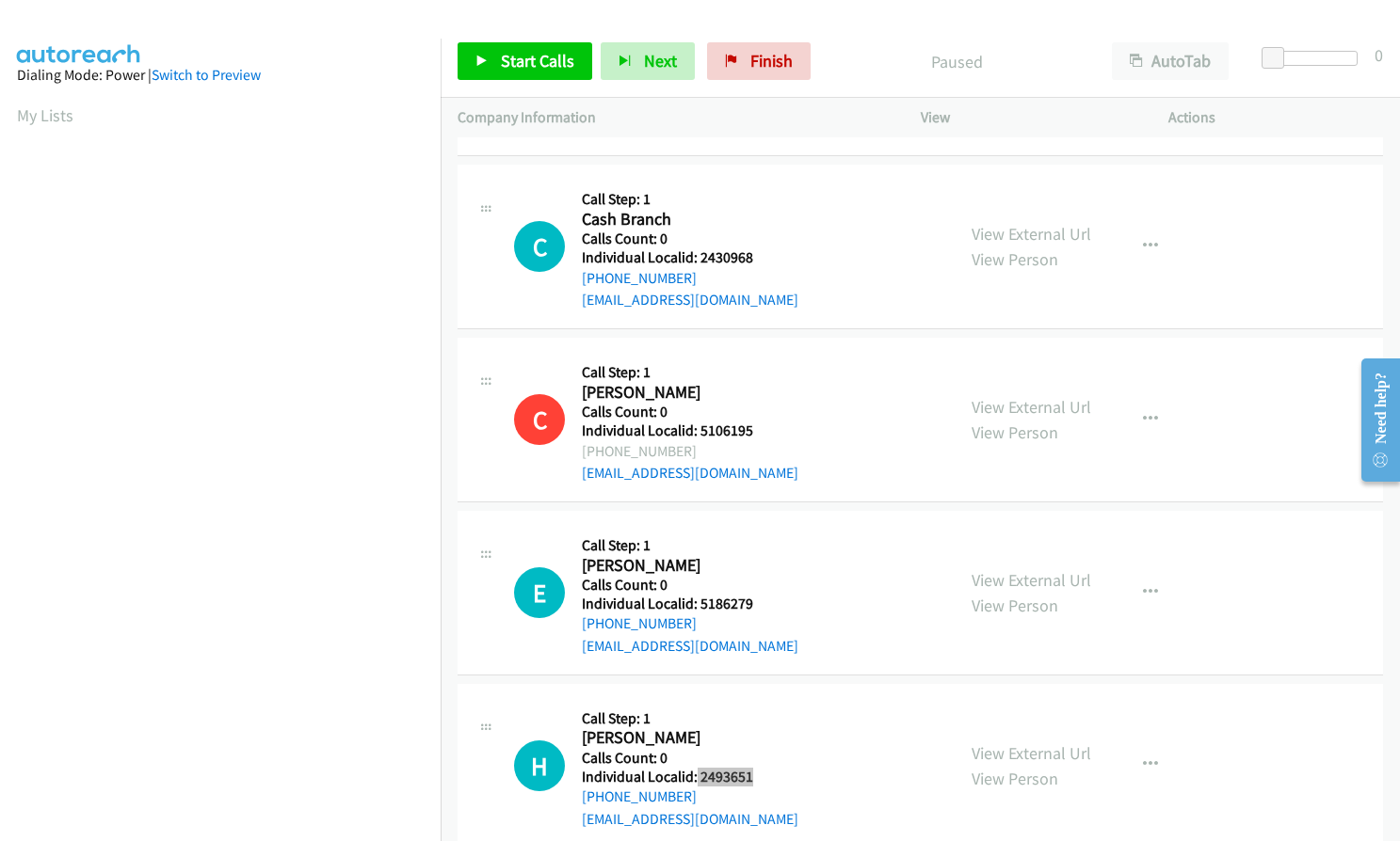
scroll to position [214, 0]
click at [741, 55] on link "Finish" at bounding box center [758, 61] width 103 height 38
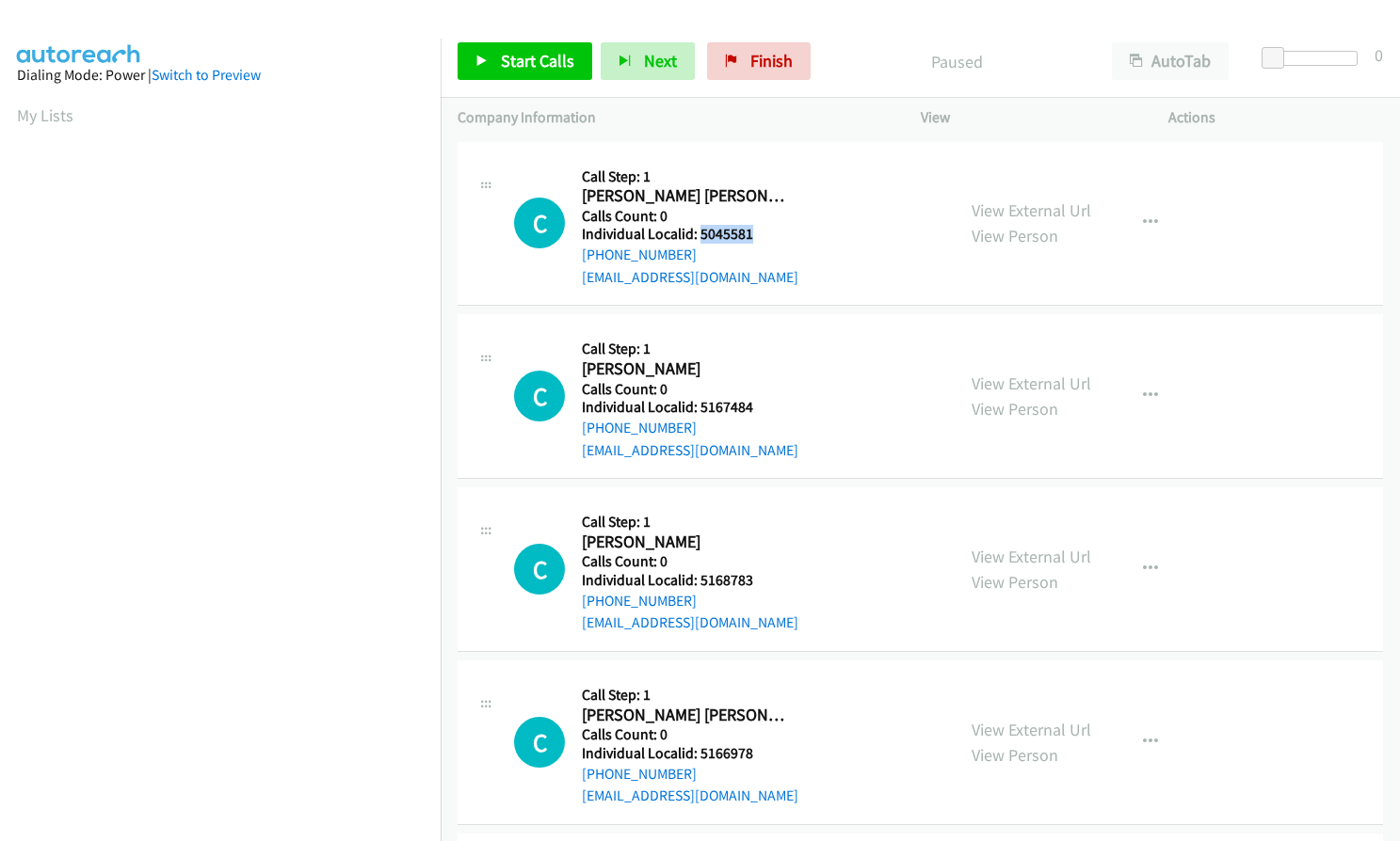
drag, startPoint x: 700, startPoint y: 234, endPoint x: 762, endPoint y: 234, distance: 62.0
click at [764, 234] on h5 "Individual Localid: 5045581" at bounding box center [690, 234] width 216 height 18
copy h5 "5045581"
drag, startPoint x: 695, startPoint y: 407, endPoint x: 754, endPoint y: 405, distance: 59.0
click at [754, 405] on h5 "Individual Localid: 5167484" at bounding box center [690, 407] width 216 height 18
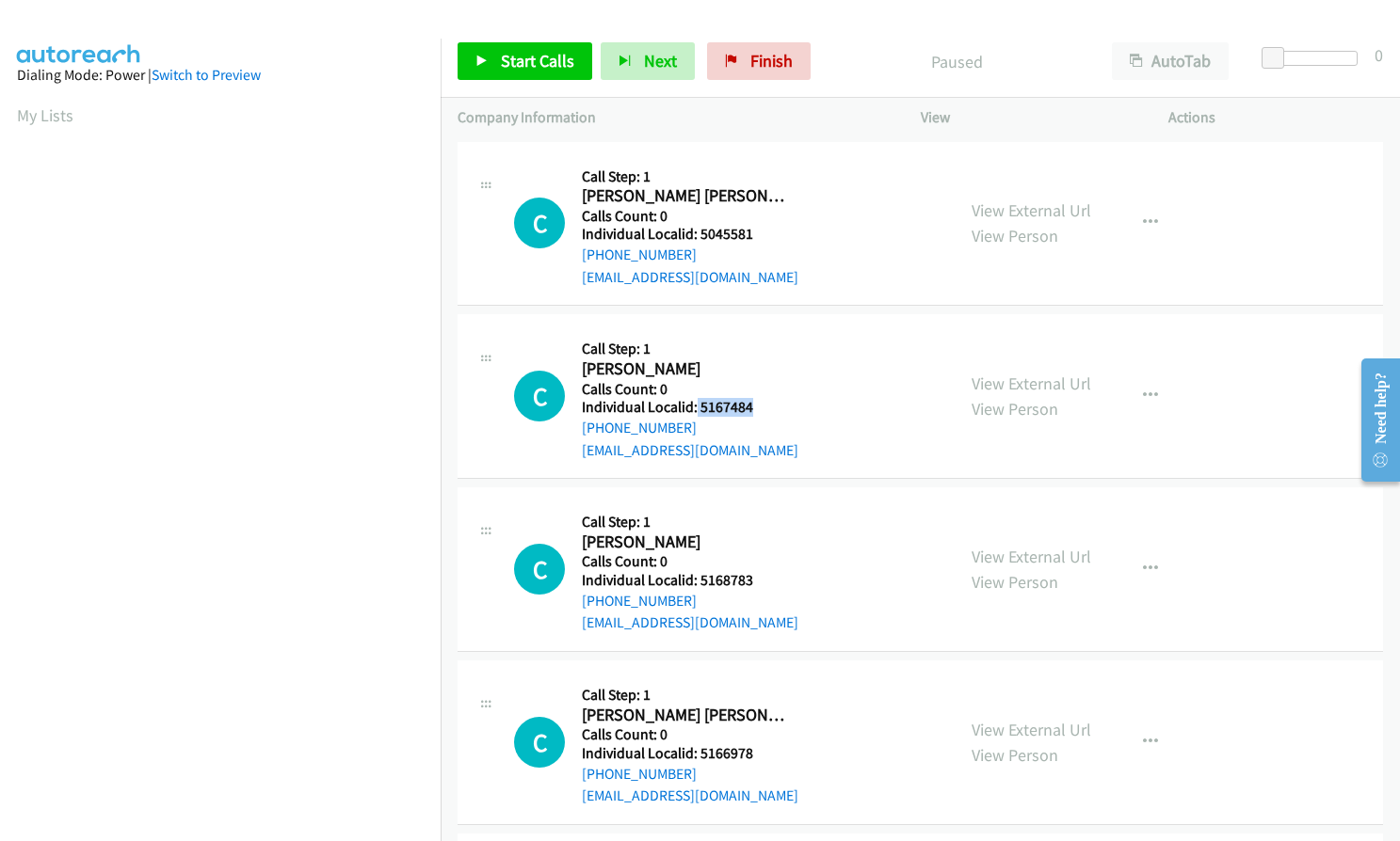
copy h5 "5167484"
drag, startPoint x: 697, startPoint y: 577, endPoint x: 747, endPoint y: 577, distance: 50.0
click at [747, 577] on h5 "Individual Localid: 5168783" at bounding box center [690, 580] width 216 height 18
copy h5 "5168783"
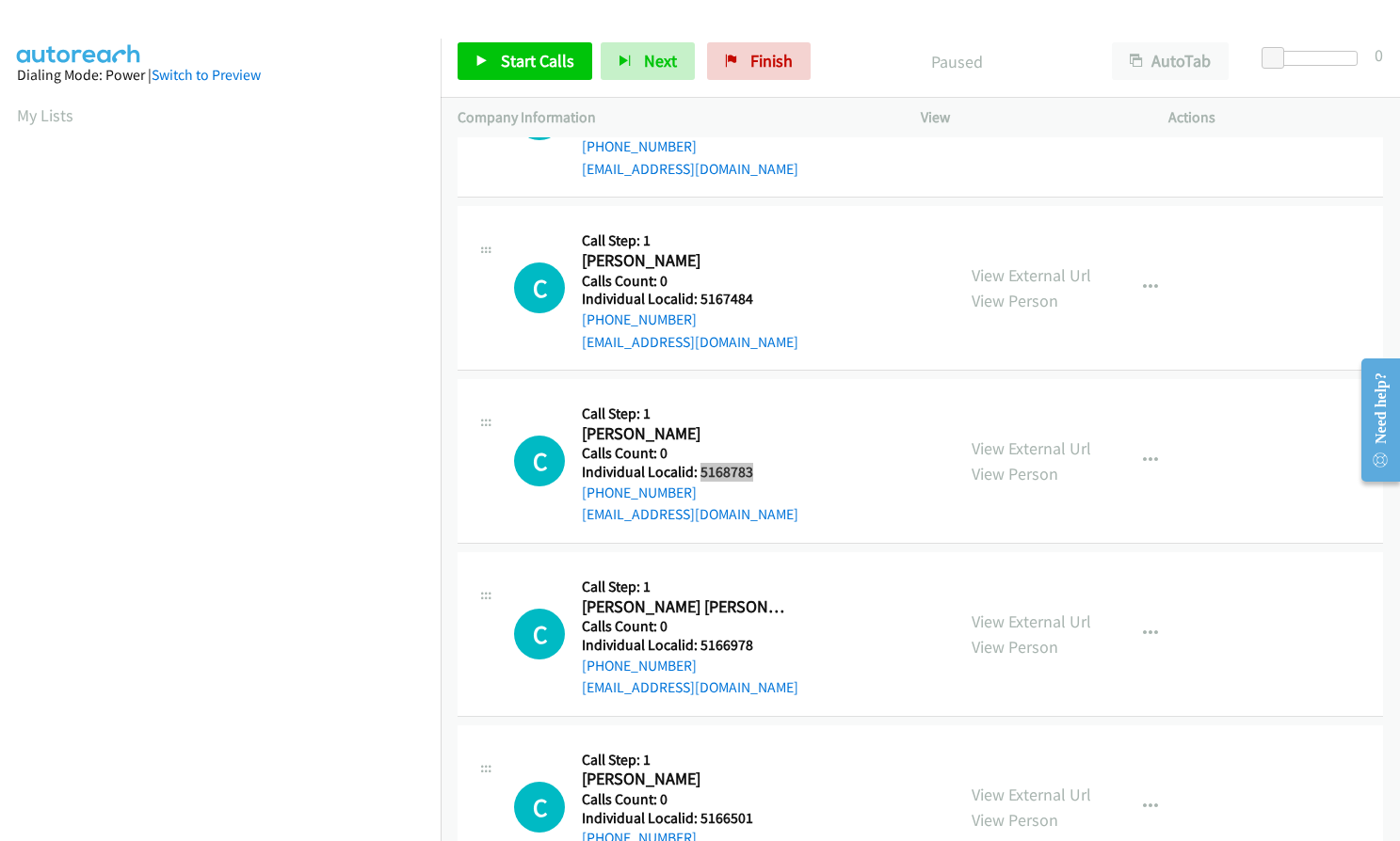
scroll to position [118, 0]
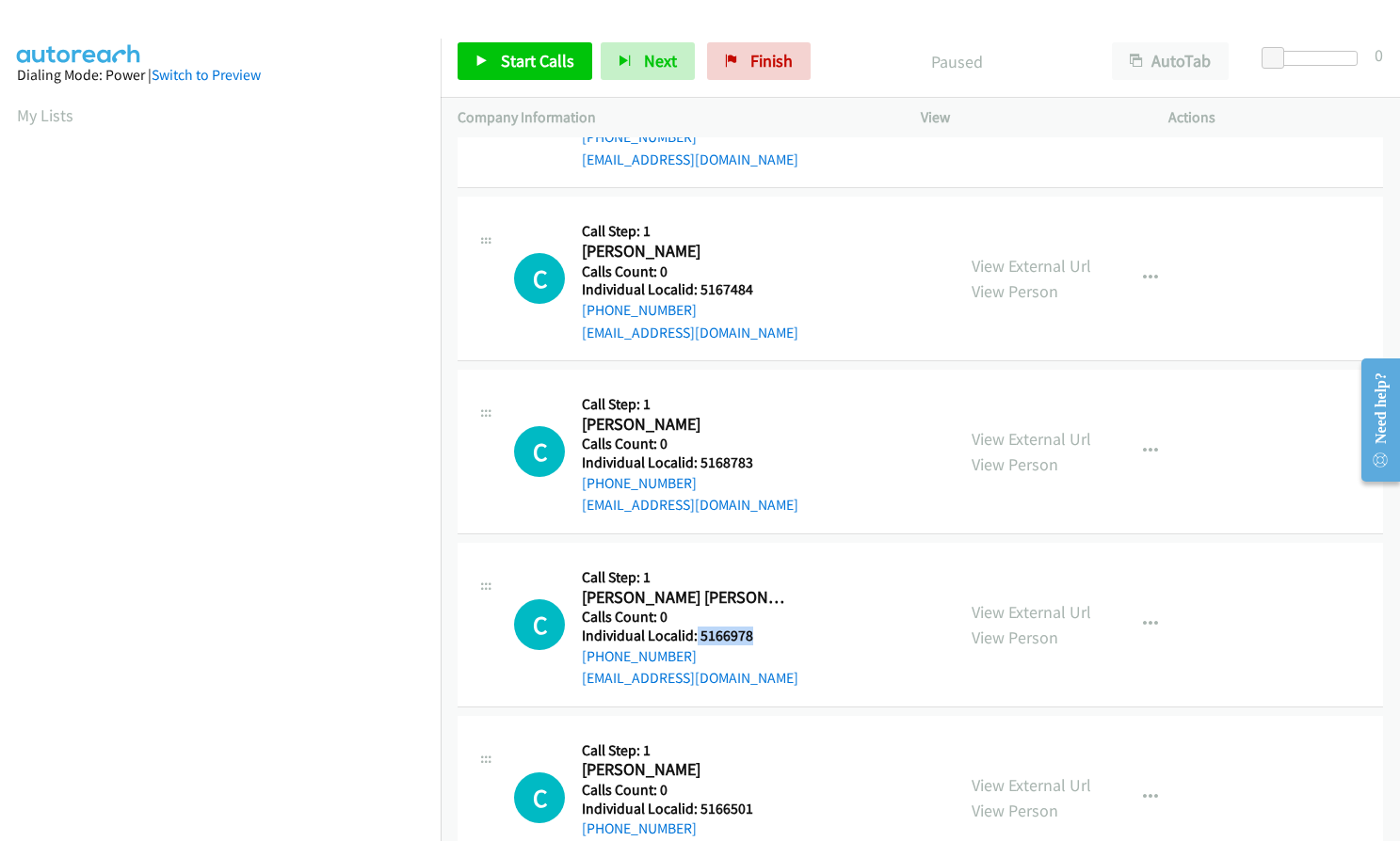
drag, startPoint x: 696, startPoint y: 632, endPoint x: 754, endPoint y: 632, distance: 58.0
click at [754, 632] on h5 "Individual Localid: 5166978" at bounding box center [690, 636] width 216 height 18
copy h5 "5166978"
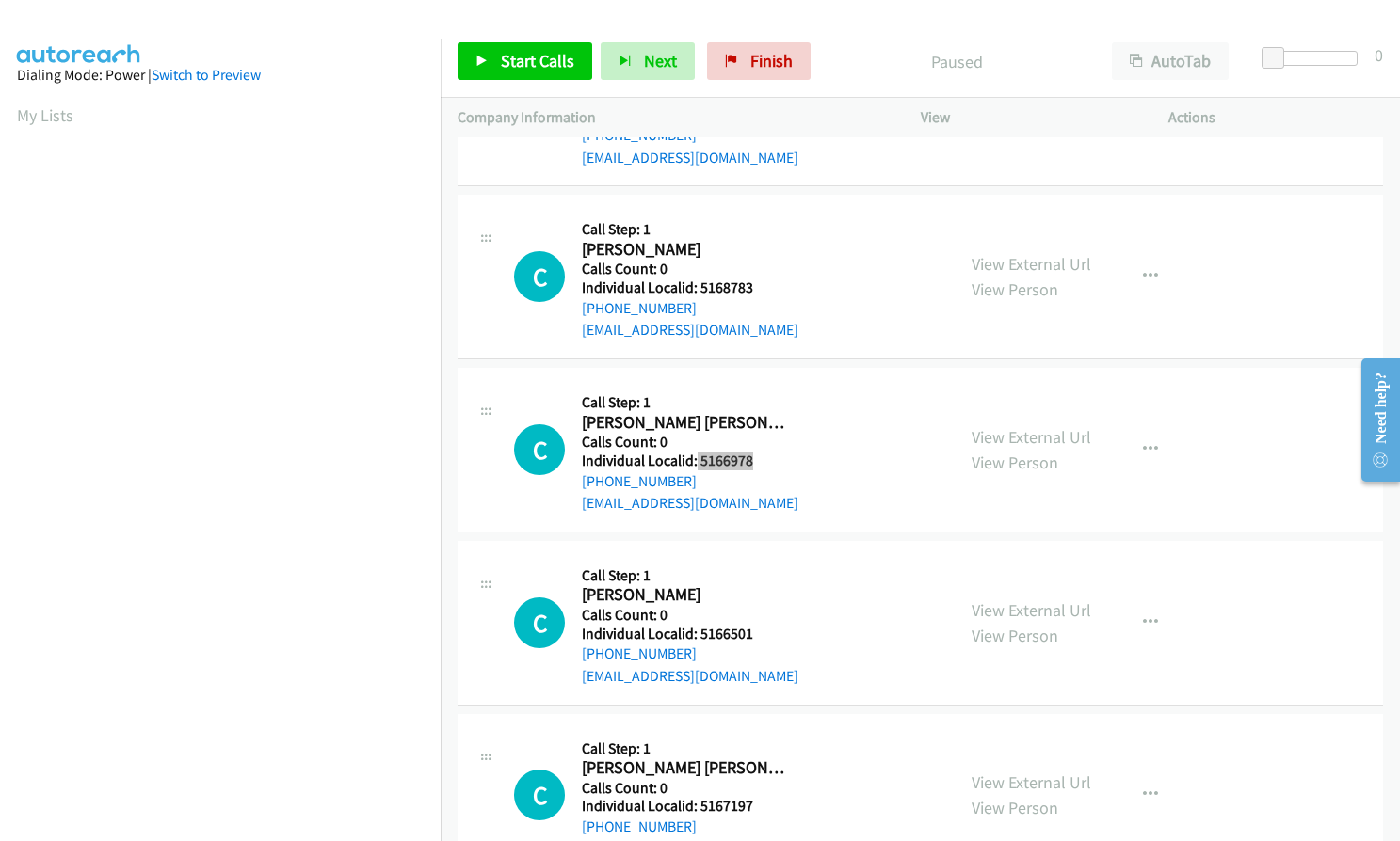
scroll to position [306, 0]
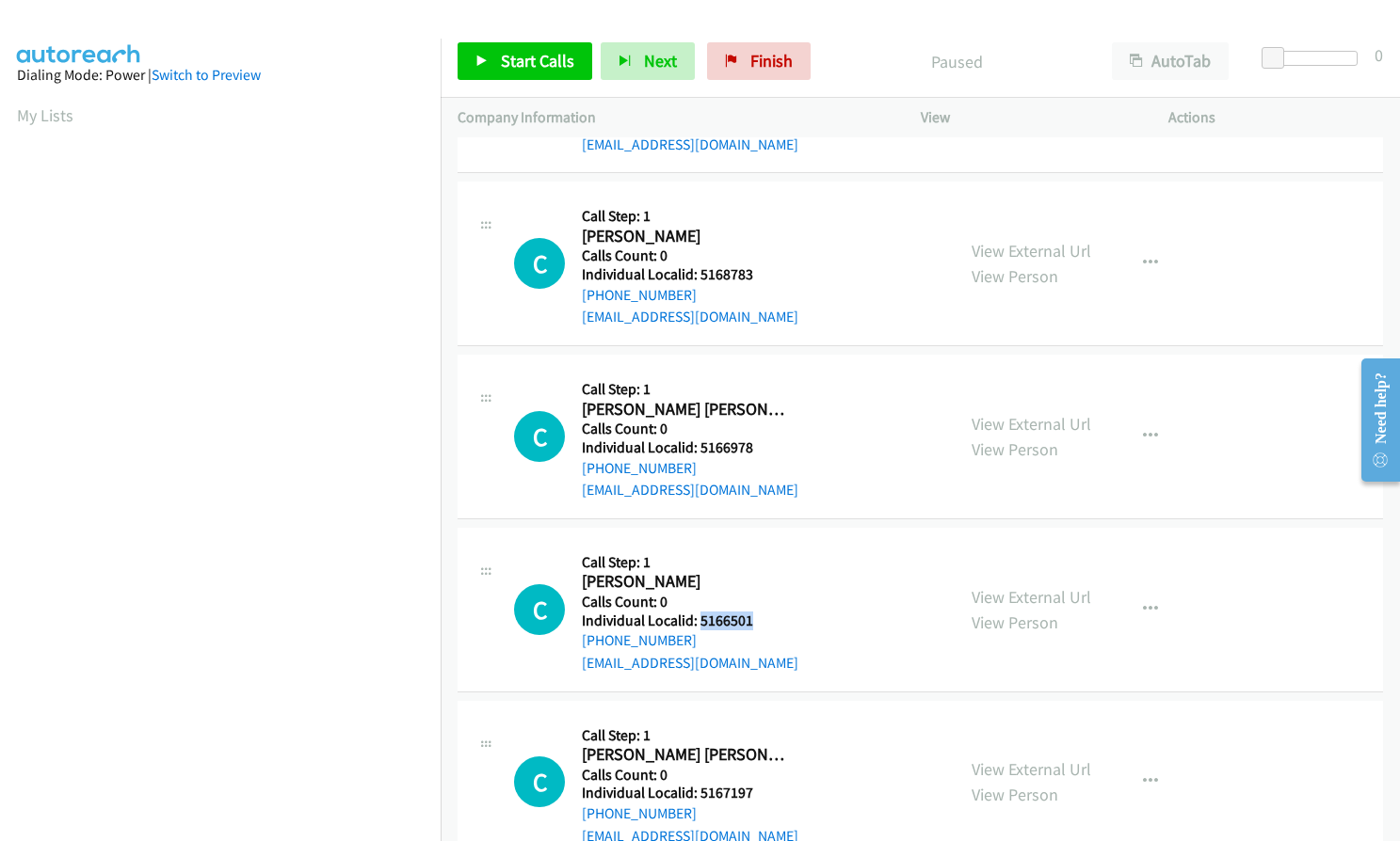
drag, startPoint x: 697, startPoint y: 619, endPoint x: 758, endPoint y: 617, distance: 61.0
click at [759, 617] on h5 "Individual Localid: 5166501" at bounding box center [690, 620] width 216 height 18
copy h5 "5166501"
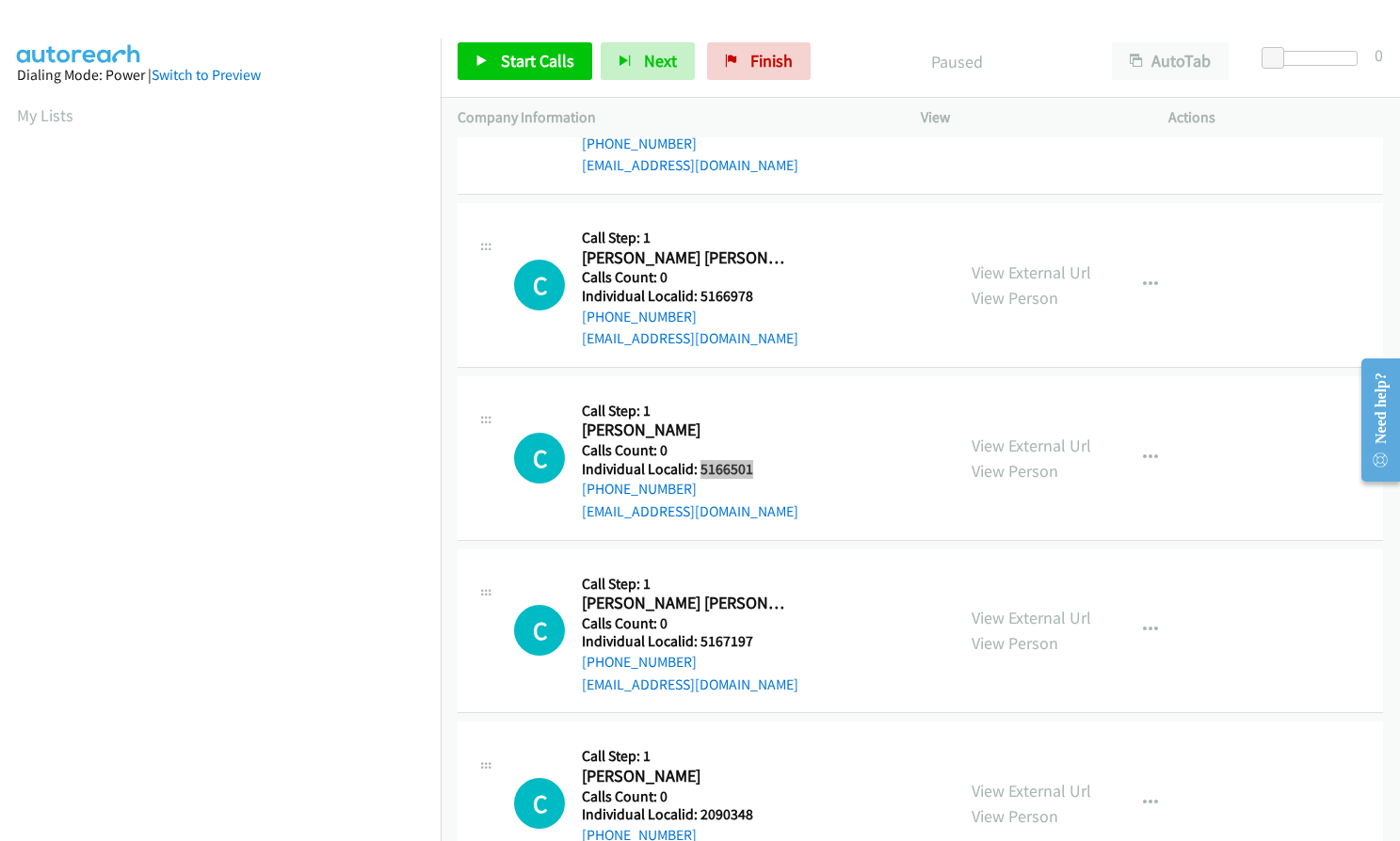
scroll to position [494, 0]
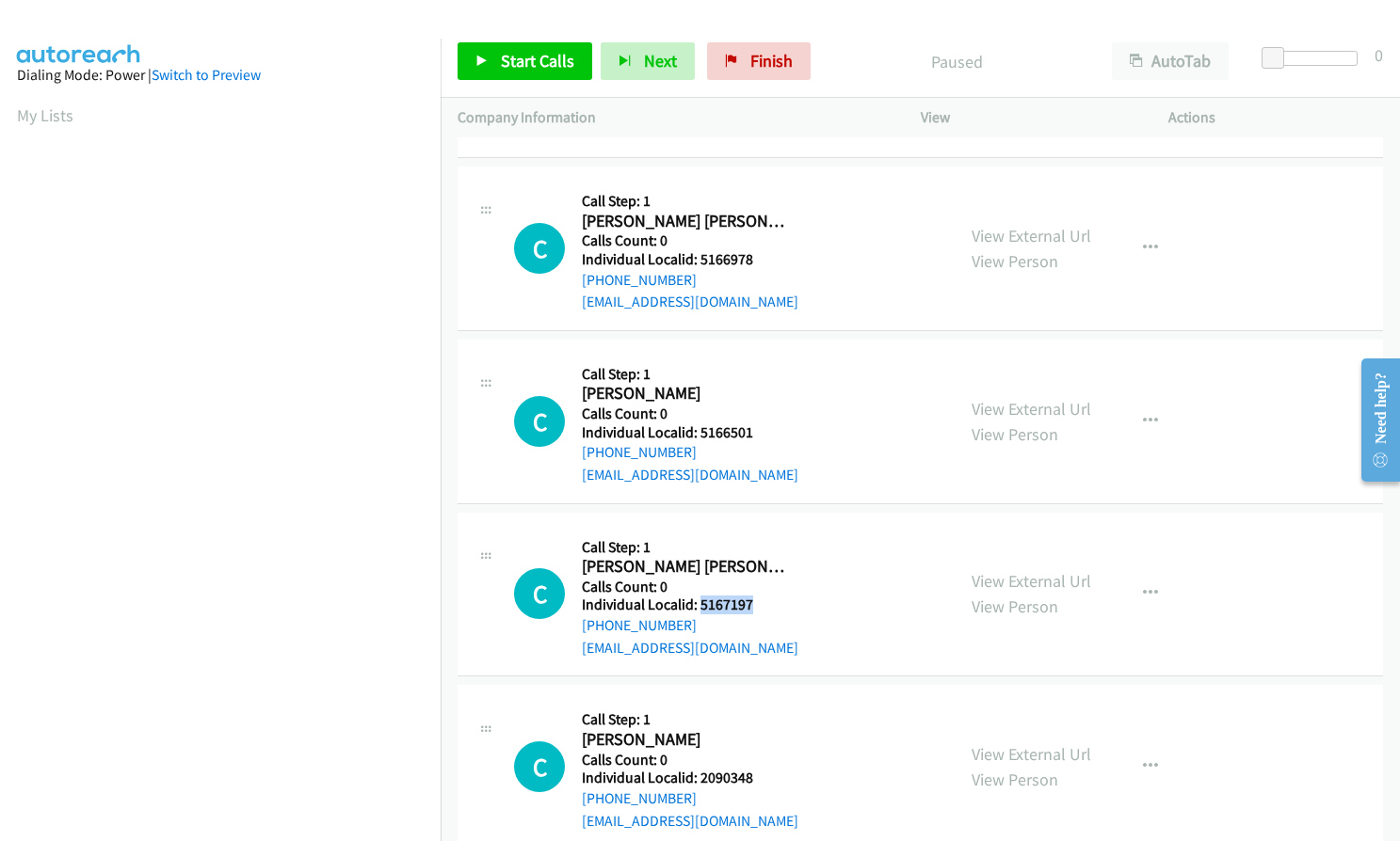
drag, startPoint x: 698, startPoint y: 603, endPoint x: 750, endPoint y: 603, distance: 52.0
click at [750, 603] on h5 "Individual Localid: 5167197" at bounding box center [690, 604] width 216 height 18
copy h5 "5167197"
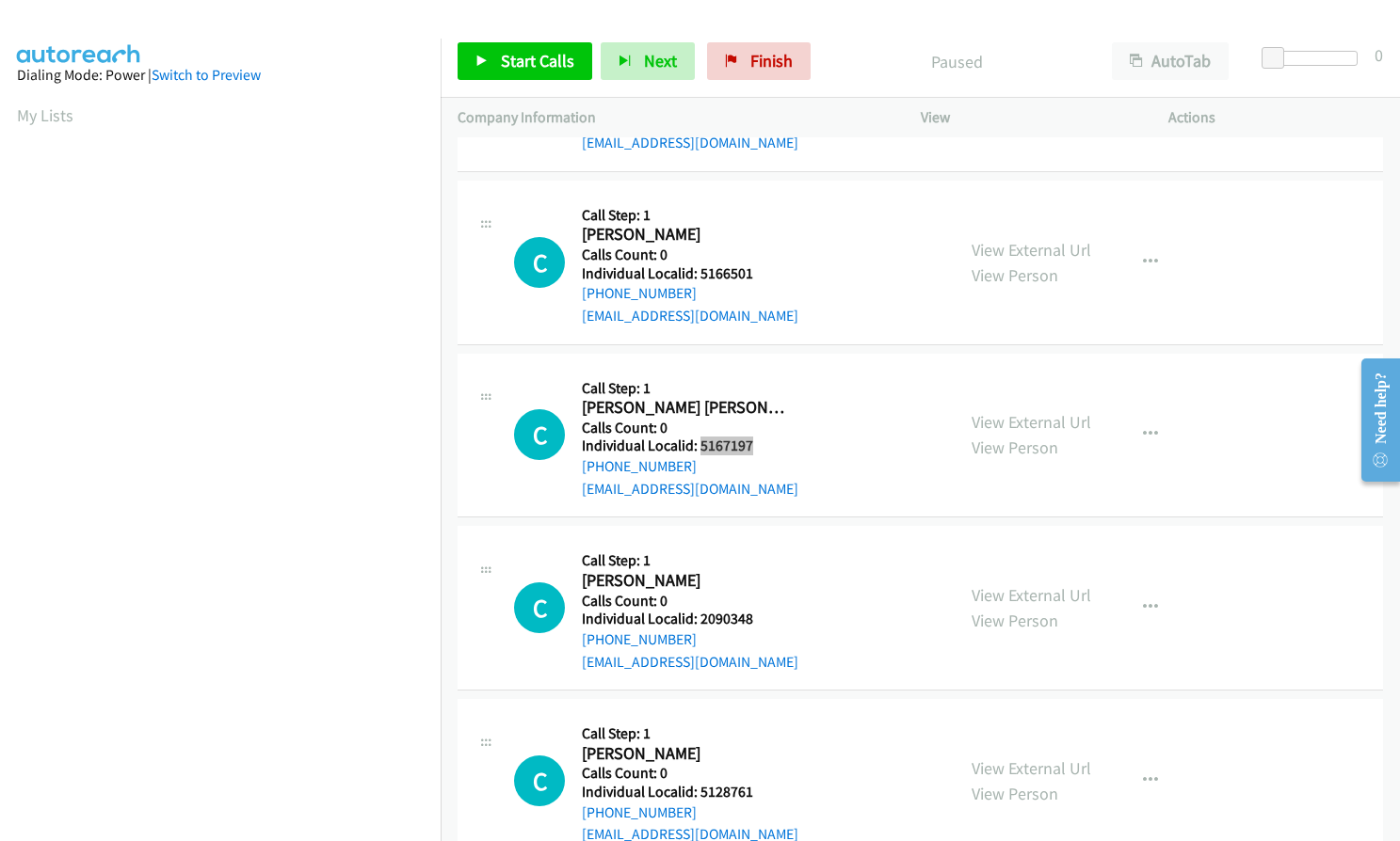
scroll to position [682, 0]
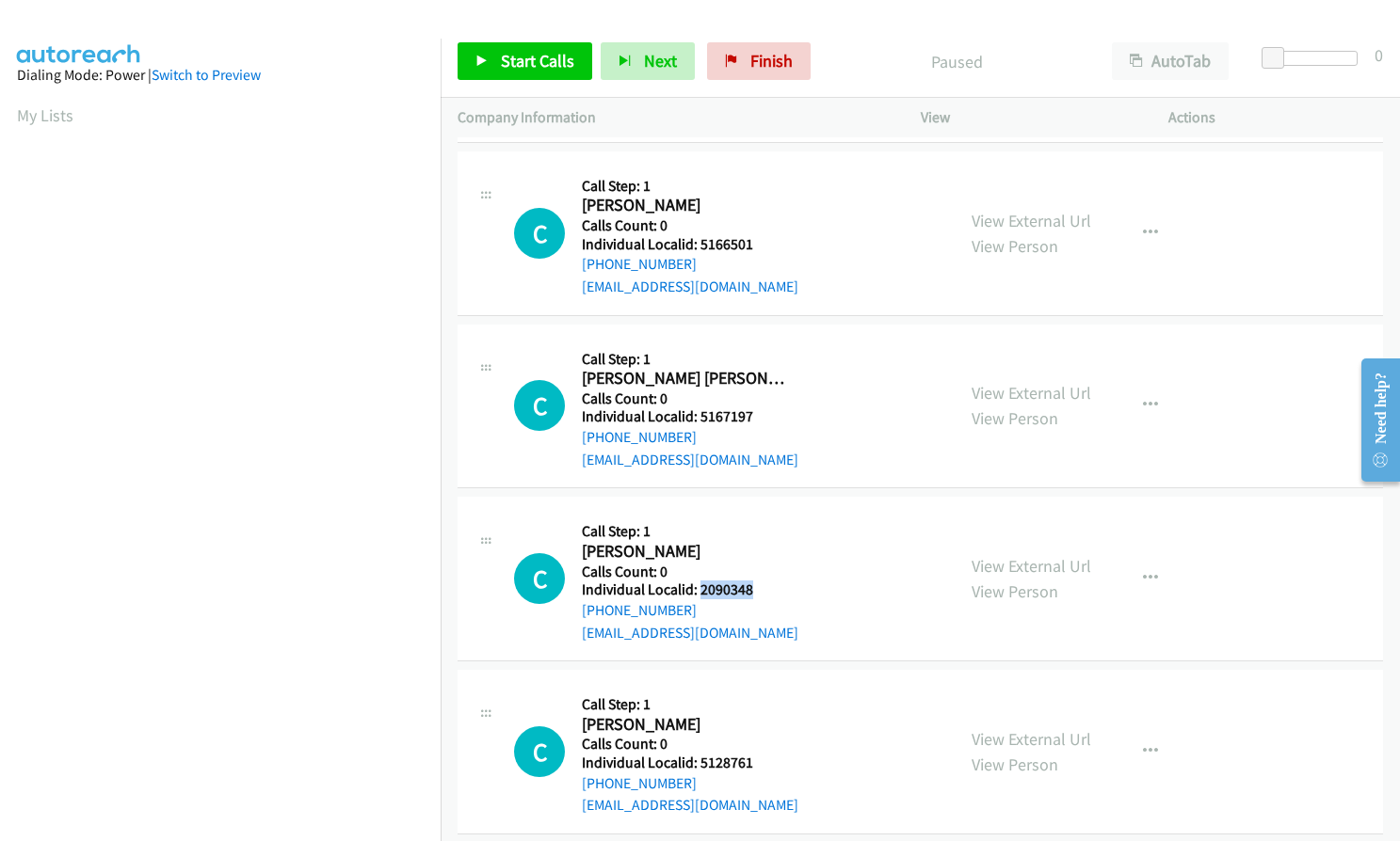
drag, startPoint x: 700, startPoint y: 588, endPoint x: 754, endPoint y: 591, distance: 54.1
click at [754, 591] on h5 "Individual Localid: 2090348" at bounding box center [690, 590] width 216 height 18
copy h5 "2090348"
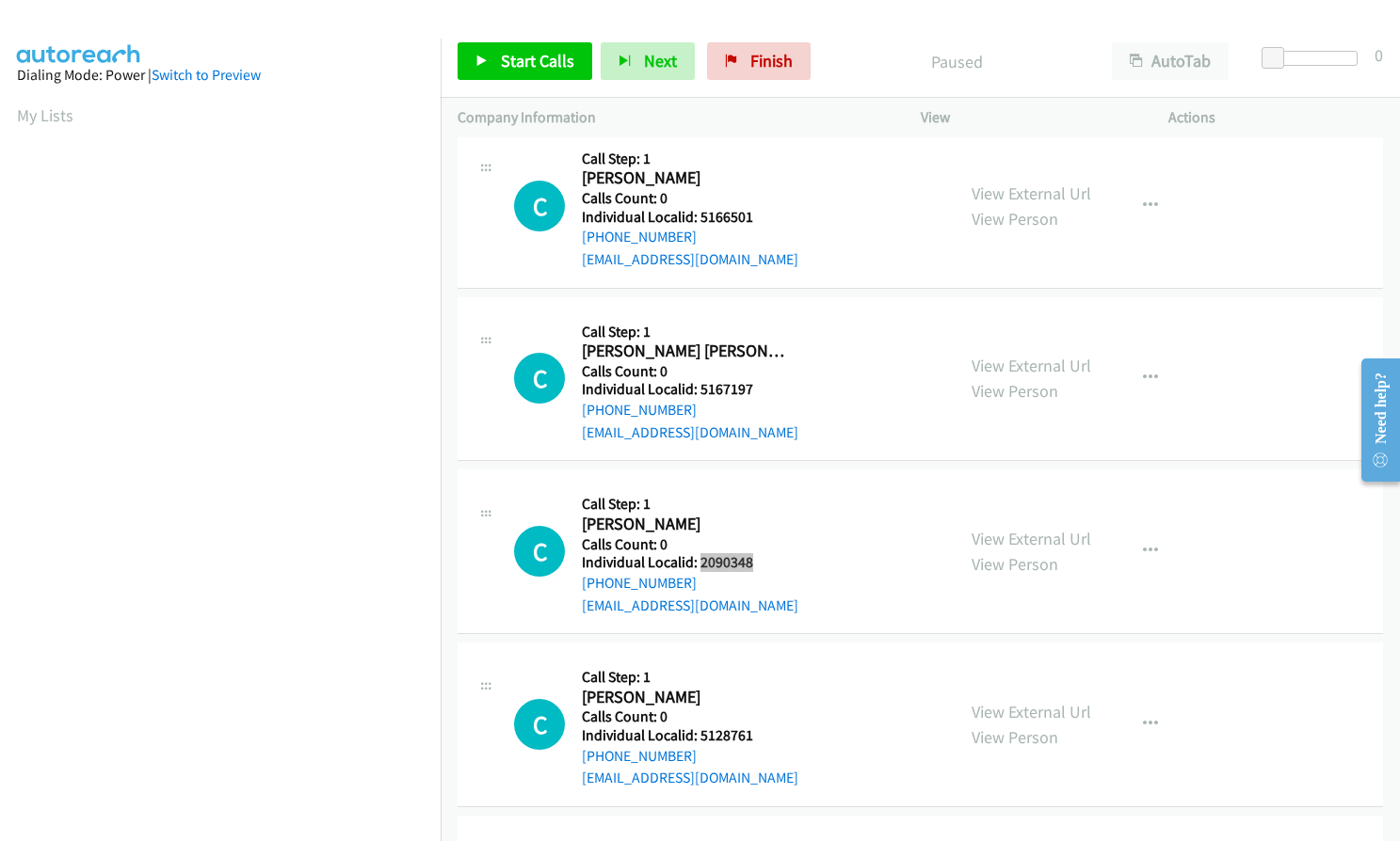
scroll to position [800, 0]
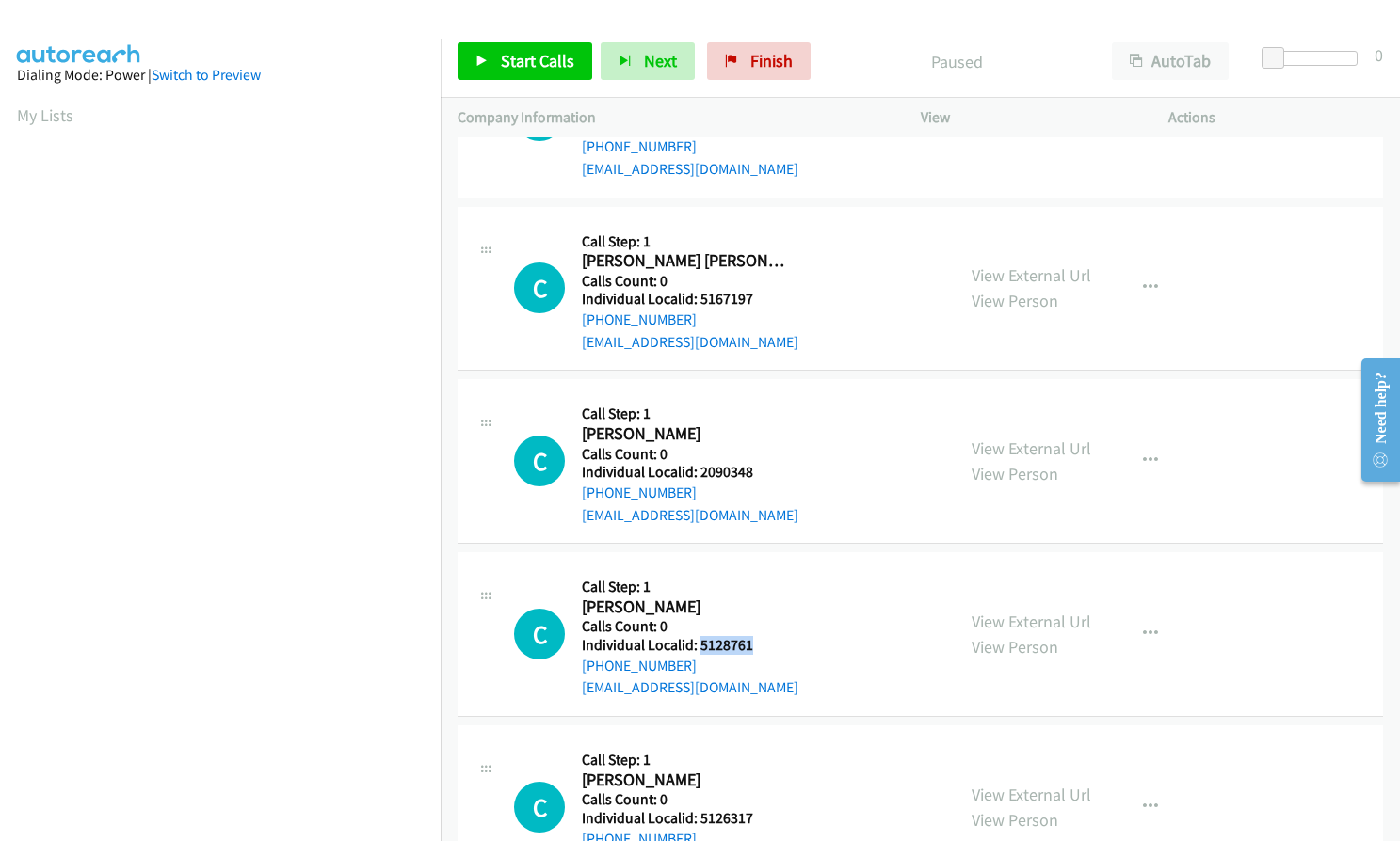
drag, startPoint x: 698, startPoint y: 647, endPoint x: 762, endPoint y: 647, distance: 64.0
click at [762, 647] on h5 "Individual Localid: 5128761" at bounding box center [690, 645] width 216 height 18
copy h5 "5128761"
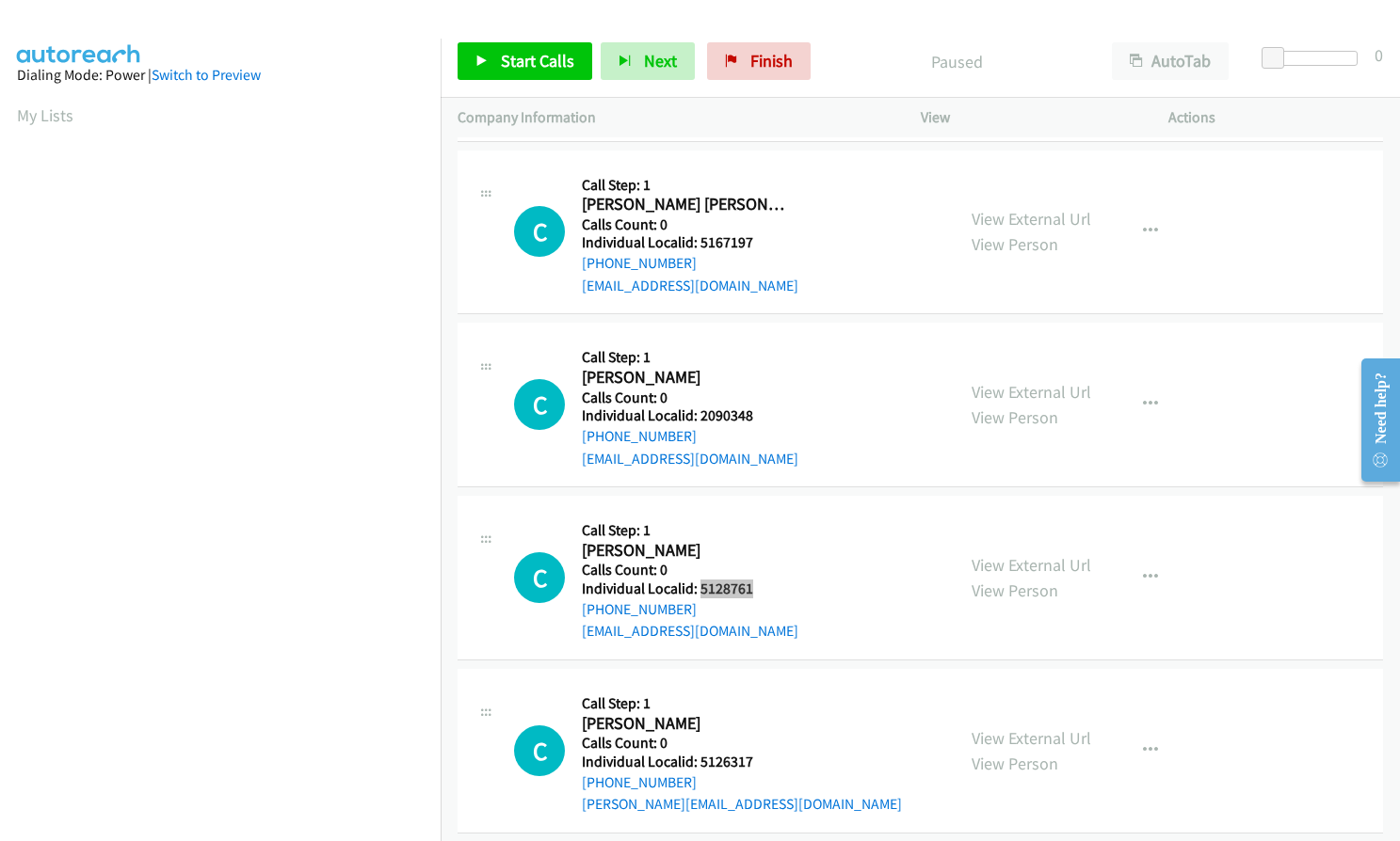
scroll to position [1011, 0]
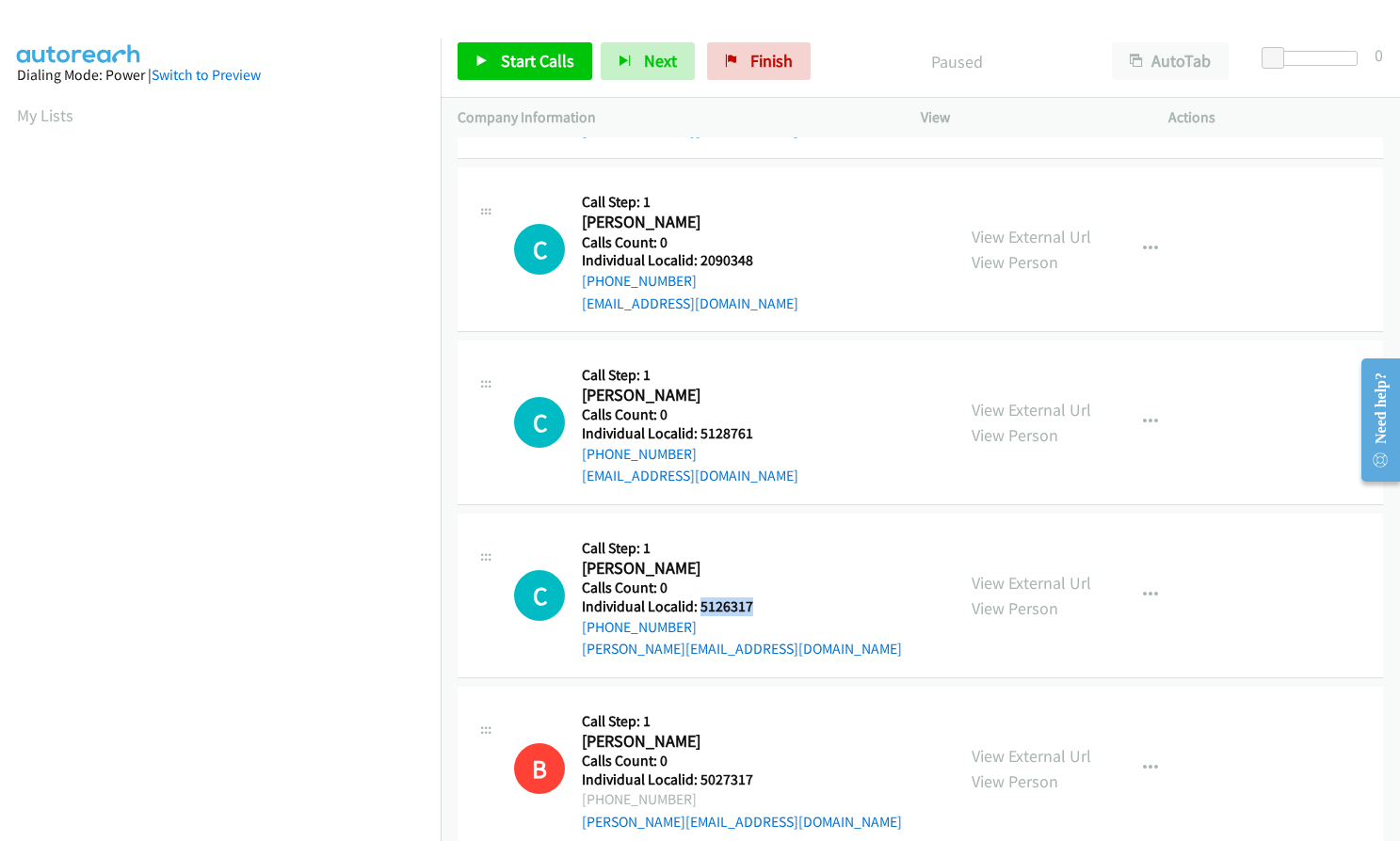
drag, startPoint x: 699, startPoint y: 604, endPoint x: 759, endPoint y: 604, distance: 60.0
click at [759, 604] on h5 "Individual Localid: 5126317" at bounding box center [742, 606] width 320 height 18
copy h5 "5126317"
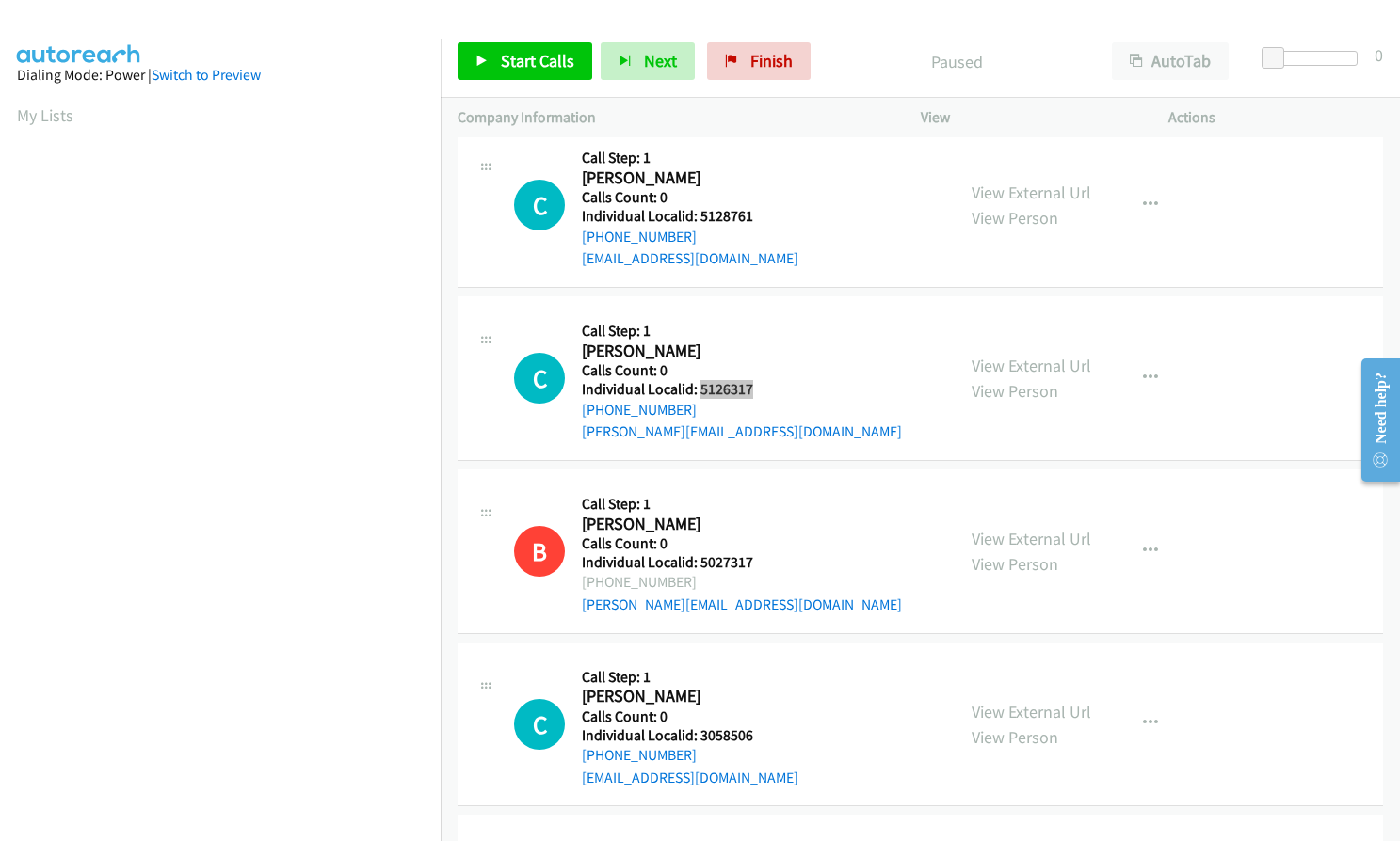
scroll to position [1318, 0]
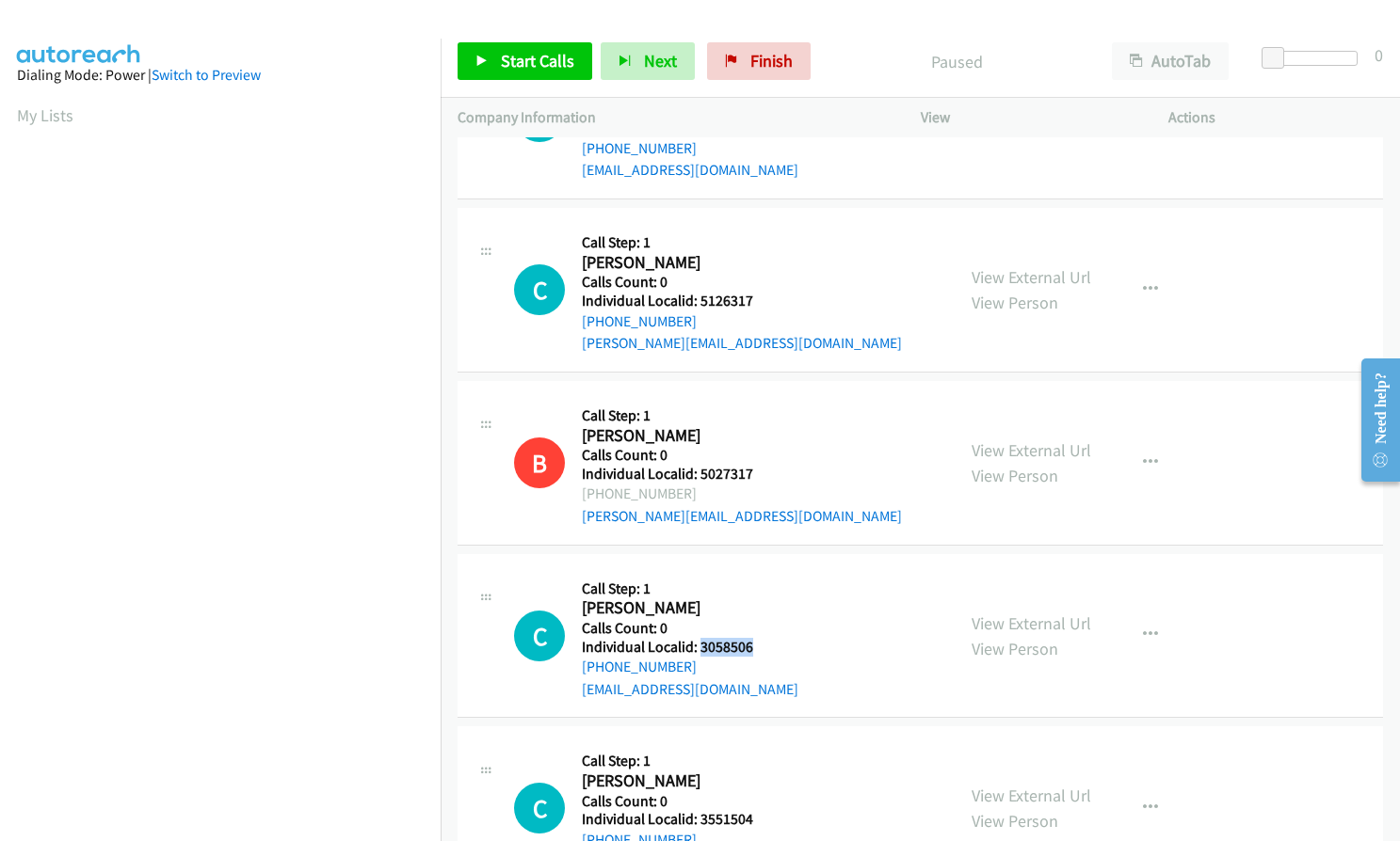
drag, startPoint x: 702, startPoint y: 648, endPoint x: 754, endPoint y: 640, distance: 52.6
click at [754, 640] on h5 "Individual Localid: 3058506" at bounding box center [690, 647] width 216 height 18
copy h5 "3058506"
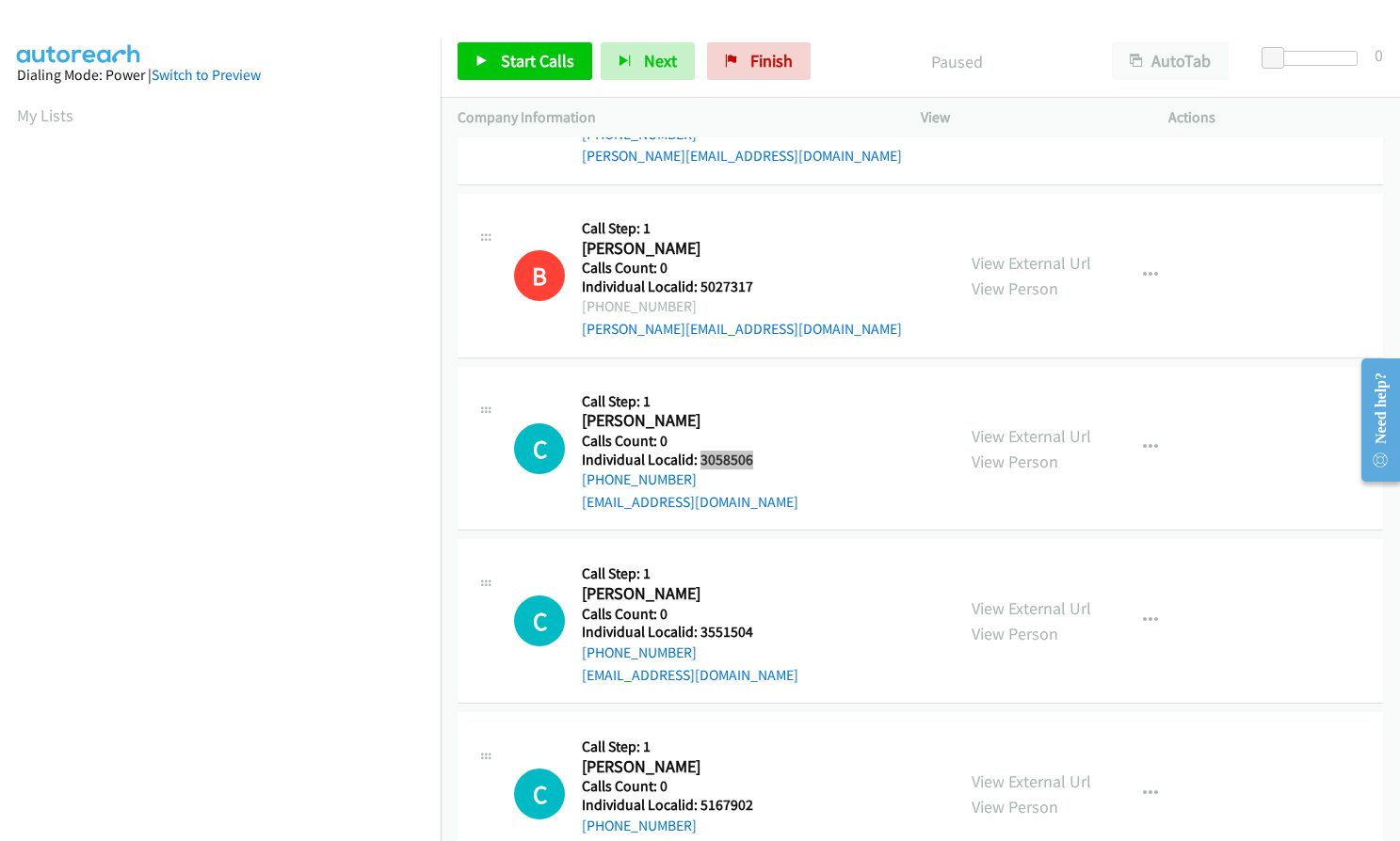
scroll to position [1529, 0]
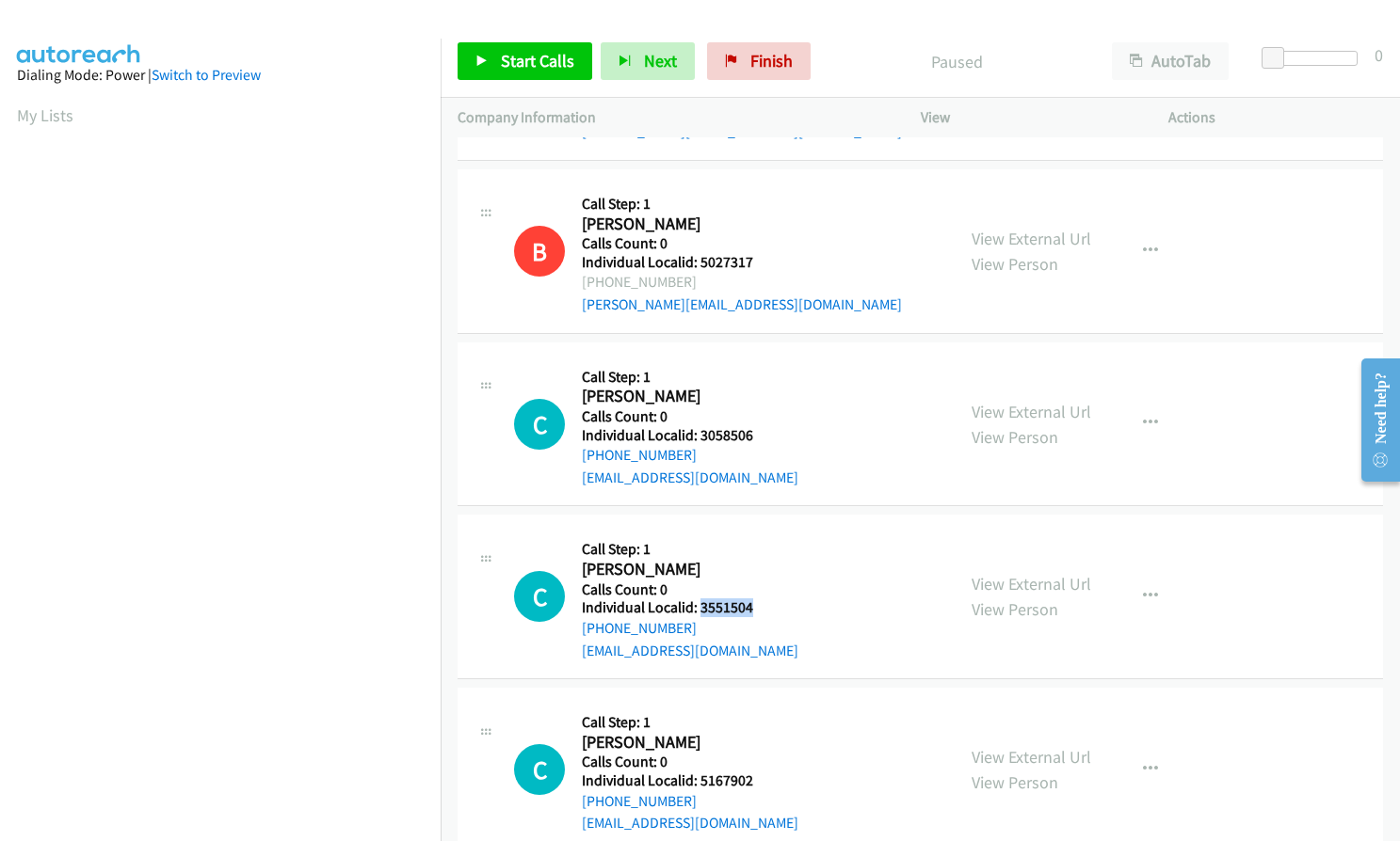
drag, startPoint x: 700, startPoint y: 611, endPoint x: 754, endPoint y: 611, distance: 54.0
click at [754, 611] on h5 "Individual Localid: 3551504" at bounding box center [690, 607] width 216 height 18
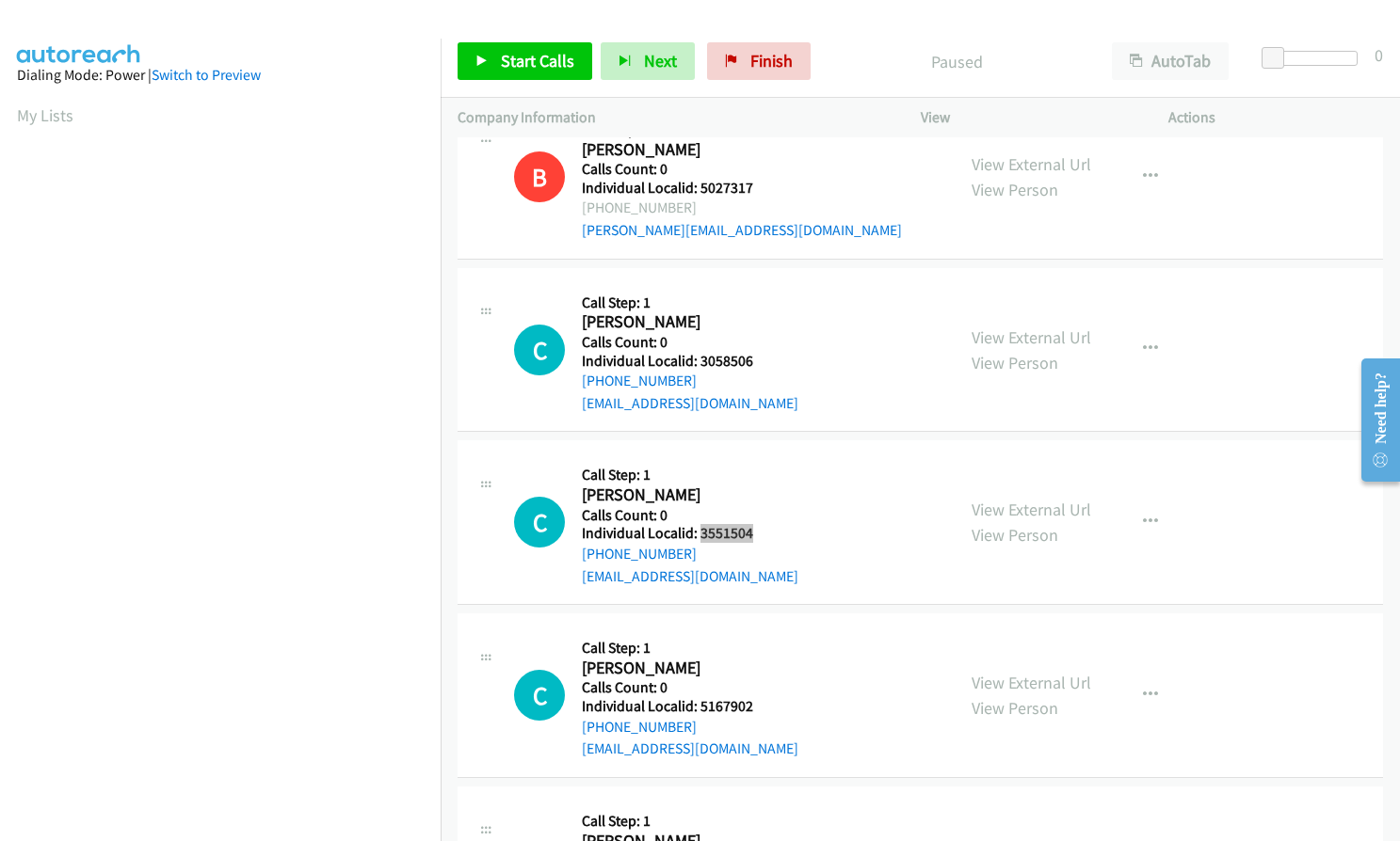
scroll to position [1811, 0]
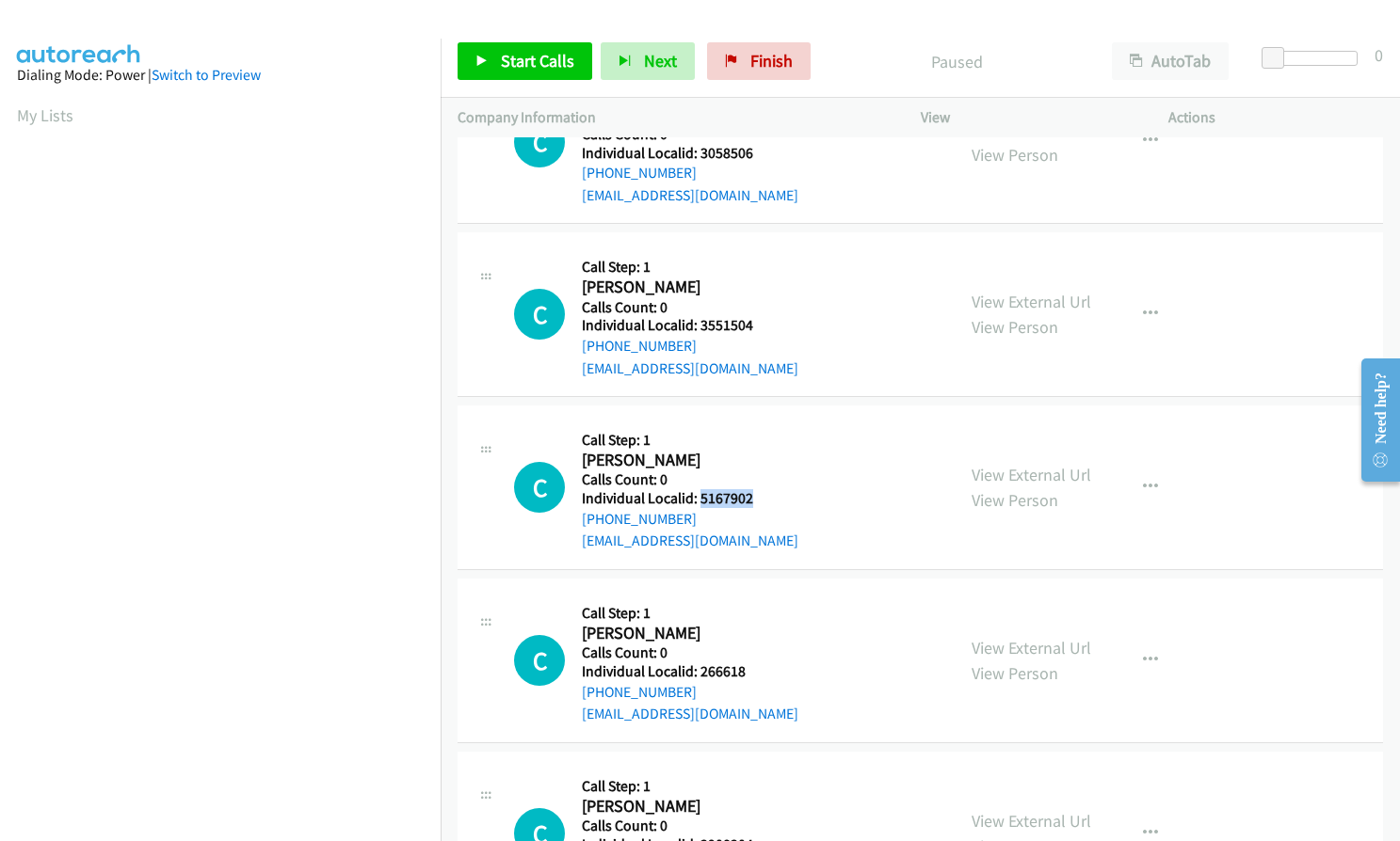
drag, startPoint x: 697, startPoint y: 499, endPoint x: 761, endPoint y: 499, distance: 64.0
click at [761, 499] on h5 "Individual Localid: 5167902" at bounding box center [690, 498] width 216 height 18
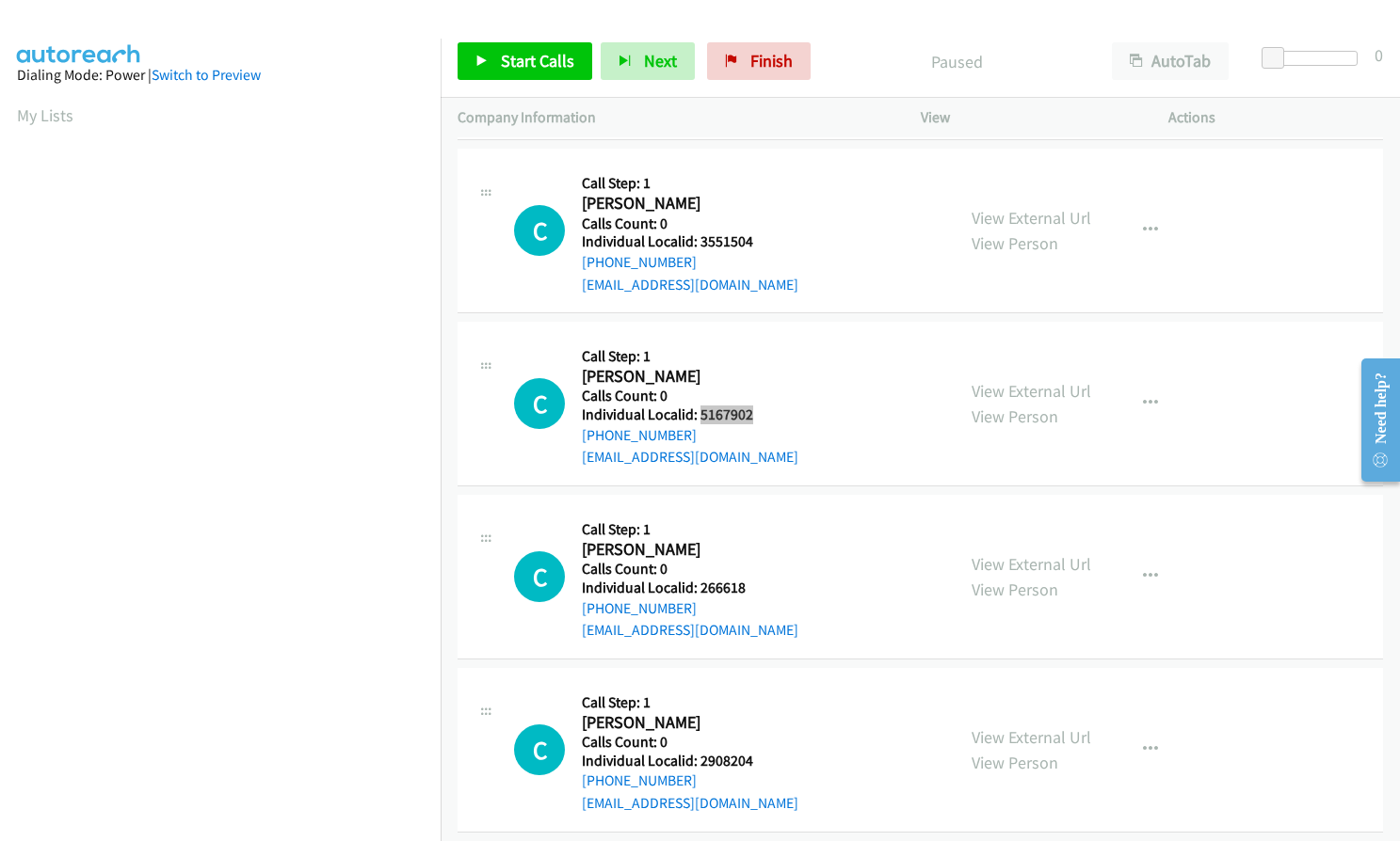
scroll to position [1906, 0]
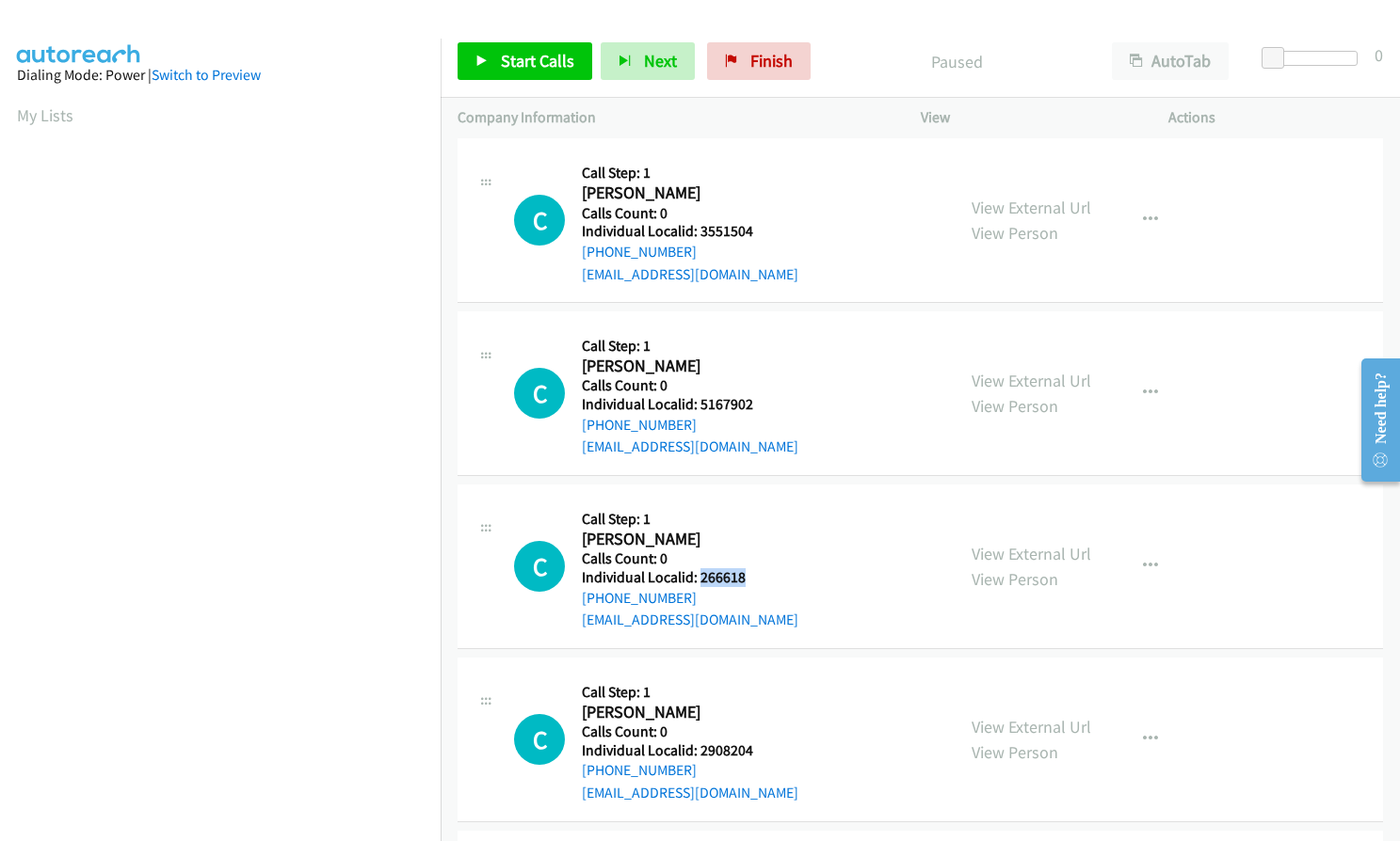
drag, startPoint x: 698, startPoint y: 573, endPoint x: 750, endPoint y: 575, distance: 52.0
click at [750, 575] on h5 "Individual Localid: 266618" at bounding box center [690, 577] width 216 height 18
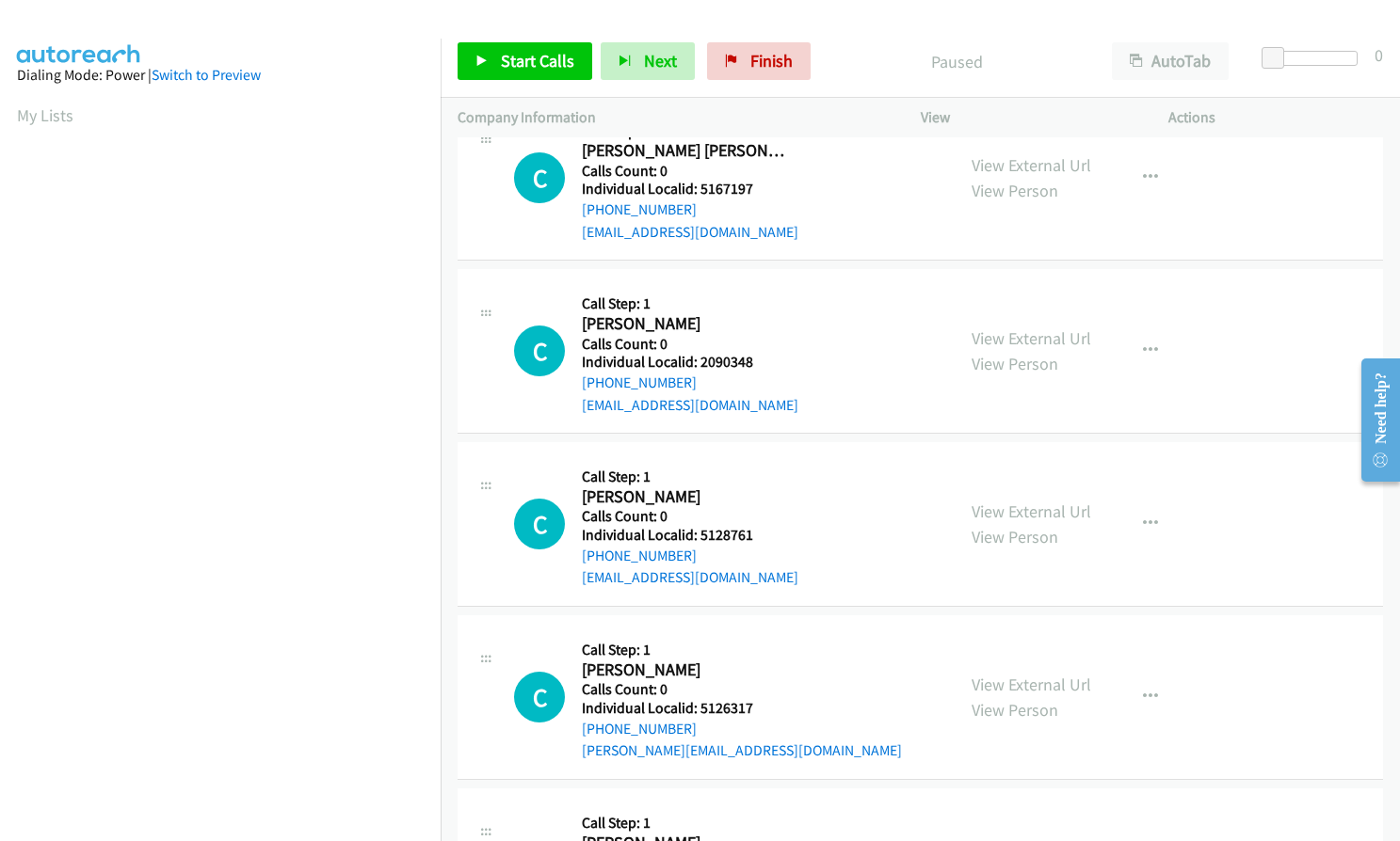
scroll to position [918, 0]
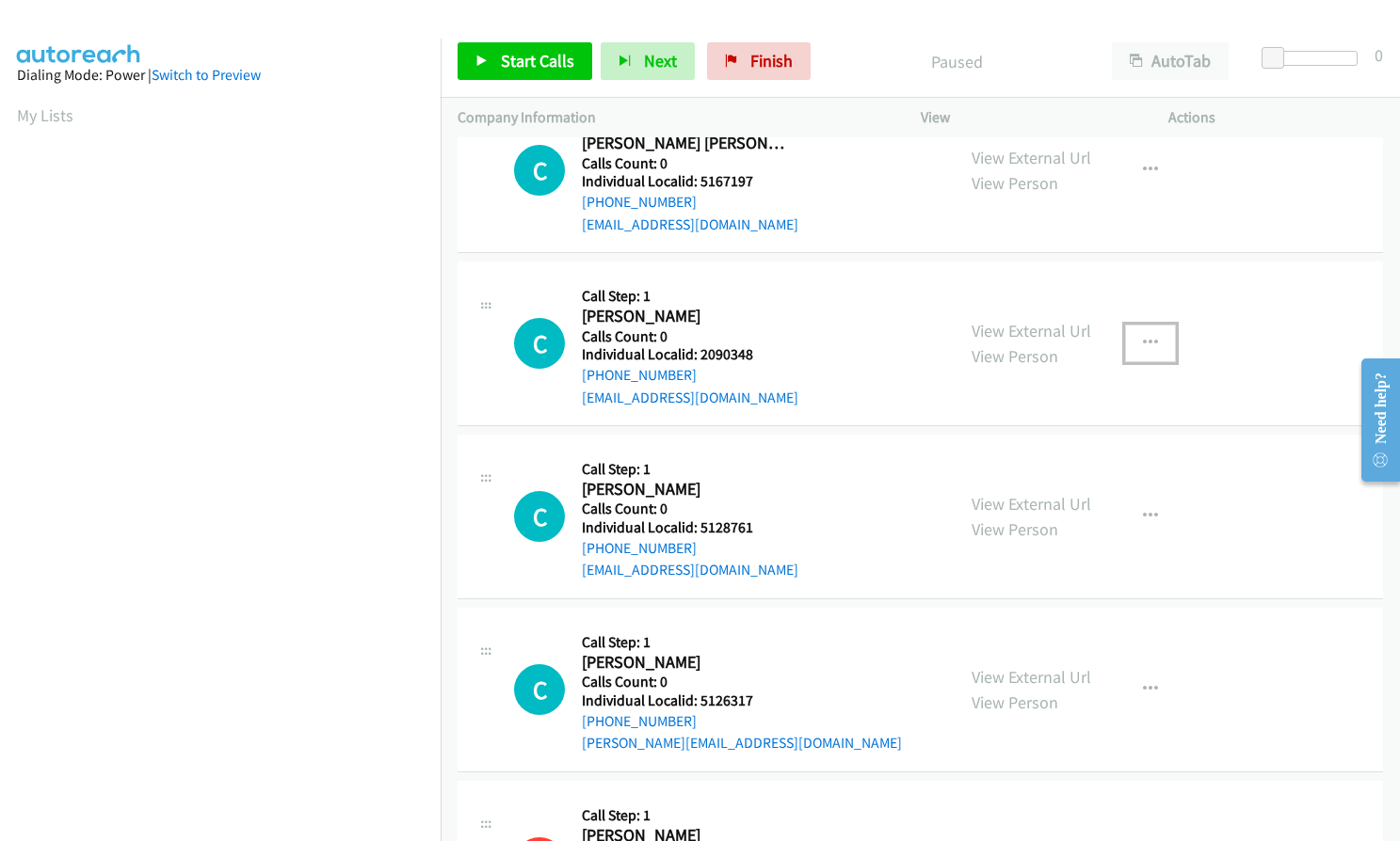
click at [1143, 336] on icon "button" at bounding box center [1150, 343] width 15 height 15
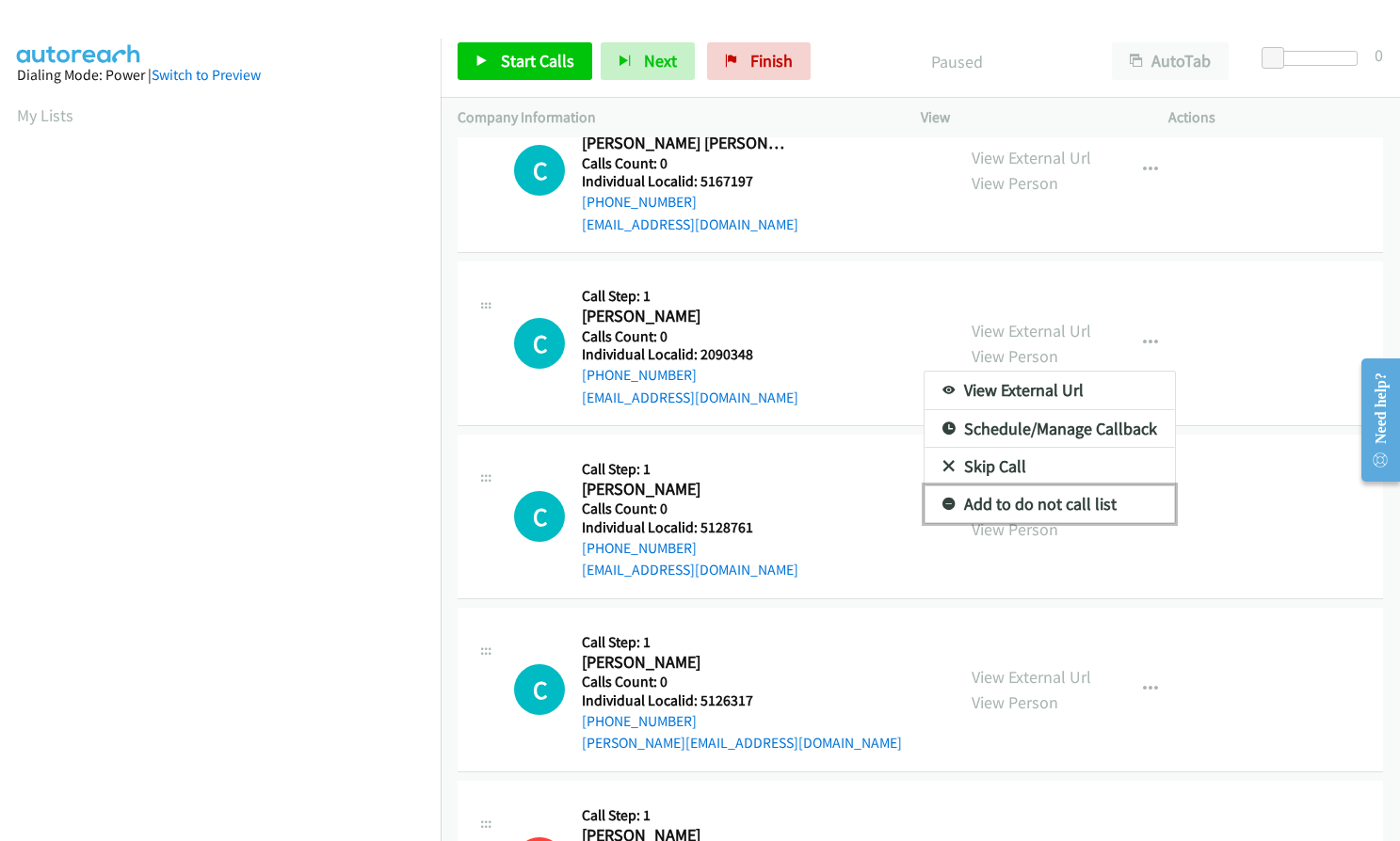
click at [942, 500] on icon at bounding box center [949, 505] width 14 height 14
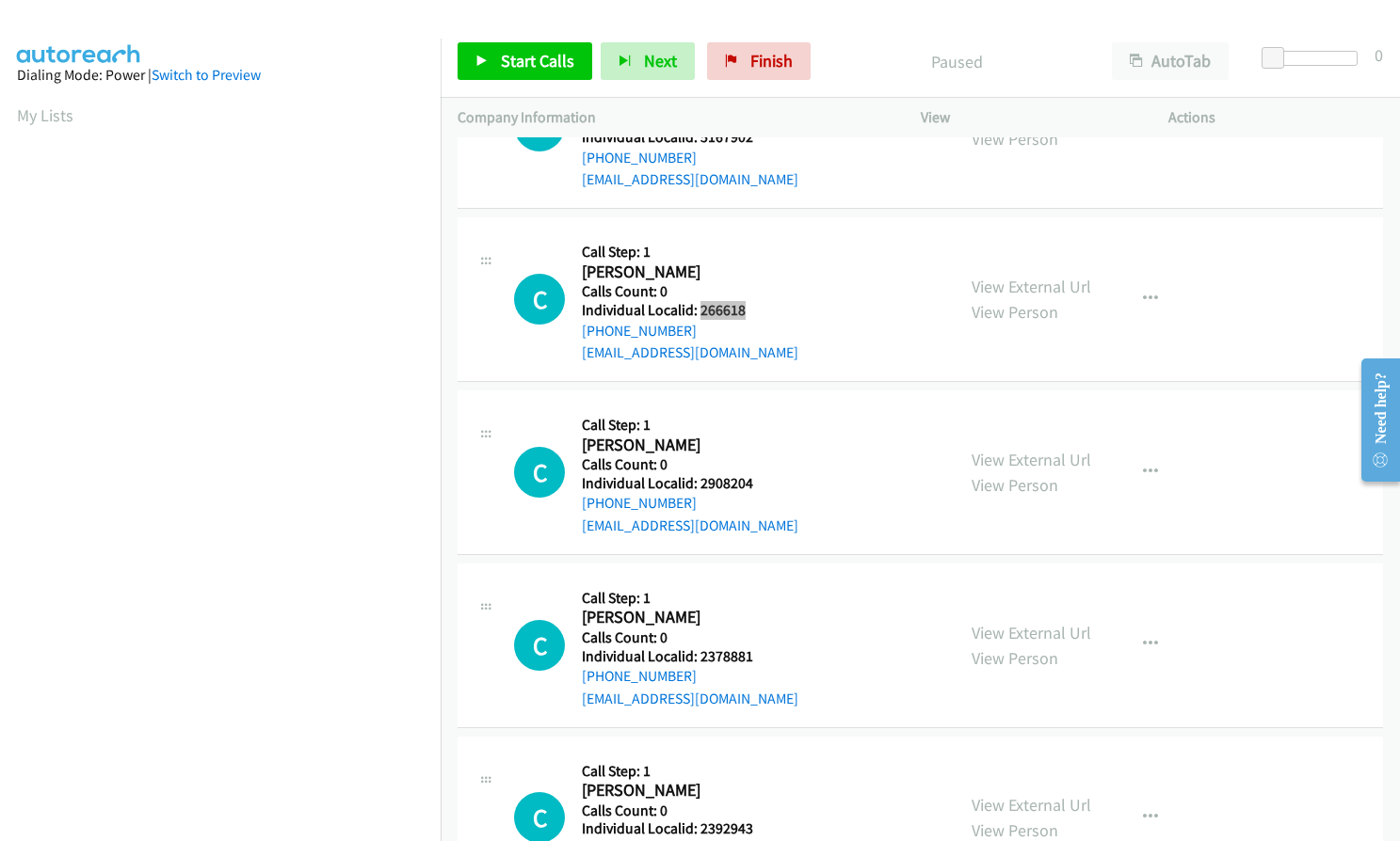
scroll to position [2259, 0]
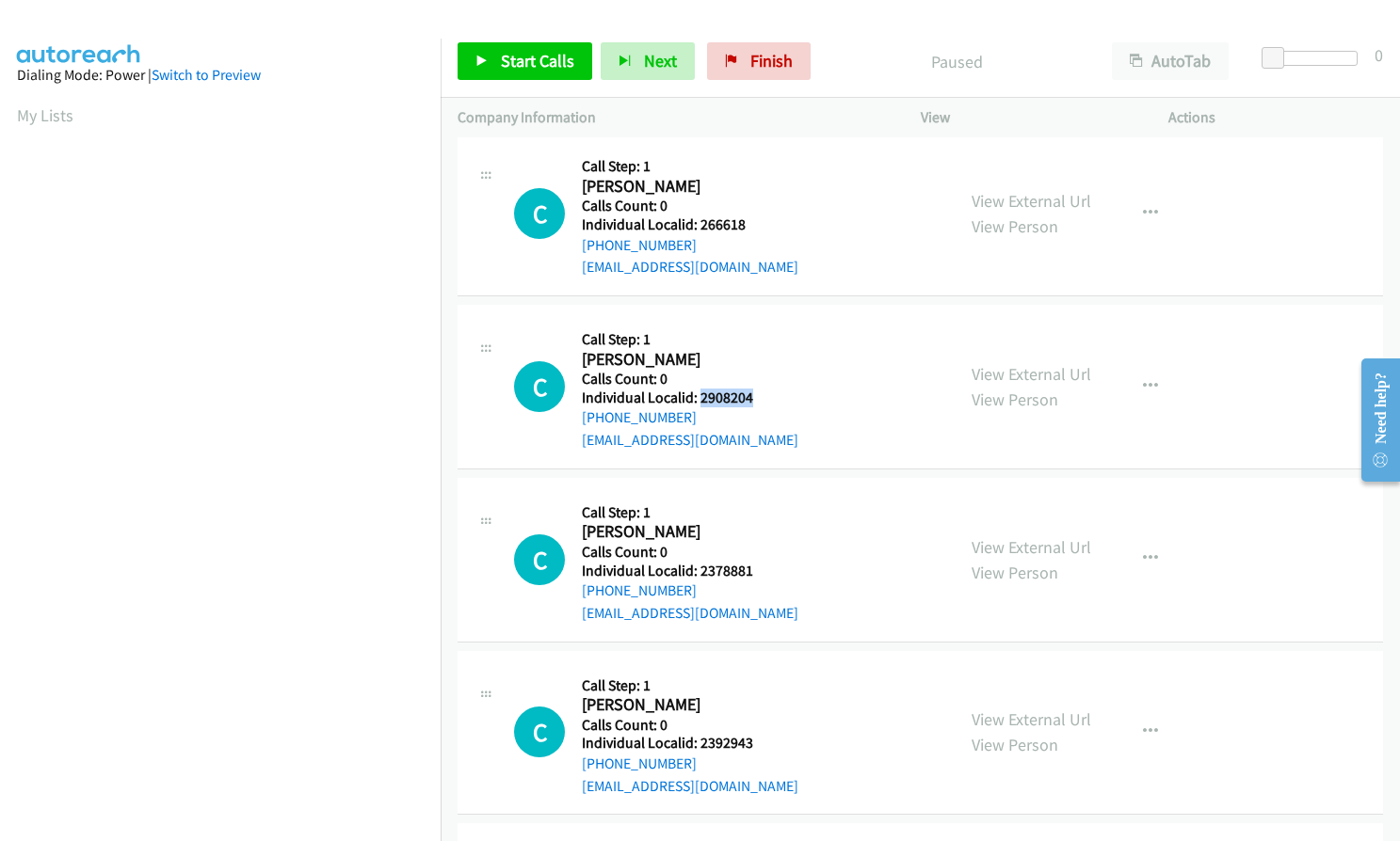
drag, startPoint x: 700, startPoint y: 400, endPoint x: 754, endPoint y: 399, distance: 54.0
click at [754, 399] on h5 "Individual Localid: 2908204" at bounding box center [690, 397] width 216 height 18
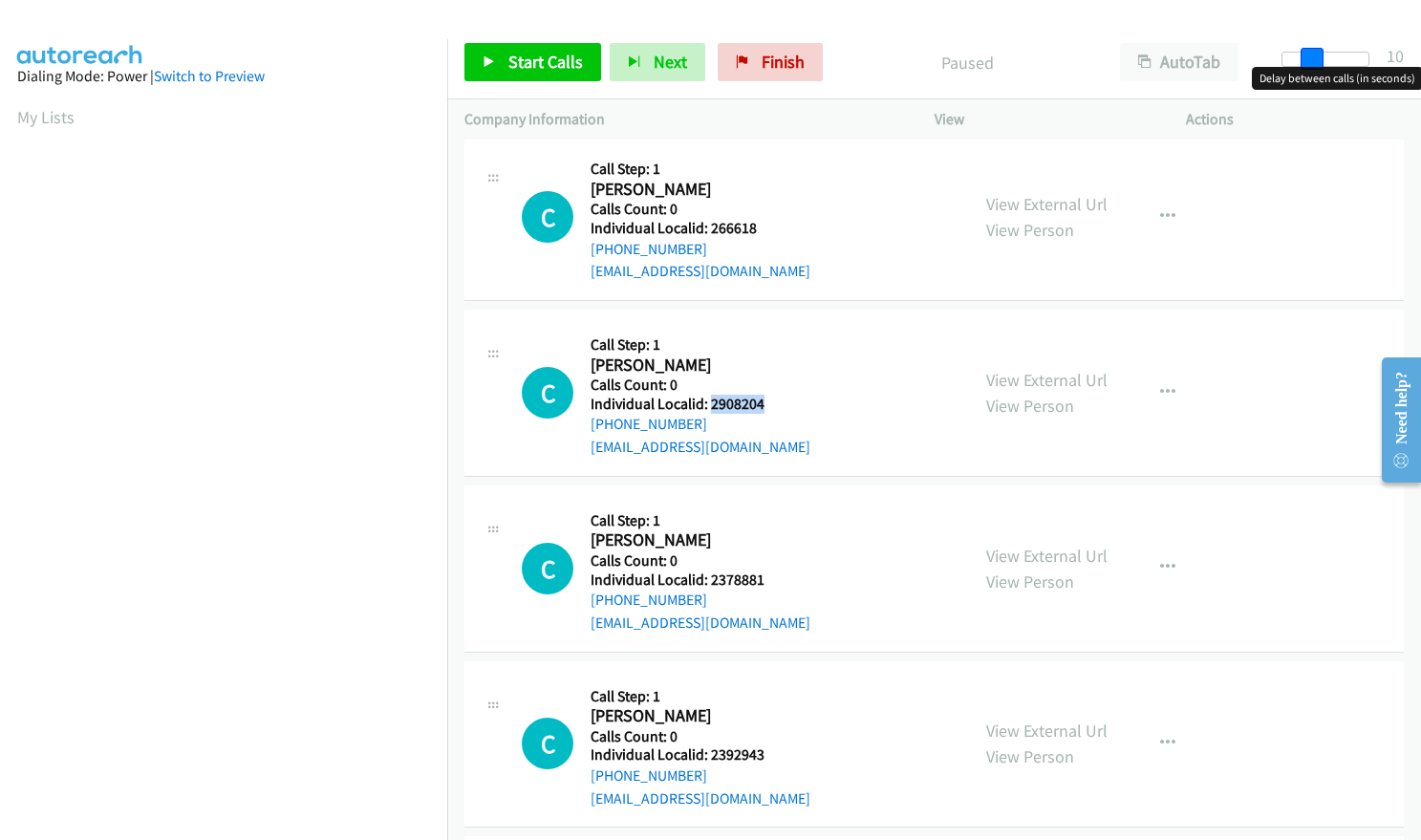
drag, startPoint x: 1296, startPoint y: 50, endPoint x: 1324, endPoint y: 49, distance: 28.0
click at [1324, 49] on div "Start Calls Pause Next Finish Paused AutoTab AutoTab 10" at bounding box center [934, 62] width 973 height 73
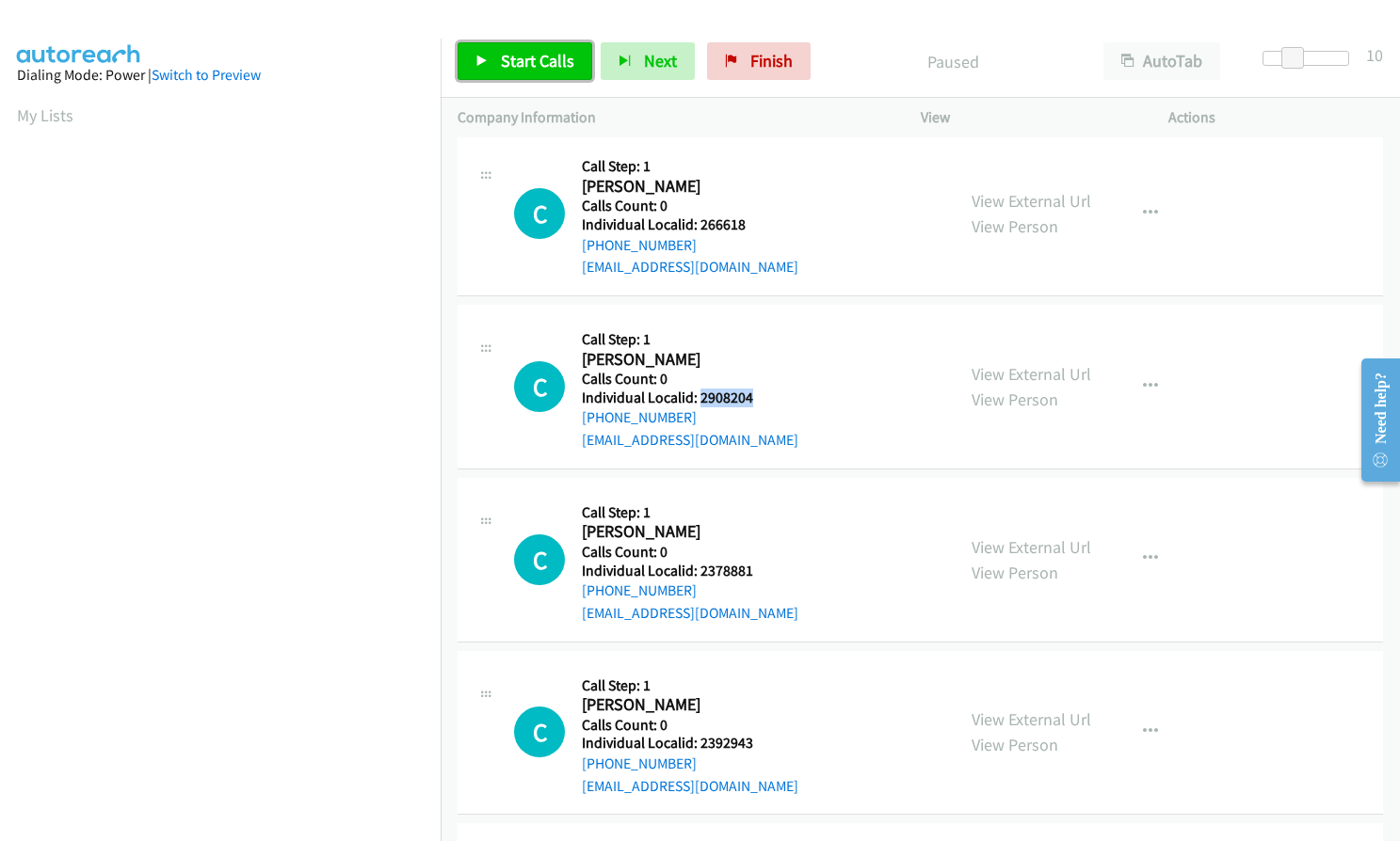
click at [559, 64] on span "Start Calls" at bounding box center [536, 60] width 73 height 21
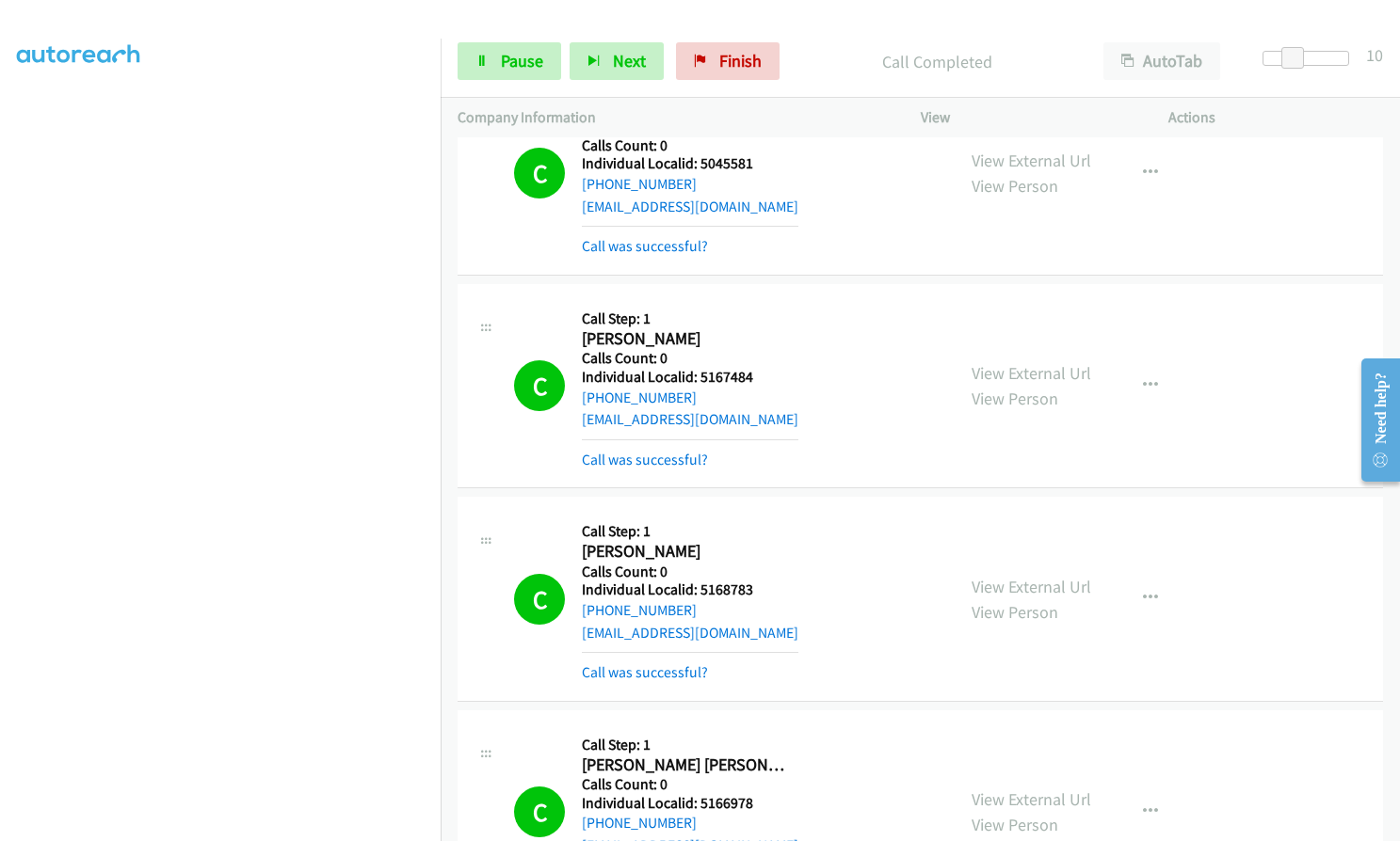
scroll to position [0, 0]
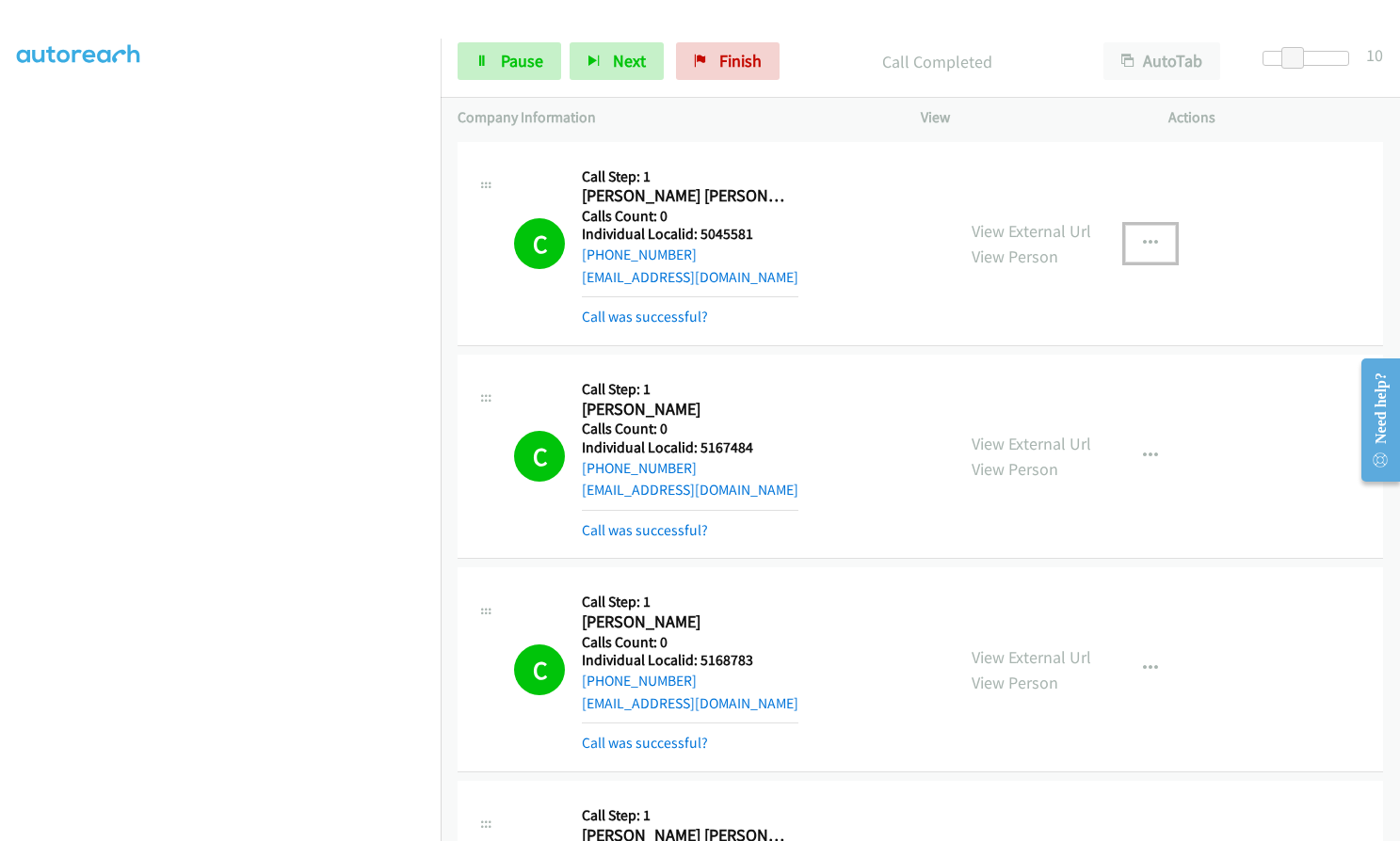
click at [1149, 237] on icon "button" at bounding box center [1150, 243] width 15 height 15
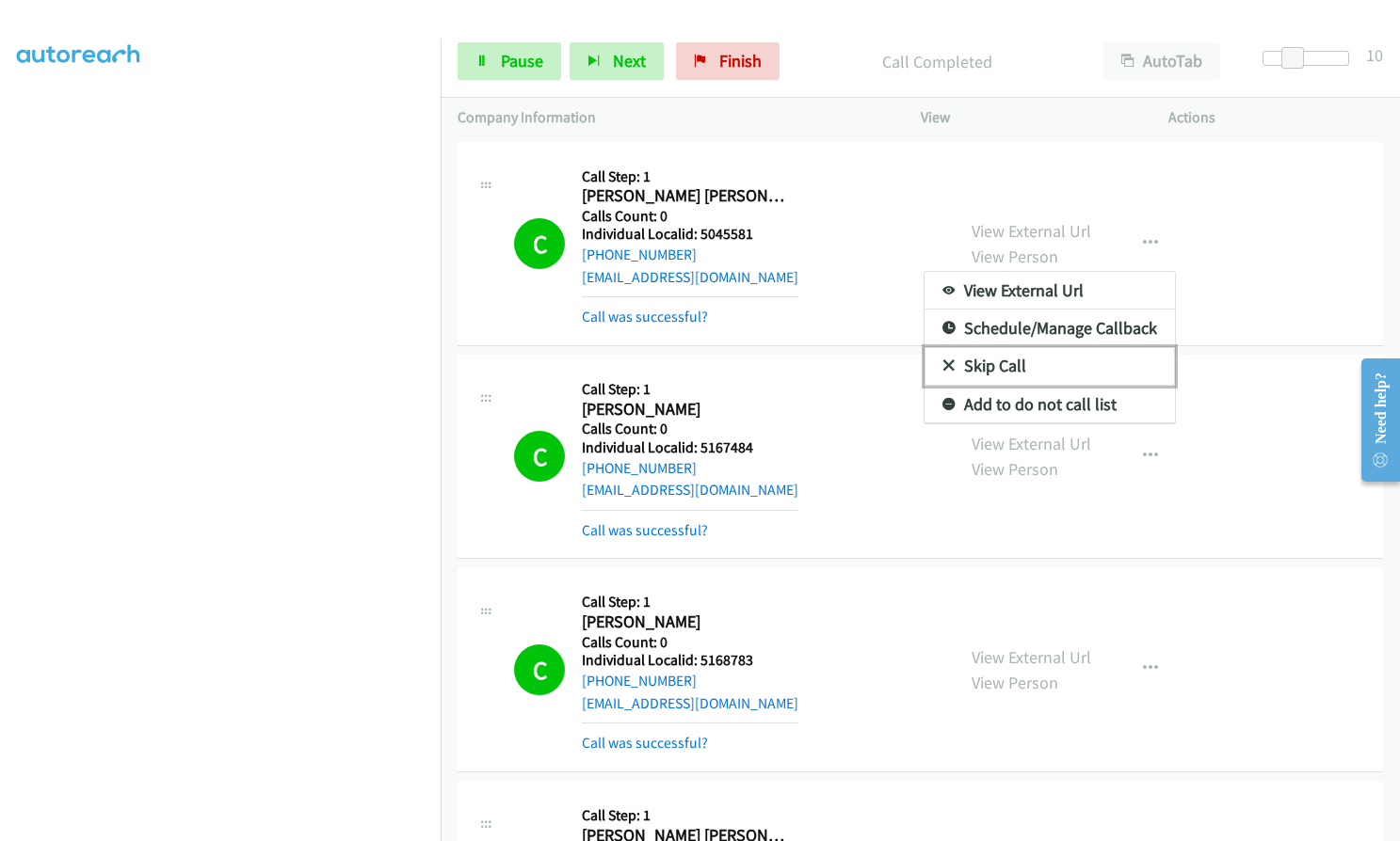
click at [942, 369] on icon at bounding box center [949, 367] width 14 height 14
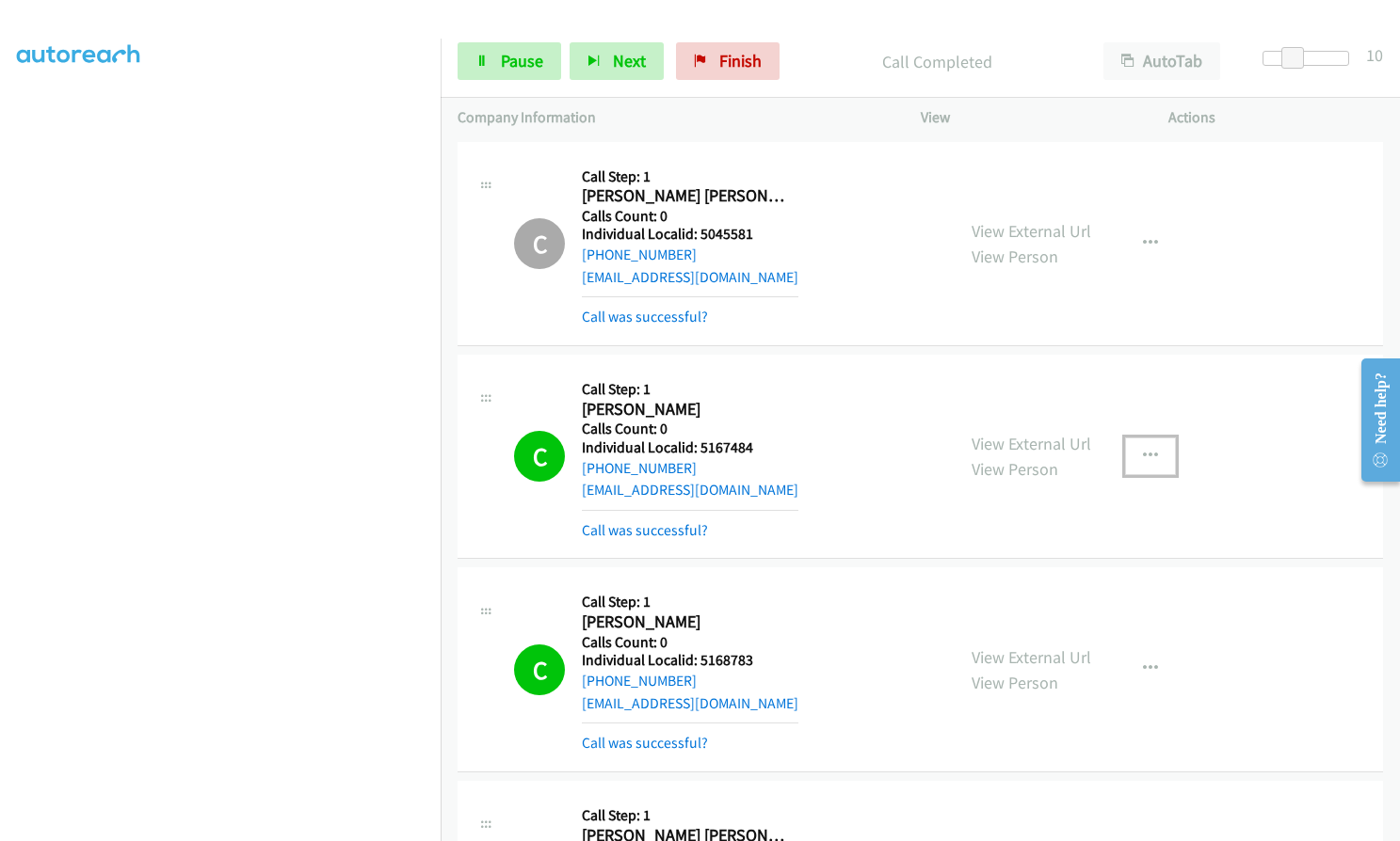
click at [1147, 455] on icon "button" at bounding box center [1150, 456] width 15 height 15
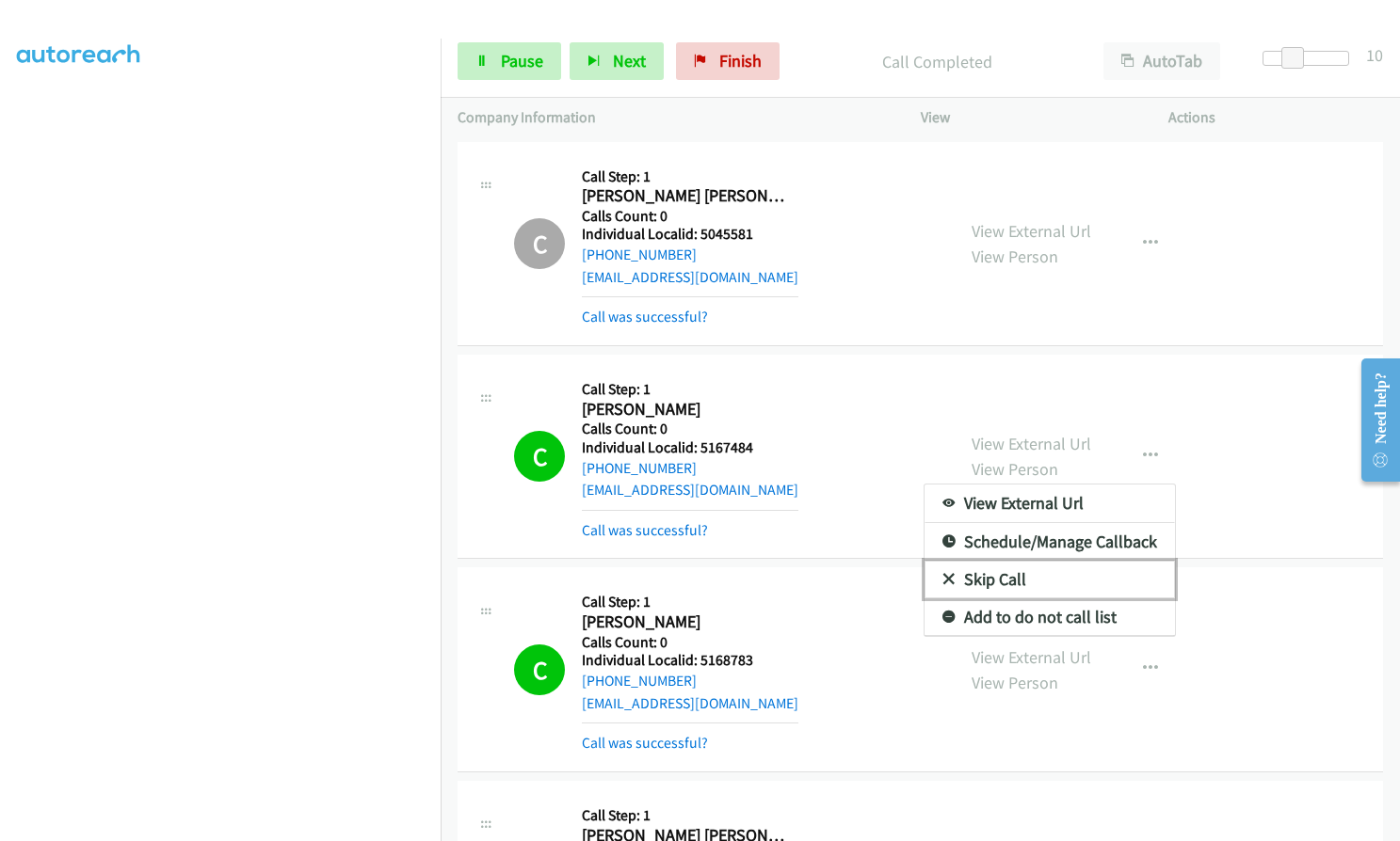
click at [942, 574] on icon at bounding box center [949, 581] width 14 height 14
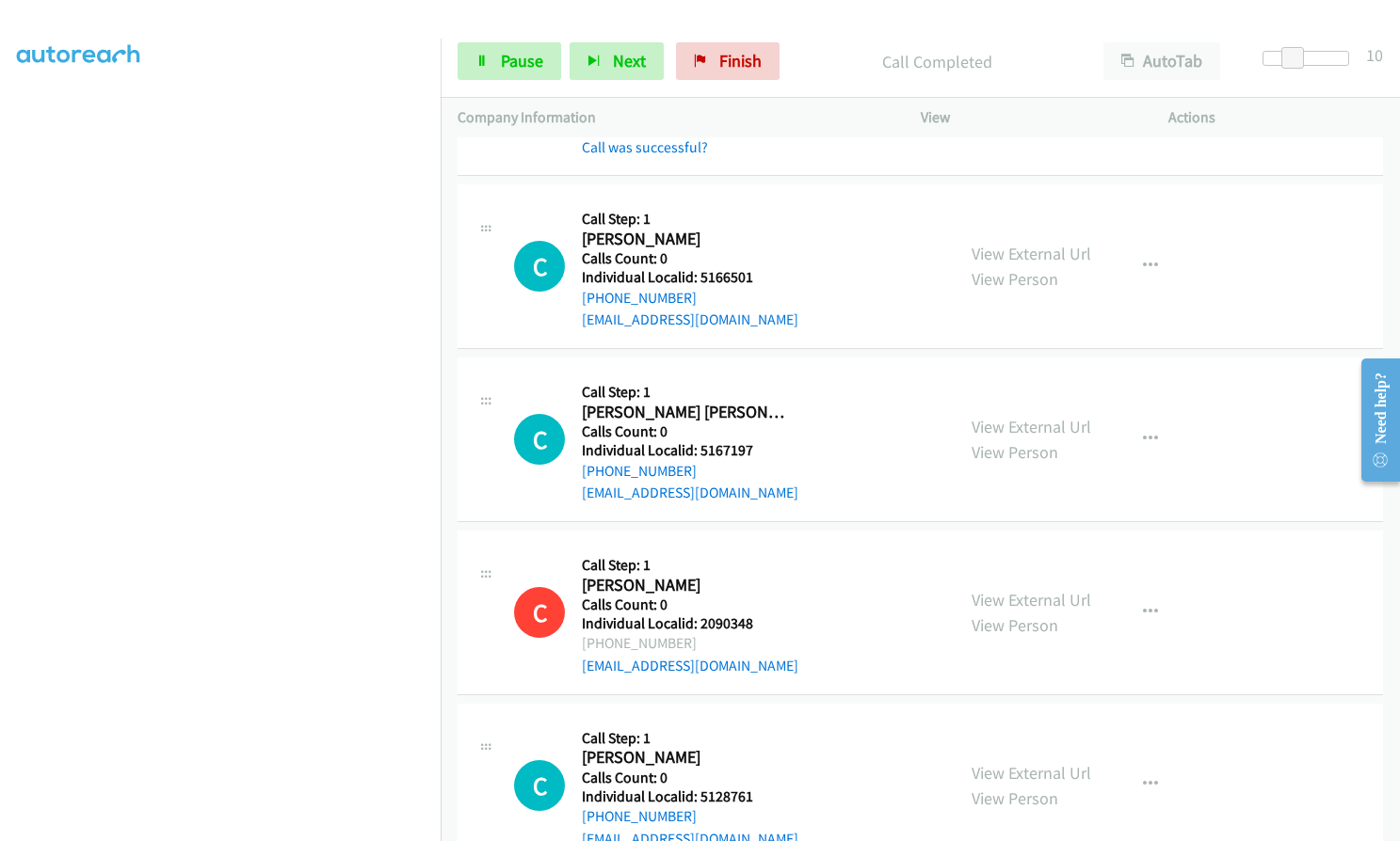
scroll to position [847, 0]
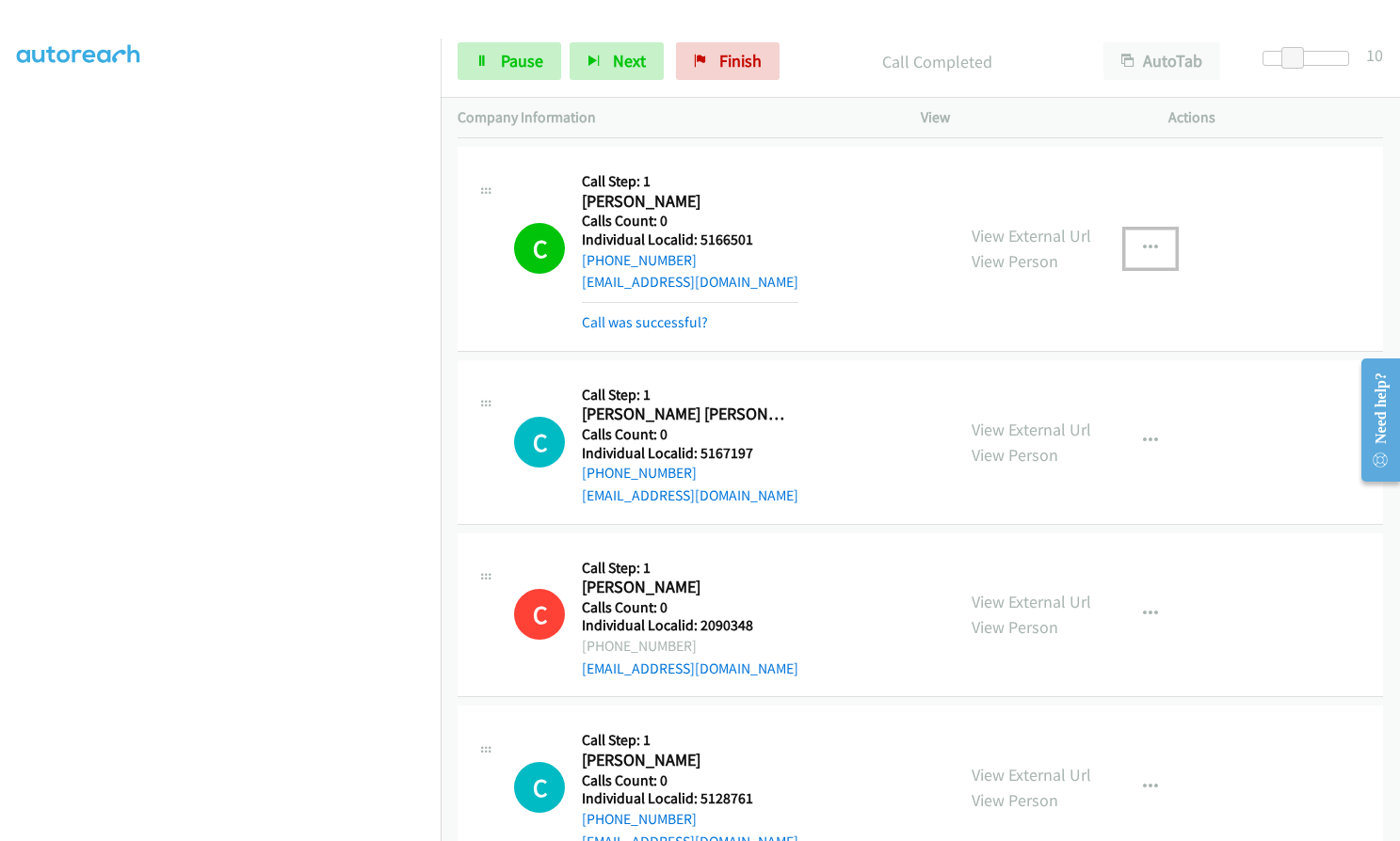
click at [1135, 236] on button "button" at bounding box center [1150, 248] width 51 height 38
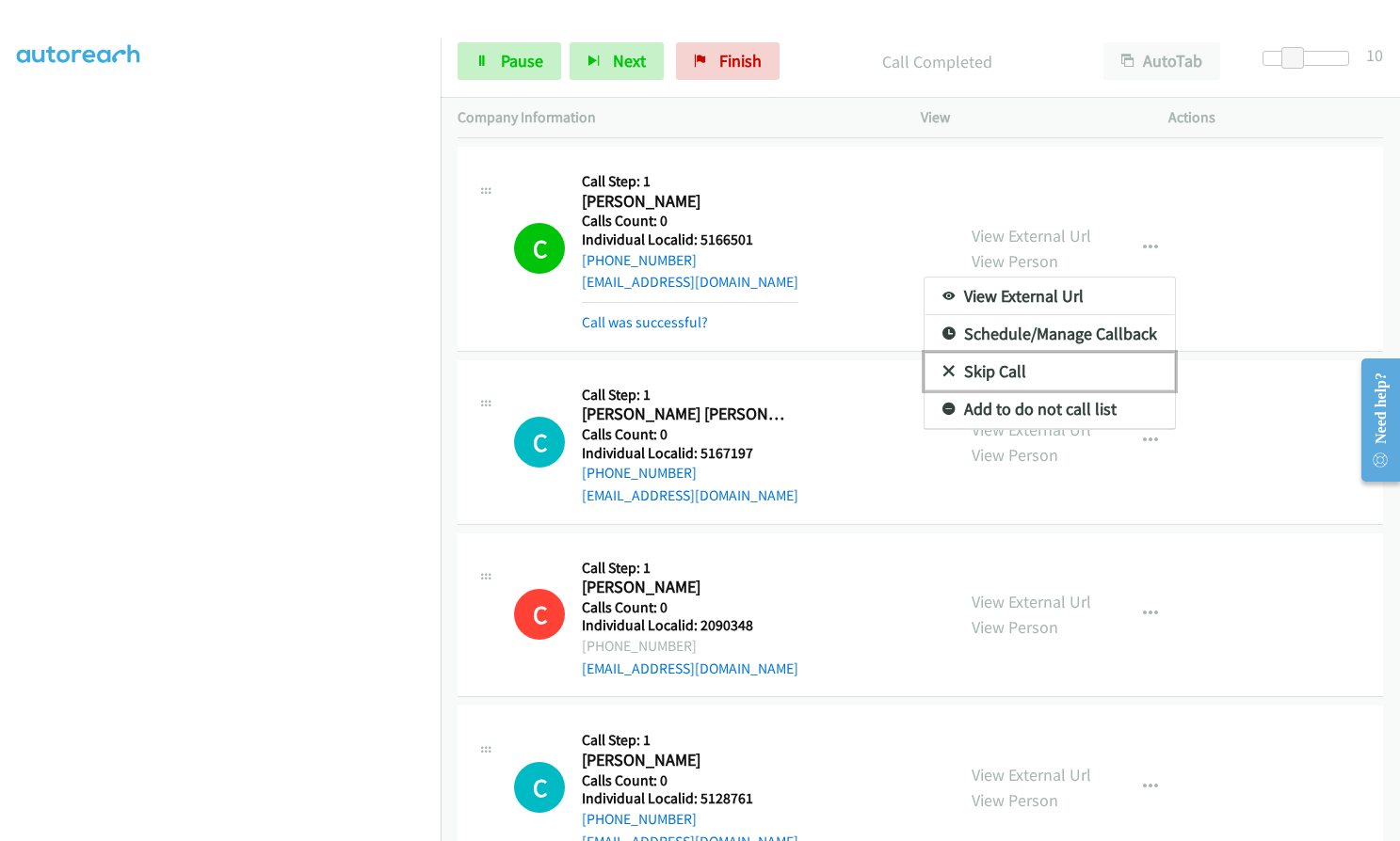
click at [942, 375] on icon at bounding box center [949, 373] width 14 height 14
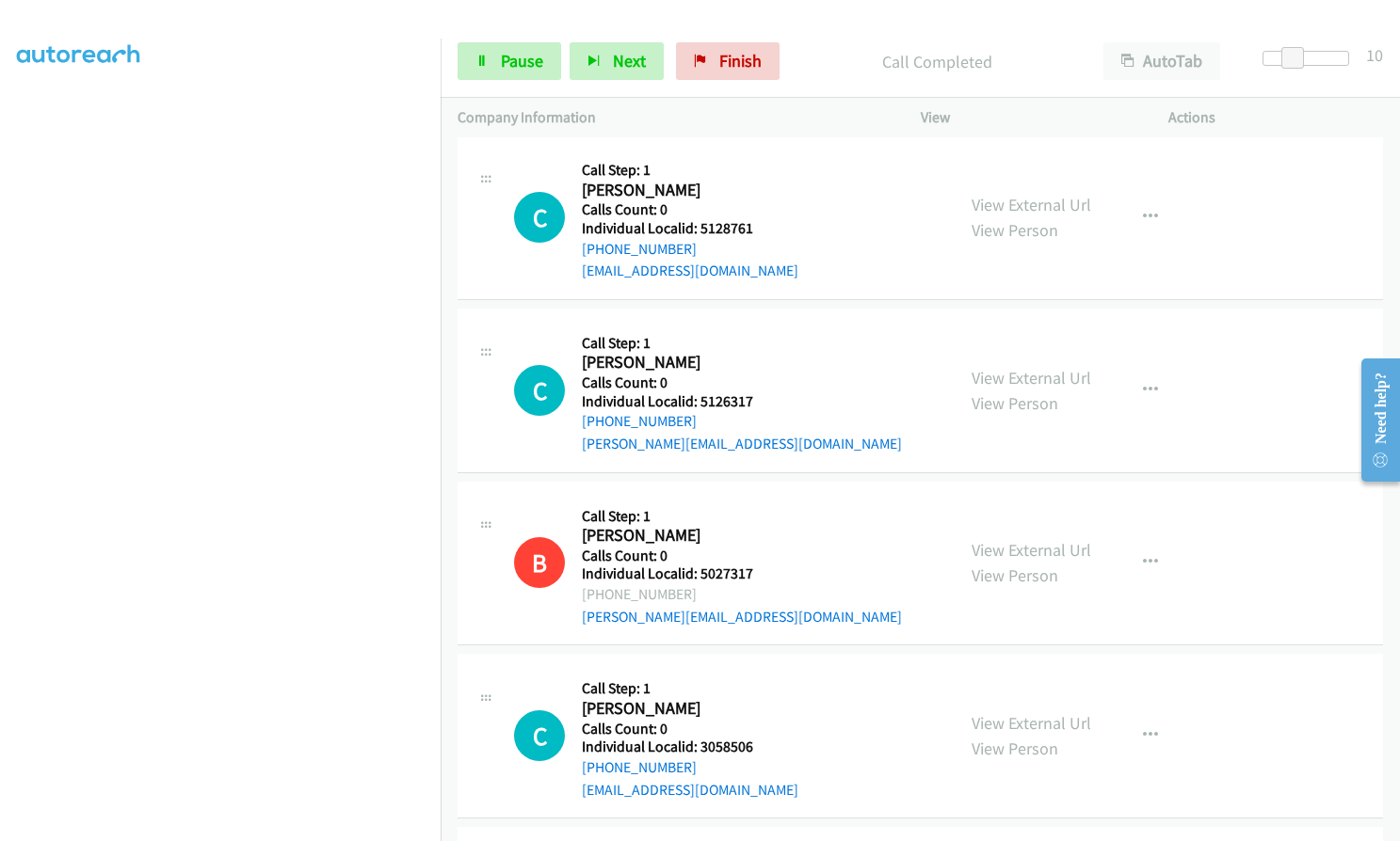
scroll to position [1459, 0]
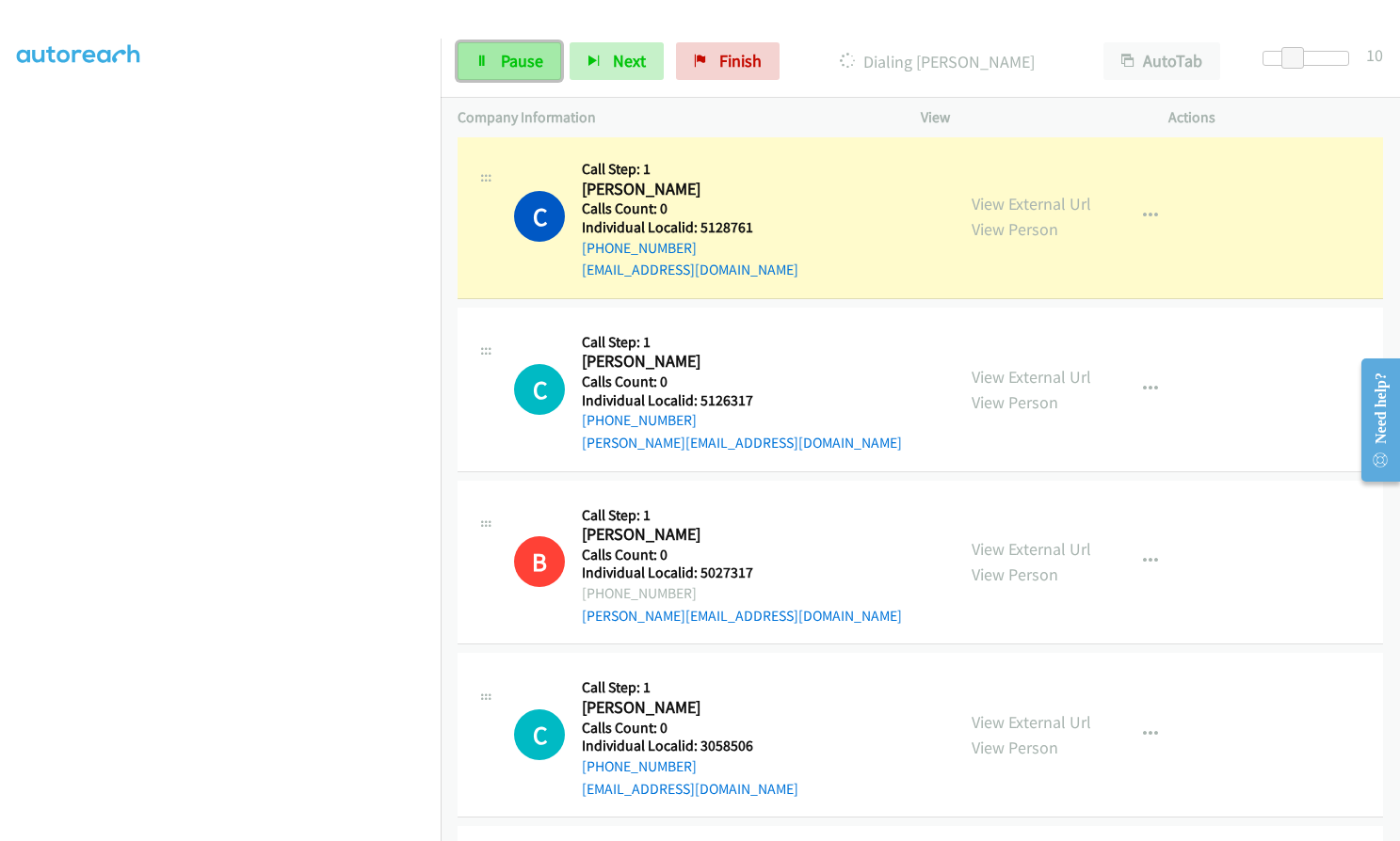
click at [527, 71] on span "Pause" at bounding box center [522, 60] width 43 height 21
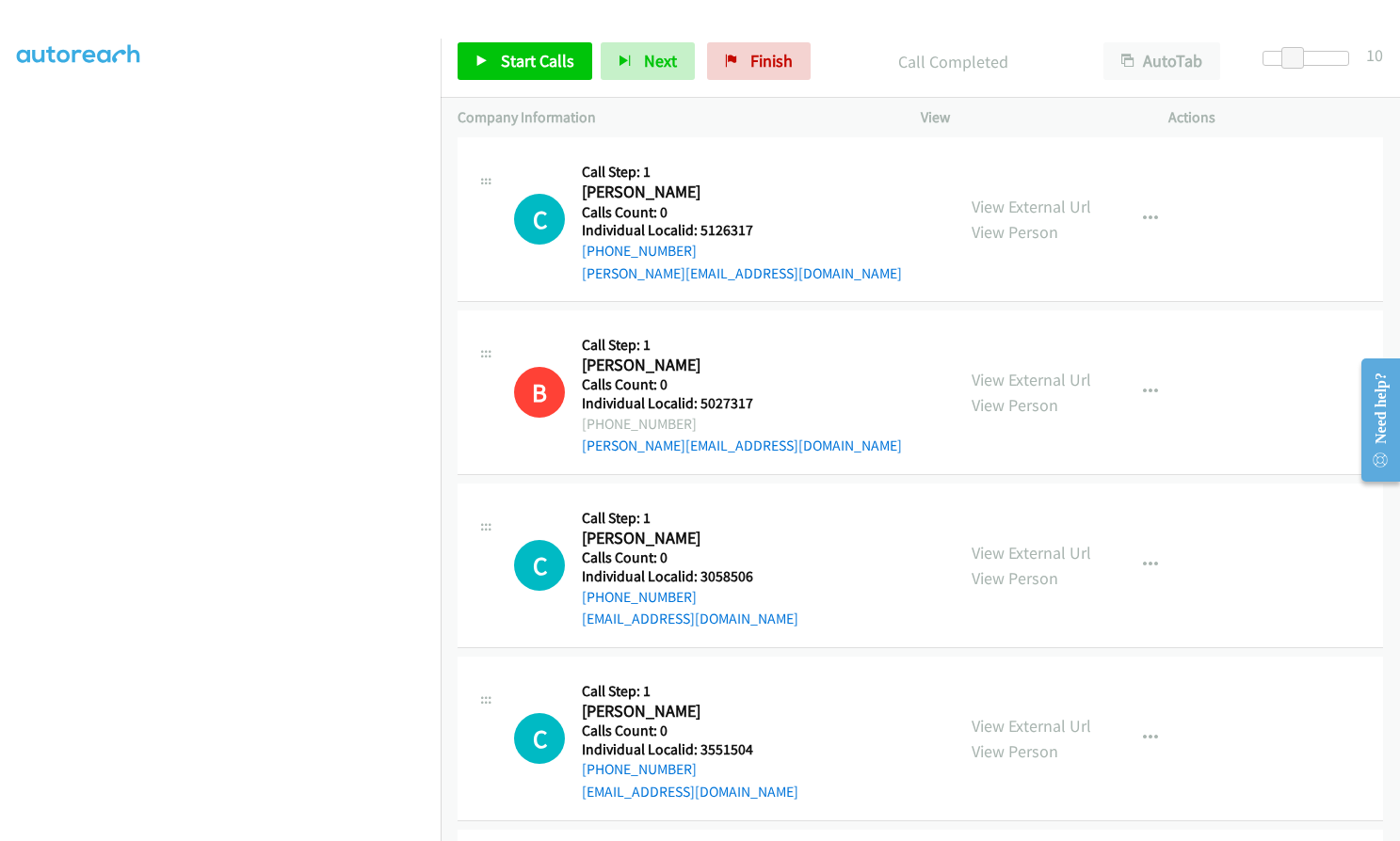
scroll to position [1670, 0]
